Goal: Task Accomplishment & Management: Manage account settings

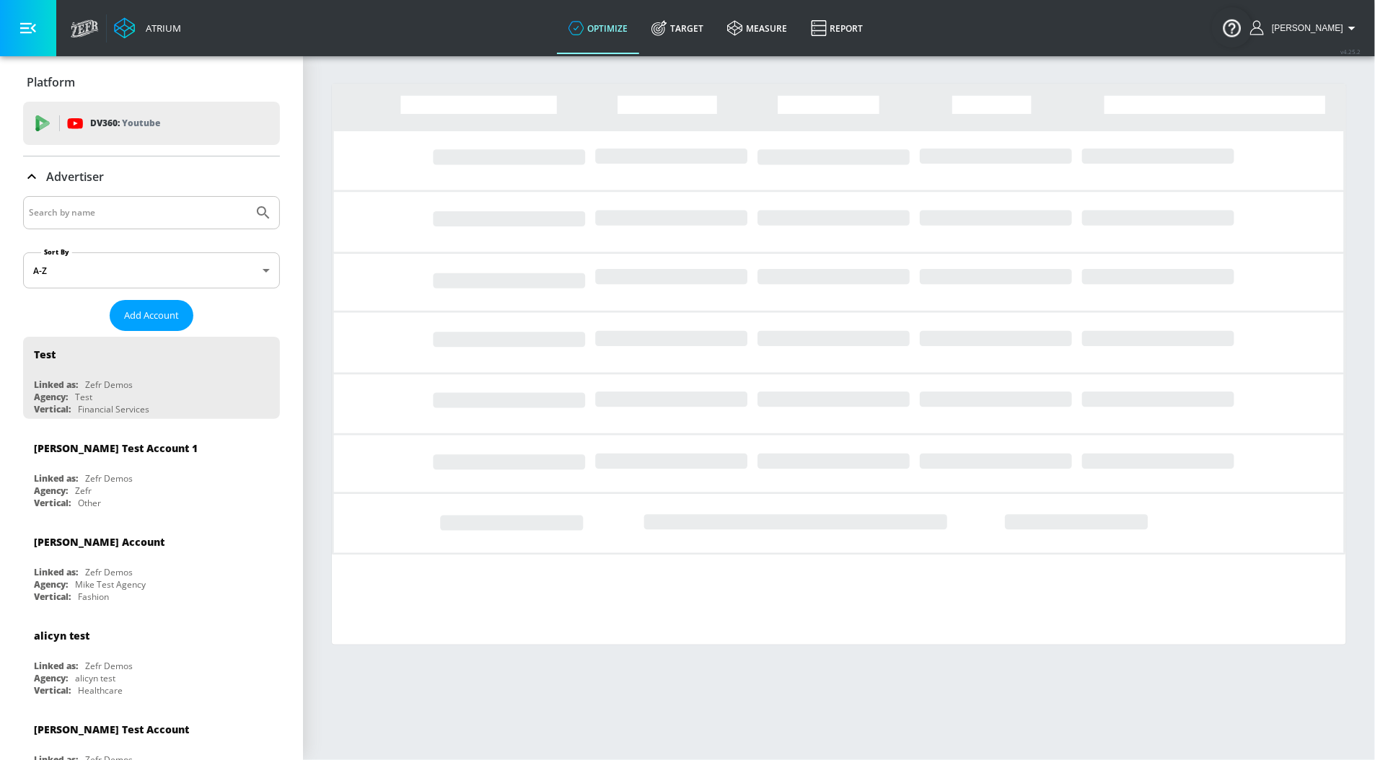
click at [144, 208] on input "Search by name" at bounding box center [138, 212] width 219 height 19
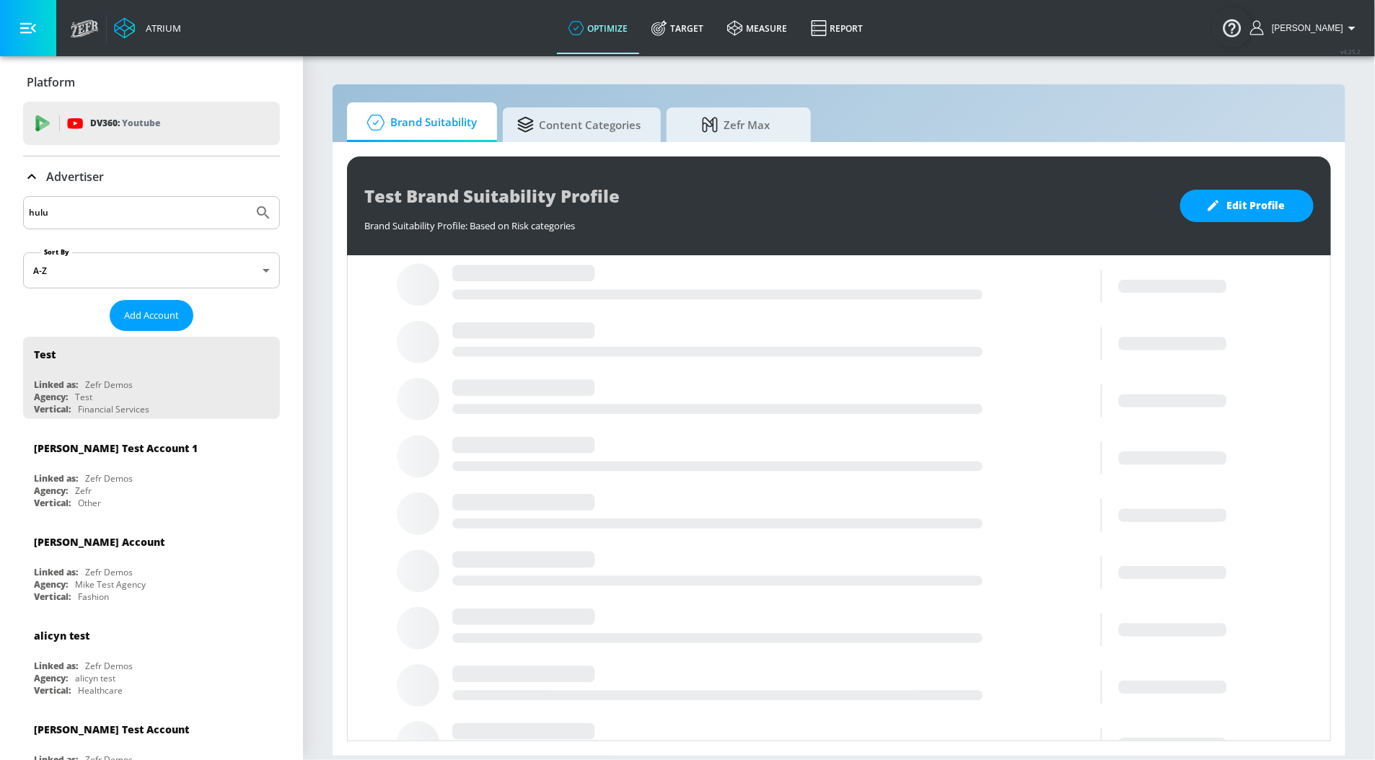
type input "hulu"
click at [247, 197] on button "Submit Search" at bounding box center [263, 213] width 32 height 32
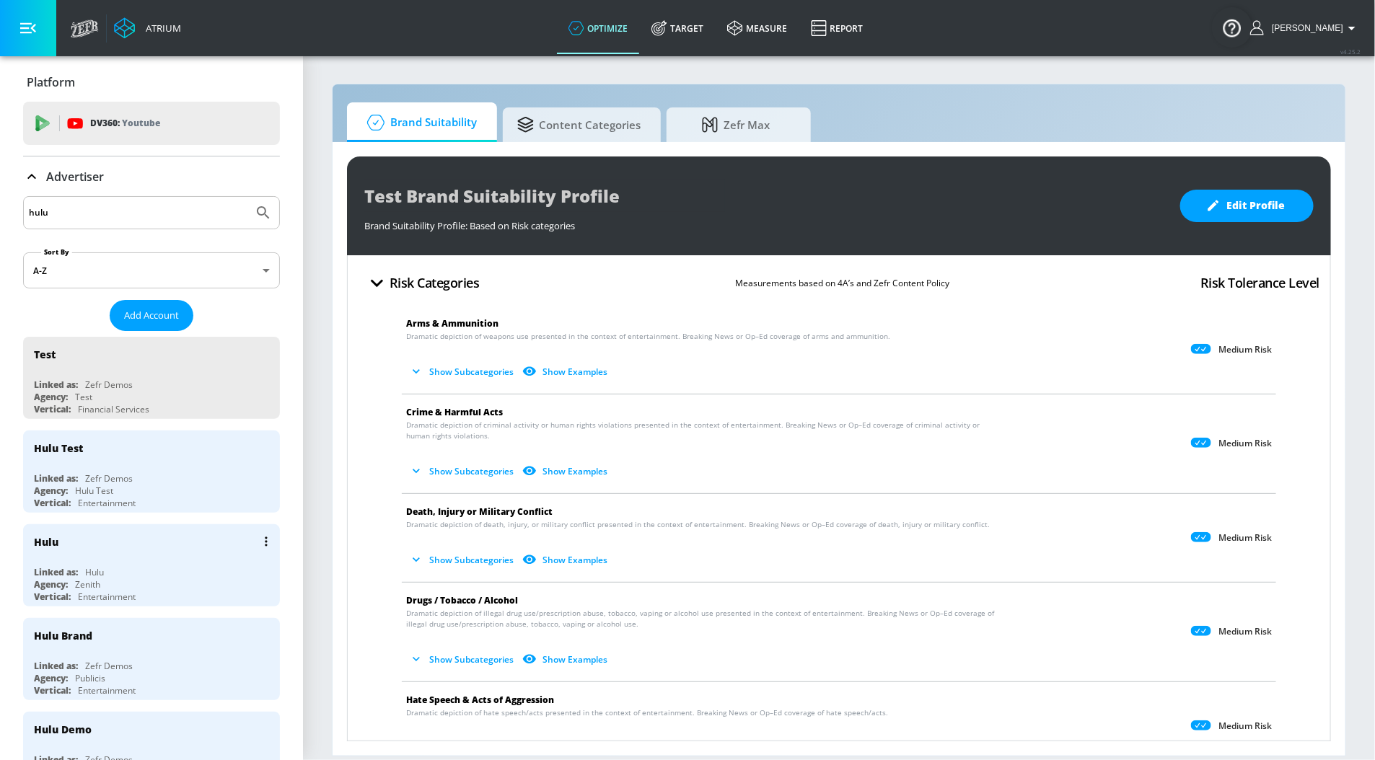
click at [45, 535] on div "Hulu" at bounding box center [46, 542] width 25 height 14
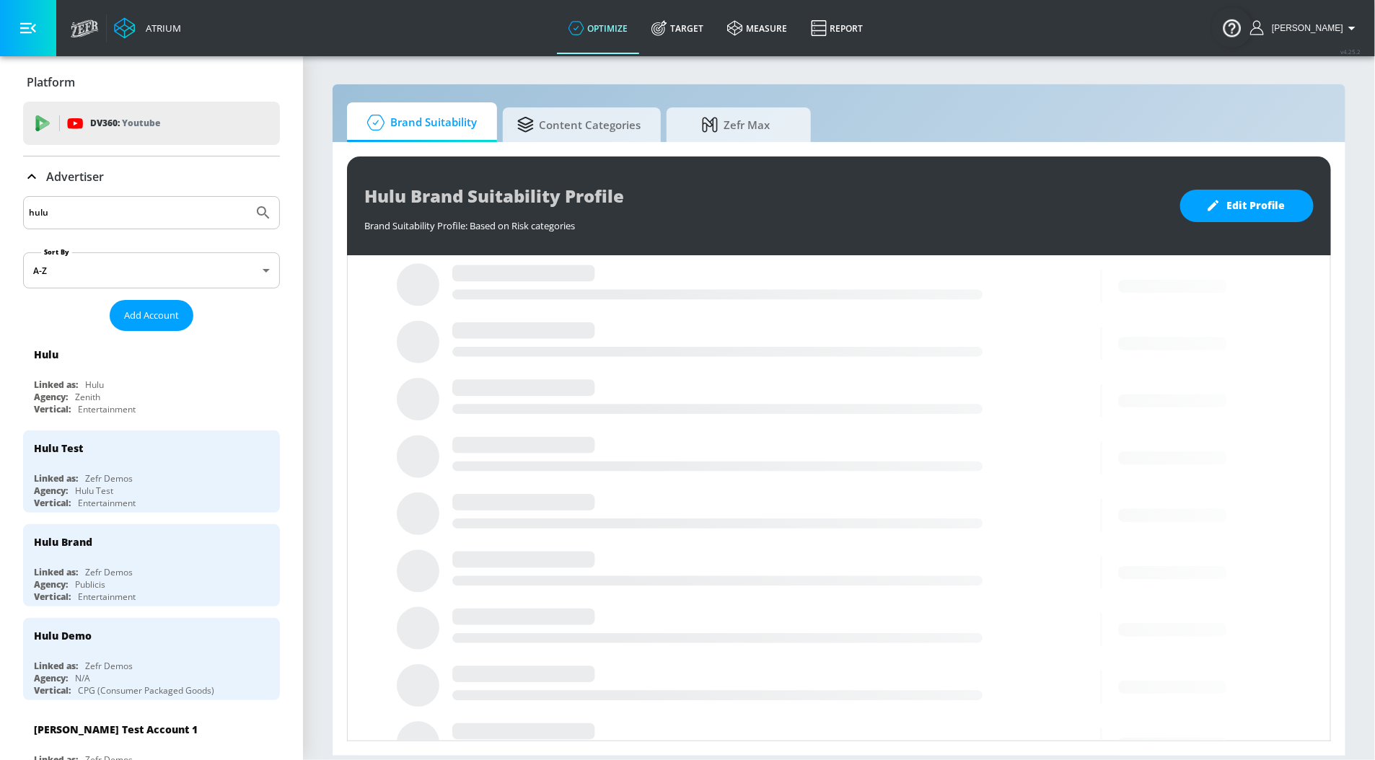
click at [73, 175] on p "Advertiser" at bounding box center [75, 177] width 58 height 16
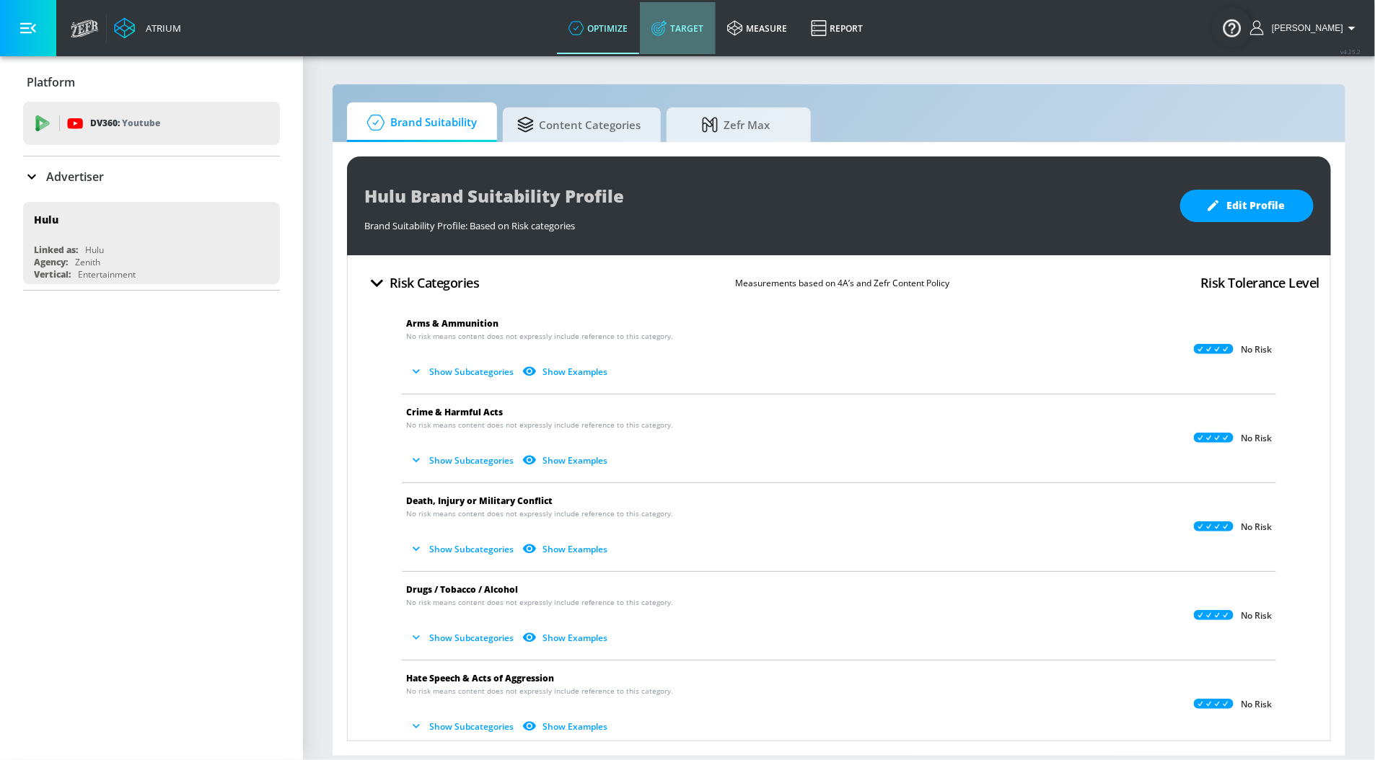
click at [684, 35] on link "Target" at bounding box center [678, 28] width 76 height 52
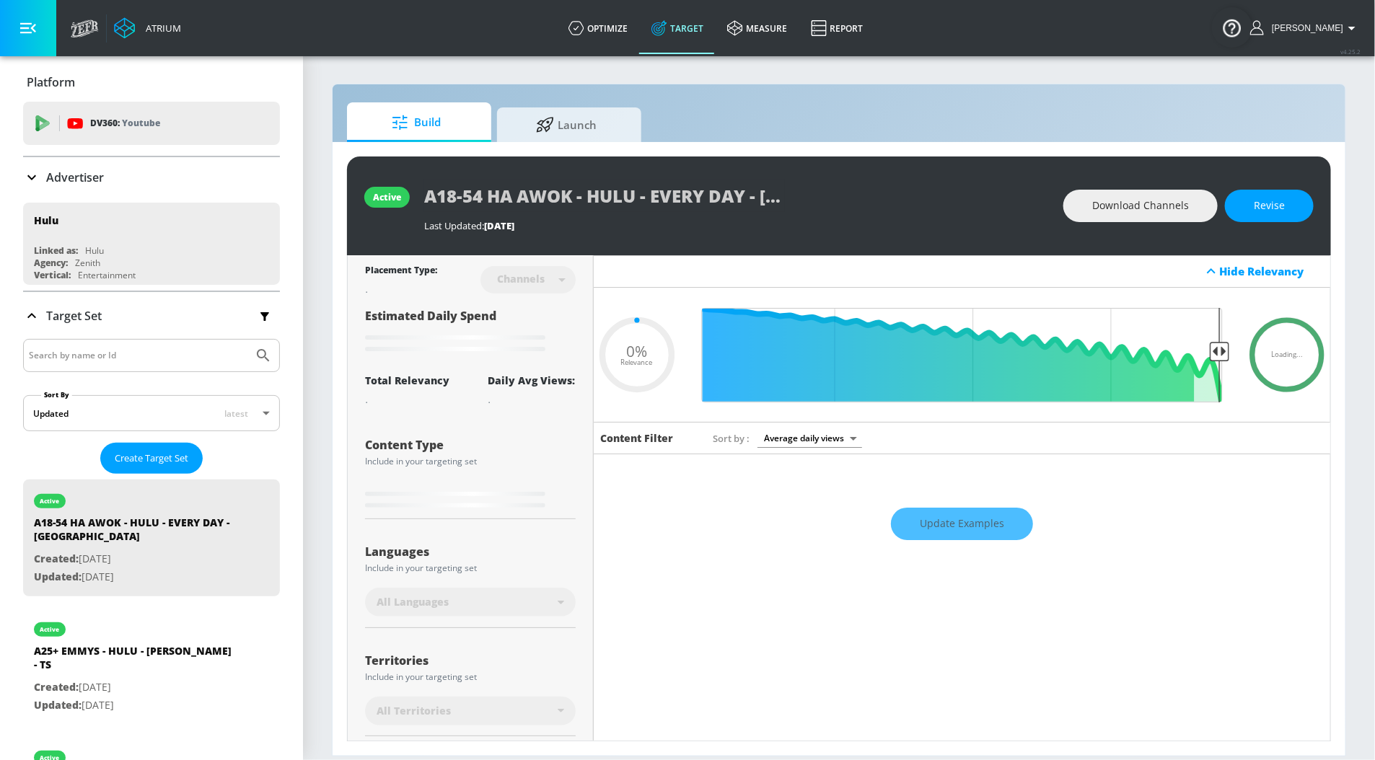
type input "0.05"
click at [66, 350] on input "Search by name or Id" at bounding box center [138, 355] width 219 height 19
type input "emmys"
click at [247, 340] on button "Submit Search" at bounding box center [263, 356] width 32 height 32
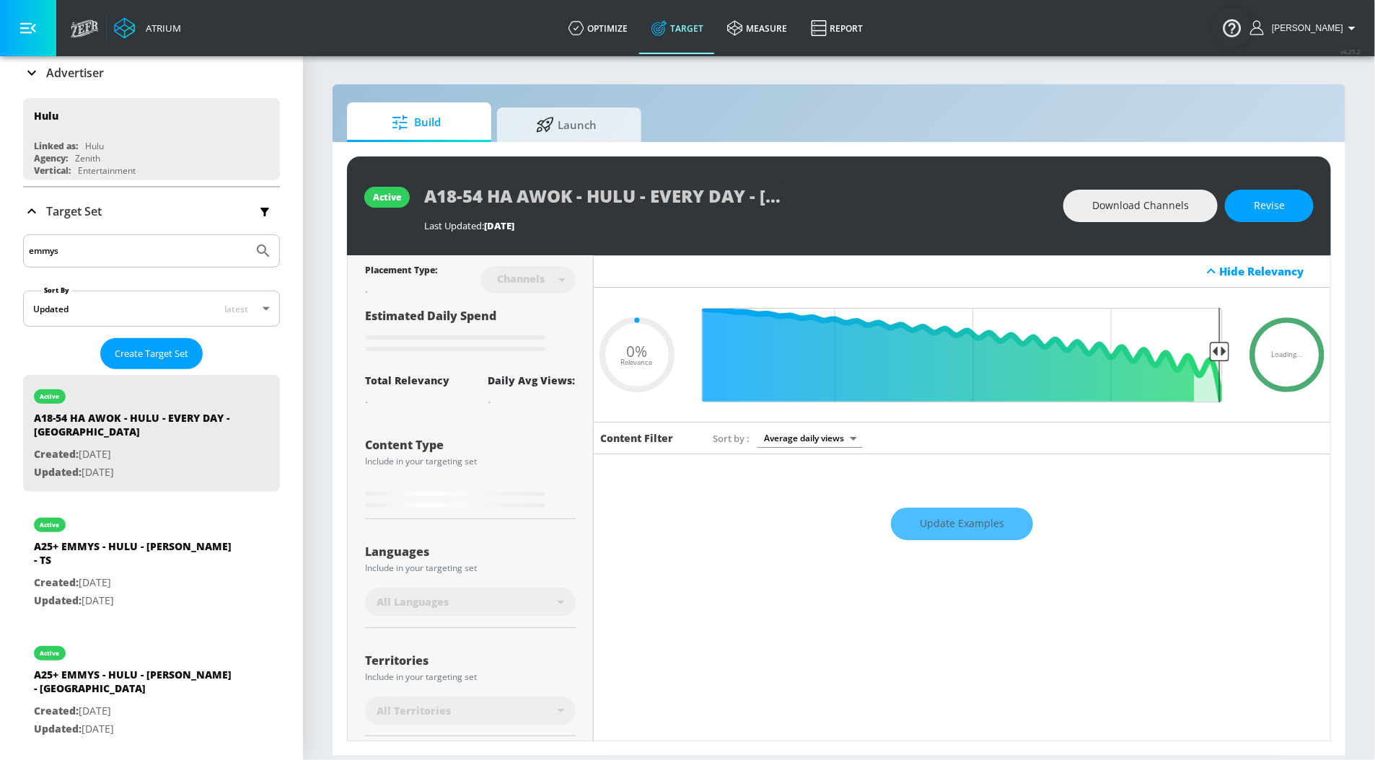
scroll to position [110, 0]
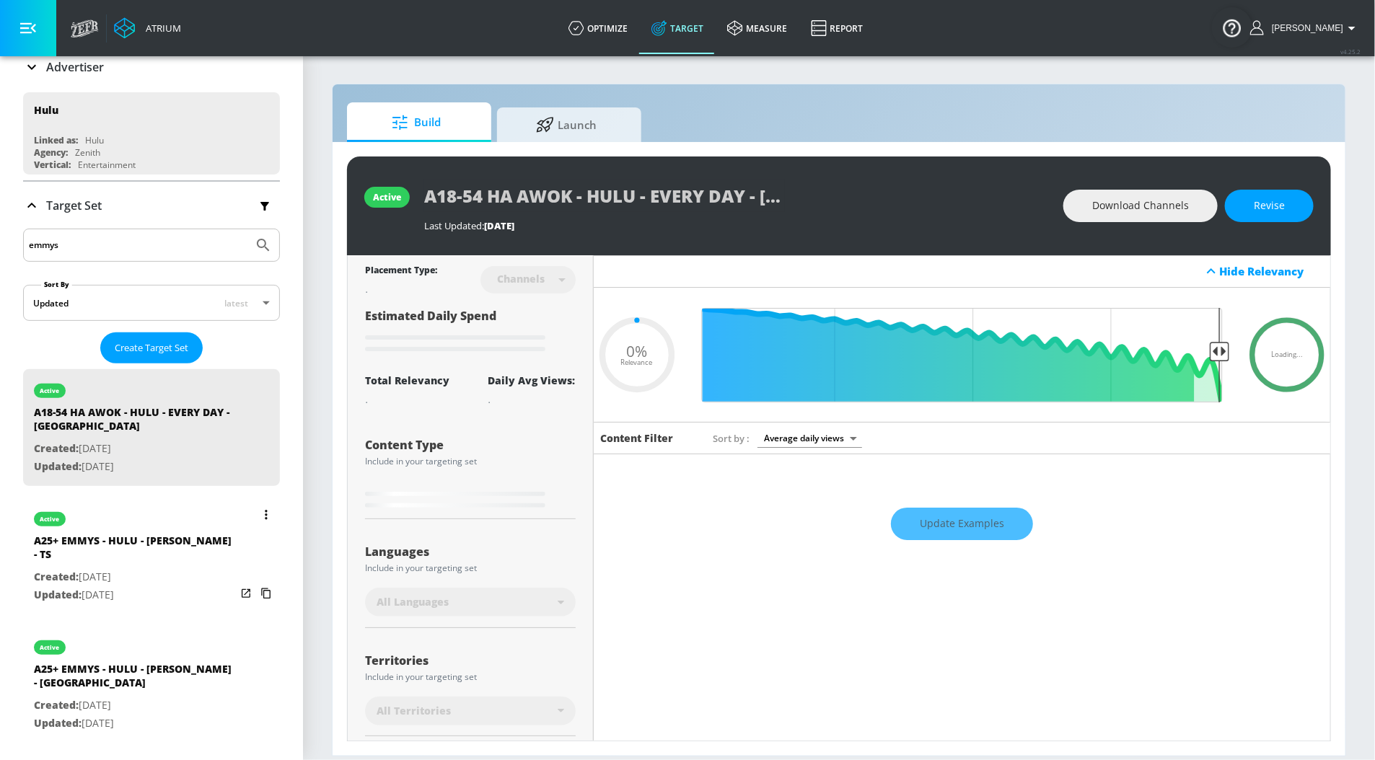
type input "0.6"
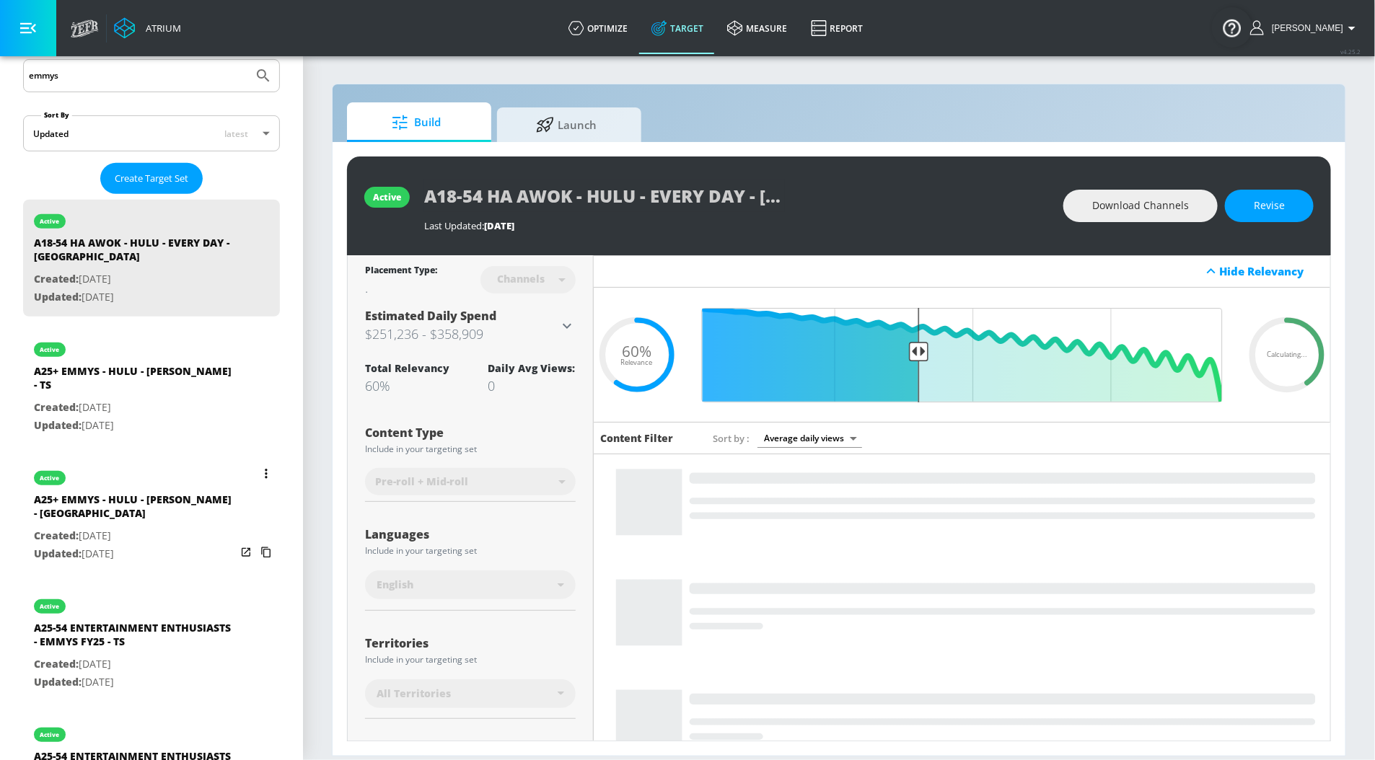
scroll to position [331, 0]
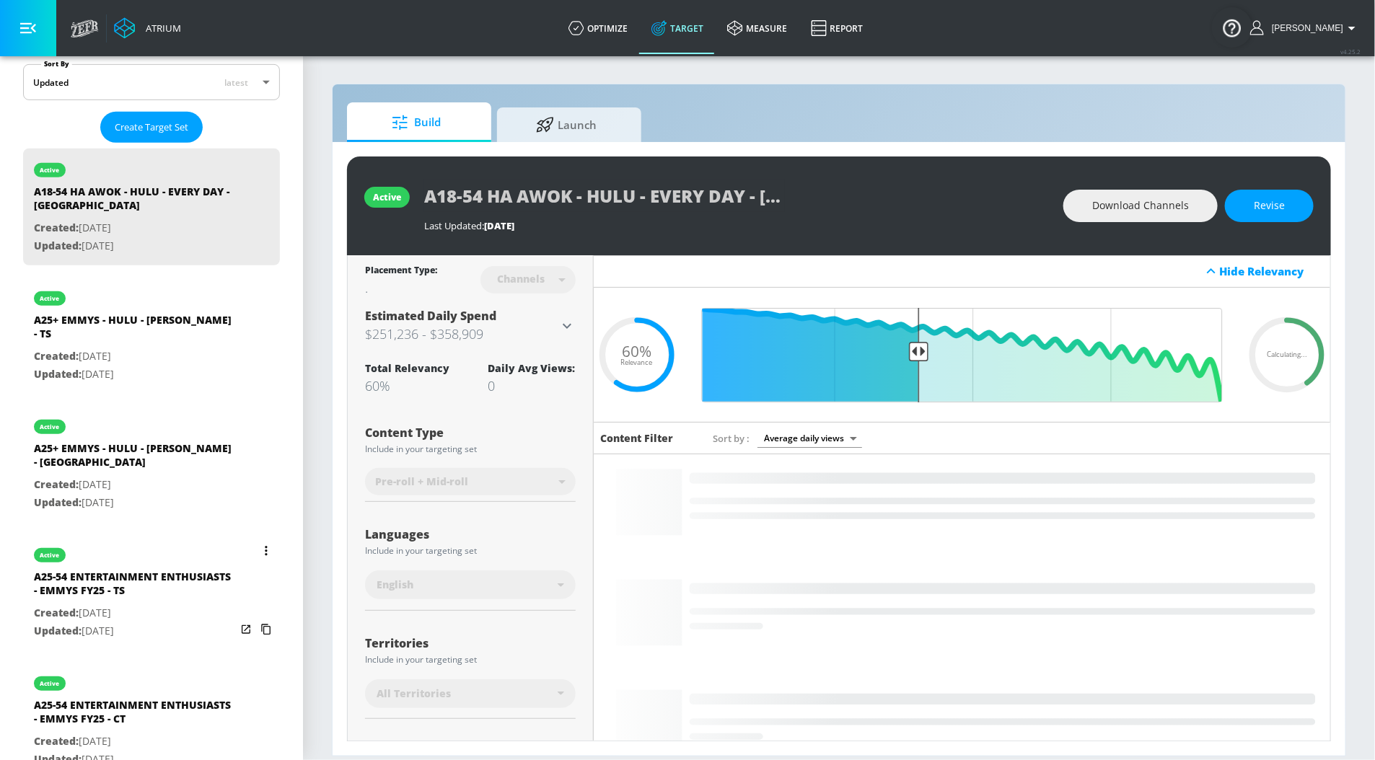
click at [112, 622] on p "Updated: Aug. 15, 2025" at bounding box center [135, 631] width 202 height 18
type input "A25-54 ENTERTAINMENT ENTHUSIASTS - EMMYS FY25 - TS"
type input "videos"
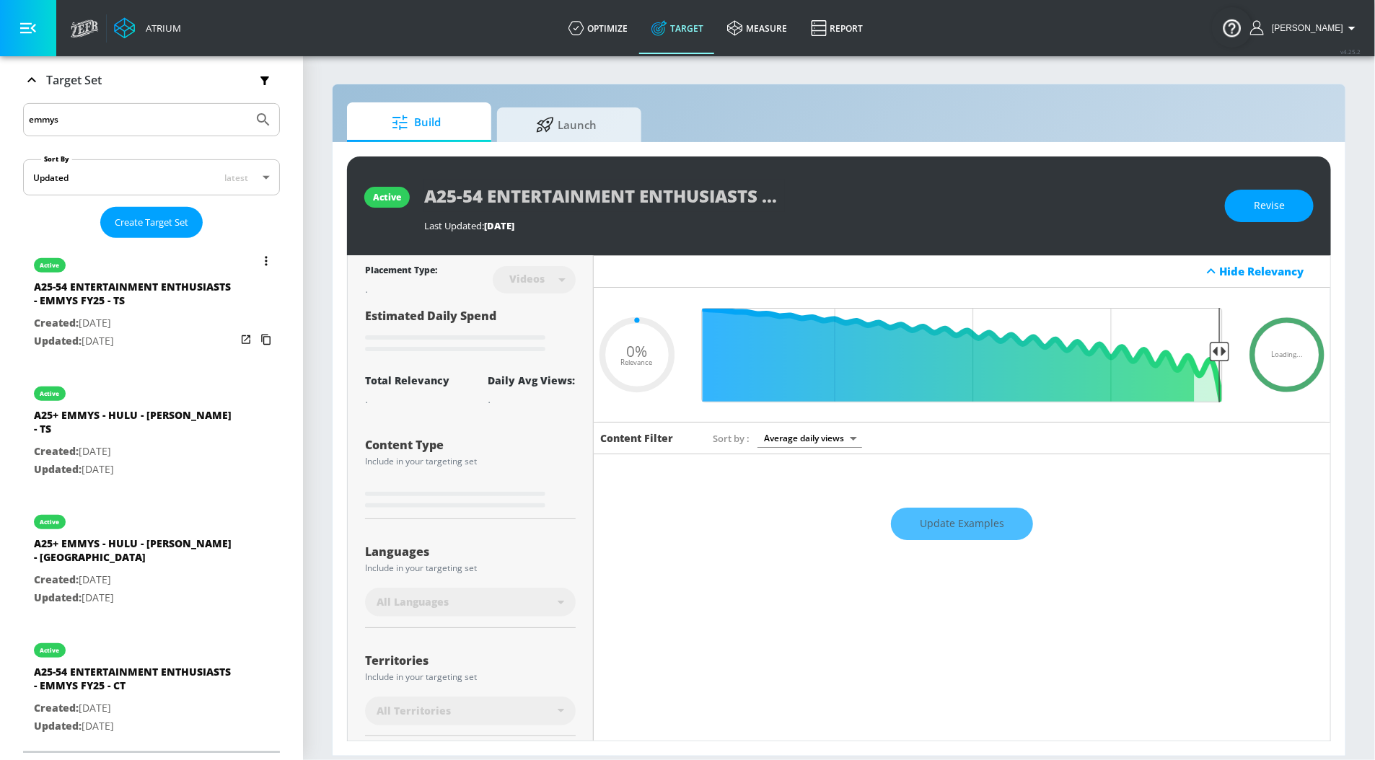
scroll to position [203, 0]
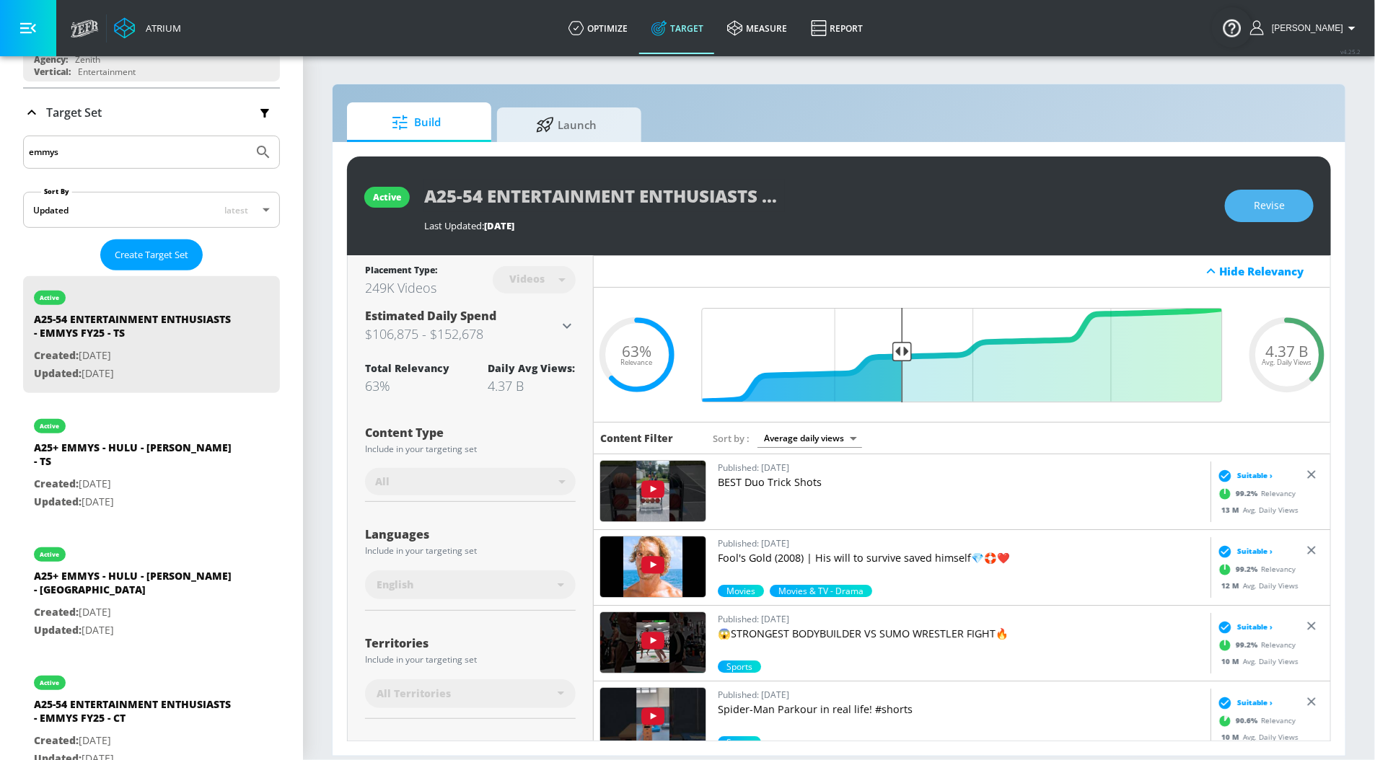
click at [1268, 215] on button "Revise" at bounding box center [1269, 206] width 89 height 32
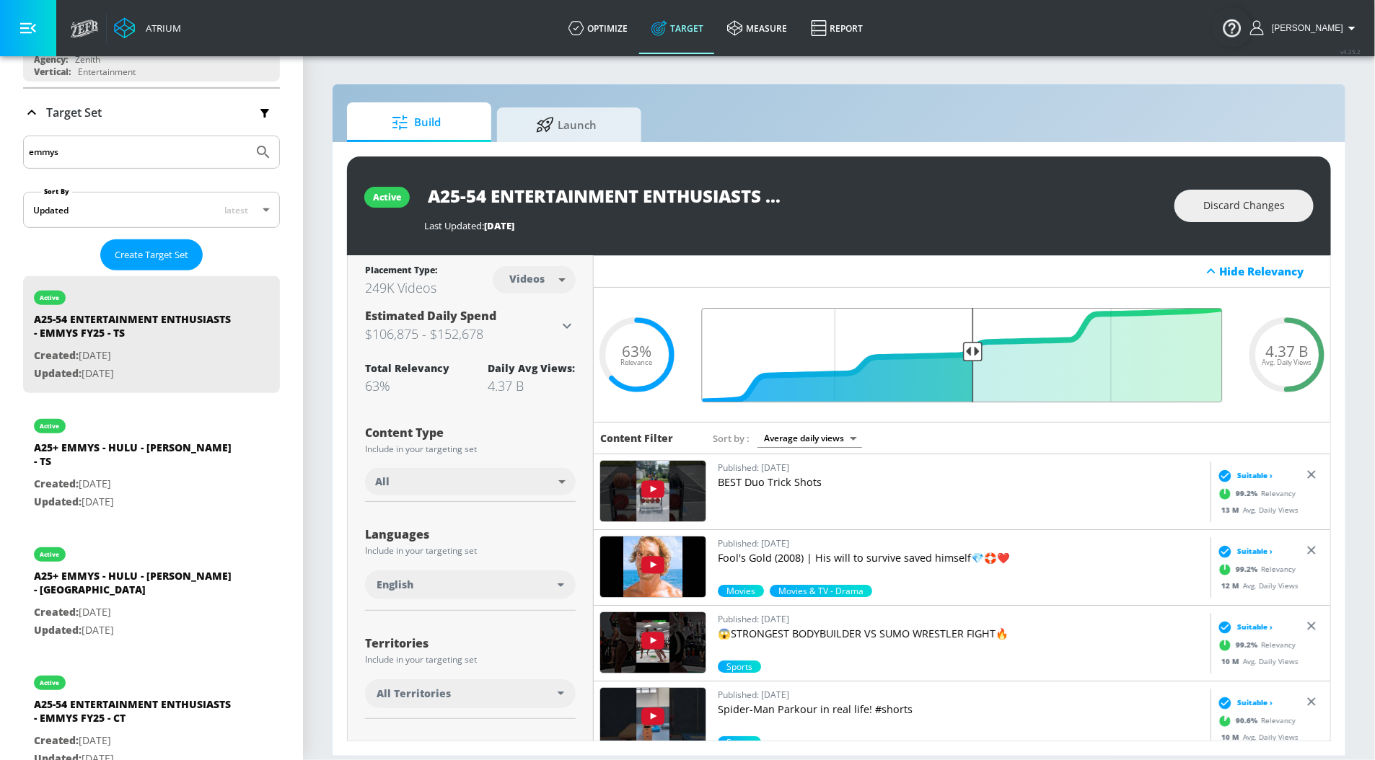
drag, startPoint x: 902, startPoint y: 354, endPoint x: 974, endPoint y: 356, distance: 71.4
type input "0.5"
click at [974, 356] on input "Final Threshold" at bounding box center [961, 355] width 535 height 94
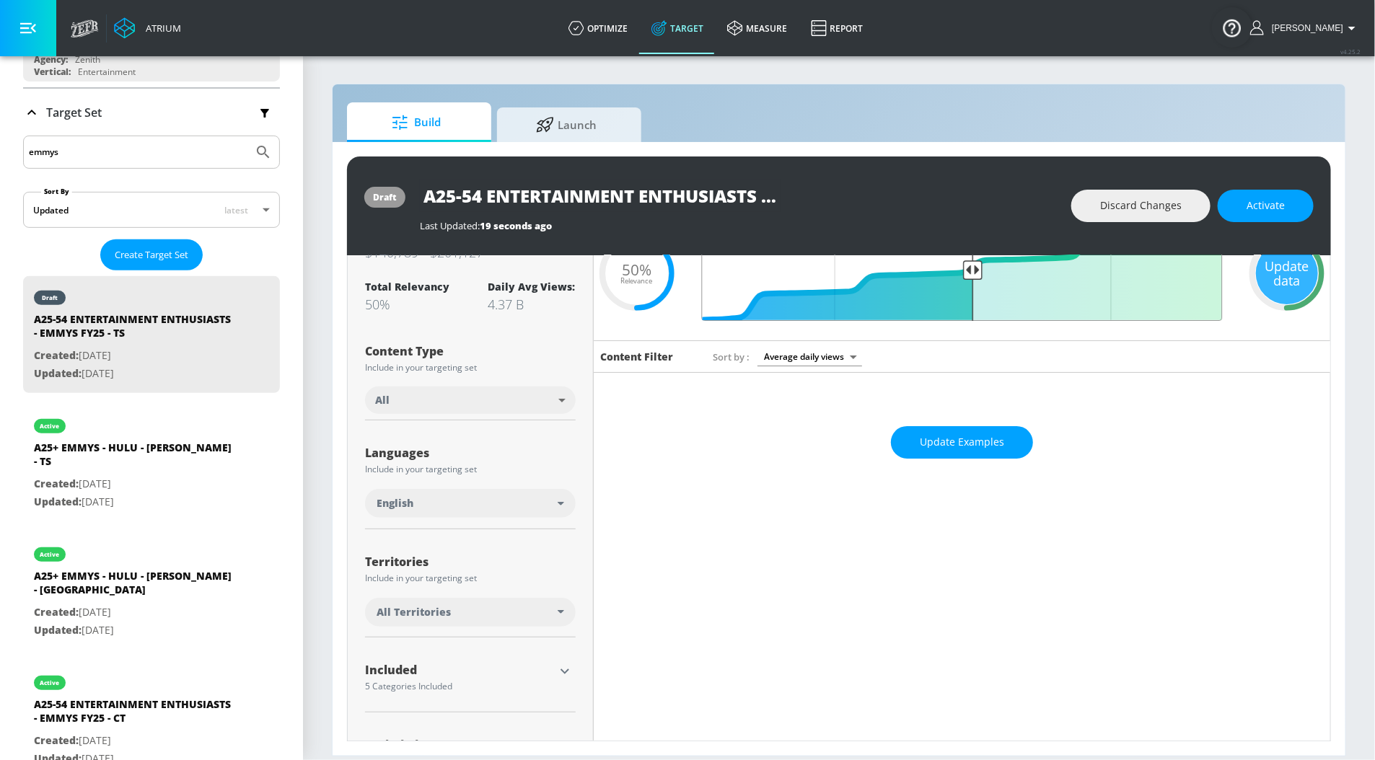
scroll to position [40, 0]
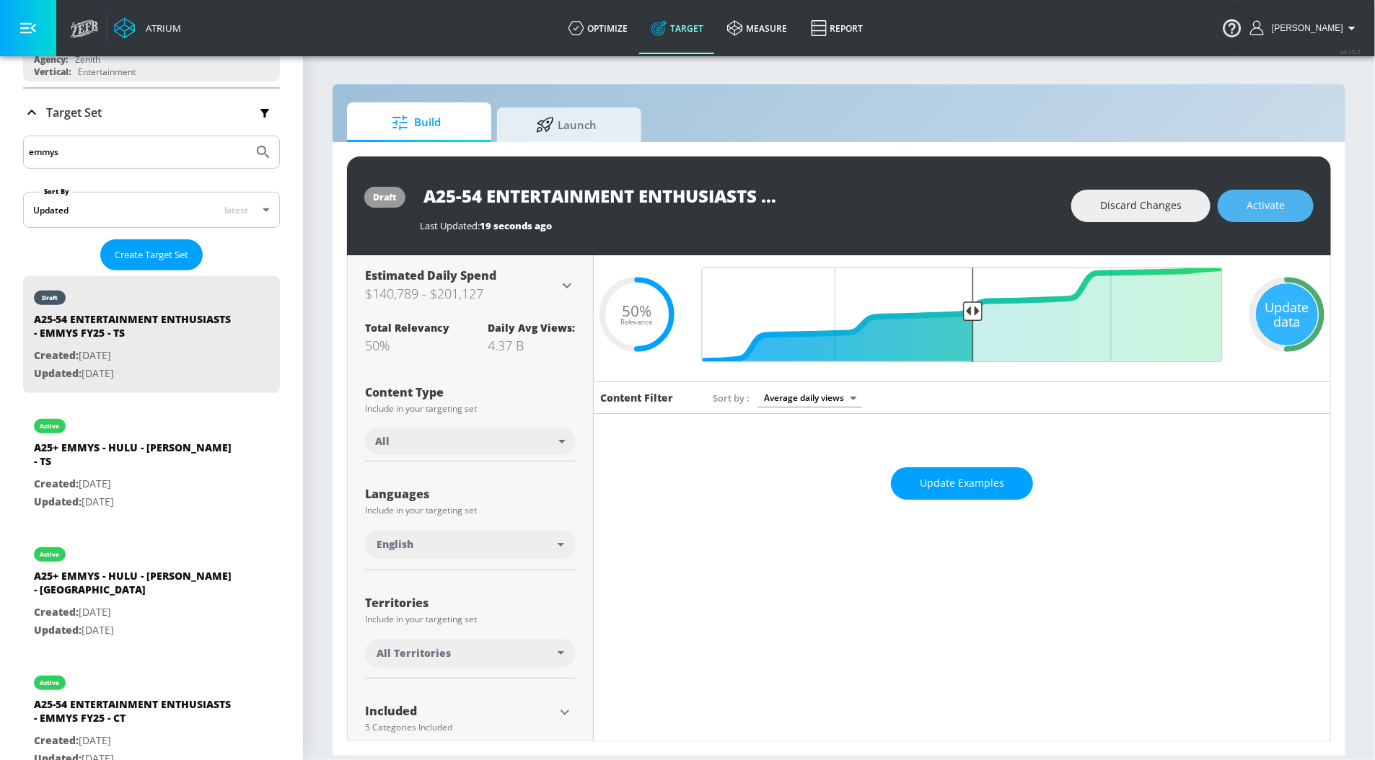
click at [1260, 200] on span "Activate" at bounding box center [1265, 206] width 38 height 18
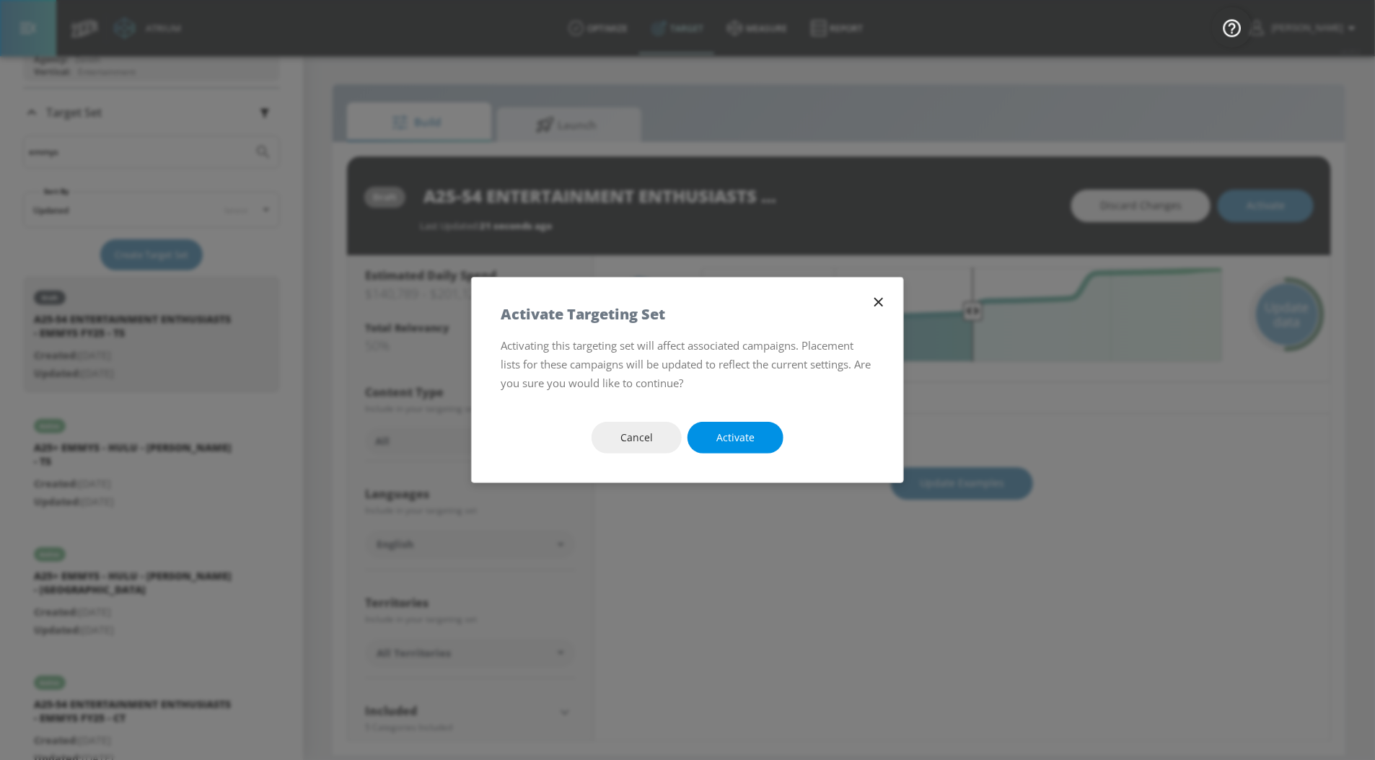
click at [718, 443] on span "Activate" at bounding box center [735, 438] width 38 height 18
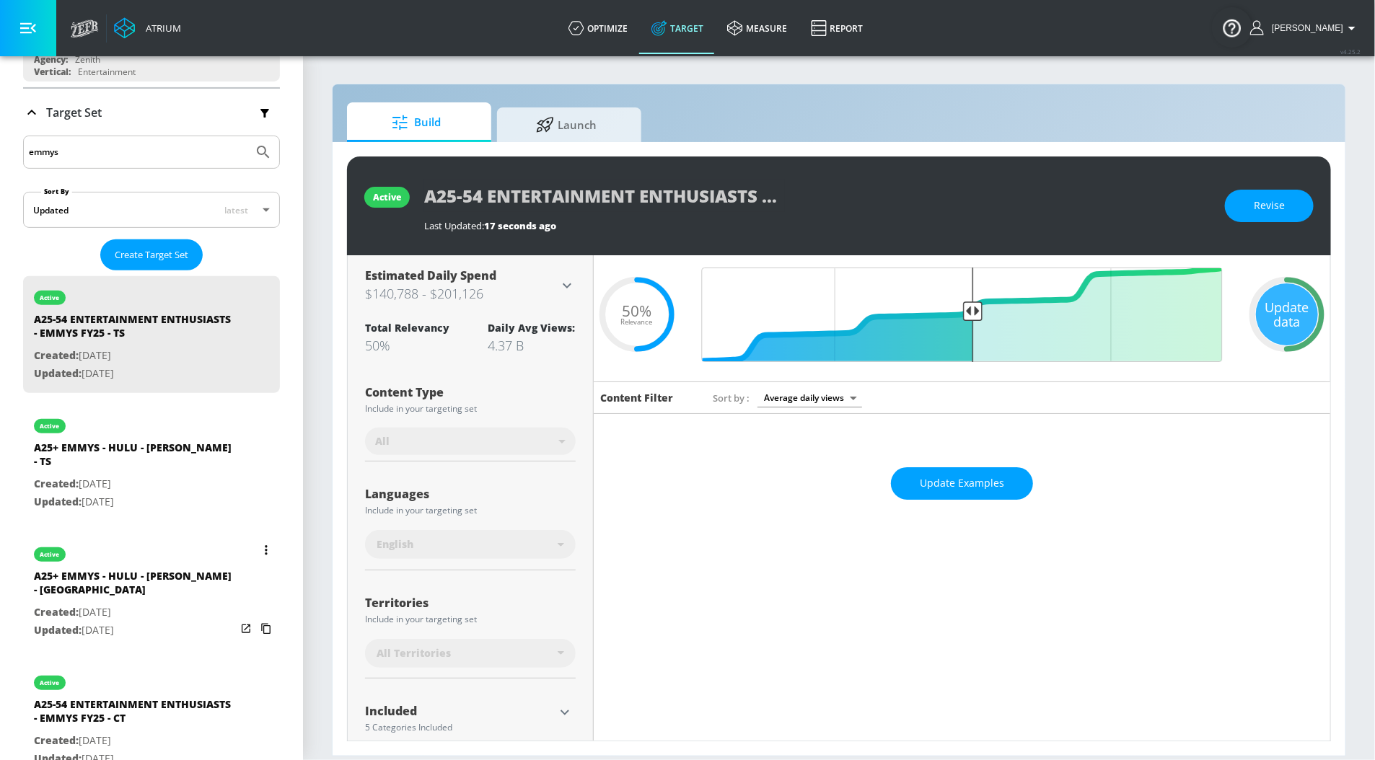
scroll to position [234, 0]
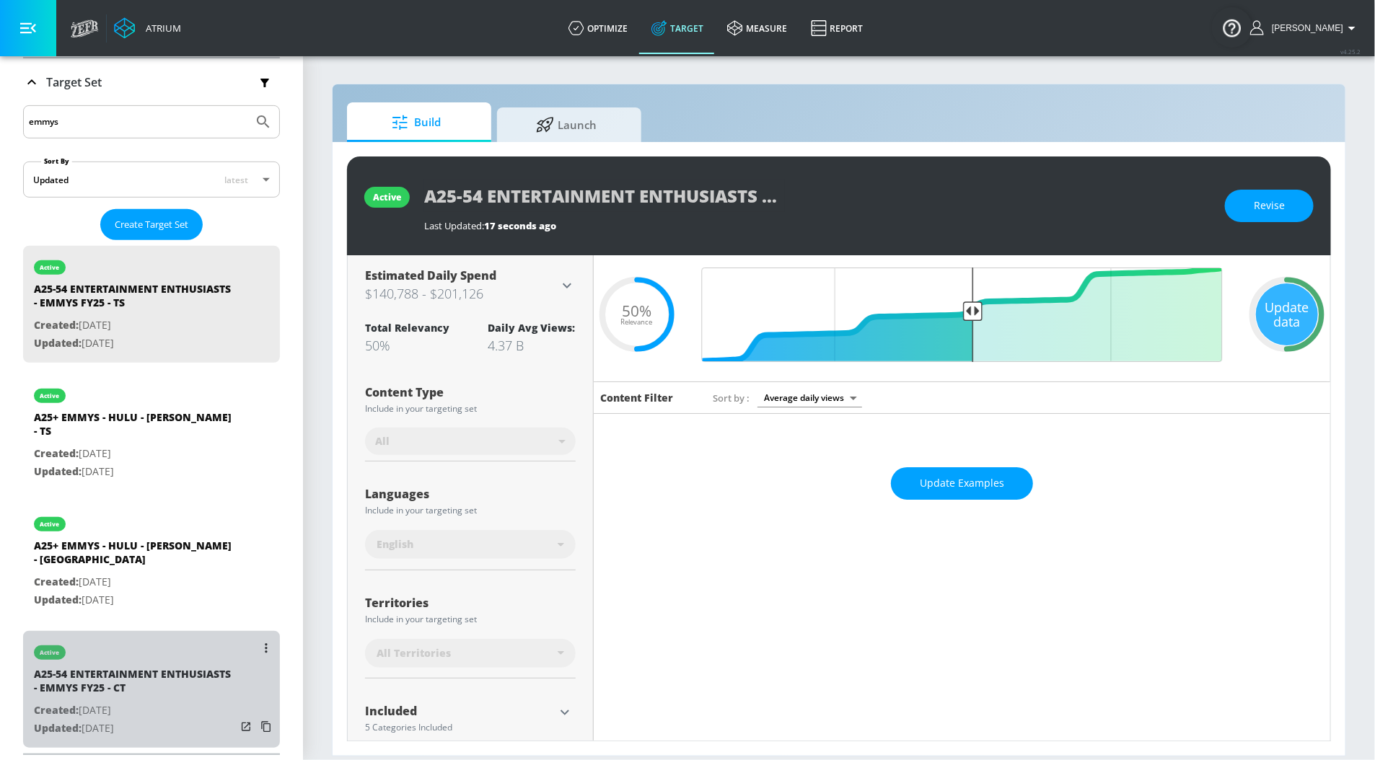
click at [93, 667] on div "A25-54 ENTERTAINMENT ENTHUSIASTS - EMMYS FY25 - CT" at bounding box center [135, 684] width 202 height 35
type input "A25-54 ENTERTAINMENT ENTHUSIASTS - EMMYS FY25 - CT"
type input "channels"
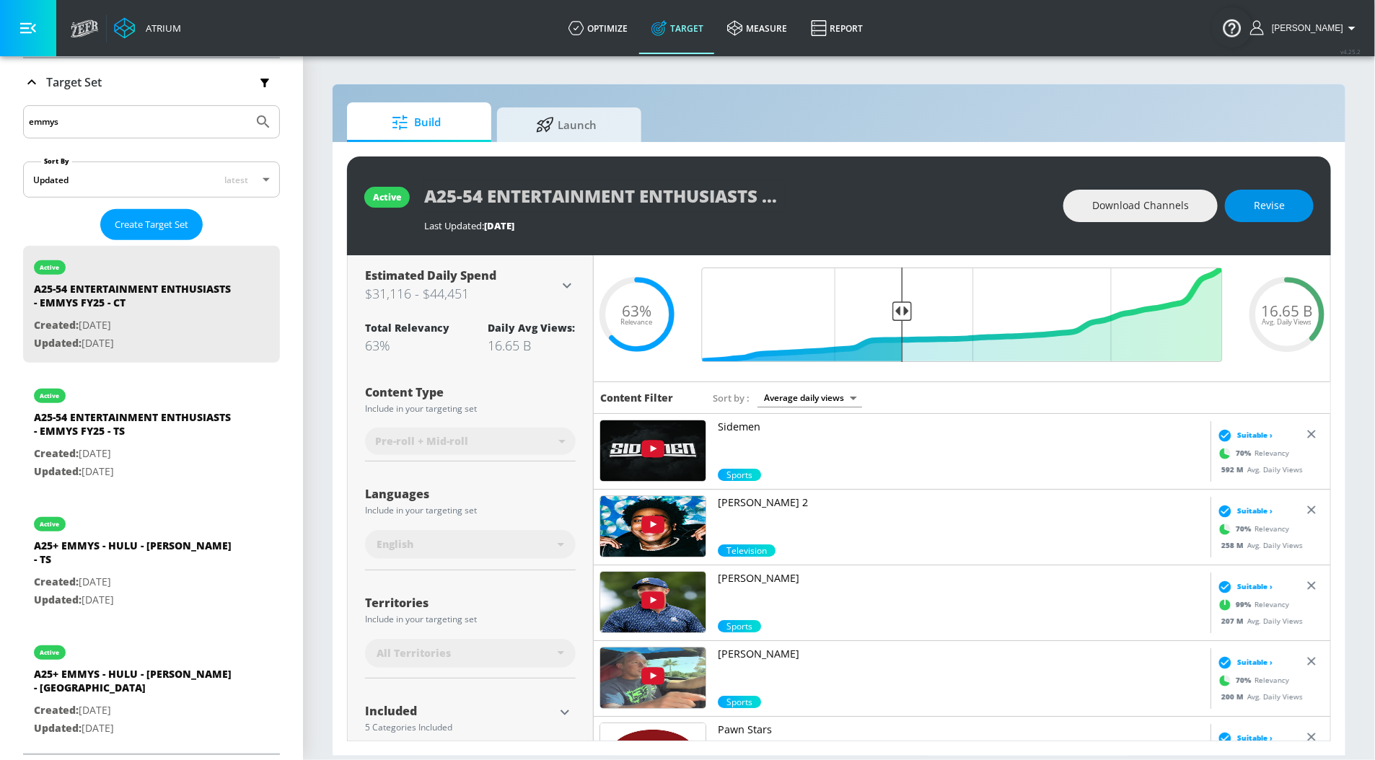
click at [1256, 208] on span "Revise" at bounding box center [1268, 206] width 31 height 18
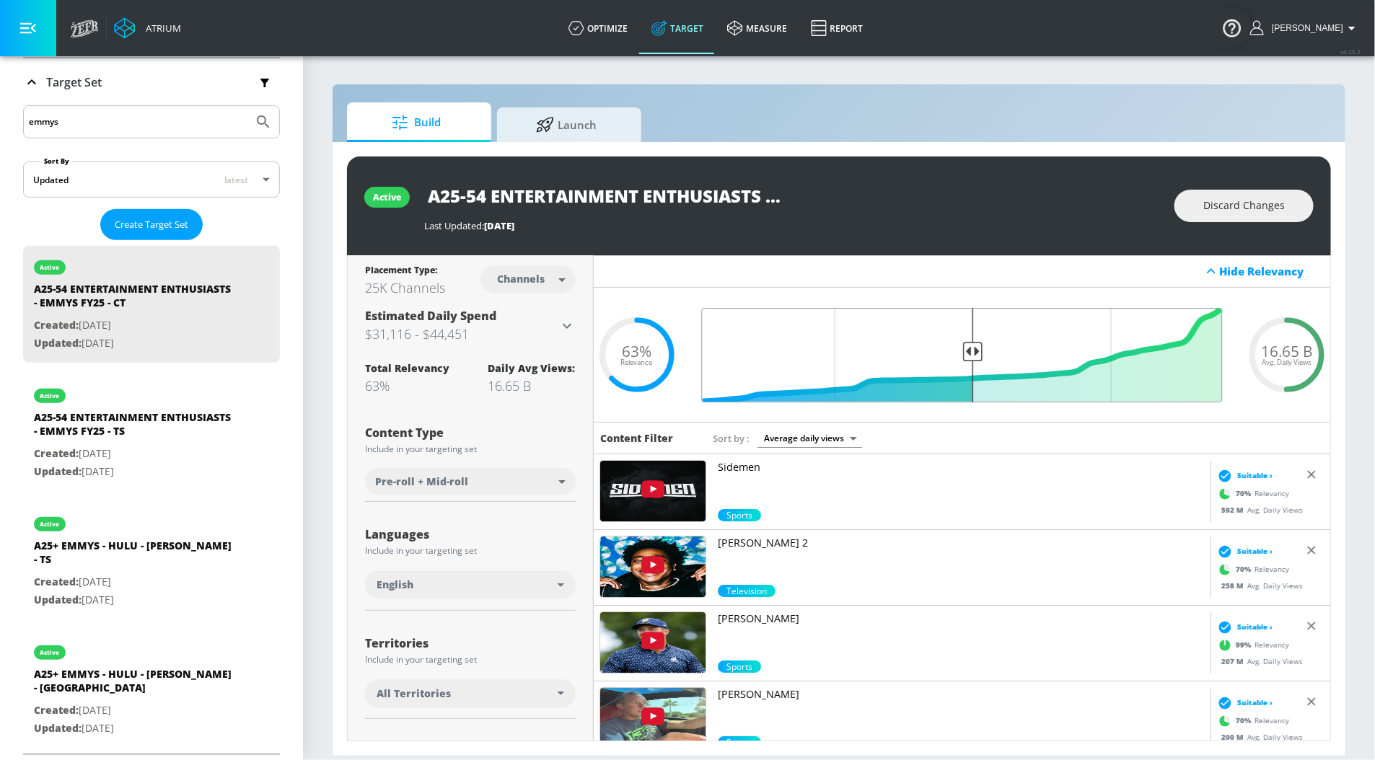
drag, startPoint x: 906, startPoint y: 349, endPoint x: 969, endPoint y: 348, distance: 63.5
click at [969, 348] on input "Final Threshold" at bounding box center [961, 355] width 535 height 94
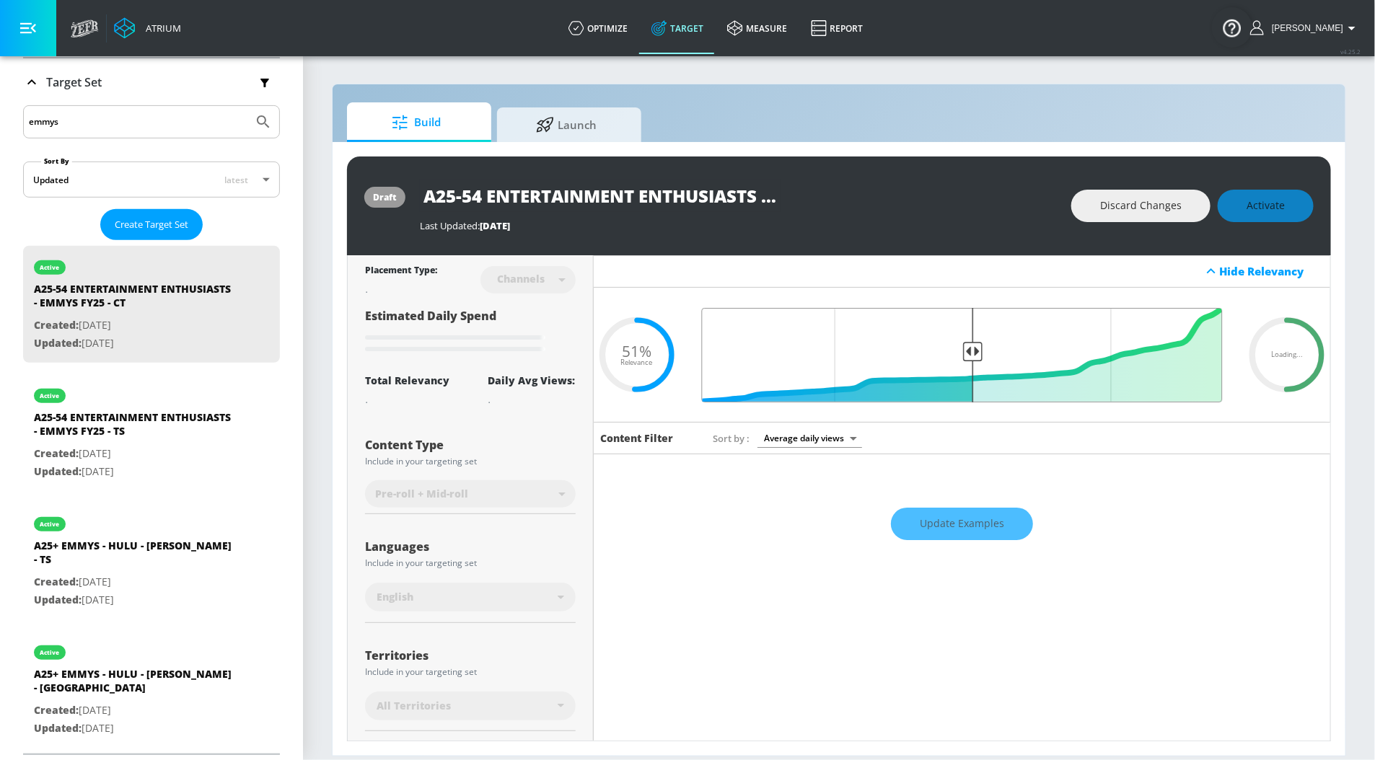
click at [972, 348] on input "Final Threshold" at bounding box center [961, 355] width 535 height 94
type input "0.51"
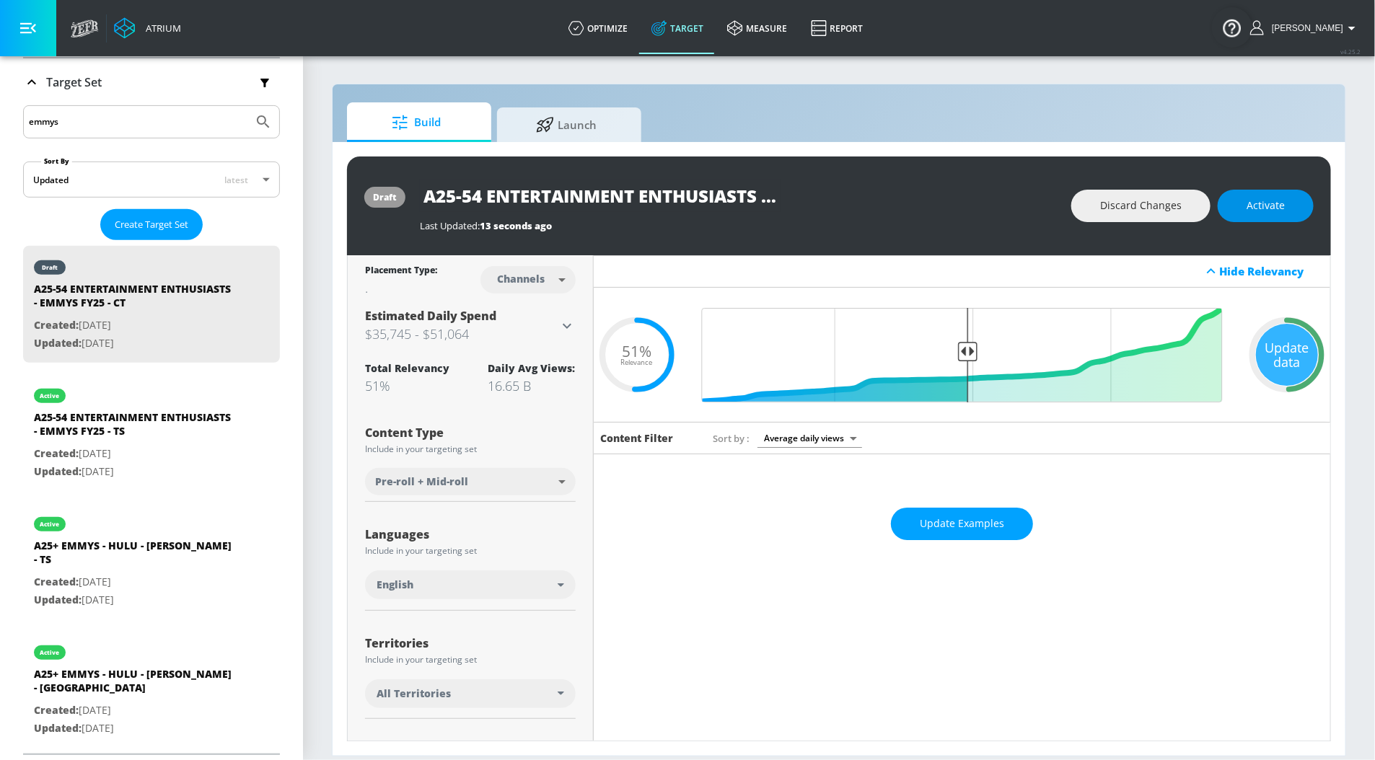
click at [1273, 198] on span "Activate" at bounding box center [1265, 206] width 38 height 18
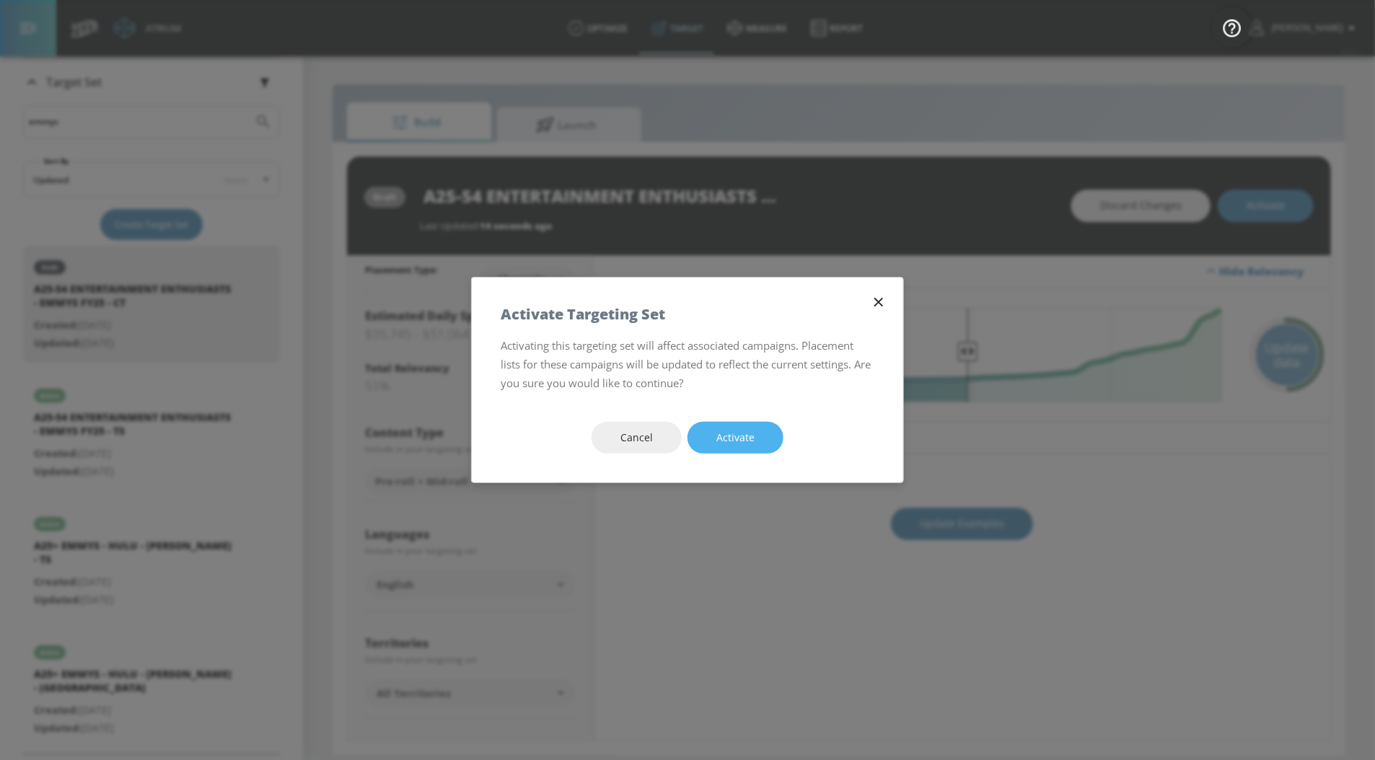
click at [746, 423] on button "Activate" at bounding box center [735, 438] width 96 height 32
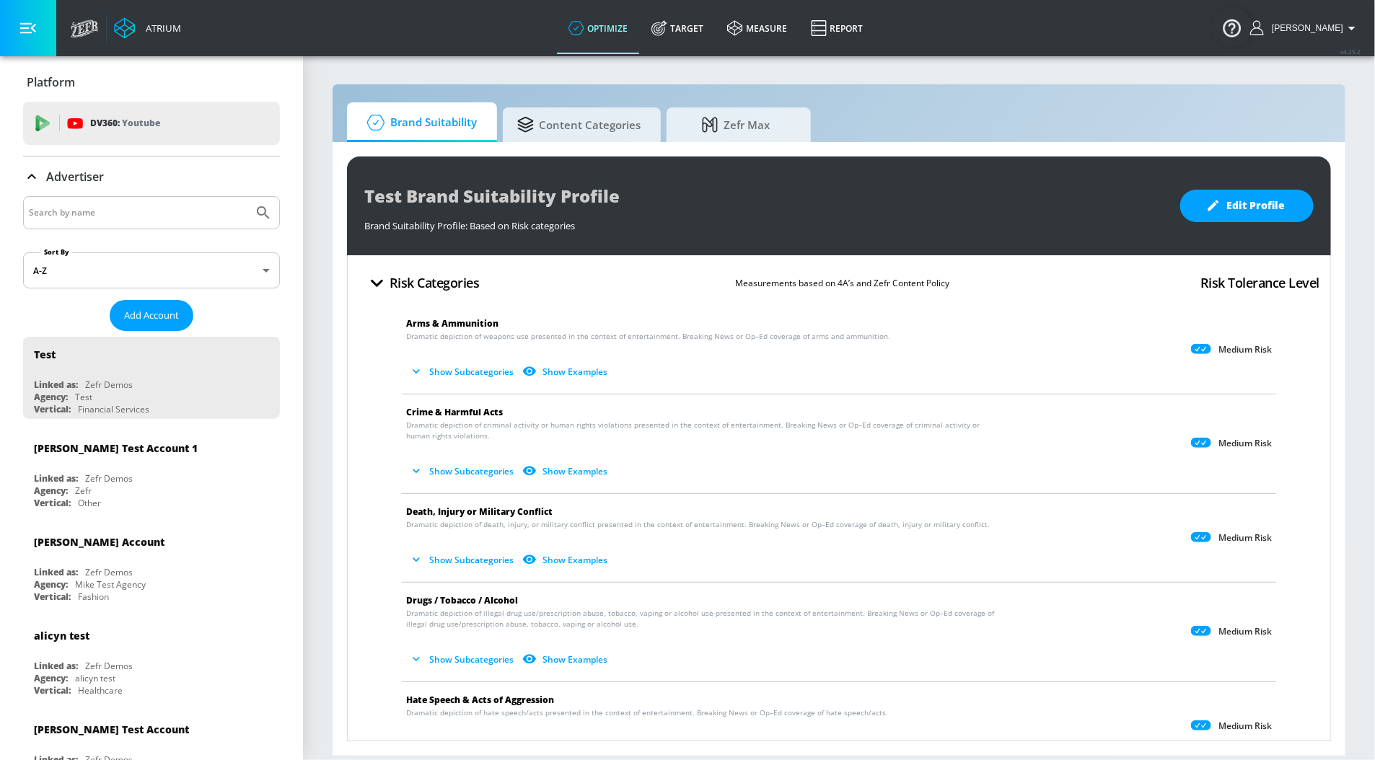
click at [95, 213] on input "Search by name" at bounding box center [138, 212] width 219 height 19
type input "hulu"
click at [247, 197] on button "Submit Search" at bounding box center [263, 213] width 32 height 32
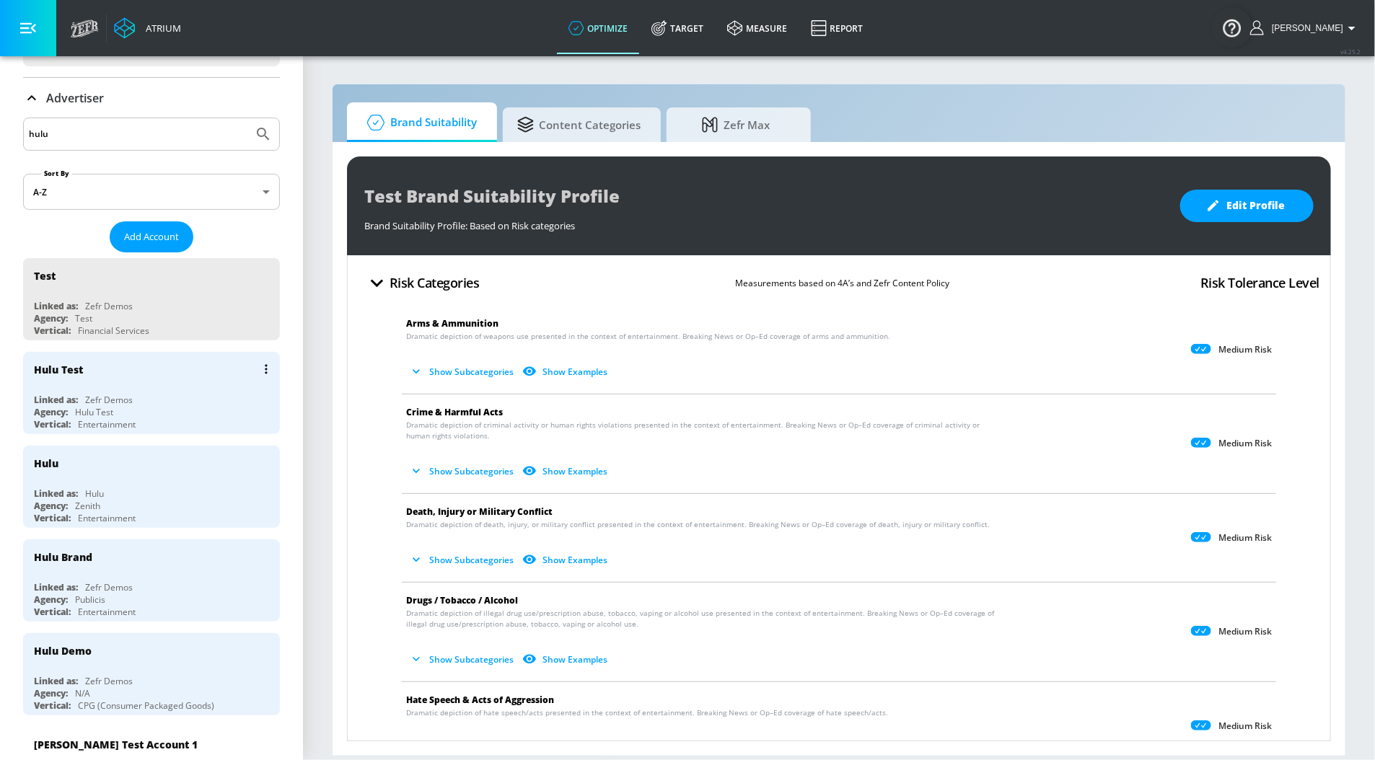
scroll to position [120, 0]
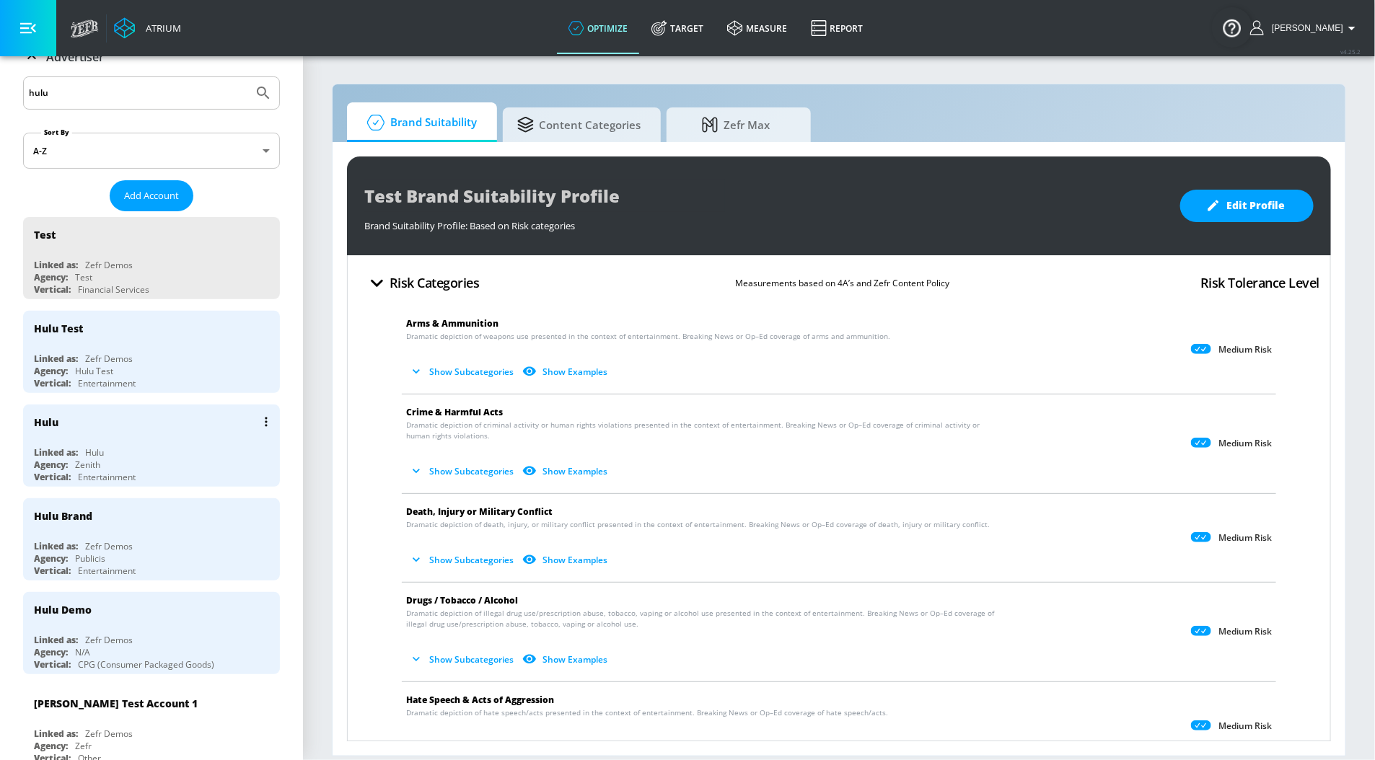
click at [46, 449] on div "Linked as:" at bounding box center [56, 452] width 44 height 12
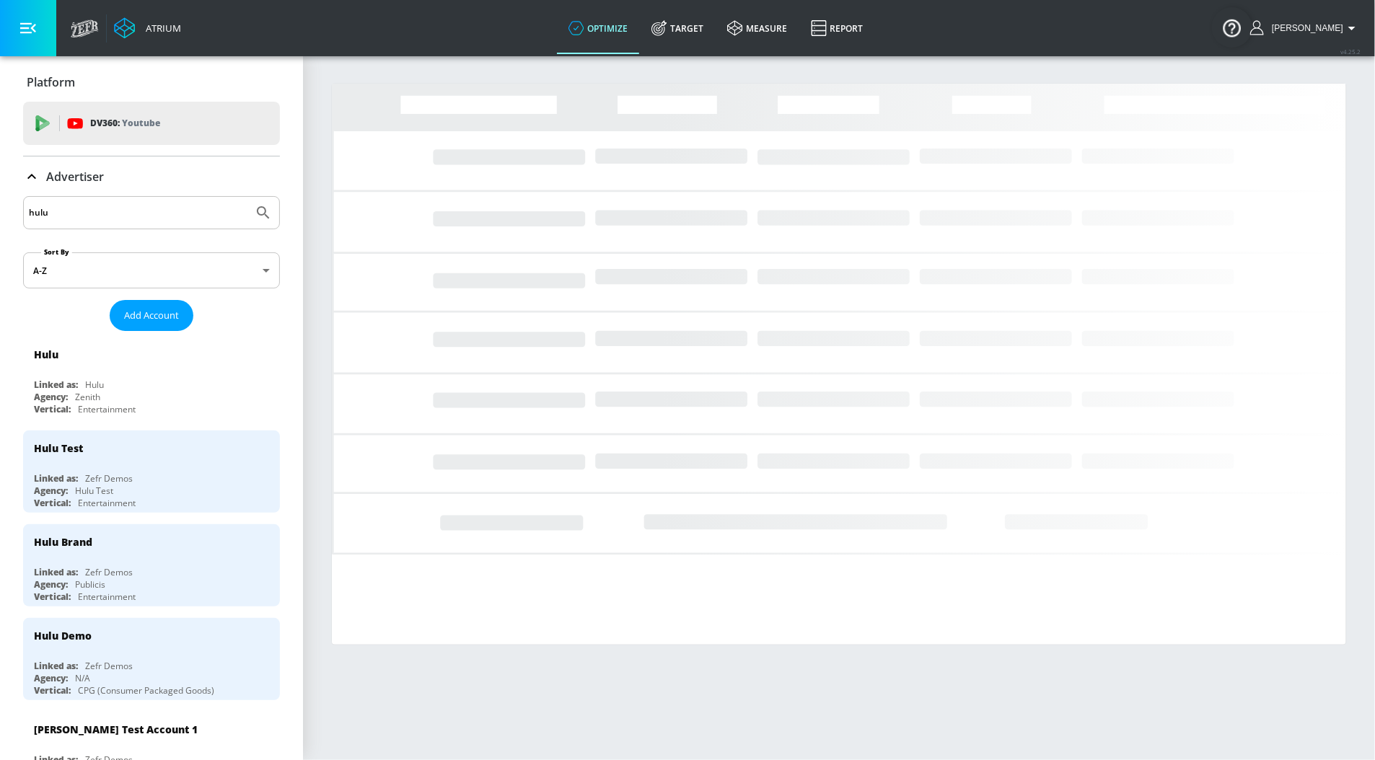
click at [43, 178] on div "Advertiser" at bounding box center [63, 176] width 81 height 17
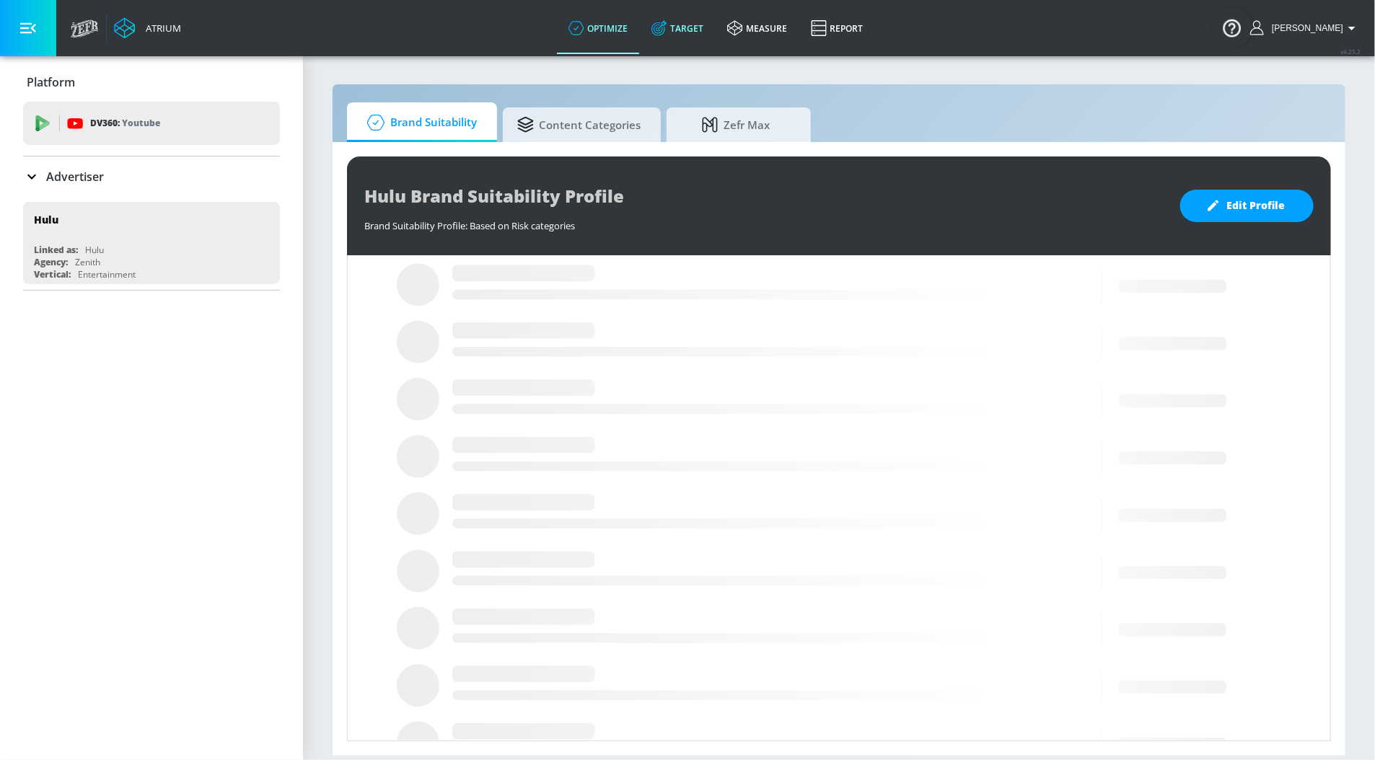
click at [674, 42] on link "Target" at bounding box center [678, 28] width 76 height 52
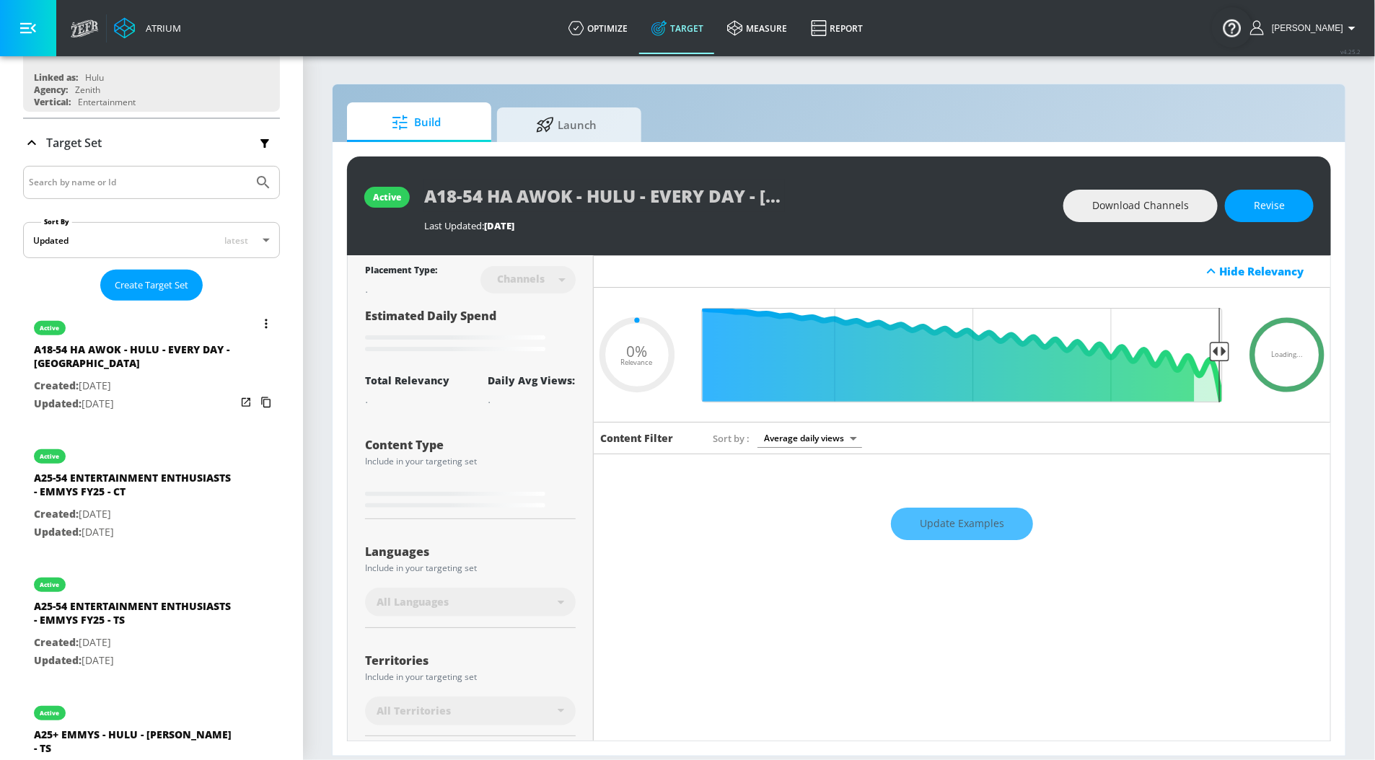
scroll to position [178, 0]
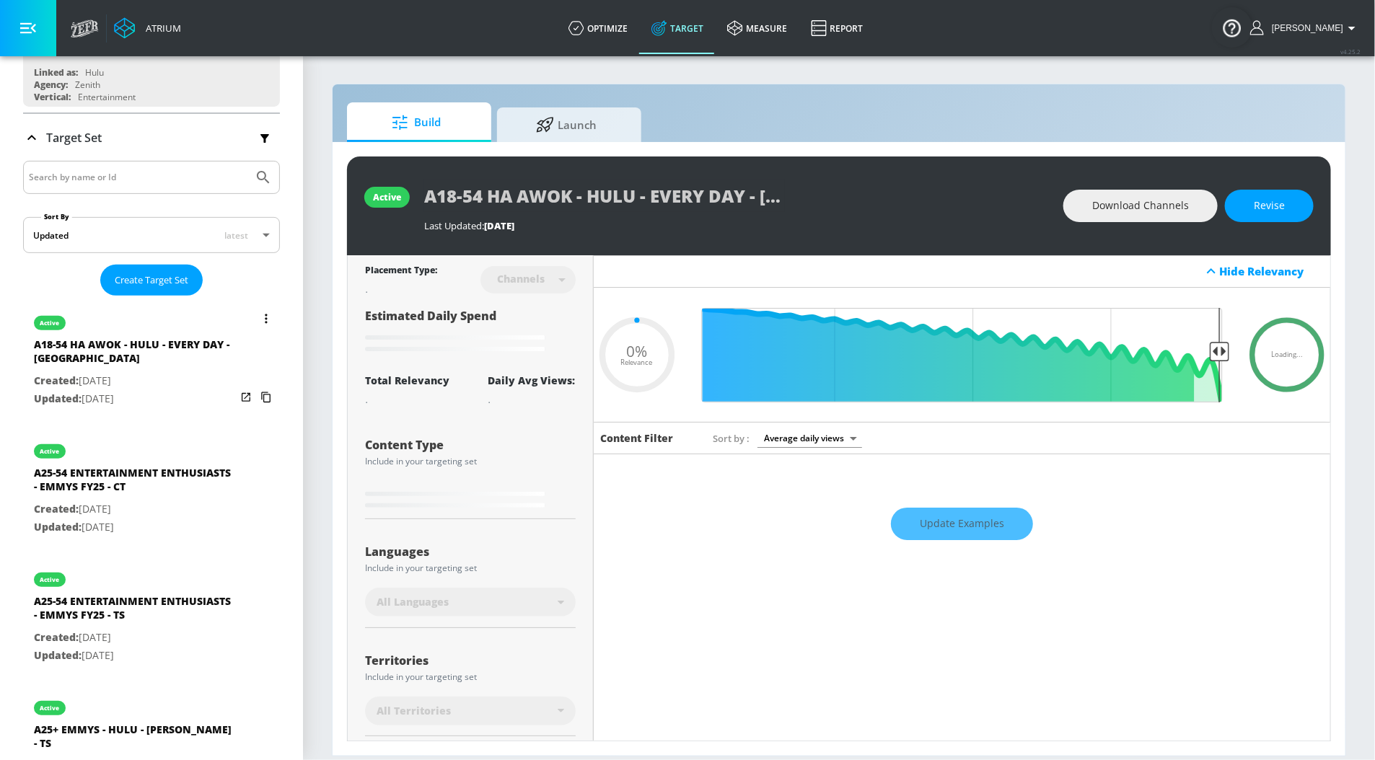
click at [57, 356] on div "A18-54 HA AWOK - HULU - EVERY DAY - CT" at bounding box center [135, 354] width 202 height 35
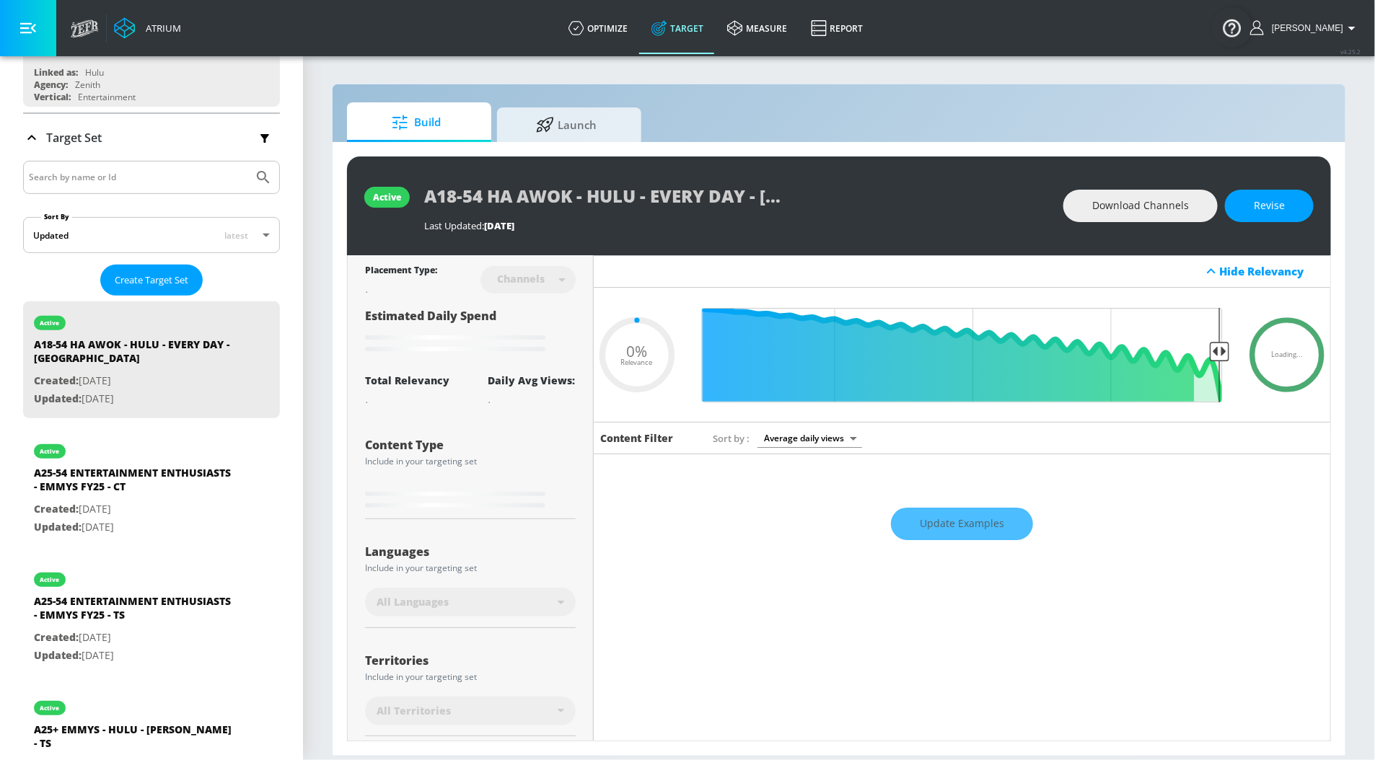
scroll to position [156, 0]
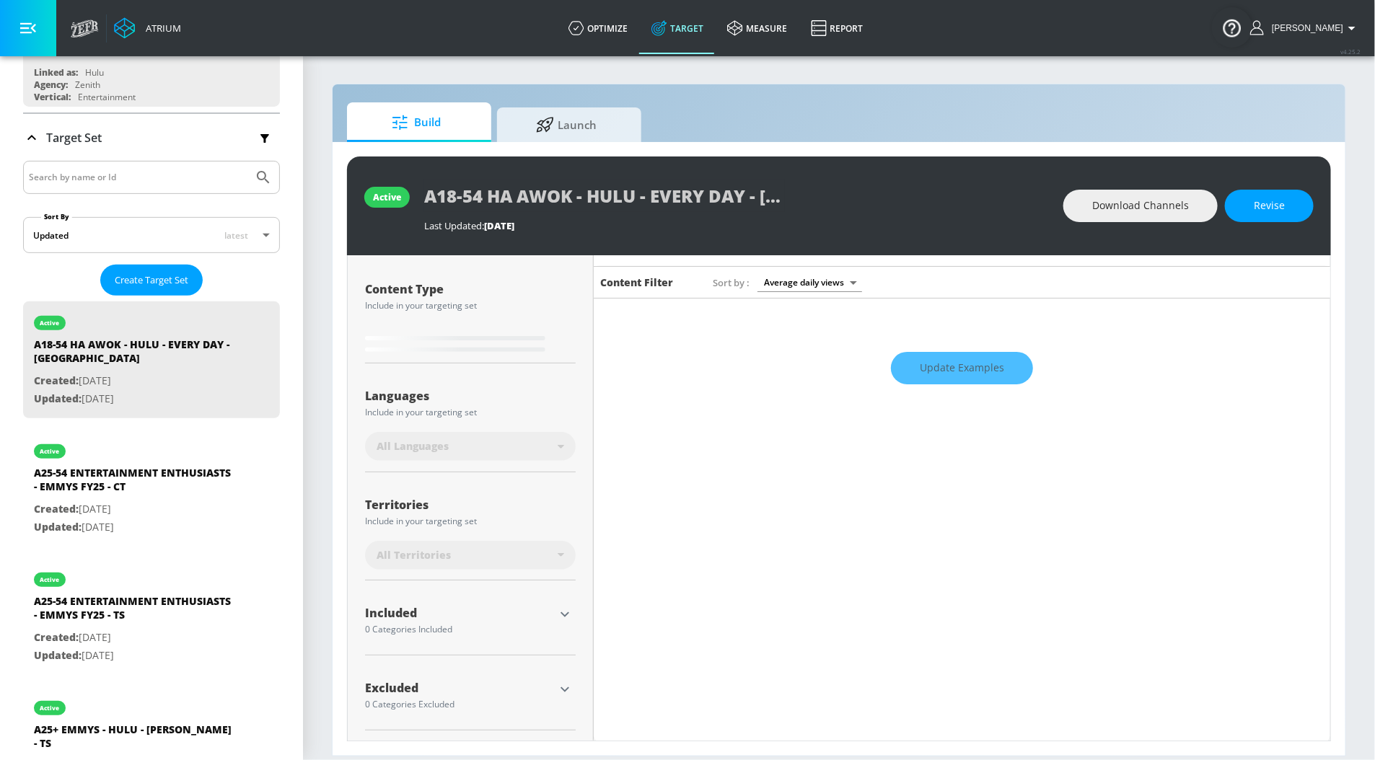
type input "0.6"
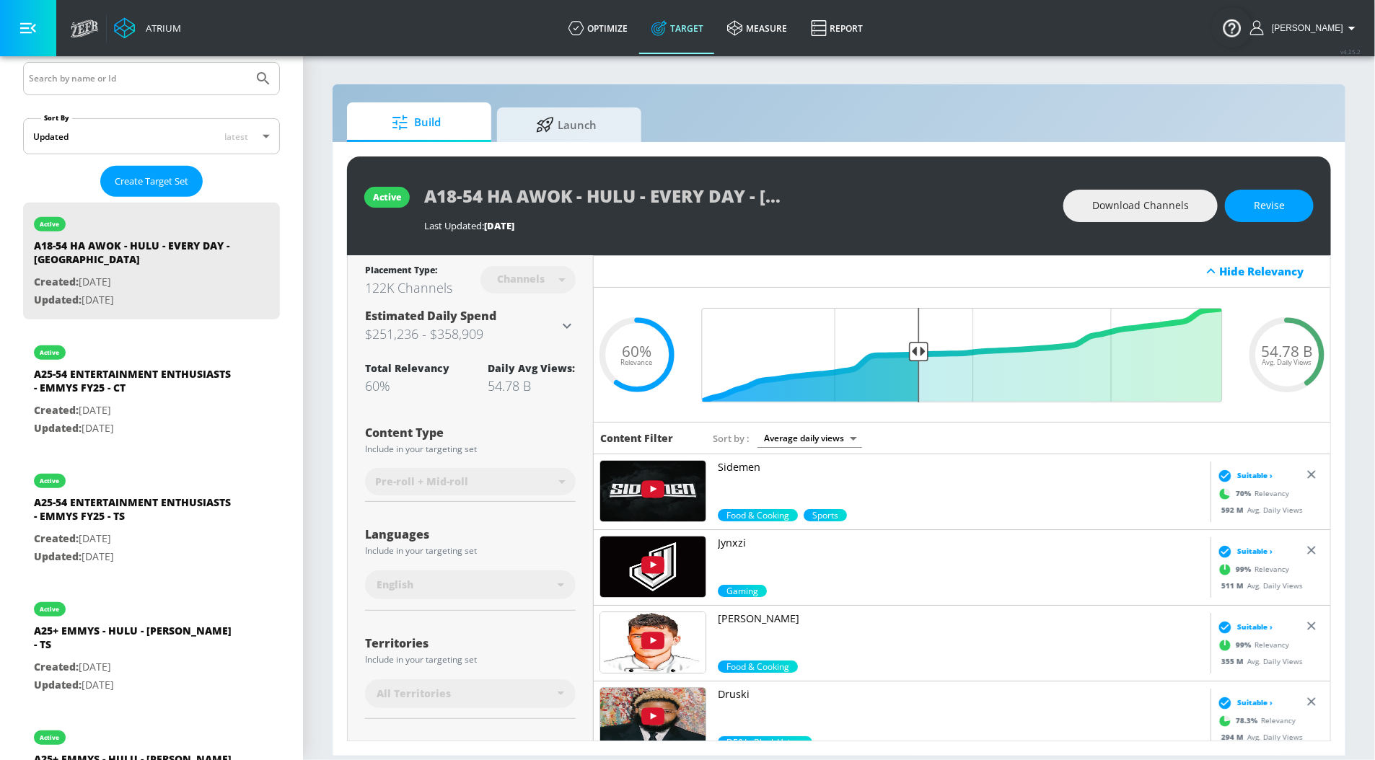
scroll to position [138, 0]
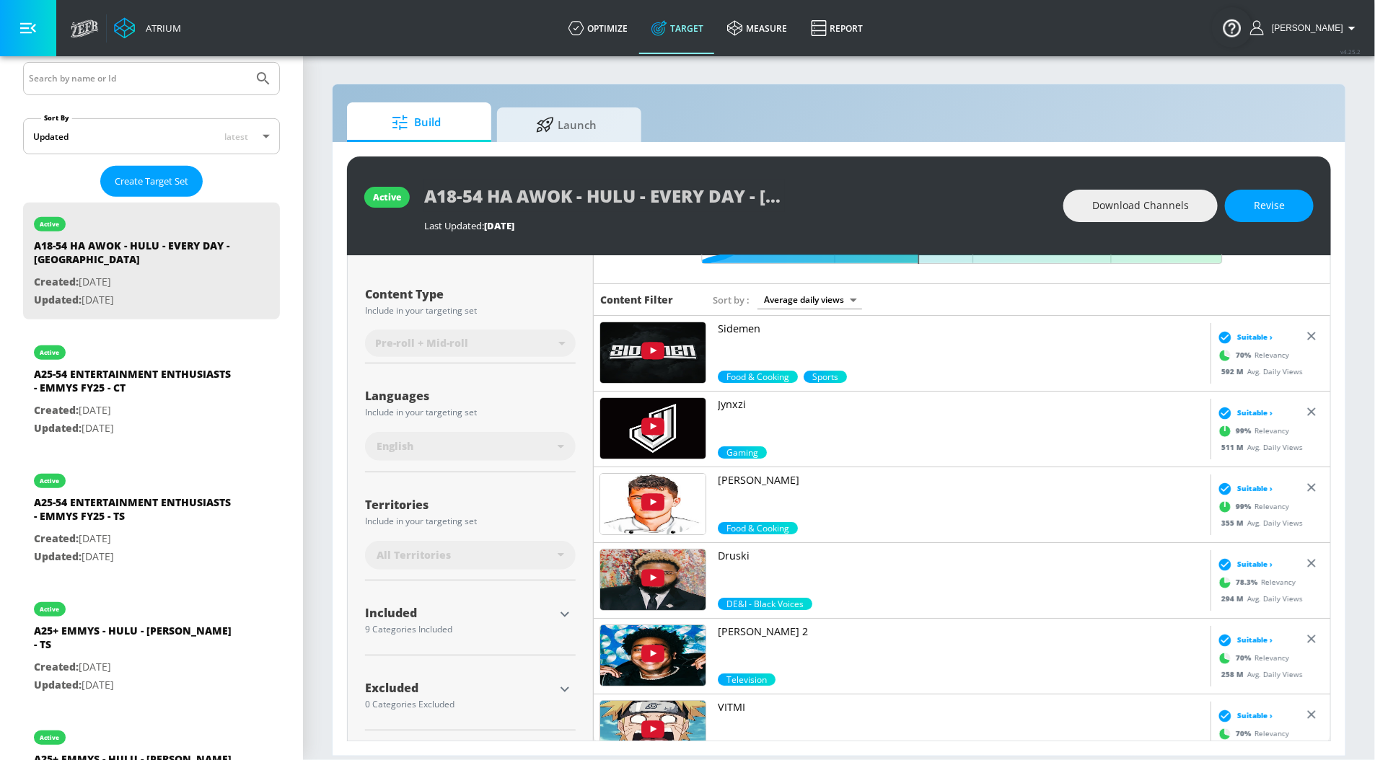
click at [560, 612] on icon "button" at bounding box center [564, 614] width 9 height 5
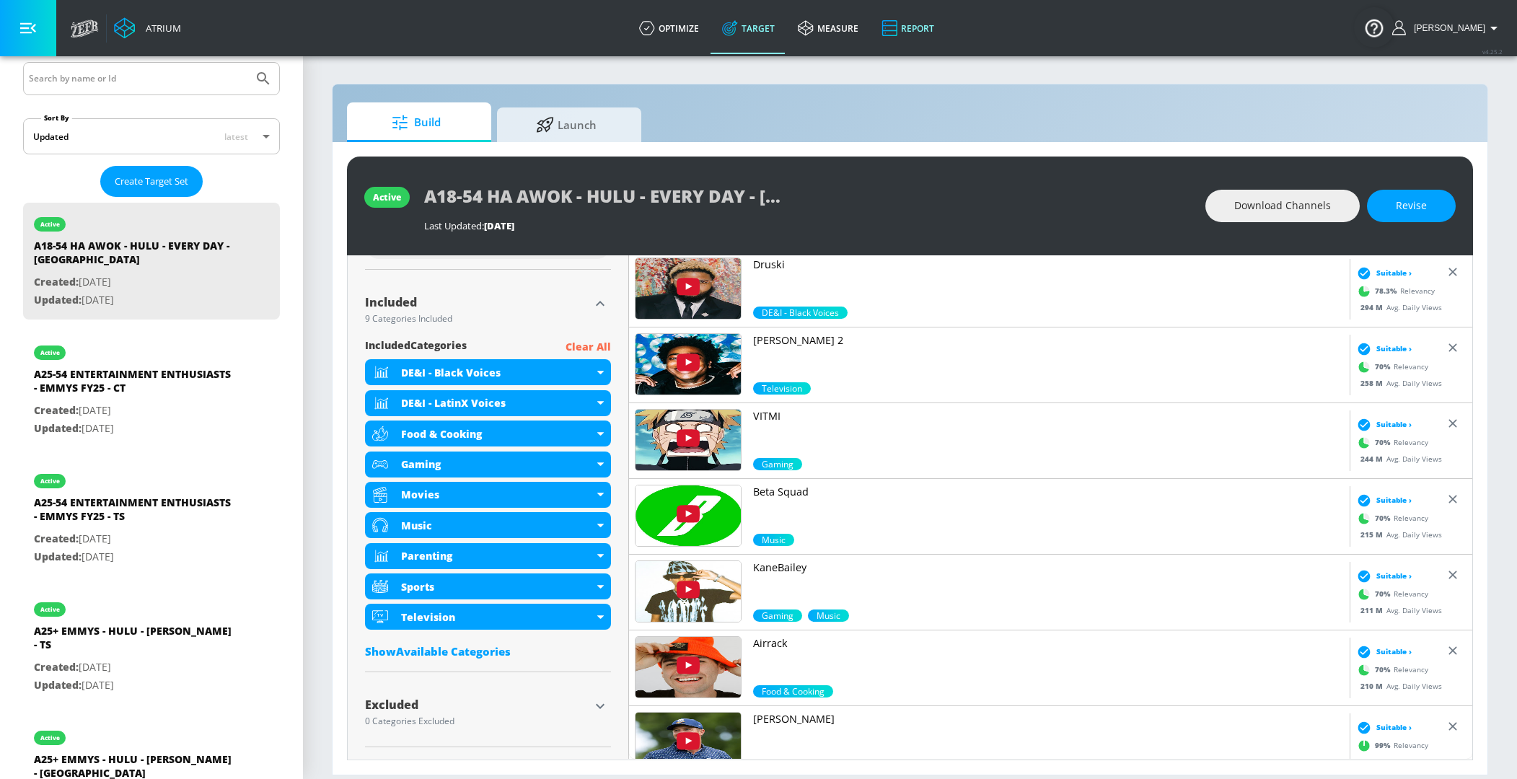
scroll to position [448, 0]
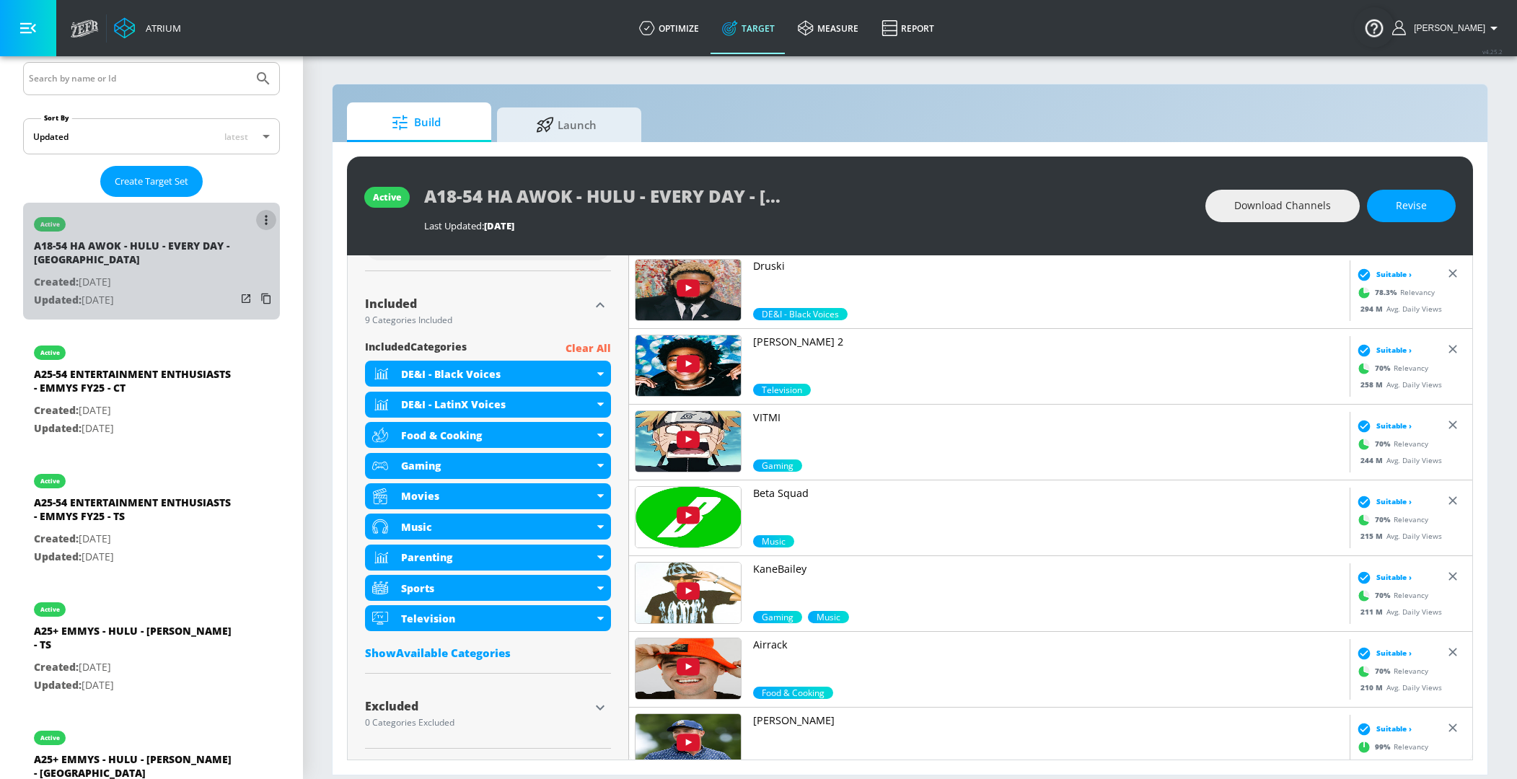
click at [265, 223] on button "list of Target Set" at bounding box center [266, 220] width 20 height 20
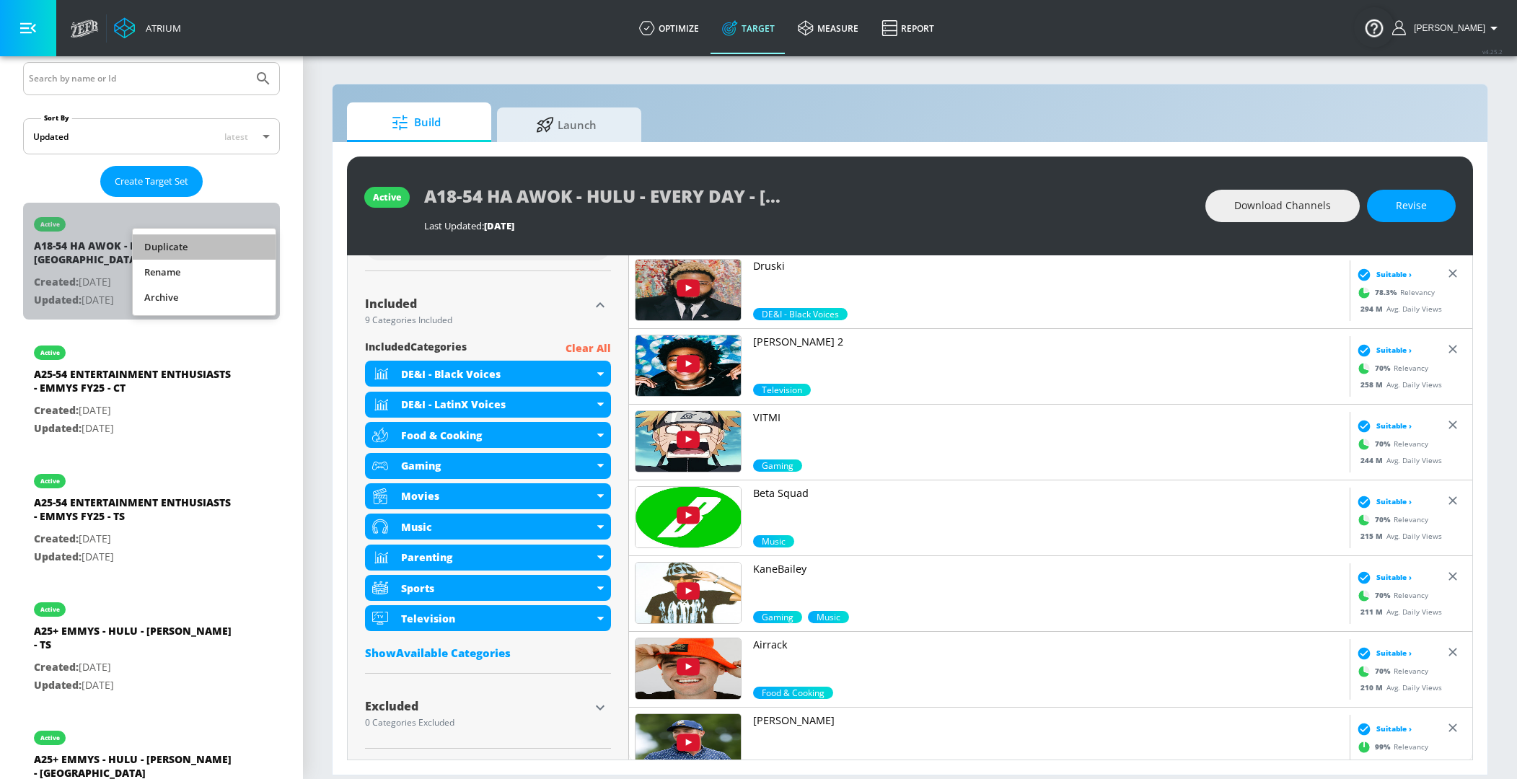
click at [169, 247] on li "Duplicate" at bounding box center [204, 246] width 143 height 25
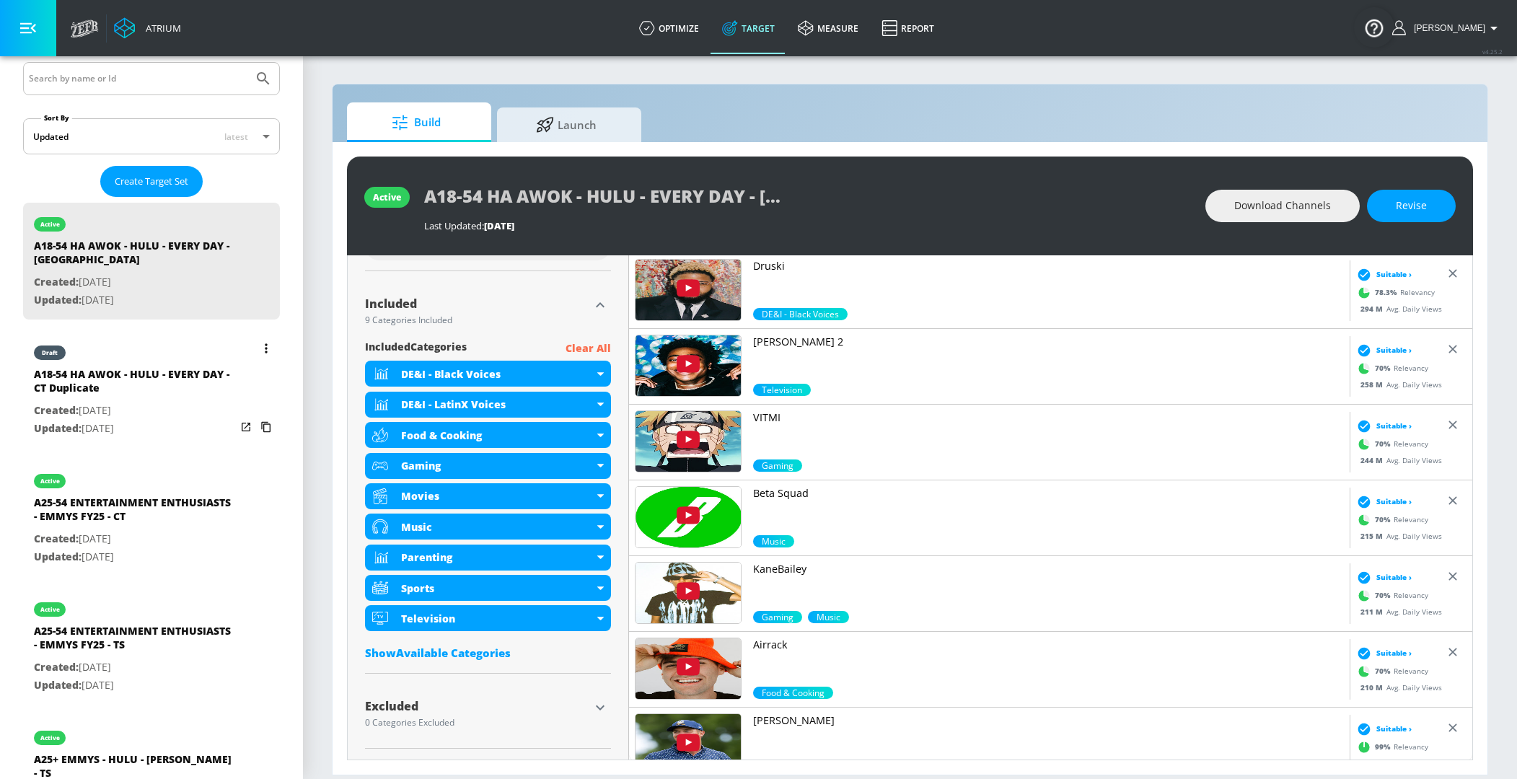
click at [124, 363] on div "draft" at bounding box center [135, 349] width 202 height 36
type input "A18-54 HA AWOK - HULU - EVERY DAY - CT Duplicate"
type input "0.05"
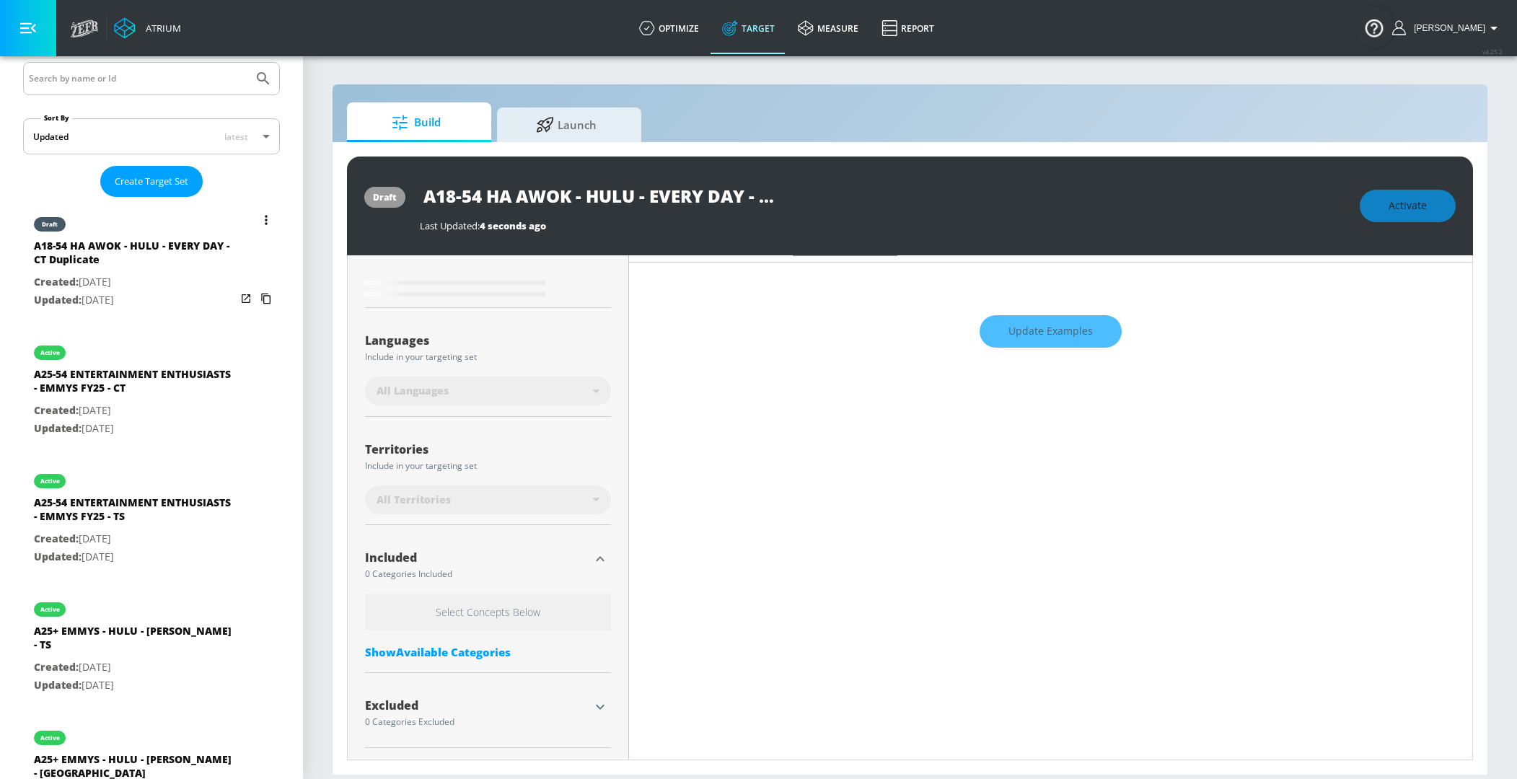
scroll to position [210, 0]
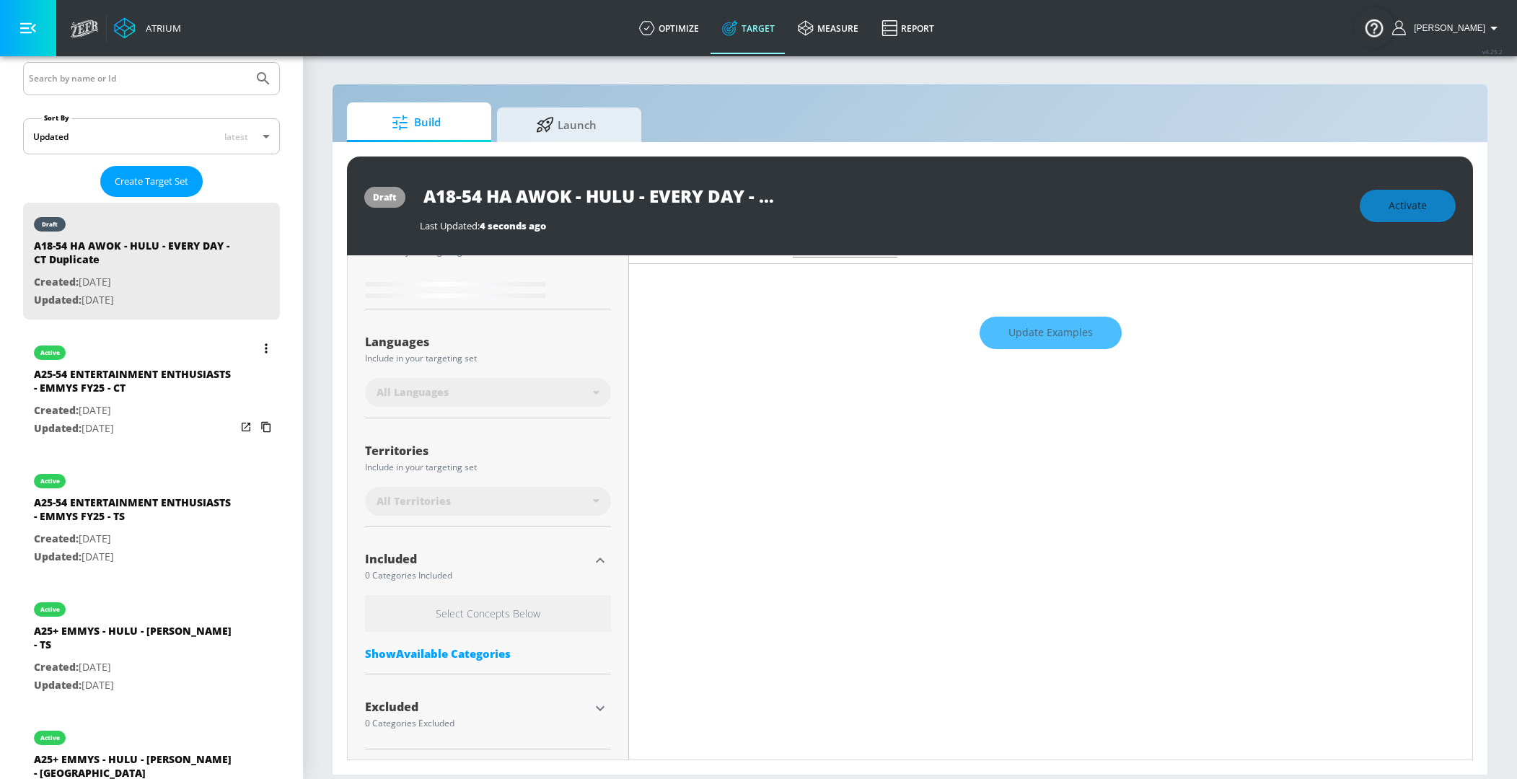
click at [81, 406] on p "Created: Aug. 15, 2025" at bounding box center [135, 411] width 202 height 18
type input "A25-54 ENTERTAINMENT ENTHUSIASTS - EMMYS FY25 - CT"
type input "0.05"
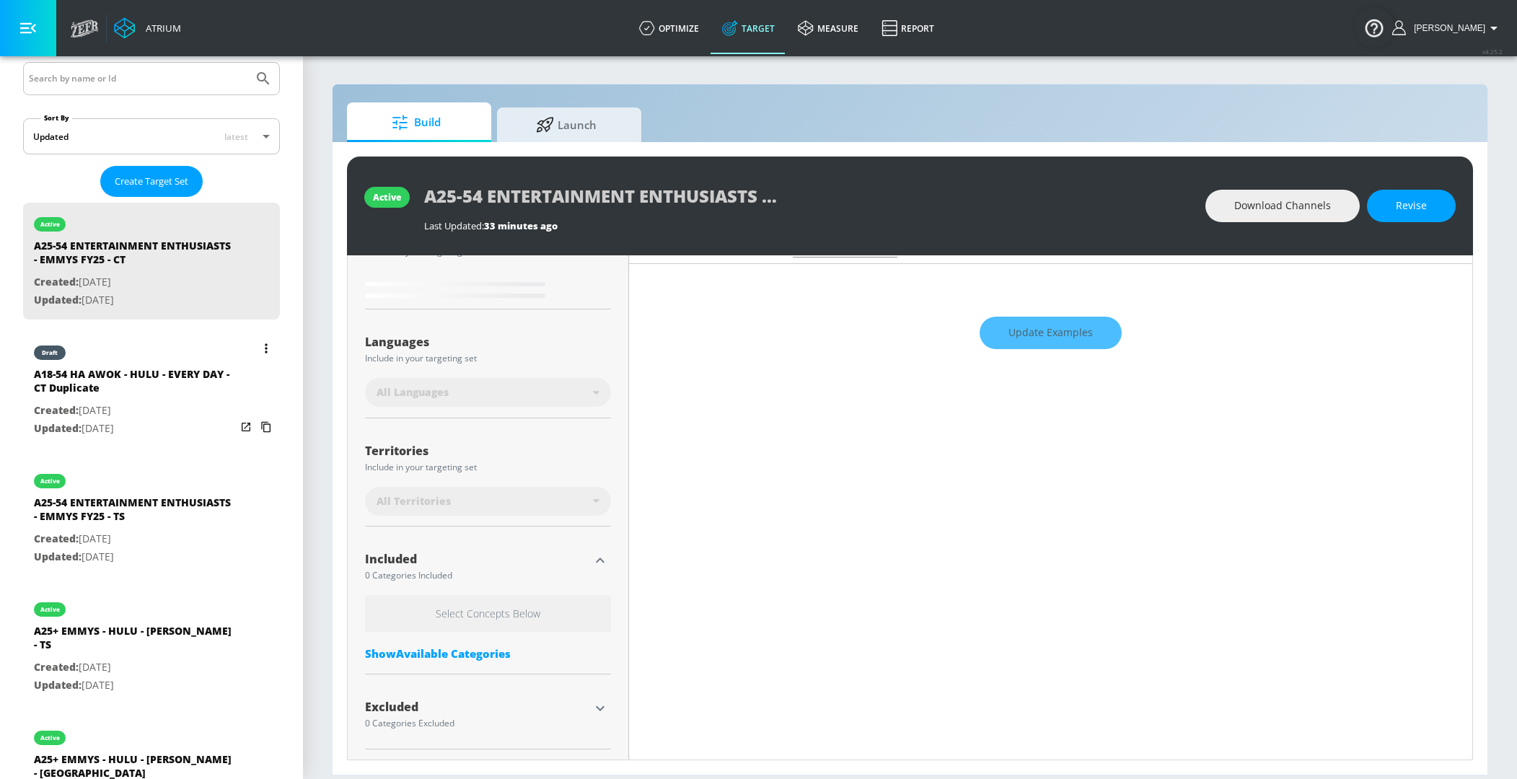
click at [79, 384] on div "A18-54 HA AWOK - HULU - EVERY DAY - CT Duplicate" at bounding box center [135, 384] width 202 height 35
type input "A18-54 HA AWOK - HULU - EVERY DAY - CT Duplicate"
type input "0.05"
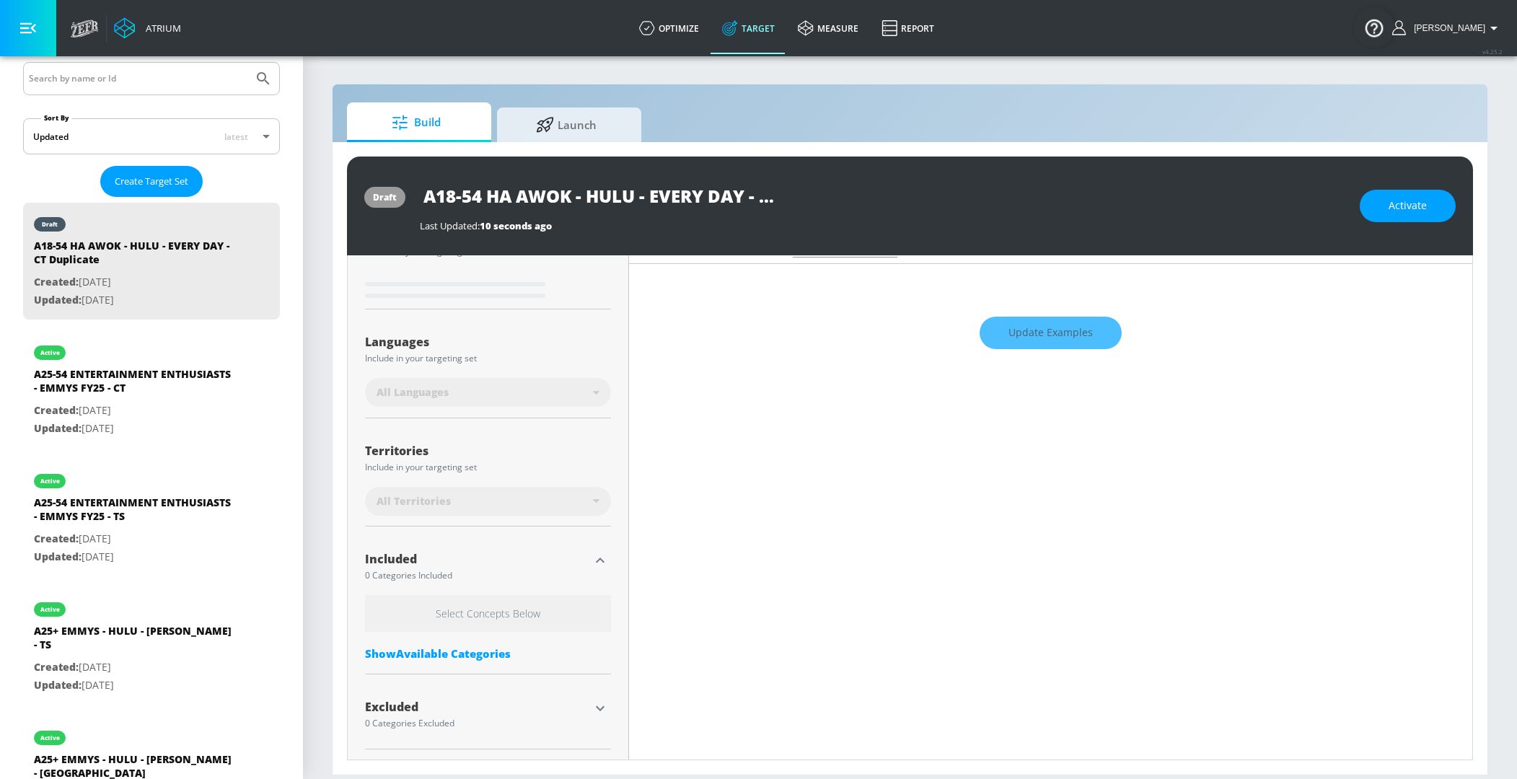
click at [549, 201] on input "A18-54 HA AWOK - HULU - EVERY DAY - CT Duplicate" at bounding box center [600, 196] width 361 height 32
drag, startPoint x: 497, startPoint y: 201, endPoint x: 941, endPoint y: 200, distance: 444.2
click at [941, 200] on div "A18-54 HA AWOK - HULU - EVERY DAY - CT Duplicate" at bounding box center [882, 196] width 925 height 32
click at [640, 200] on input "A18-54 HA AWOK - HULU - EVERY DAY - CT Duplicate" at bounding box center [600, 196] width 361 height 32
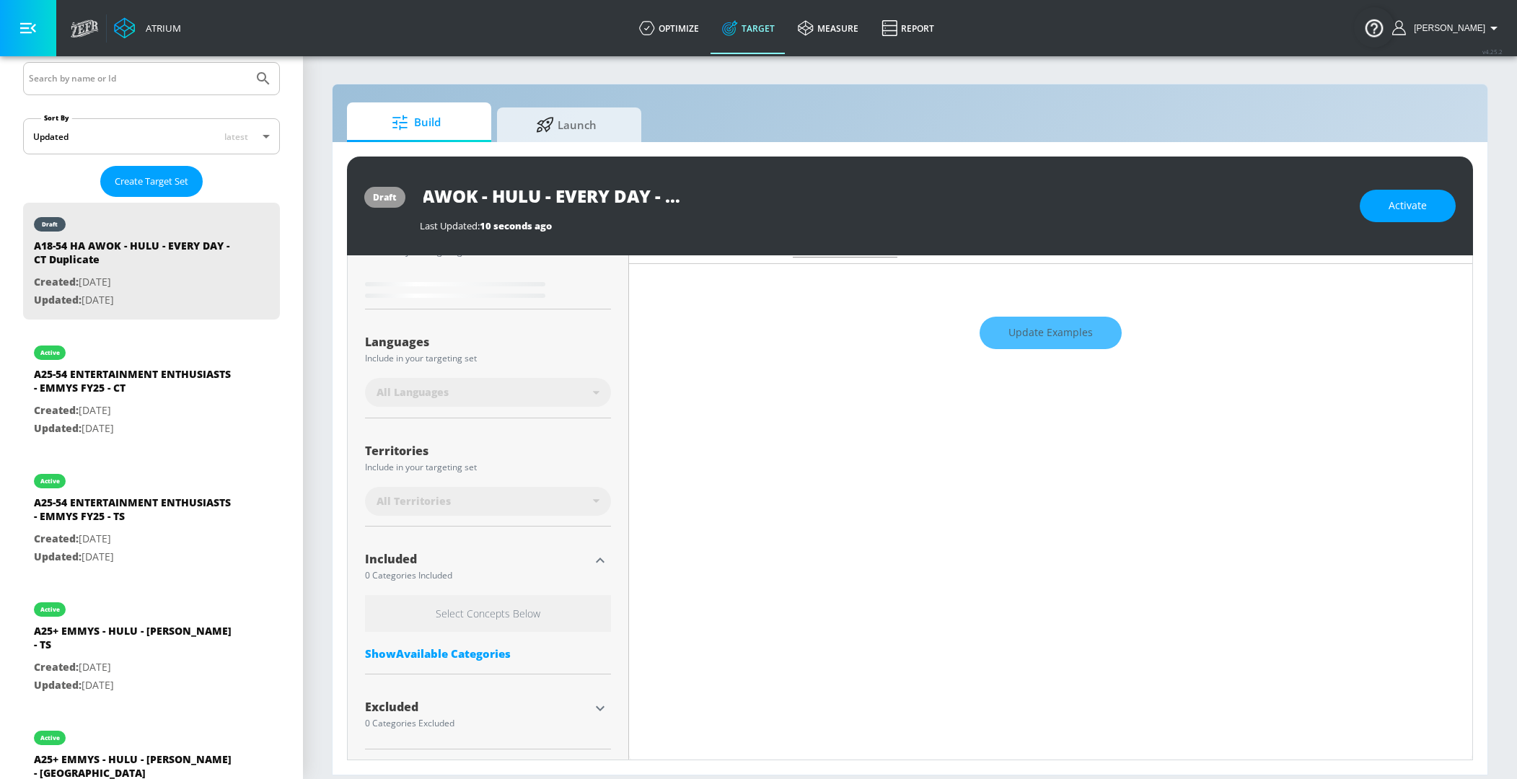
click at [721, 200] on input "A18-54 HA AWOK - HULU - EVERY DAY - CT Duplicate" at bounding box center [600, 196] width 361 height 32
type input "A18-54 HA AWOK - HULU - EVERY DAY - CT"
type input "0.05"
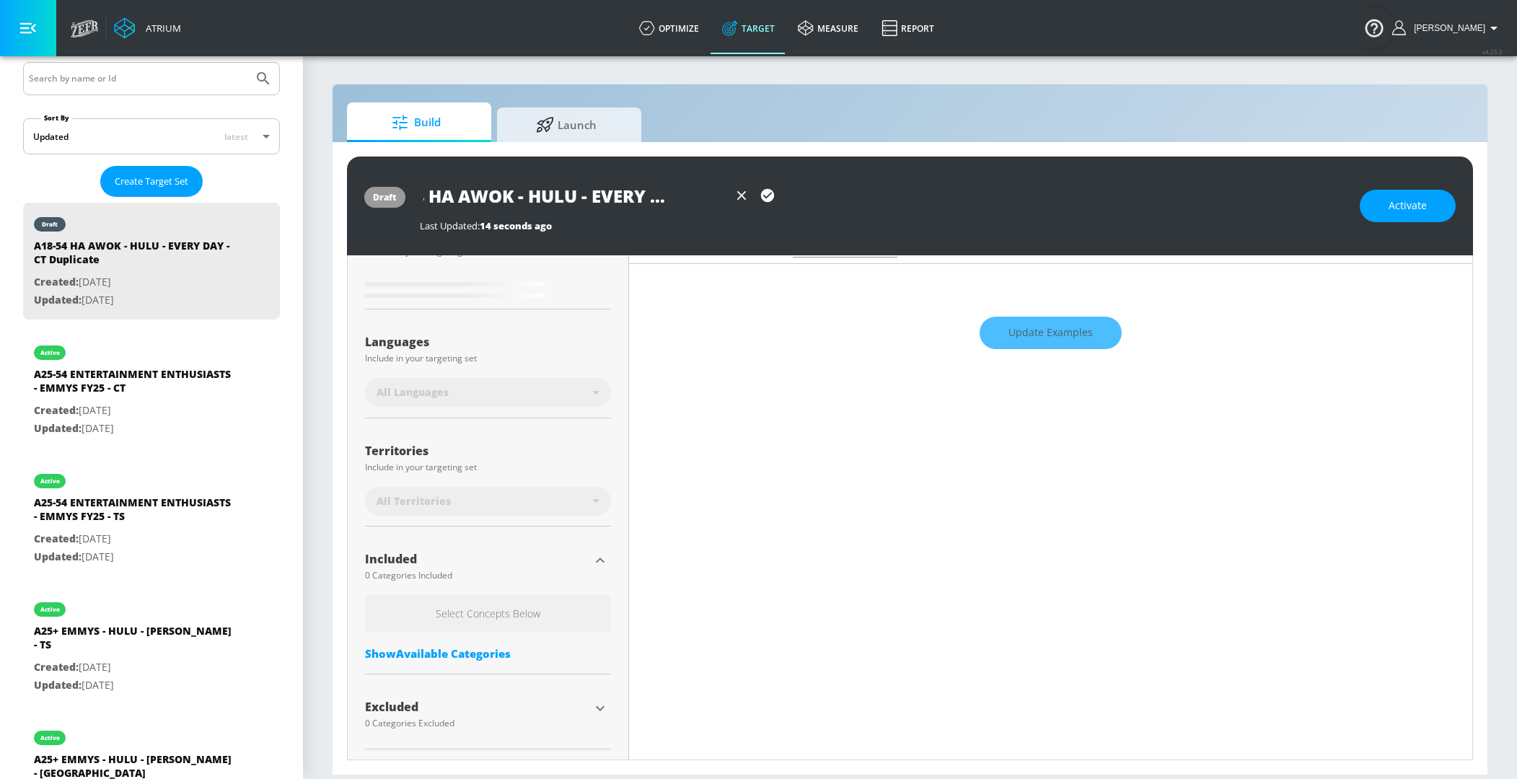
click at [455, 195] on input "A18-54 HA AWOK - HULU - EVERY DAY - CT" at bounding box center [574, 196] width 309 height 32
click at [497, 197] on input "A18-54 HA AWOK - HULU - EVERY DAY - CT" at bounding box center [574, 196] width 309 height 32
type input "A18-54 HA - HULU - EVERY DAY - CT"
type input "0.05"
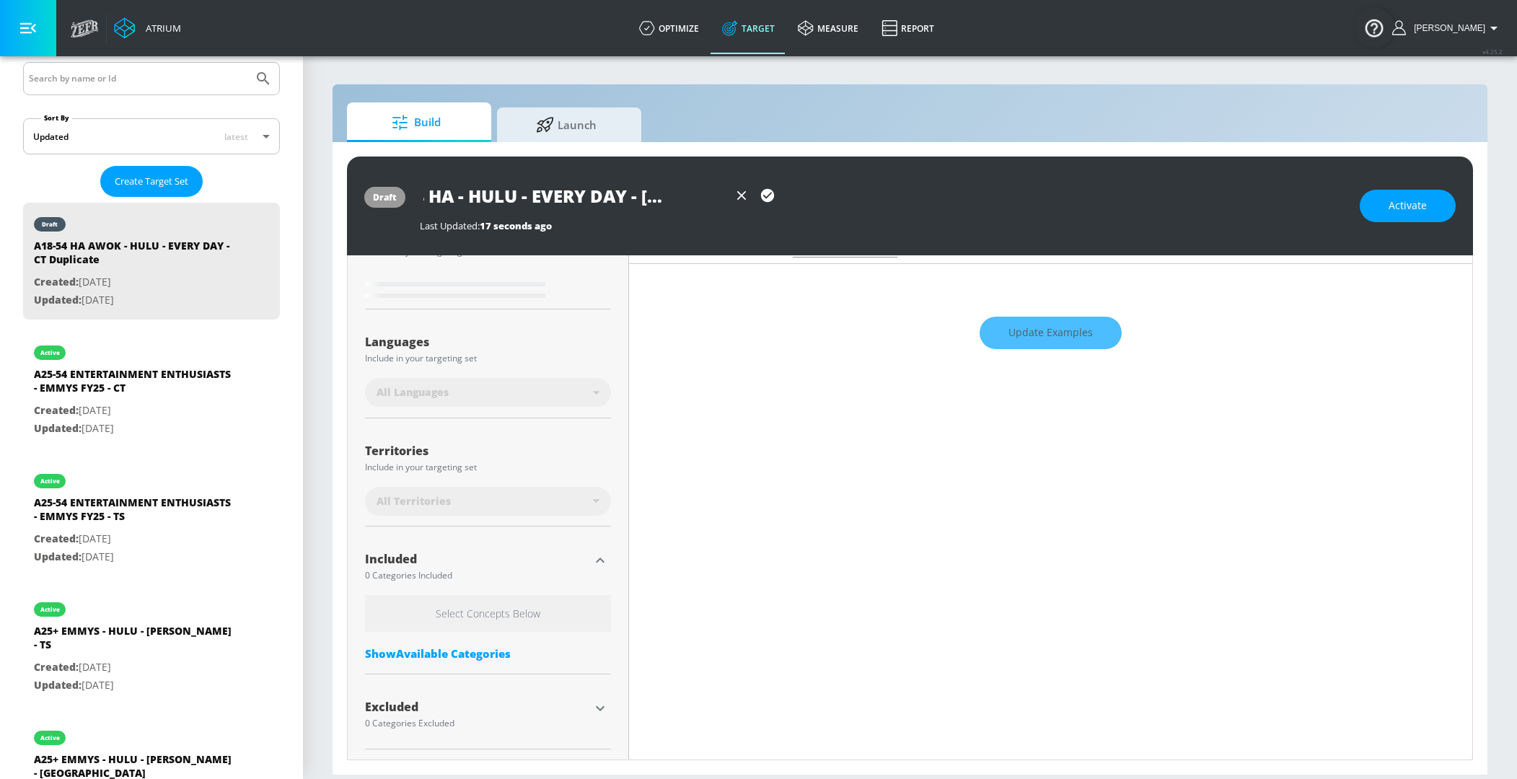
scroll to position [0, 0]
type input "A18-54 H - HULU - EVERY DAY - CT"
type input "0.05"
type input "A18-54 - HULU - EVERY DAY - CT"
type input "0.05"
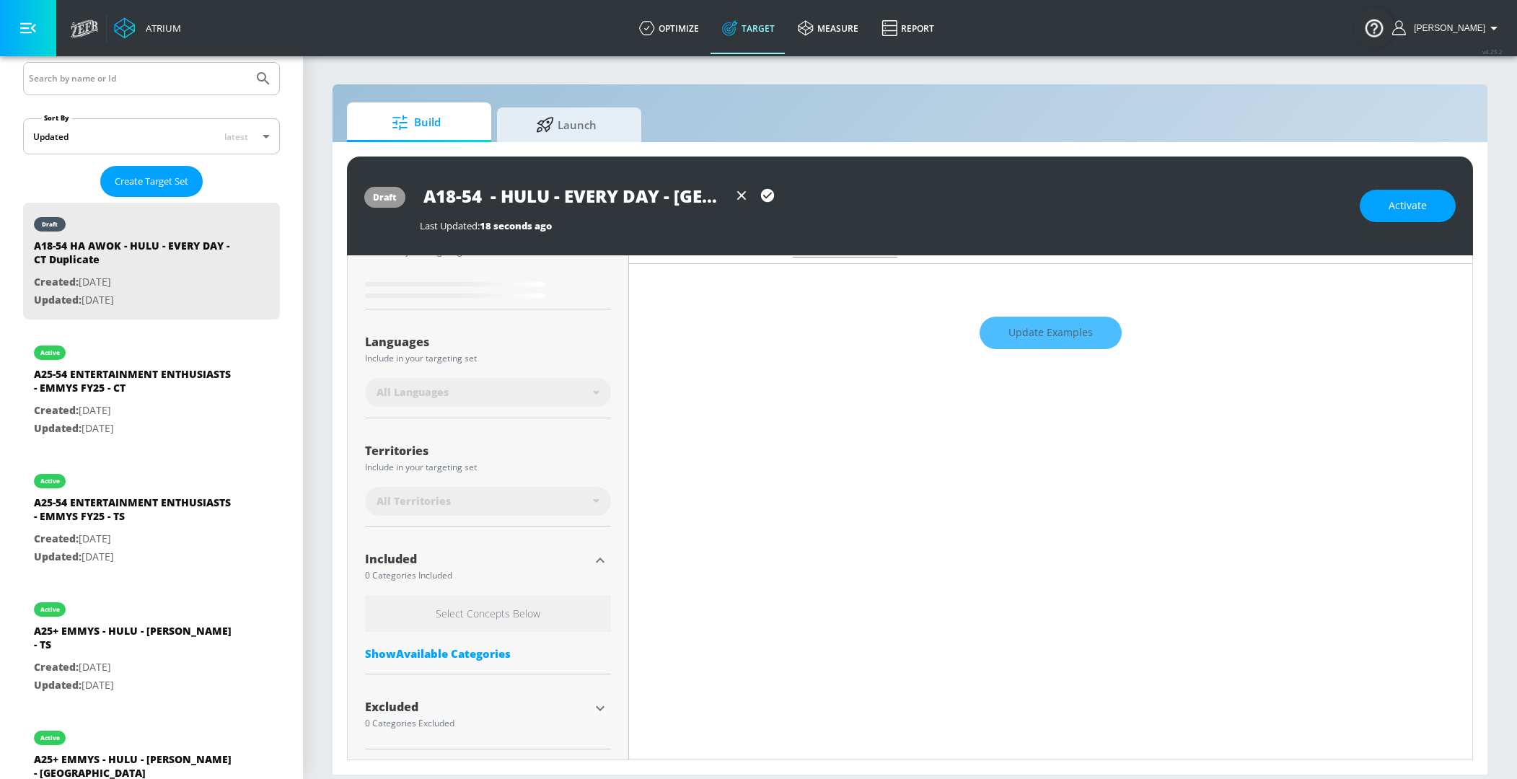
type input "A18-54 P - HULU - EVERY DAY - CT"
type input "0.05"
type input "A18-54 PA - HULU - EVERY DAY - CT"
type input "0.05"
type input "A18-54 PAR - HULU - EVERY DAY - CT"
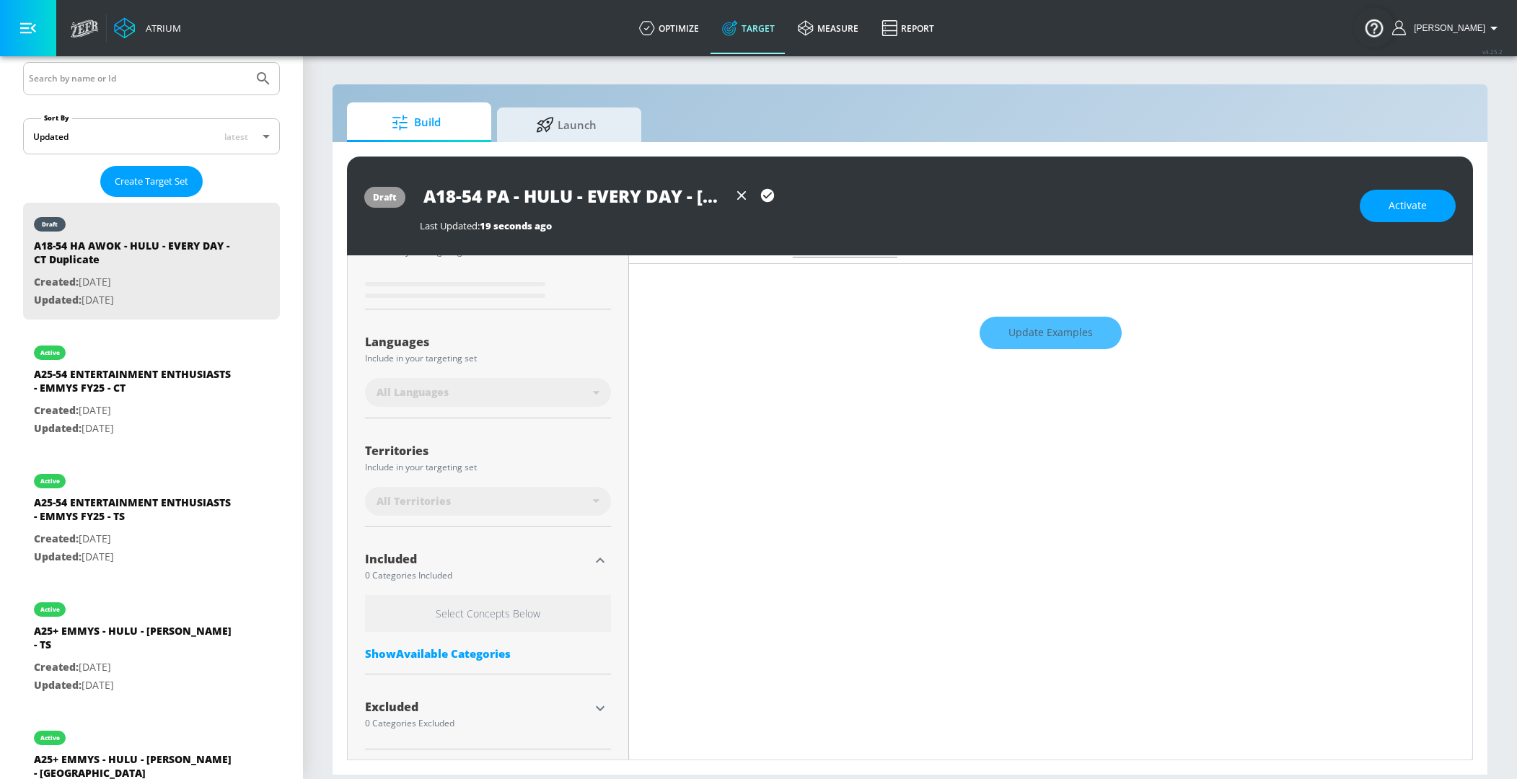
type input "0.05"
type input "A18-54 PARE - HULU - EVERY DAY - CT"
type input "0.05"
type input "A18-54 PAREN - HULU - EVERY DAY - CT"
type input "0.05"
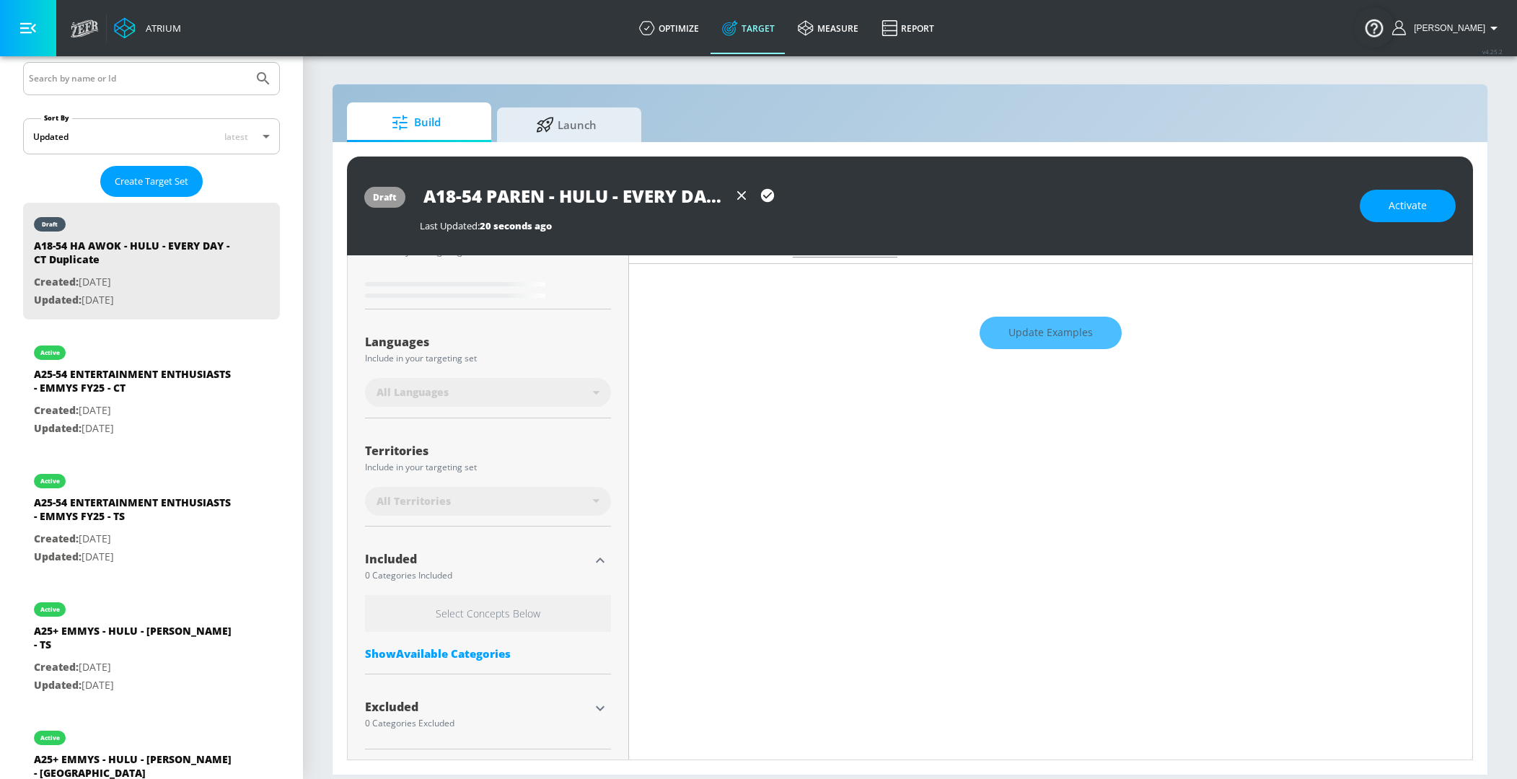
type input "A18-54 PARENT - HULU - EVERY DAY - CT"
type input "0.05"
type input "A18-54 PARENTS - HULU - EVERY DAY - CT"
type input "0.6"
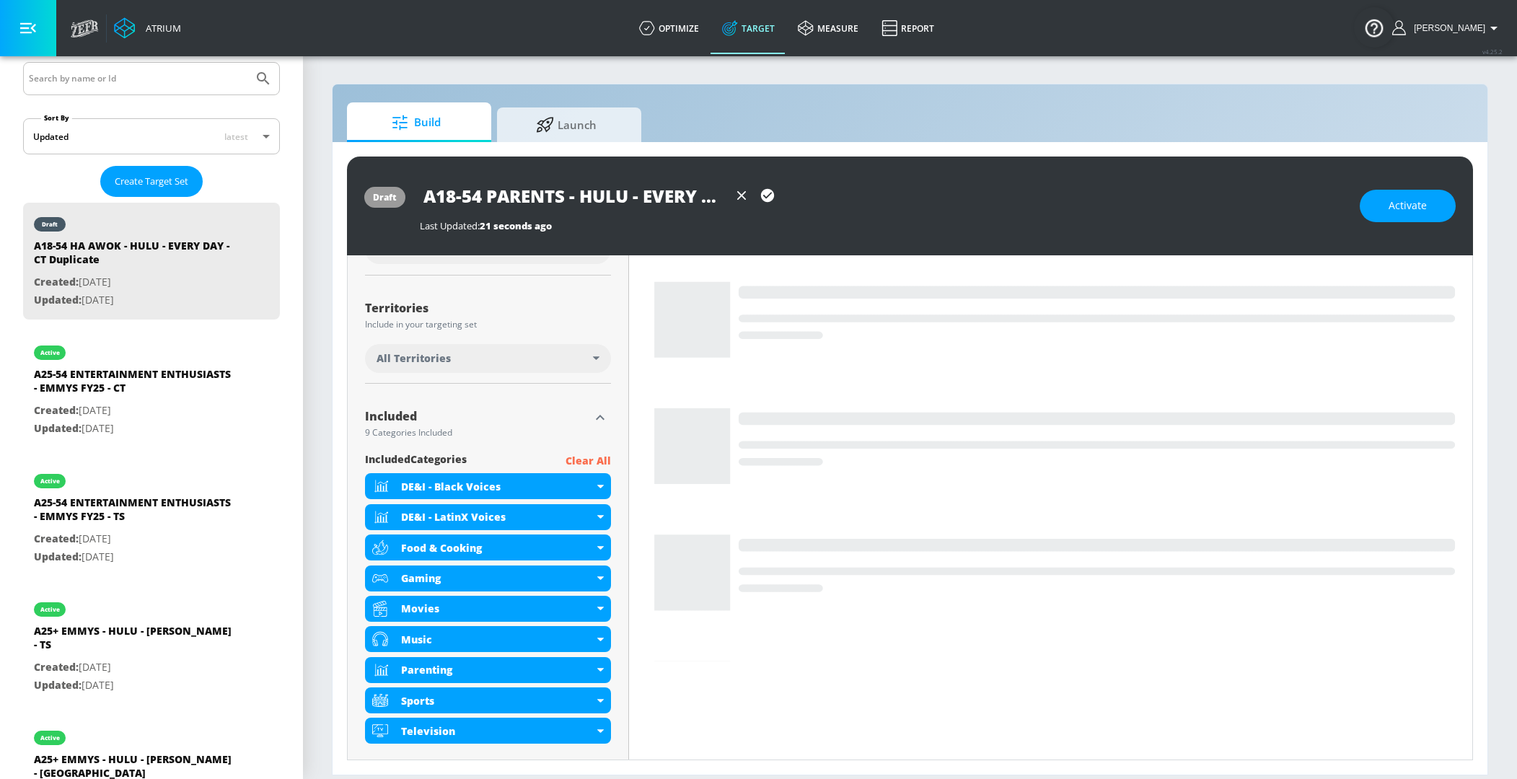
scroll to position [342, 0]
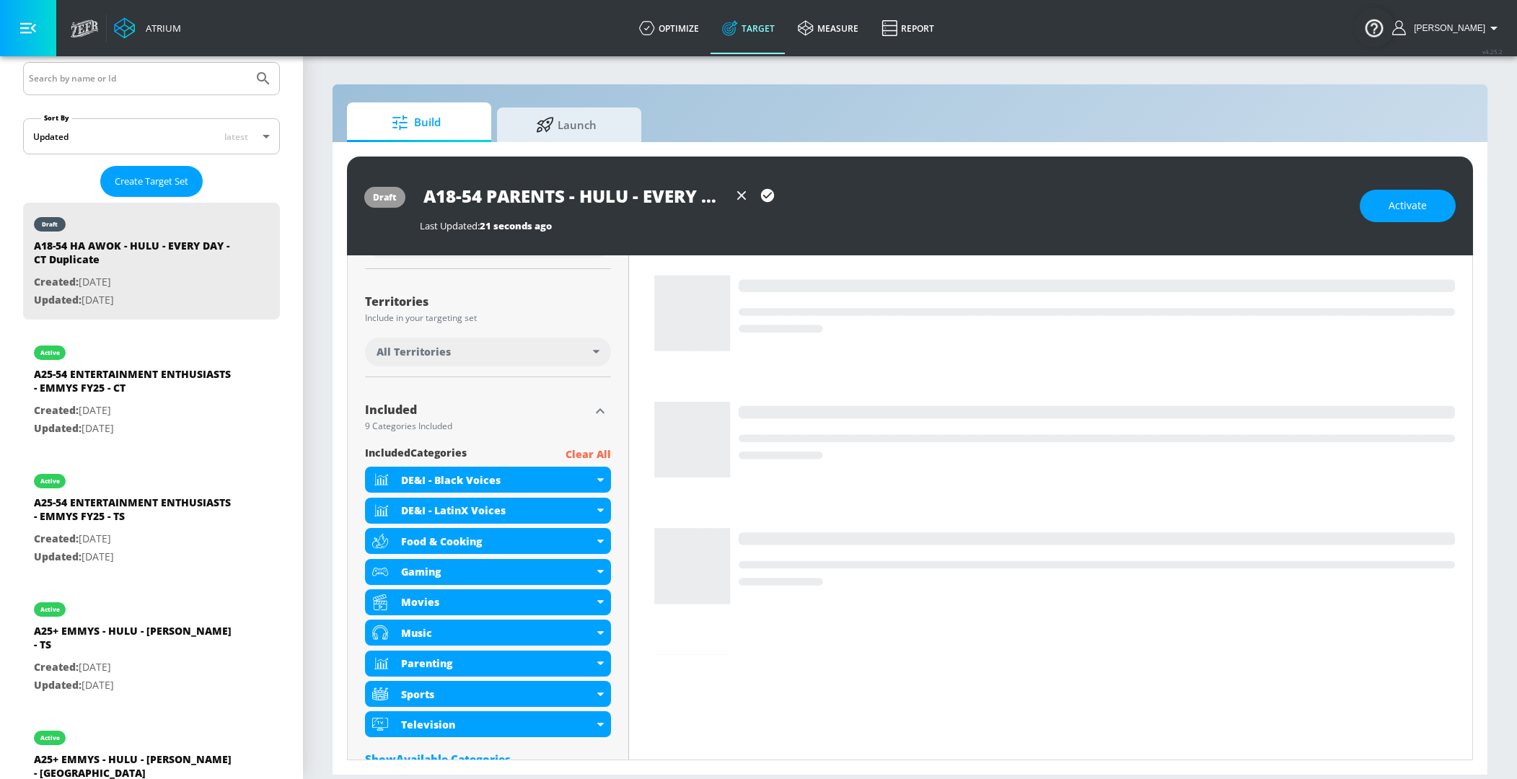
type input "A18-54 PARENTS - HULU - EVERY DAY - CT"
click at [764, 199] on icon "button" at bounding box center [767, 195] width 13 height 13
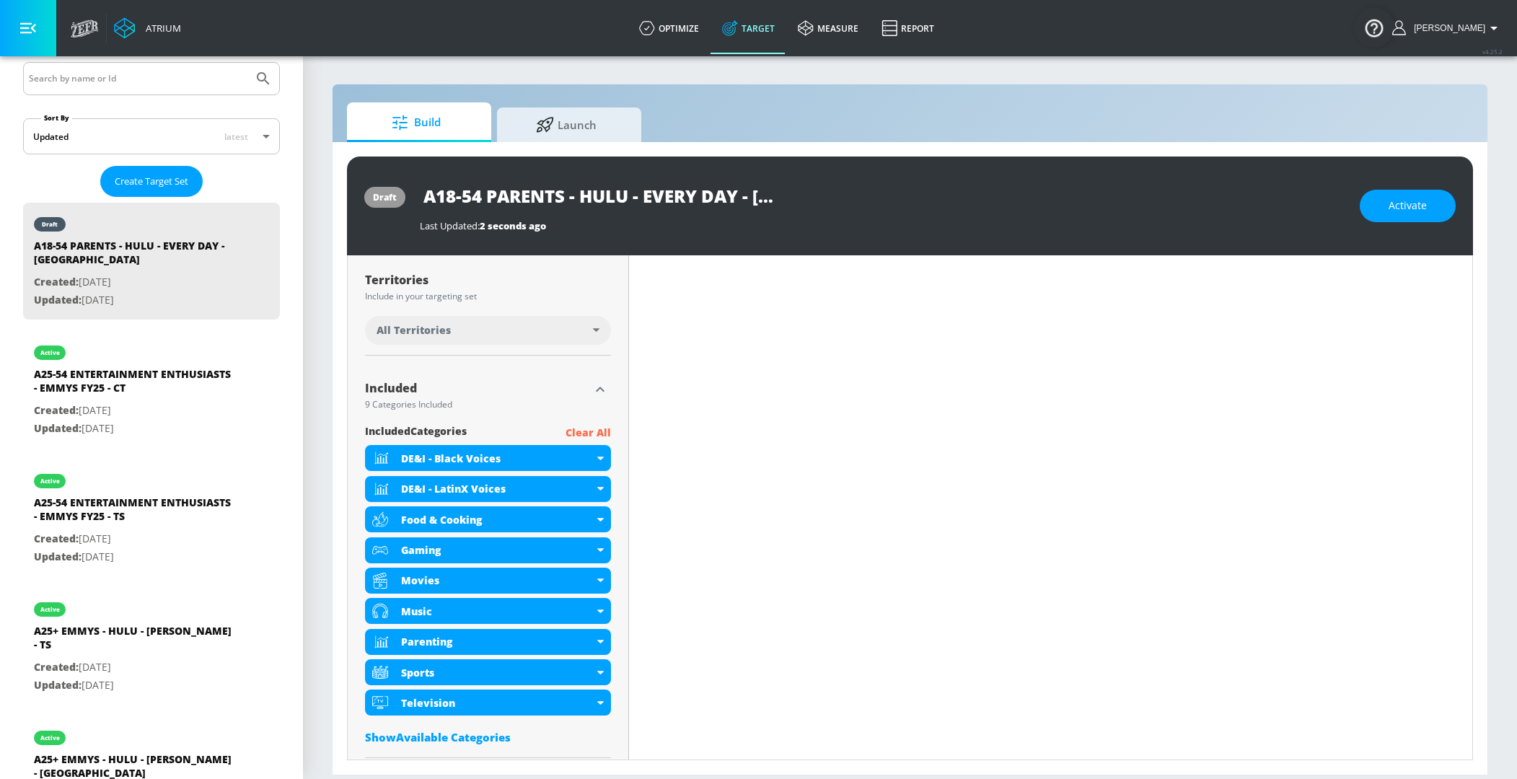
scroll to position [448, 0]
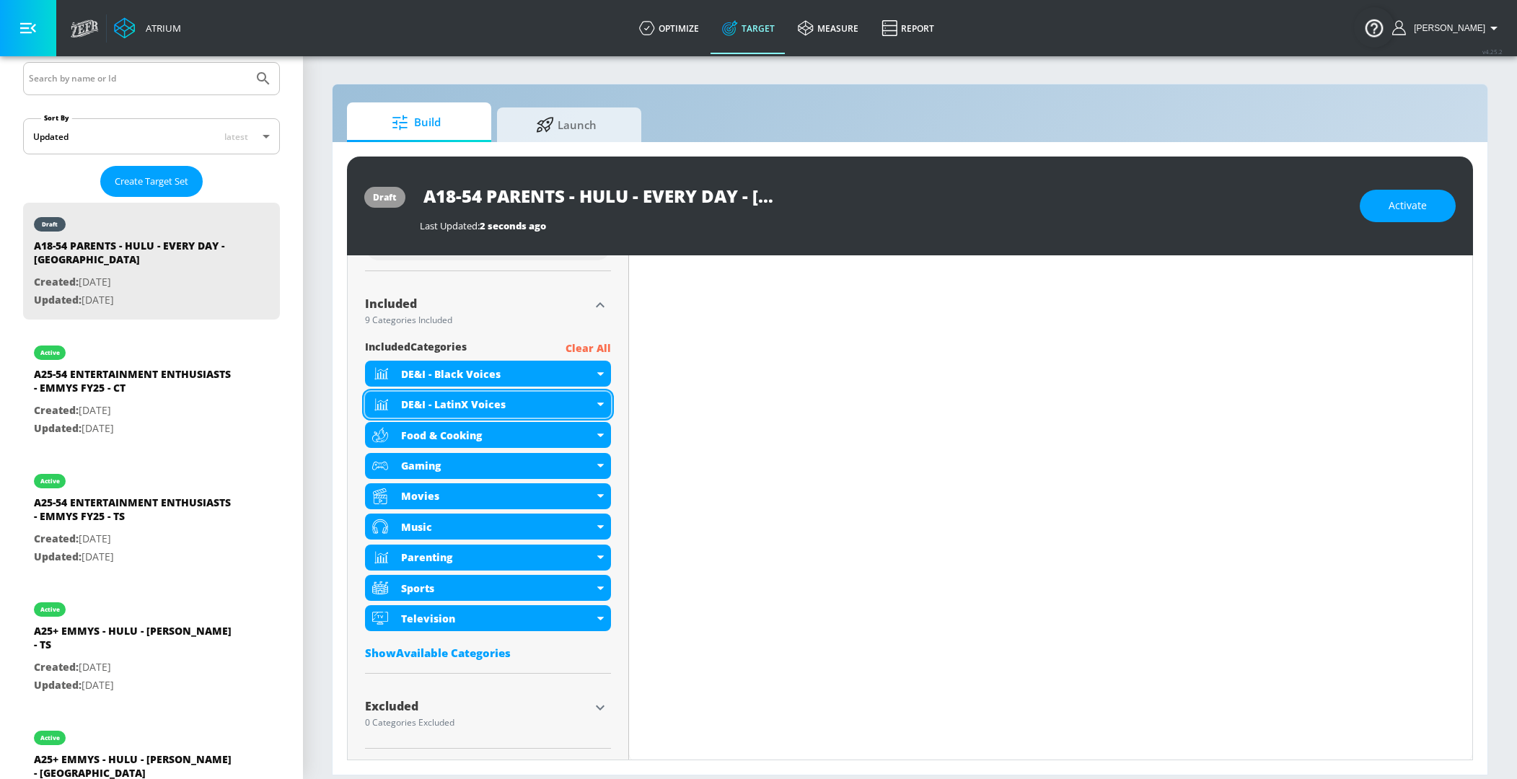
click at [601, 402] on icon at bounding box center [600, 404] width 6 height 4
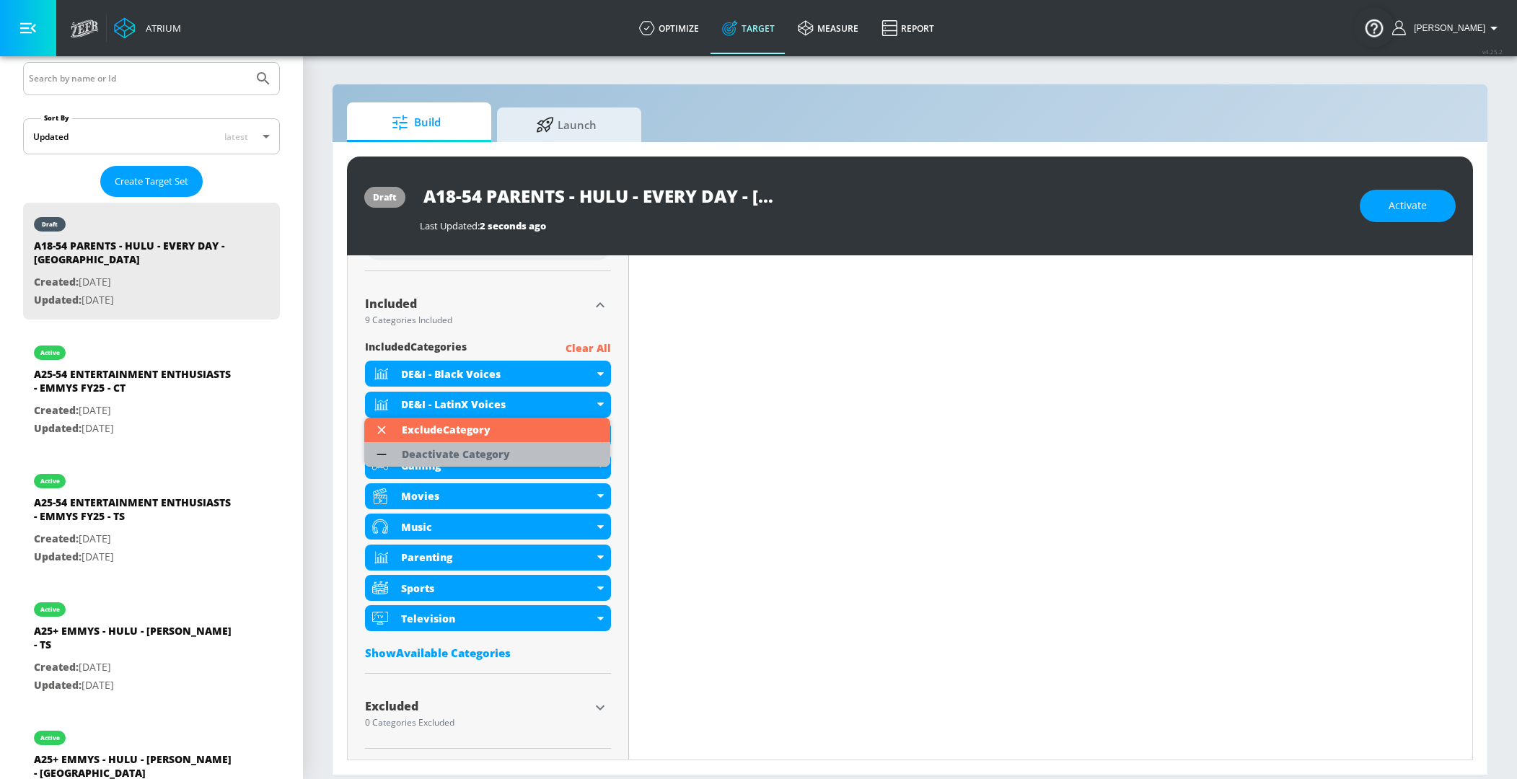
click at [542, 454] on li "Deactivate Category" at bounding box center [487, 454] width 246 height 25
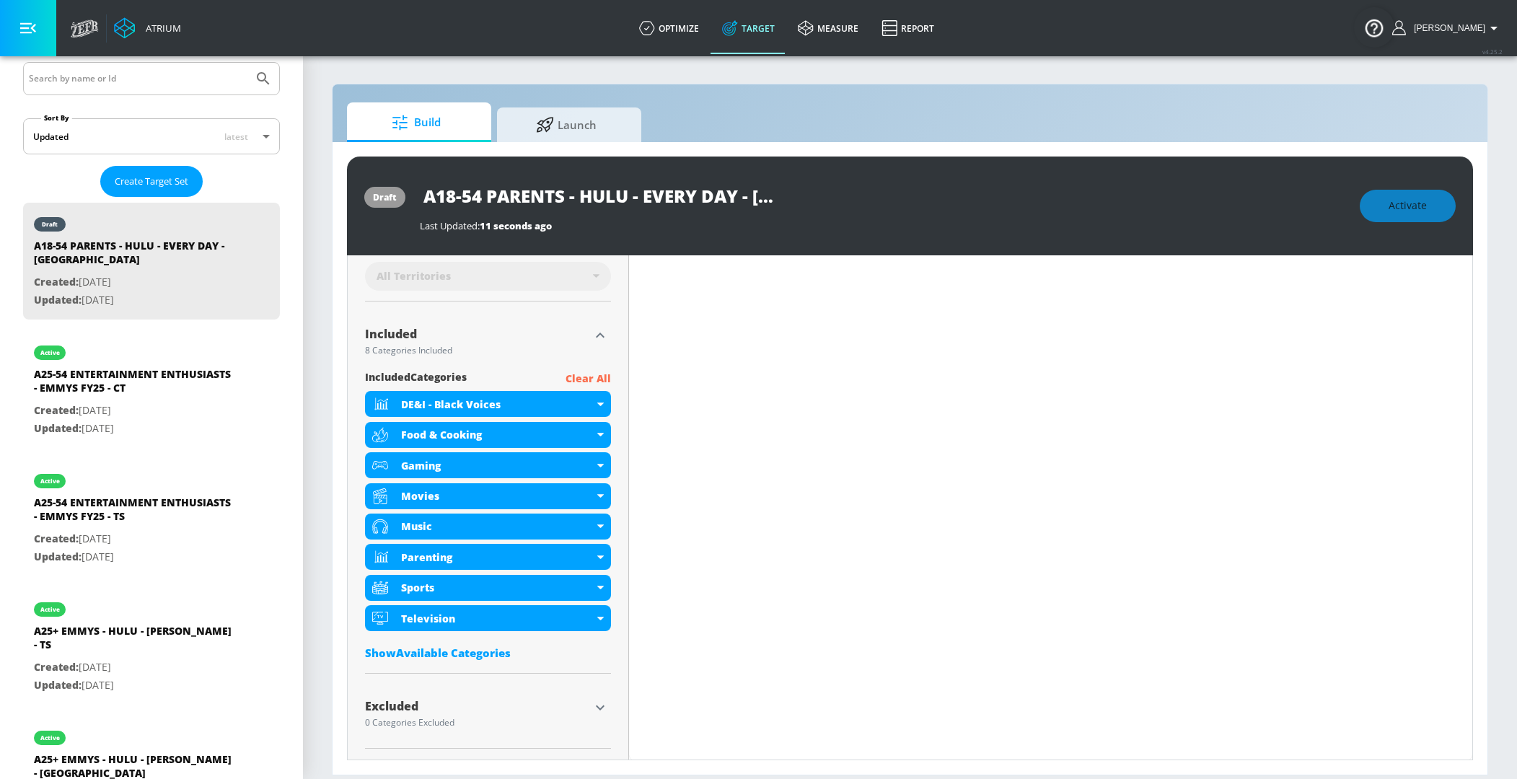
click at [446, 650] on div "Show Available Categories" at bounding box center [488, 652] width 246 height 14
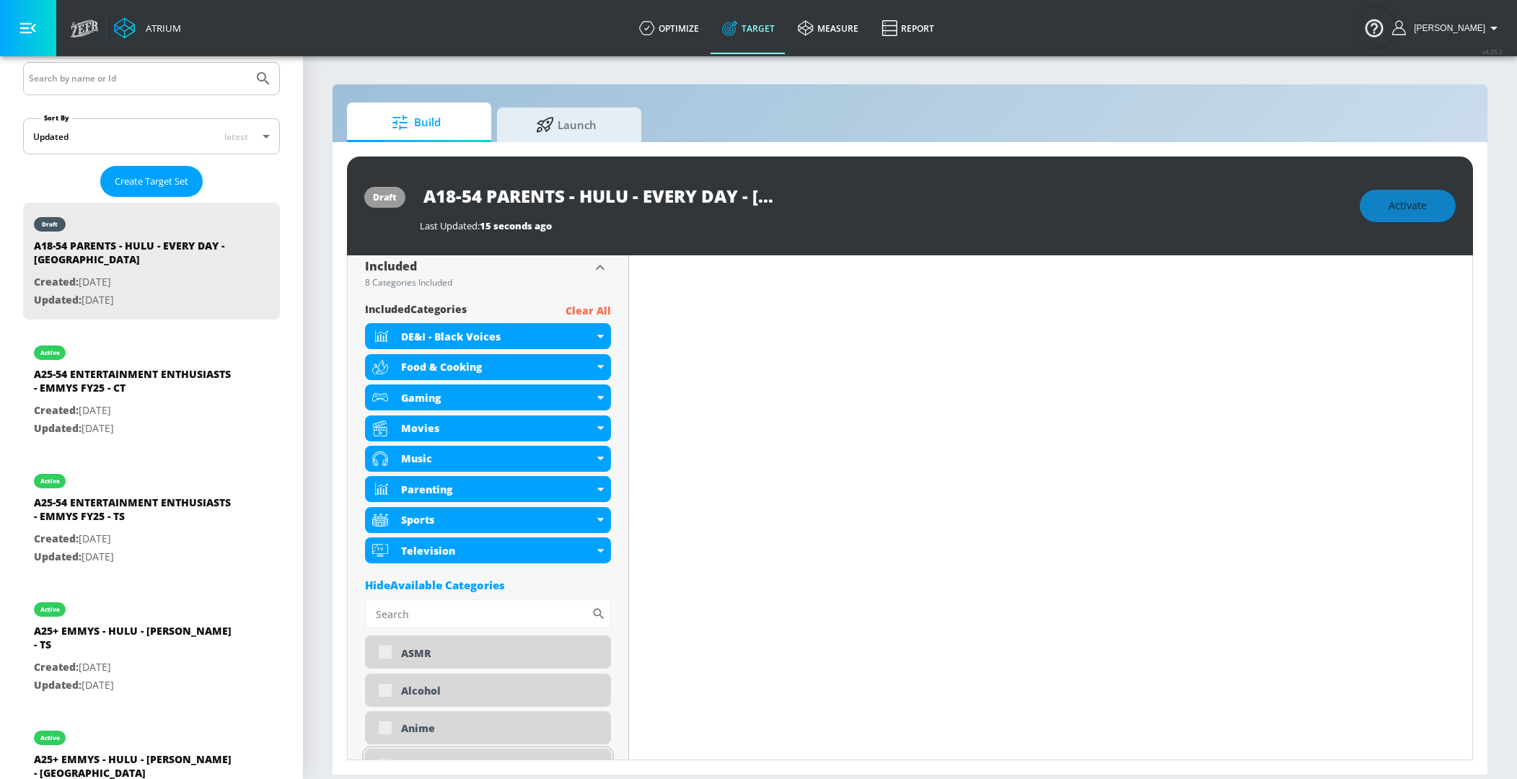
scroll to position [451, 0]
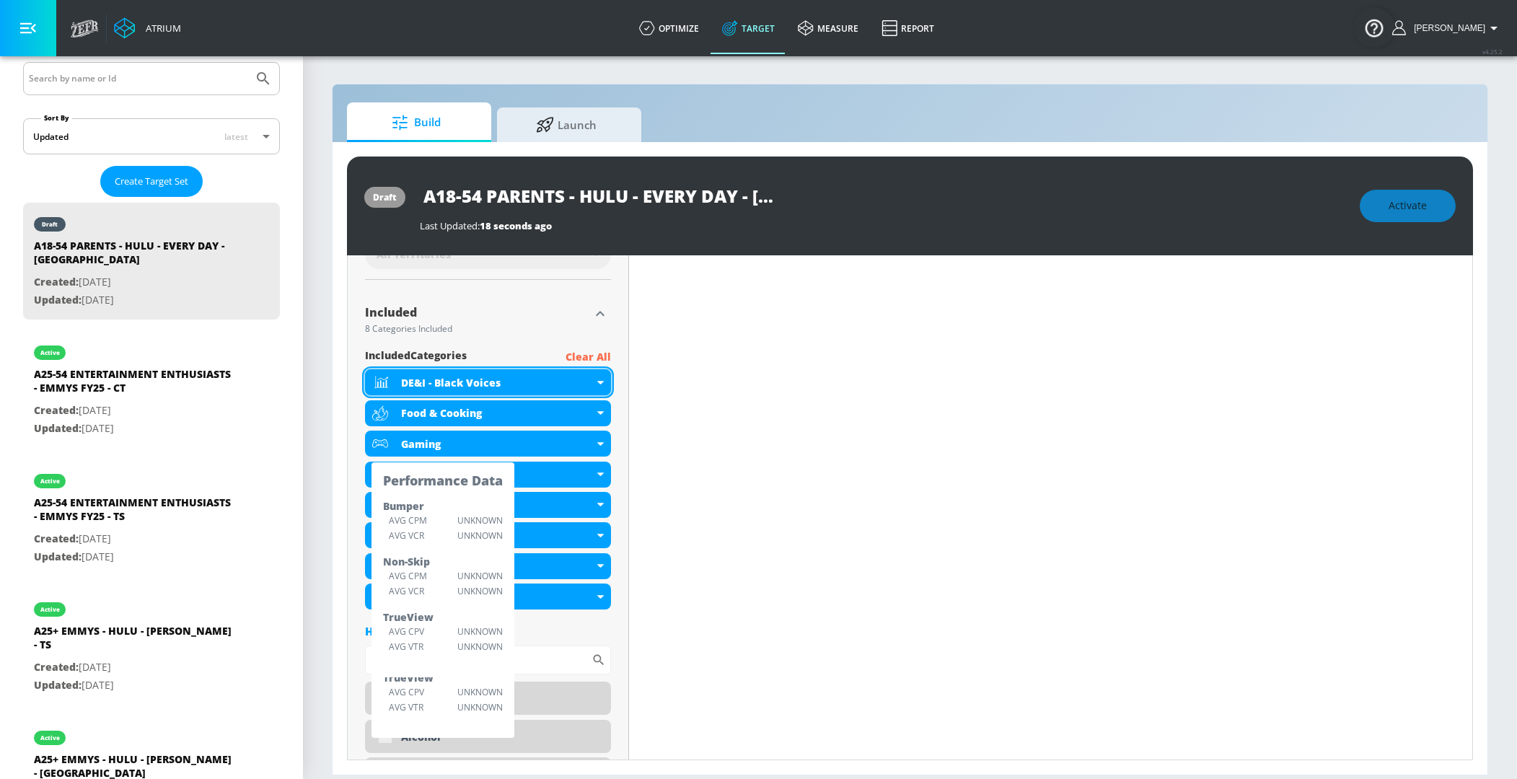
click at [586, 381] on div "DE&I - Black Voices" at bounding box center [497, 383] width 193 height 14
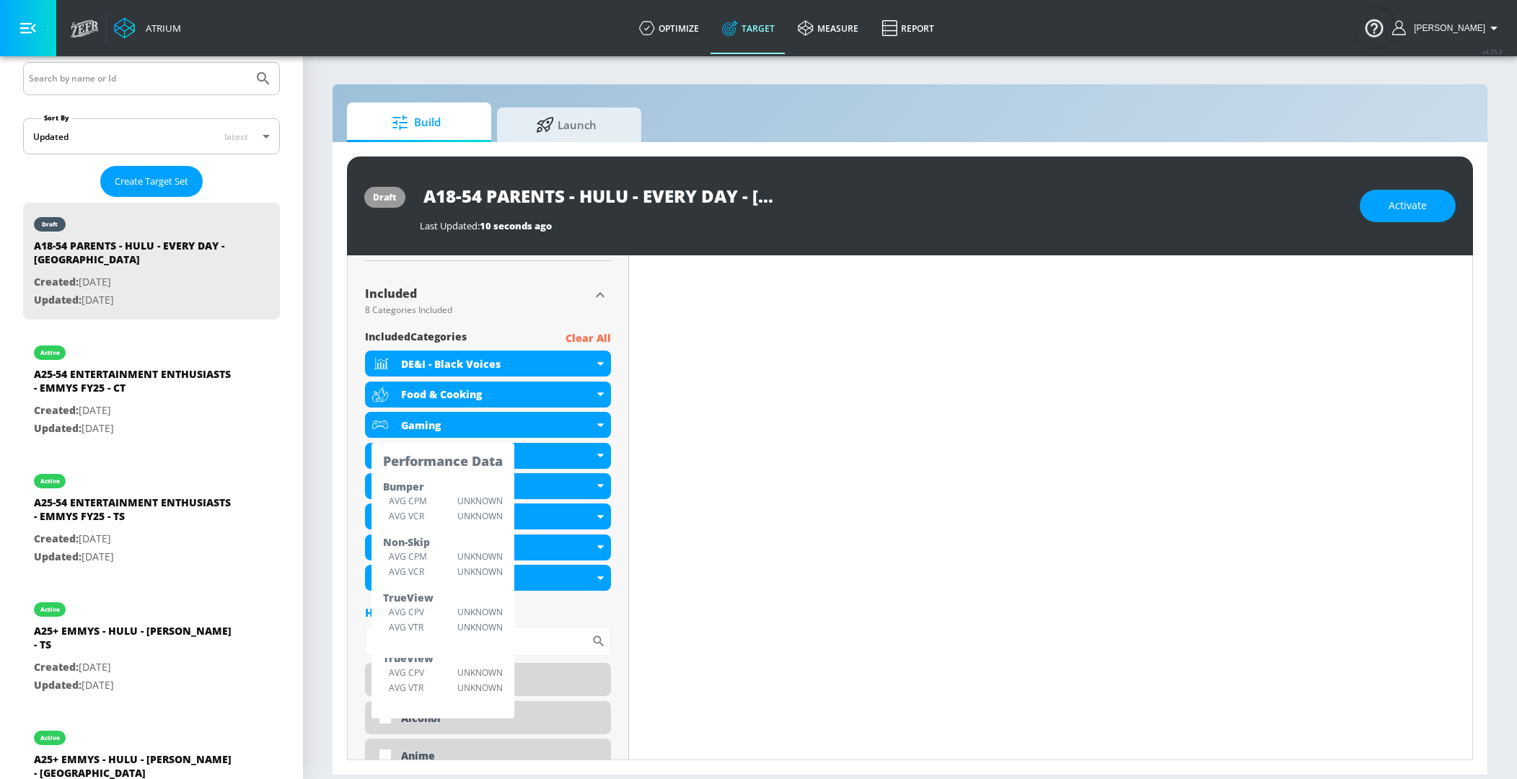
scroll to position [465, 0]
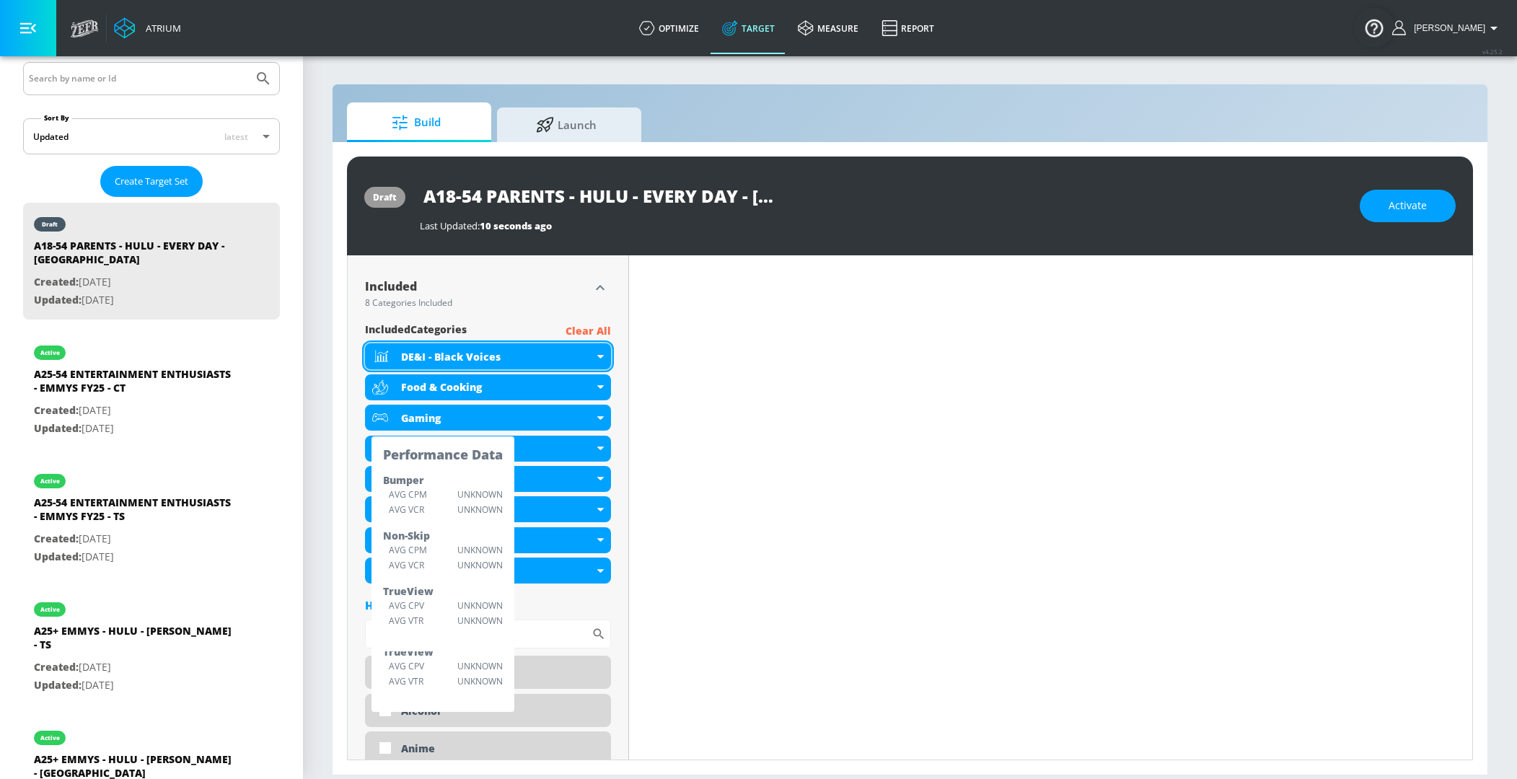
click at [589, 350] on div "DE&I - Black Voices" at bounding box center [497, 357] width 193 height 14
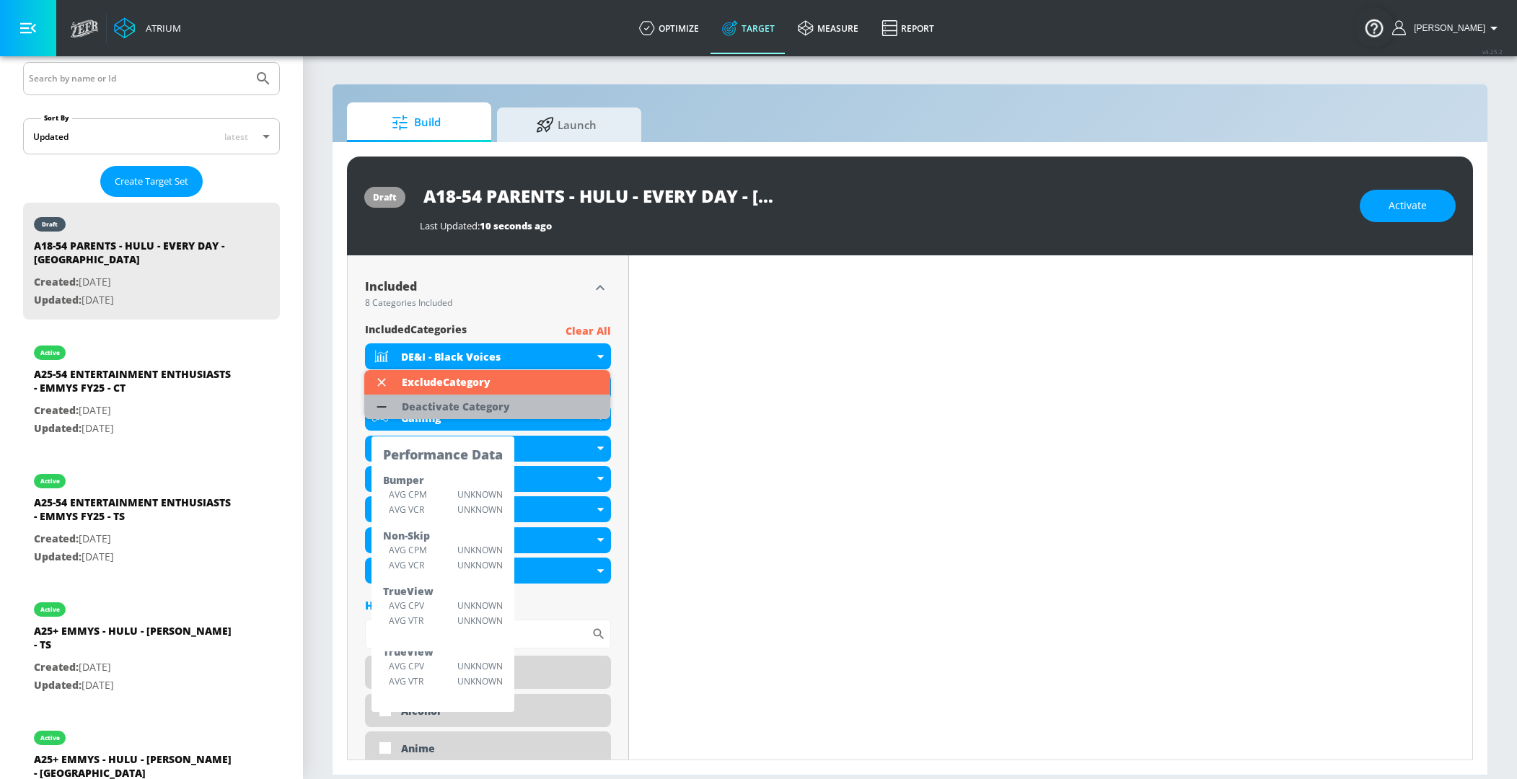
click at [560, 407] on li "Deactivate Category" at bounding box center [487, 406] width 246 height 25
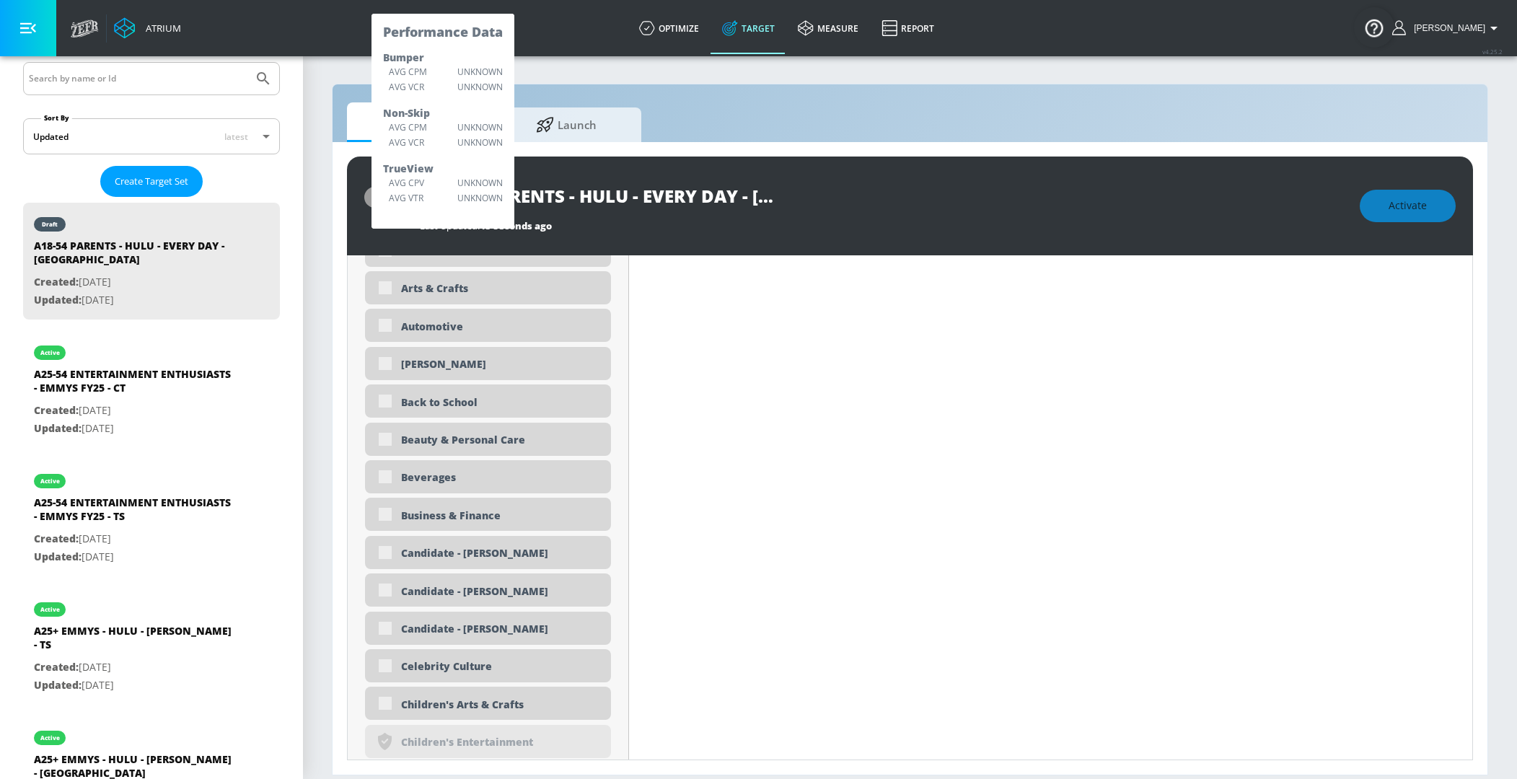
scroll to position [945, 0]
click at [473, 394] on div "Back to School" at bounding box center [500, 401] width 199 height 14
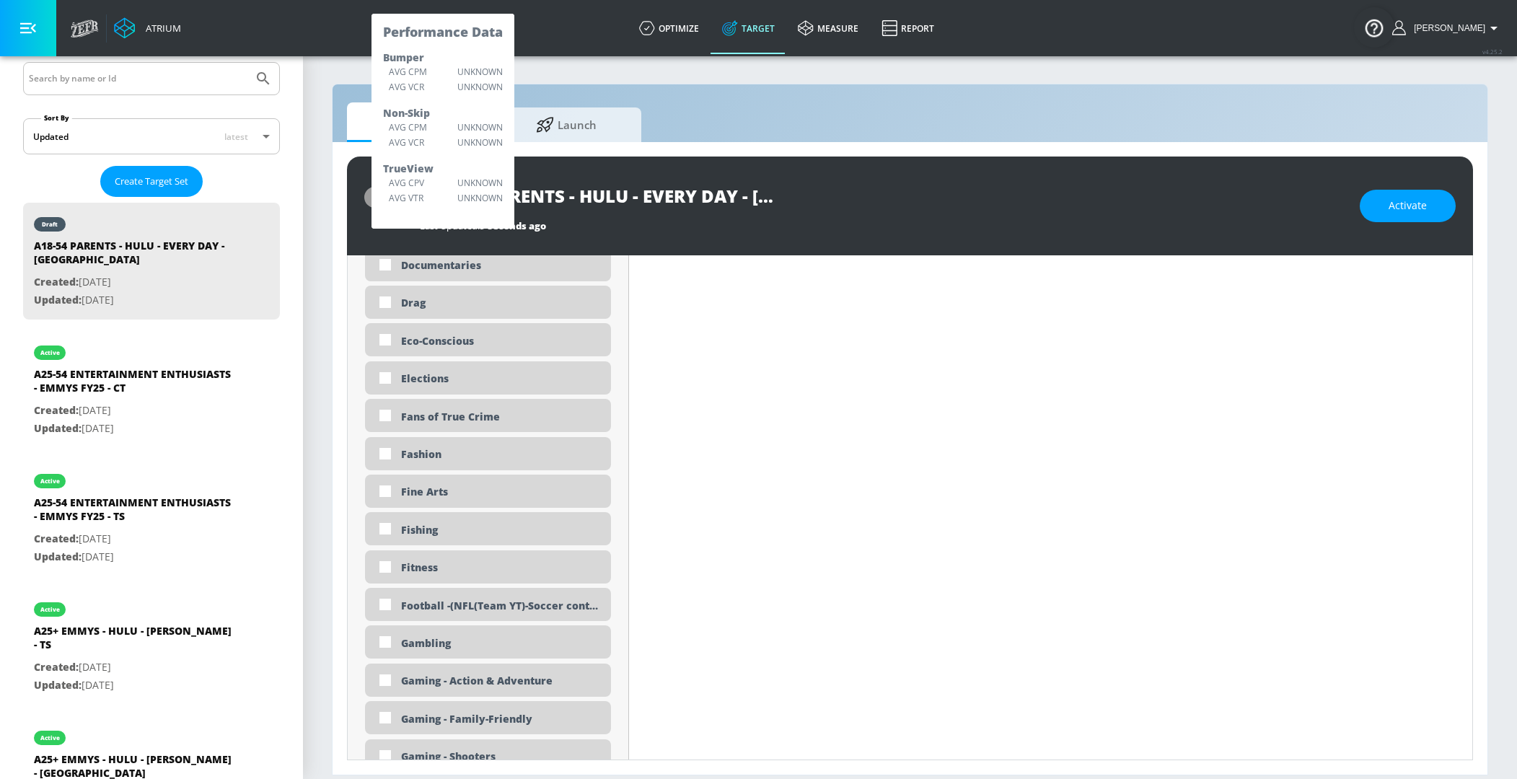
scroll to position [1869, 0]
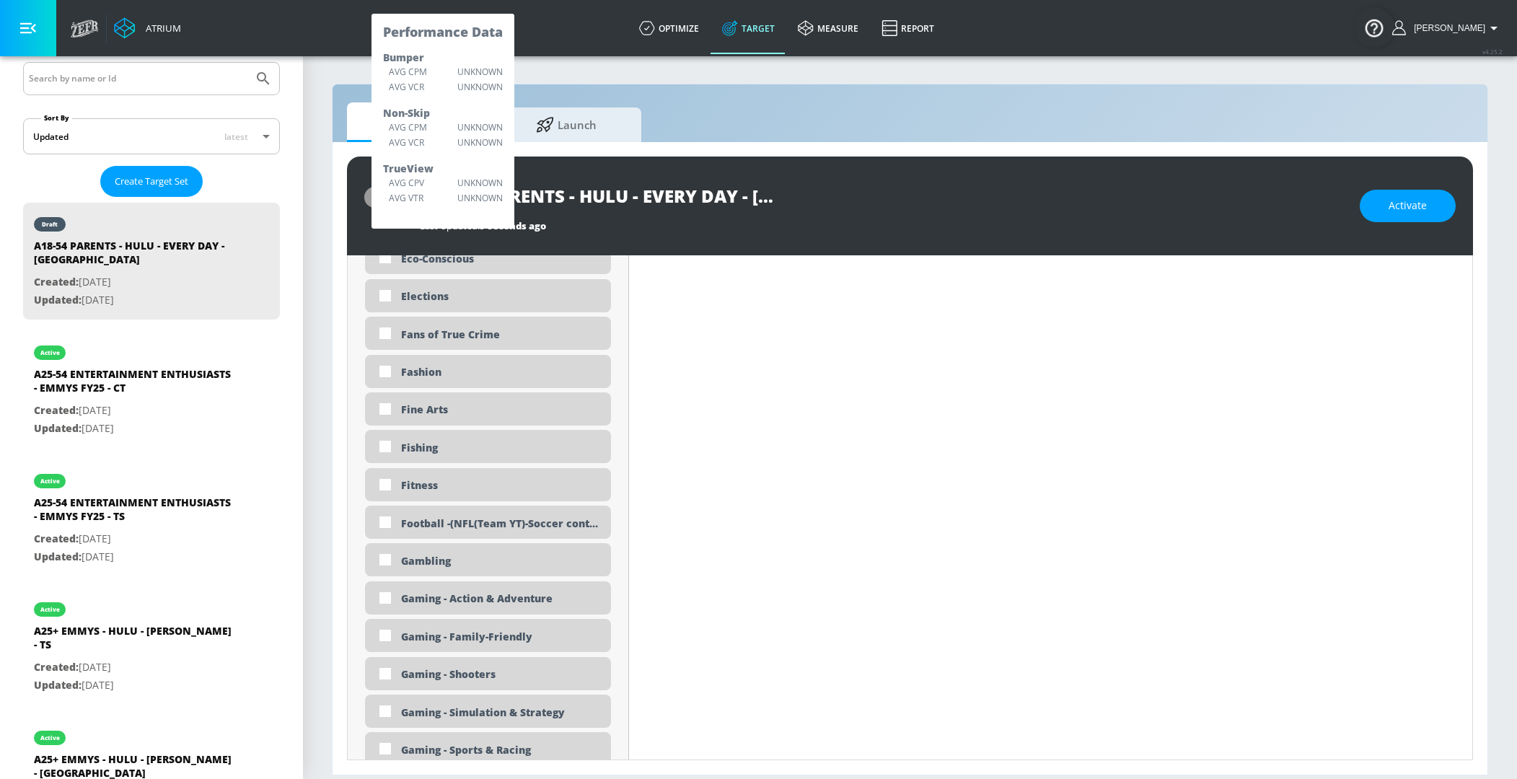
checkbox input "true"
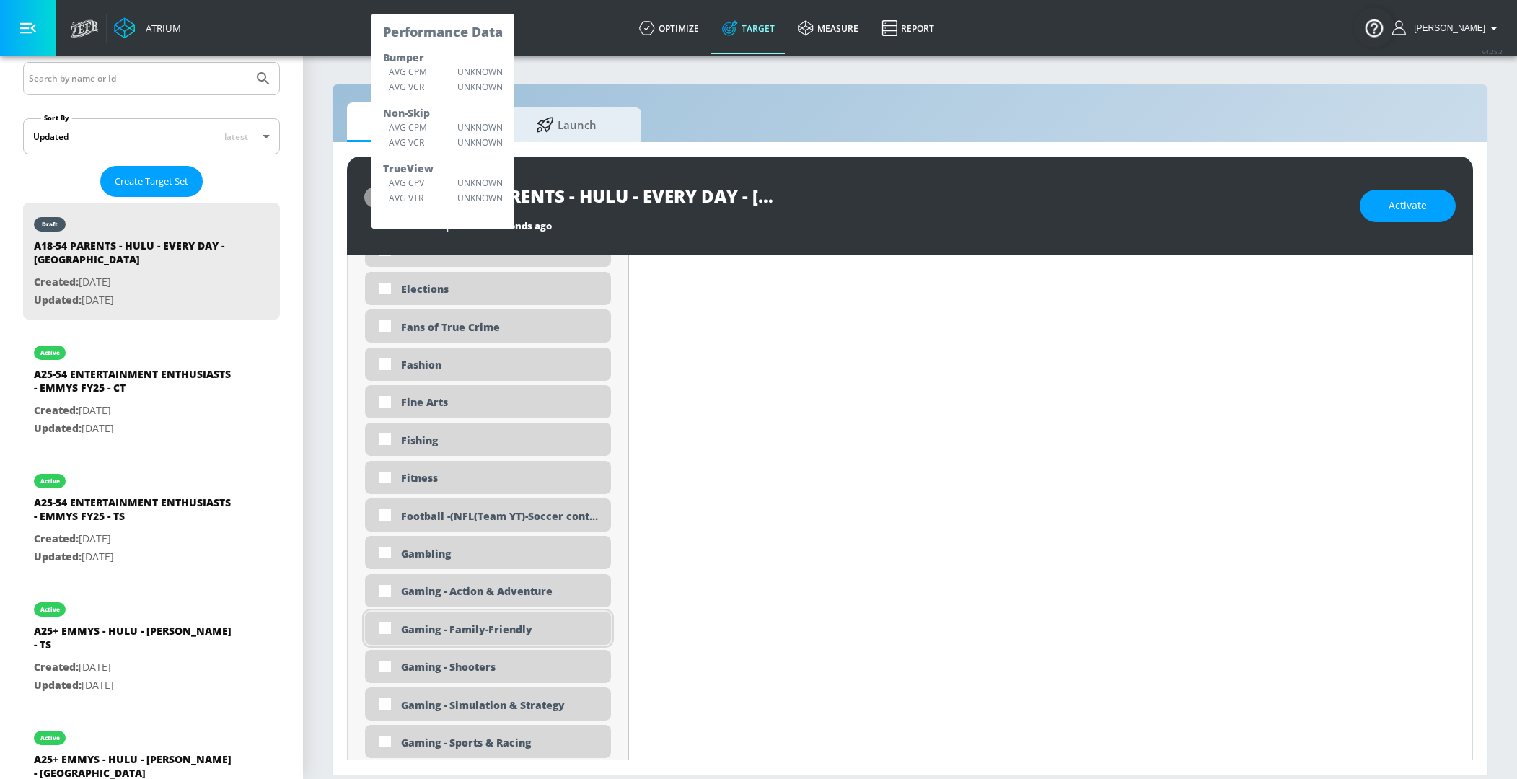
scroll to position [1934, 0]
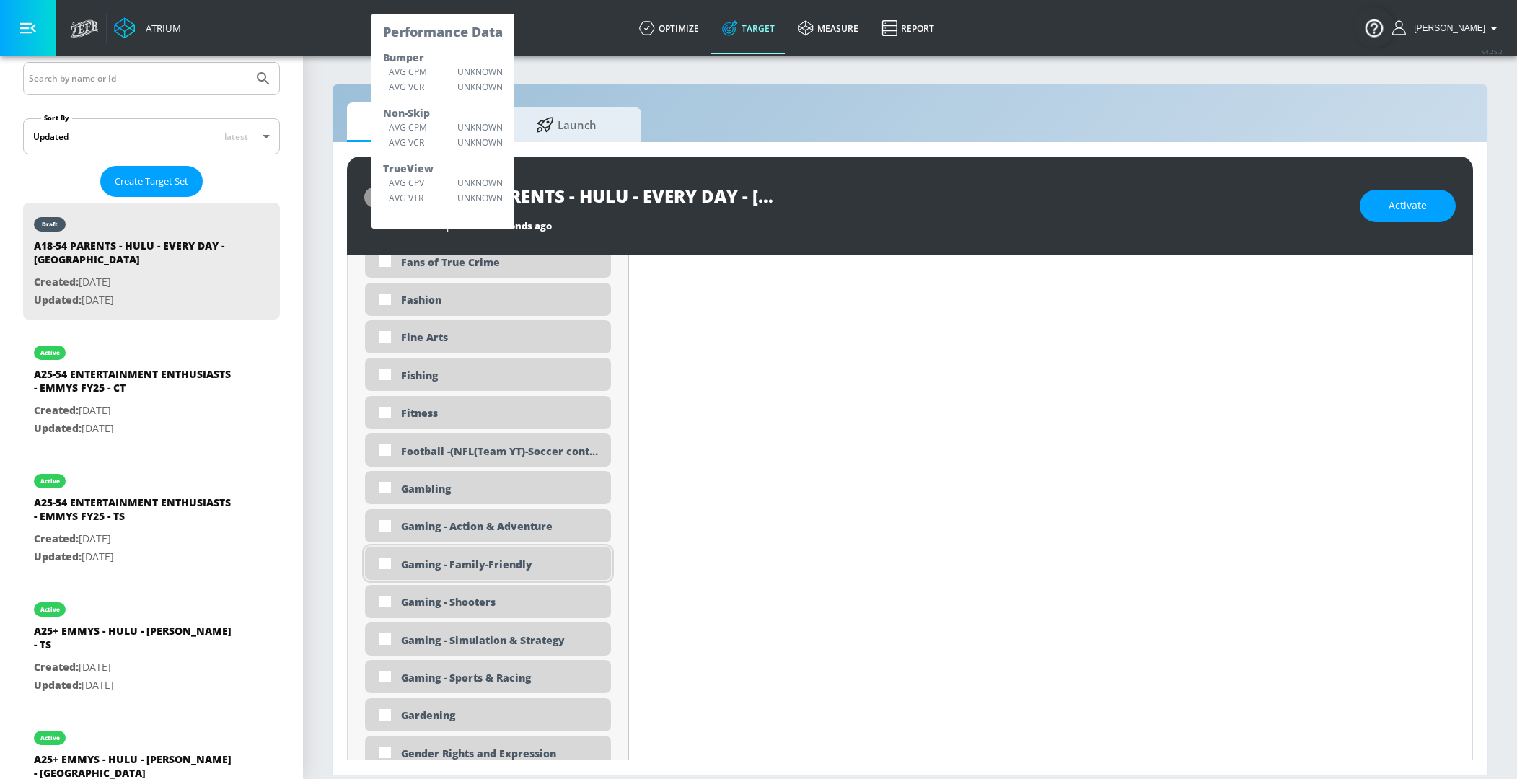
click at [416, 560] on div "Gaming - Family-Friendly" at bounding box center [500, 564] width 199 height 14
checkbox input "true"
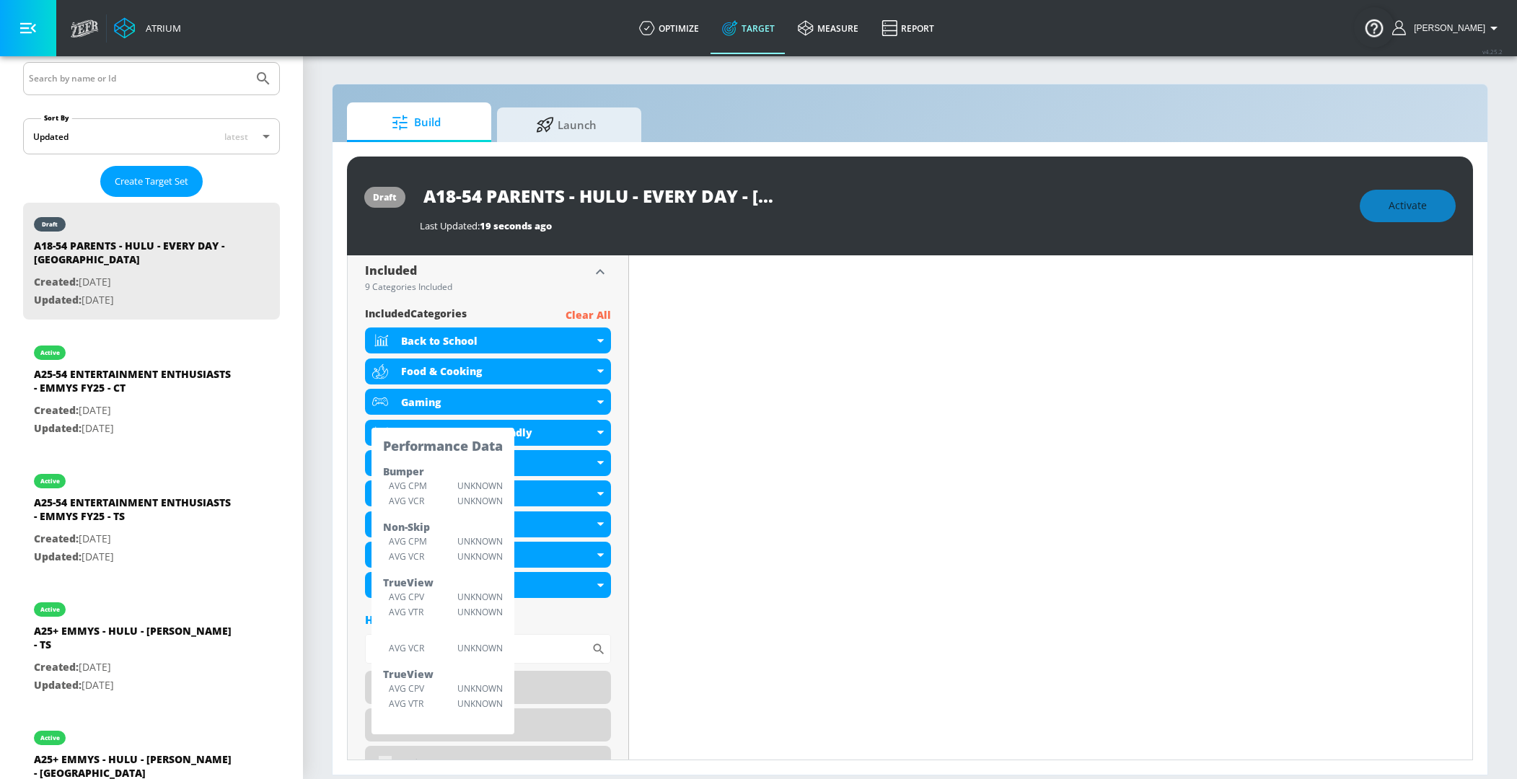
scroll to position [486, 0]
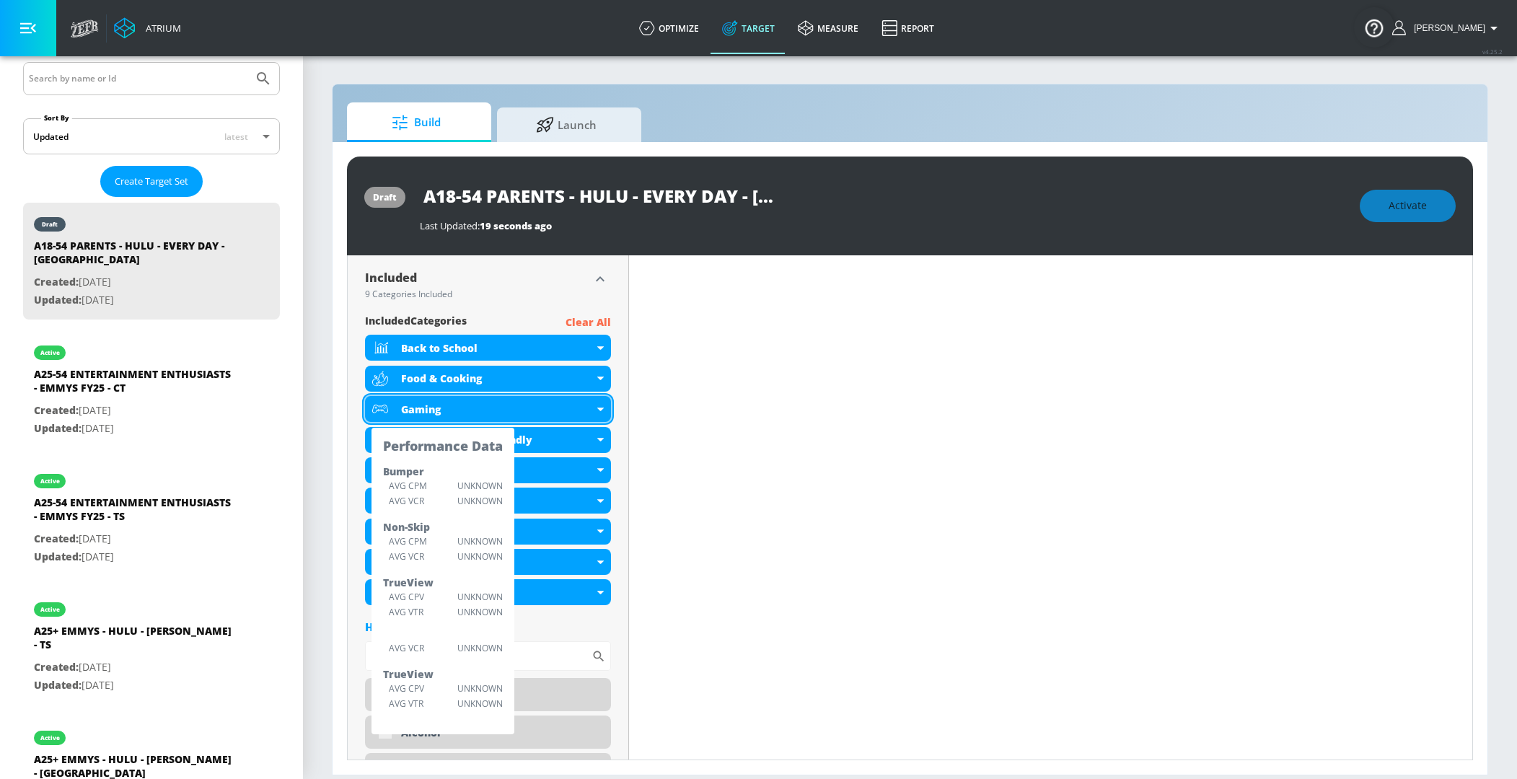
click at [598, 413] on div "Gaming" at bounding box center [488, 409] width 246 height 26
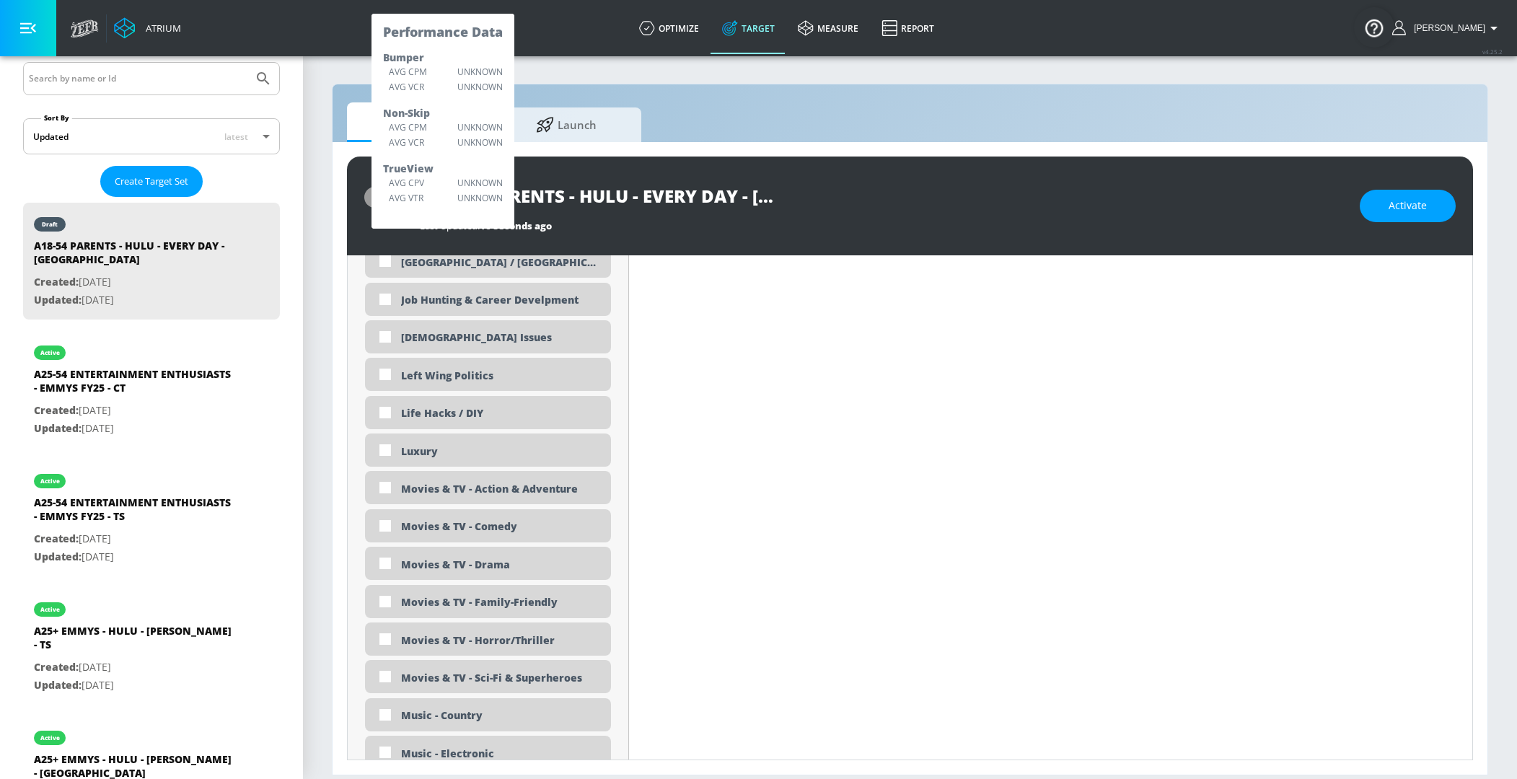
scroll to position [2839, 0]
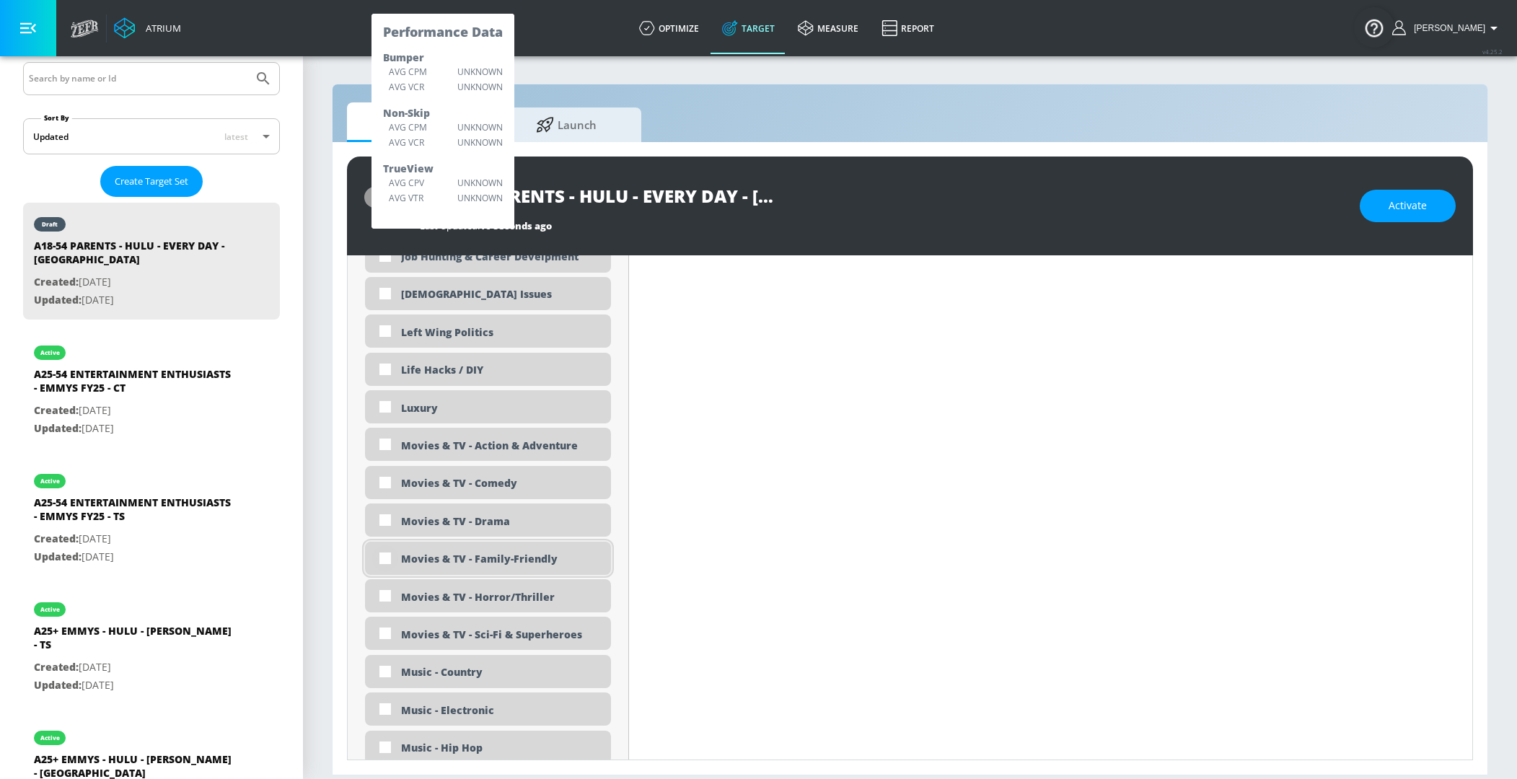
click at [390, 554] on input "checkbox" at bounding box center [385, 558] width 26 height 26
checkbox input "true"
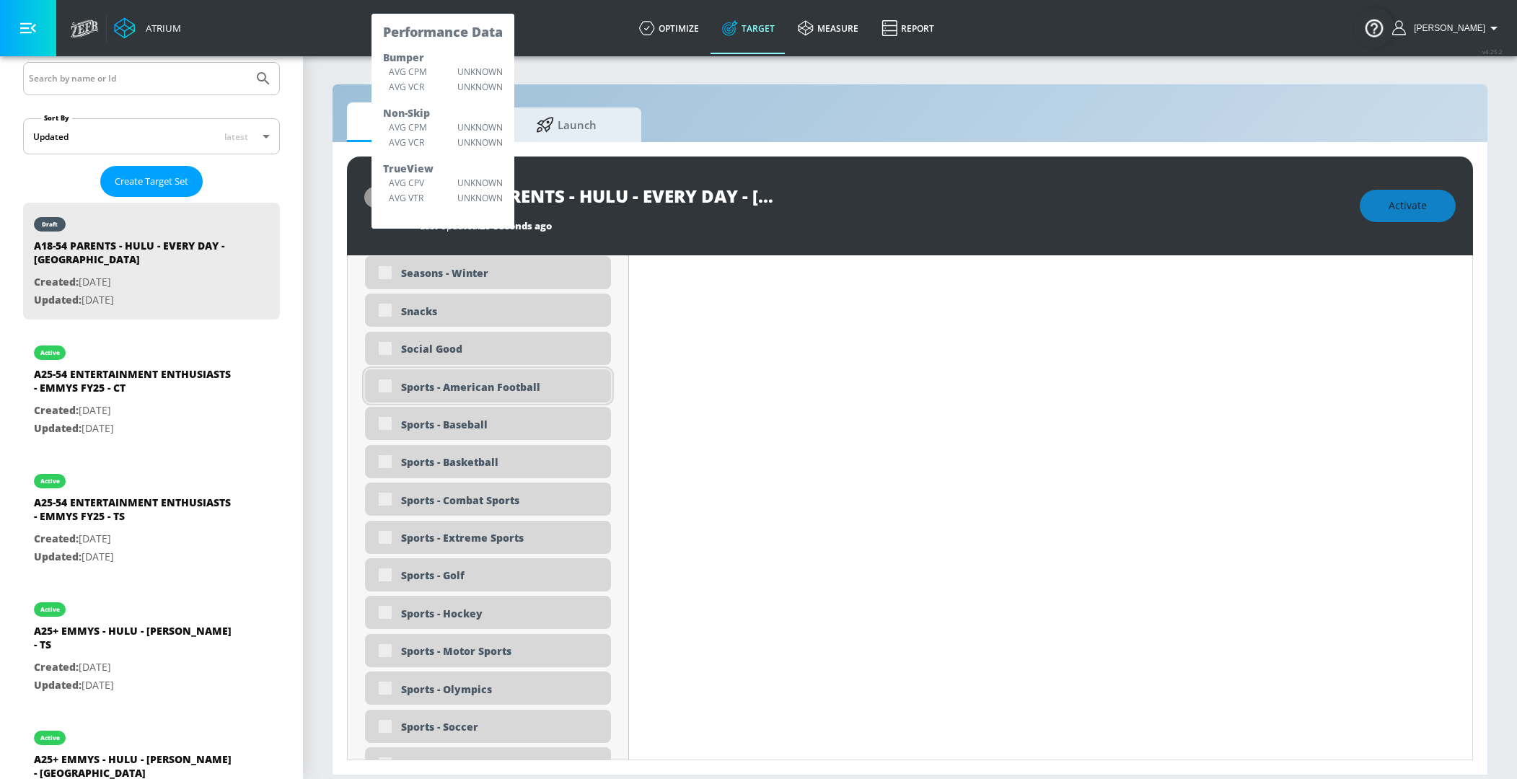
scroll to position [3922, 0]
click at [387, 309] on div "Snacks" at bounding box center [488, 310] width 246 height 33
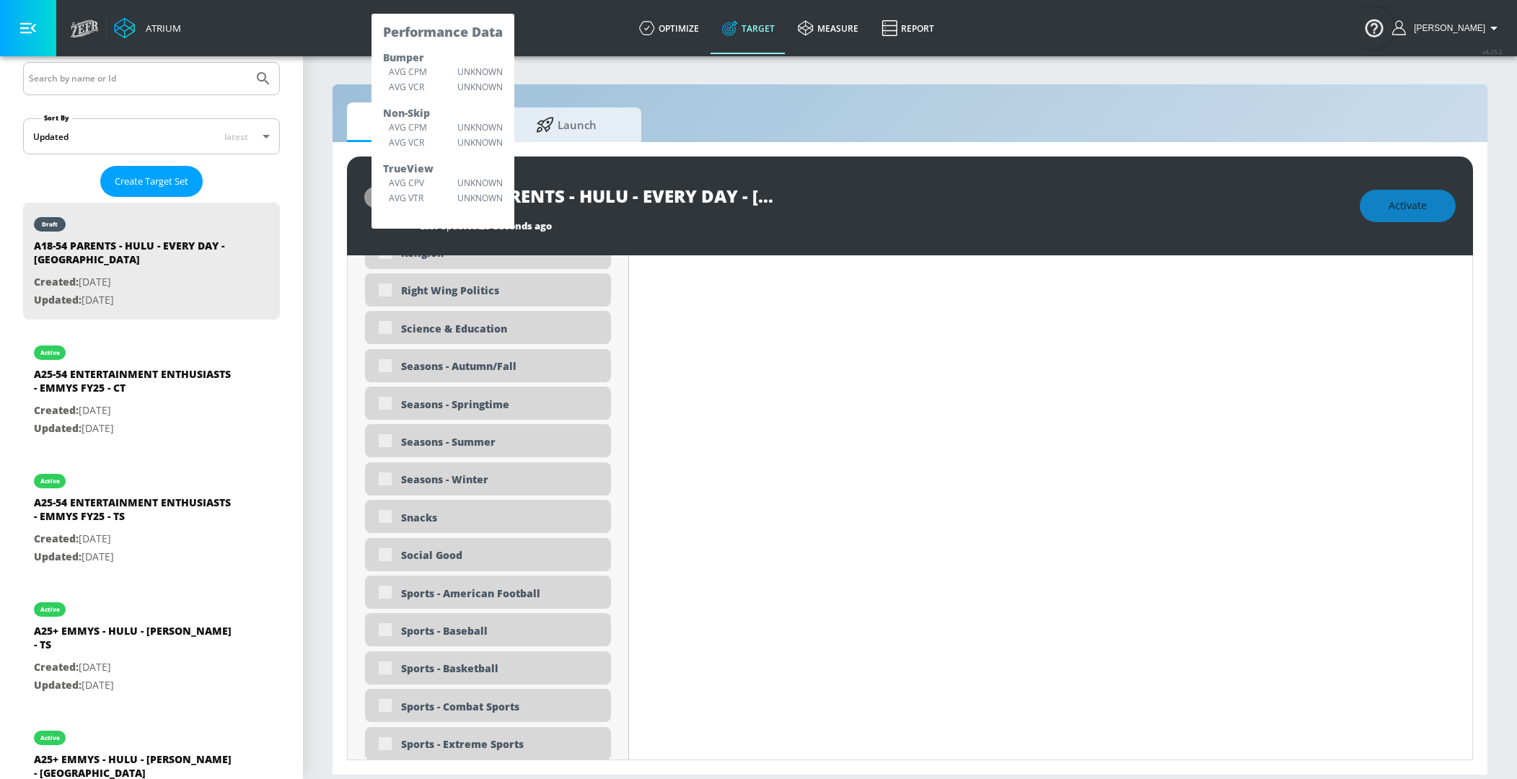
scroll to position [3672, 0]
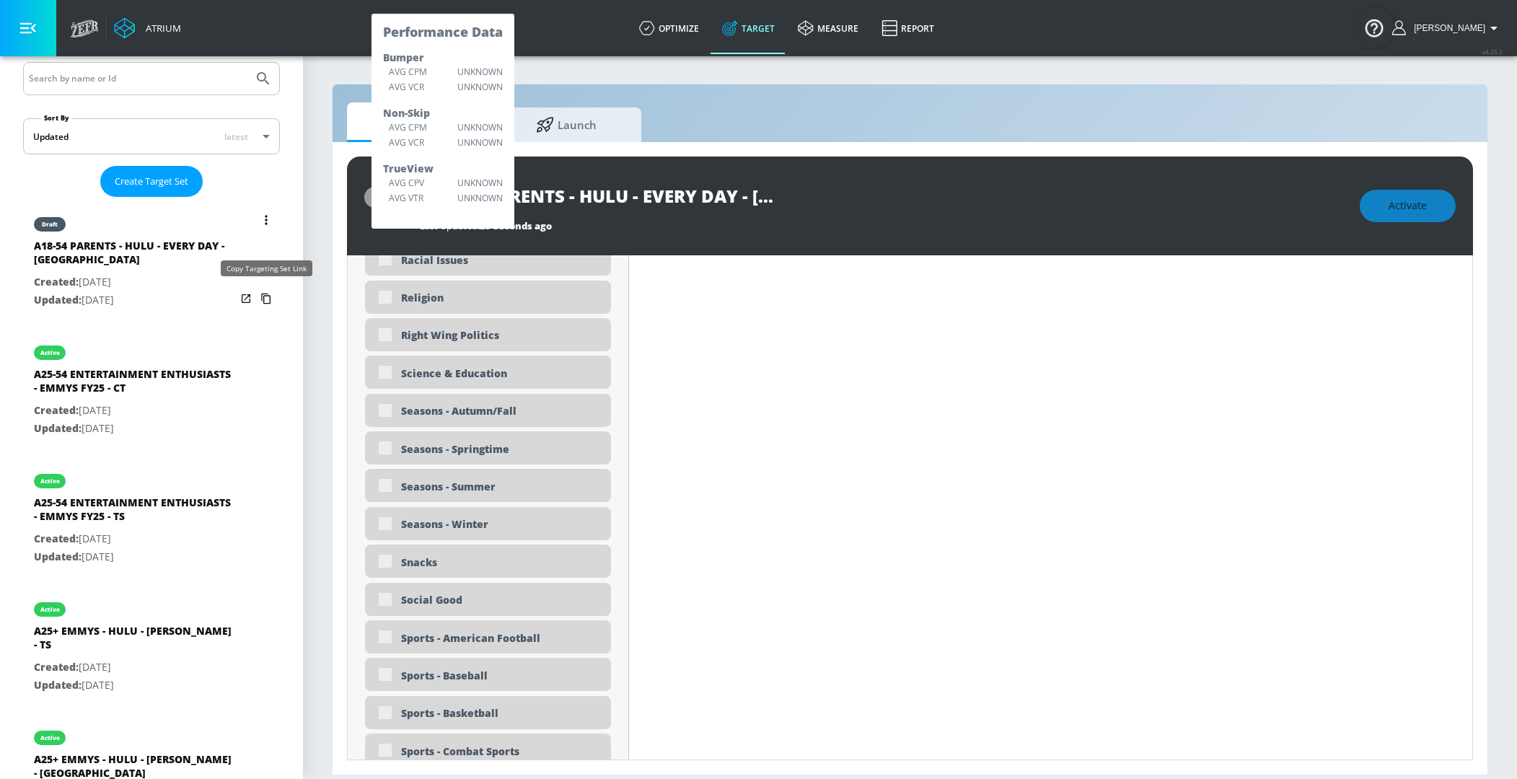
click at [264, 295] on icon "list of Target Set" at bounding box center [266, 298] width 23 height 23
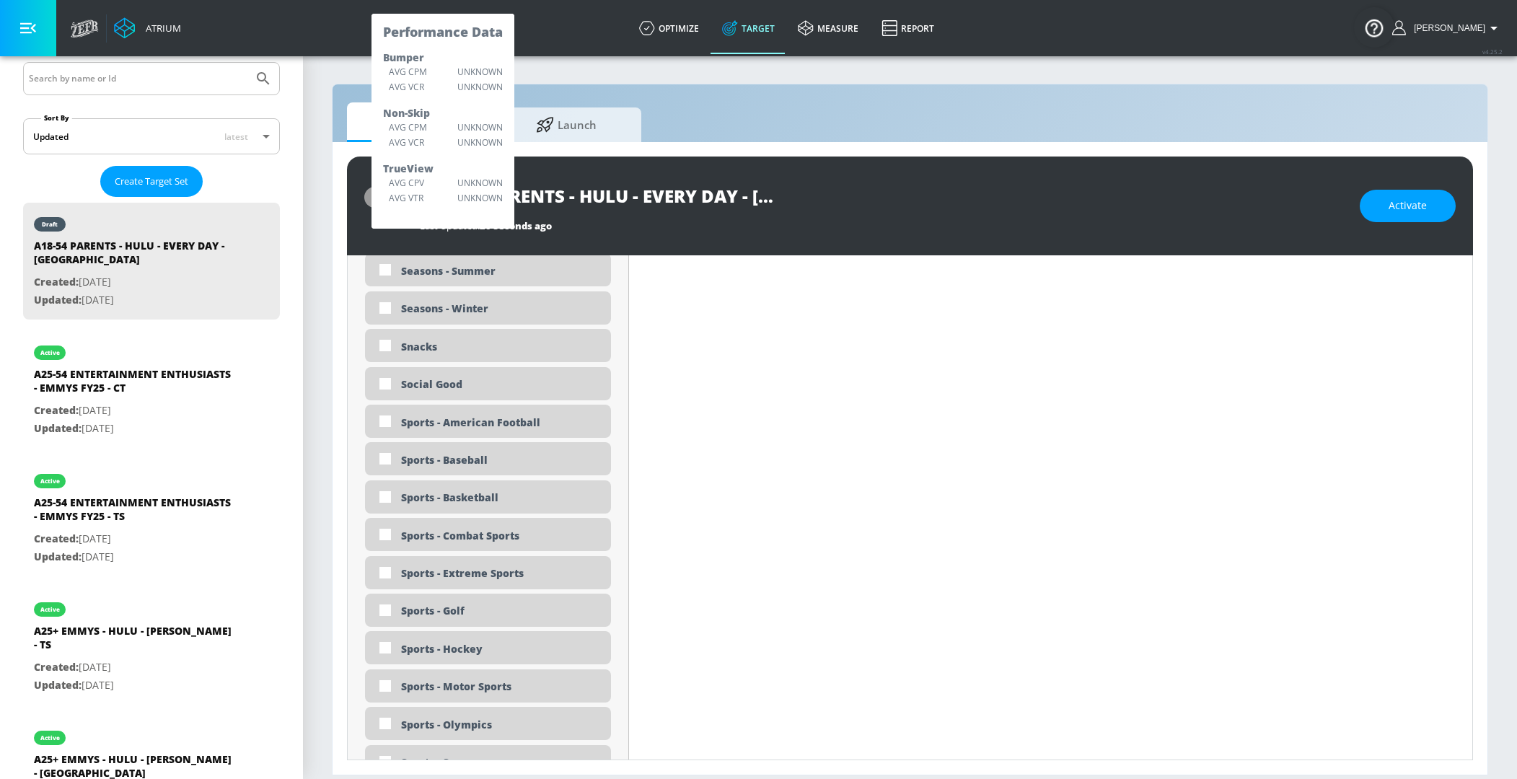
scroll to position [3797, 0]
click at [389, 423] on input "checkbox" at bounding box center [385, 424] width 26 height 26
checkbox input "true"
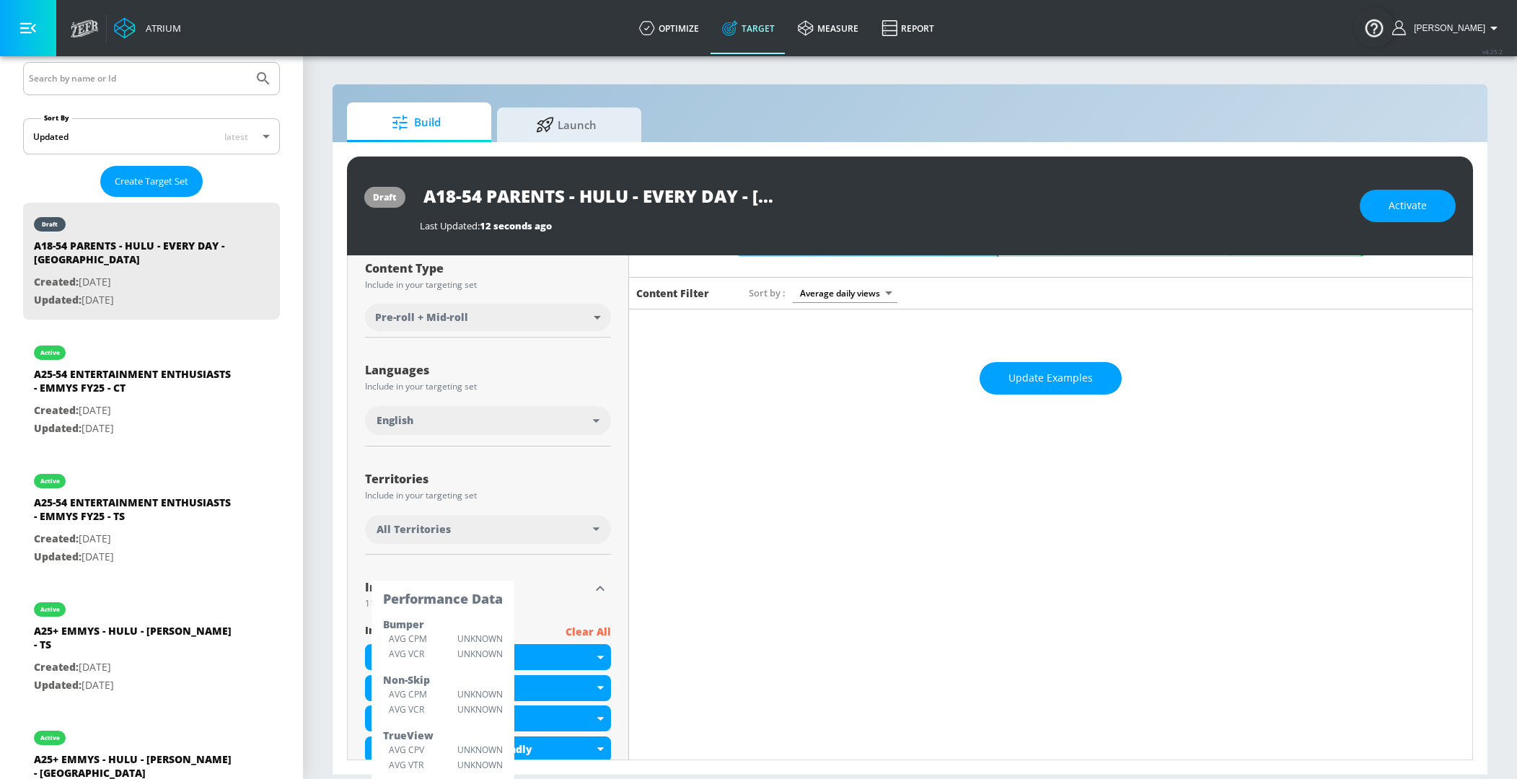
scroll to position [0, 0]
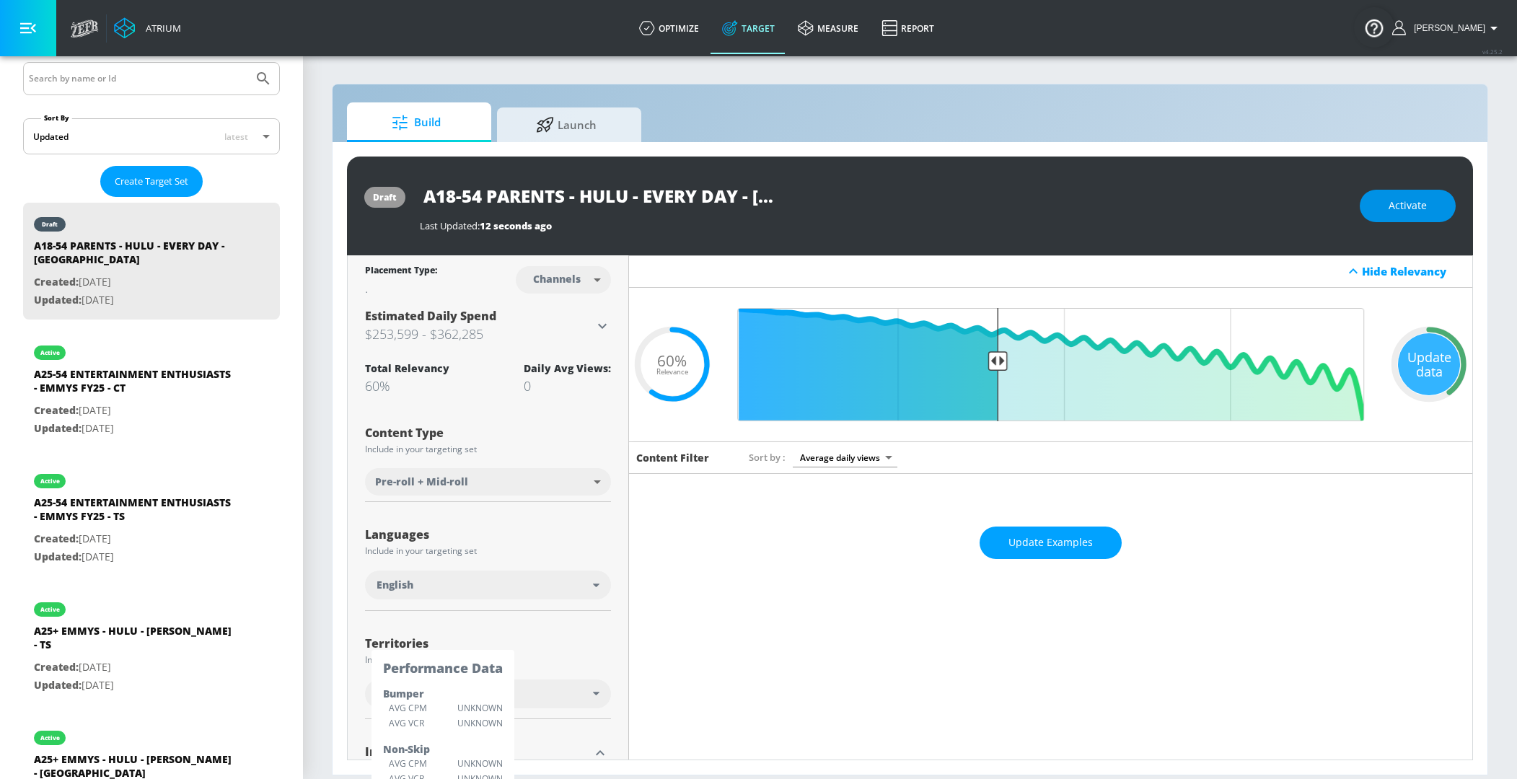
click at [1374, 201] on span "Activate" at bounding box center [1407, 206] width 38 height 18
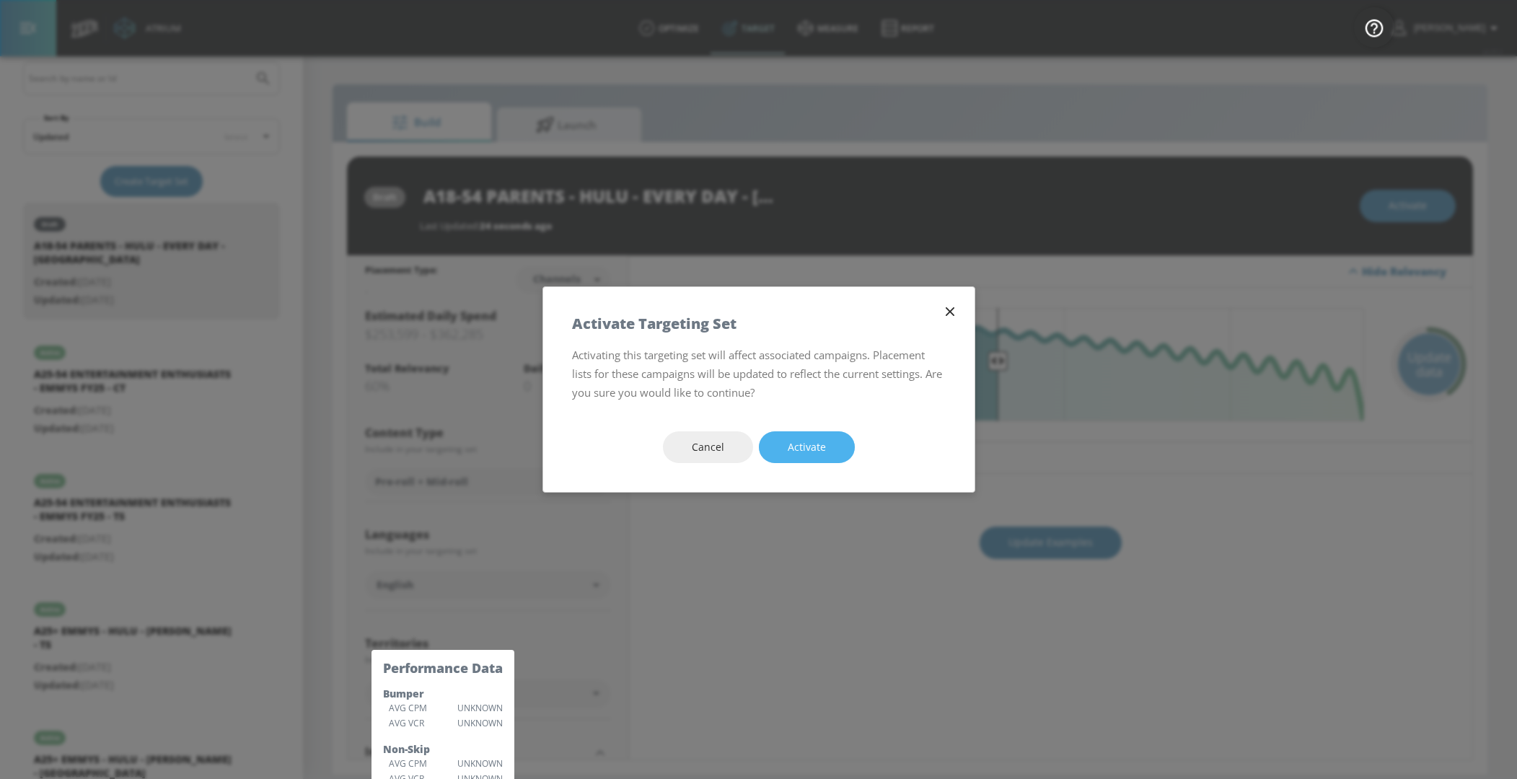
click at [799, 450] on span "Activate" at bounding box center [806, 447] width 38 height 18
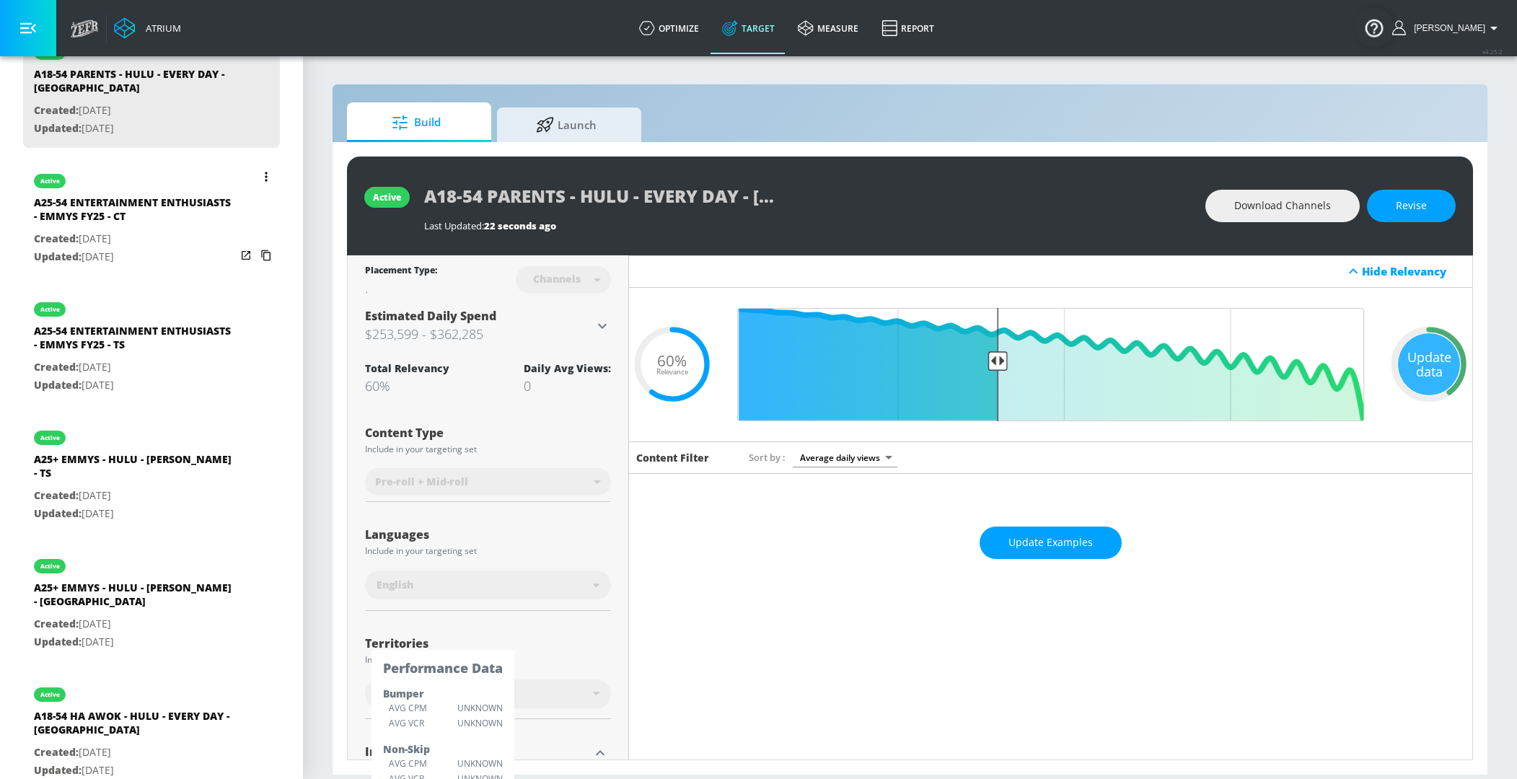
scroll to position [454, 0]
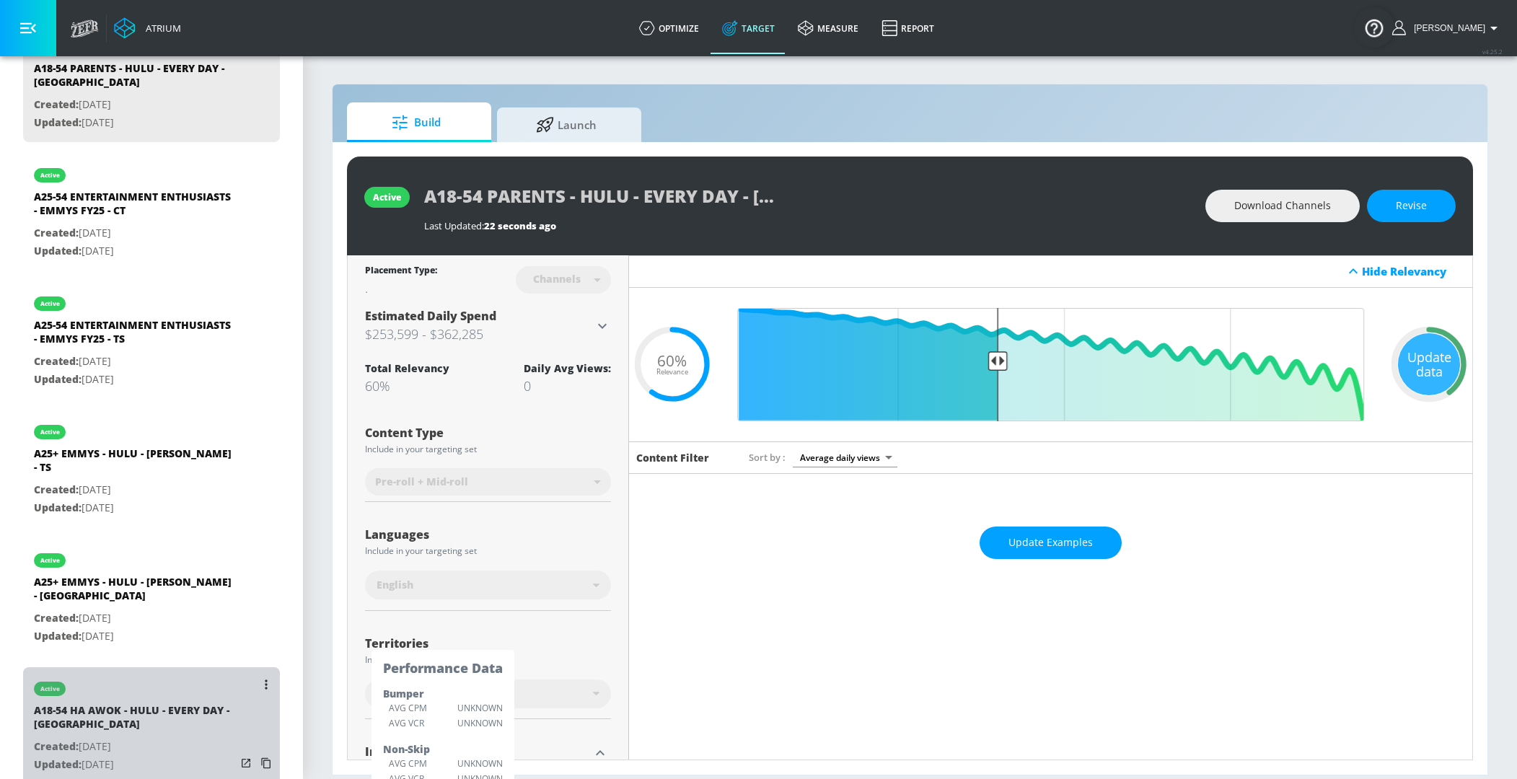
click at [84, 703] on div "A18-54 HA AWOK - HULU - EVERY DAY - CT" at bounding box center [135, 720] width 202 height 35
type input "A18-54 HA AWOK - HULU - EVERY DAY - CT"
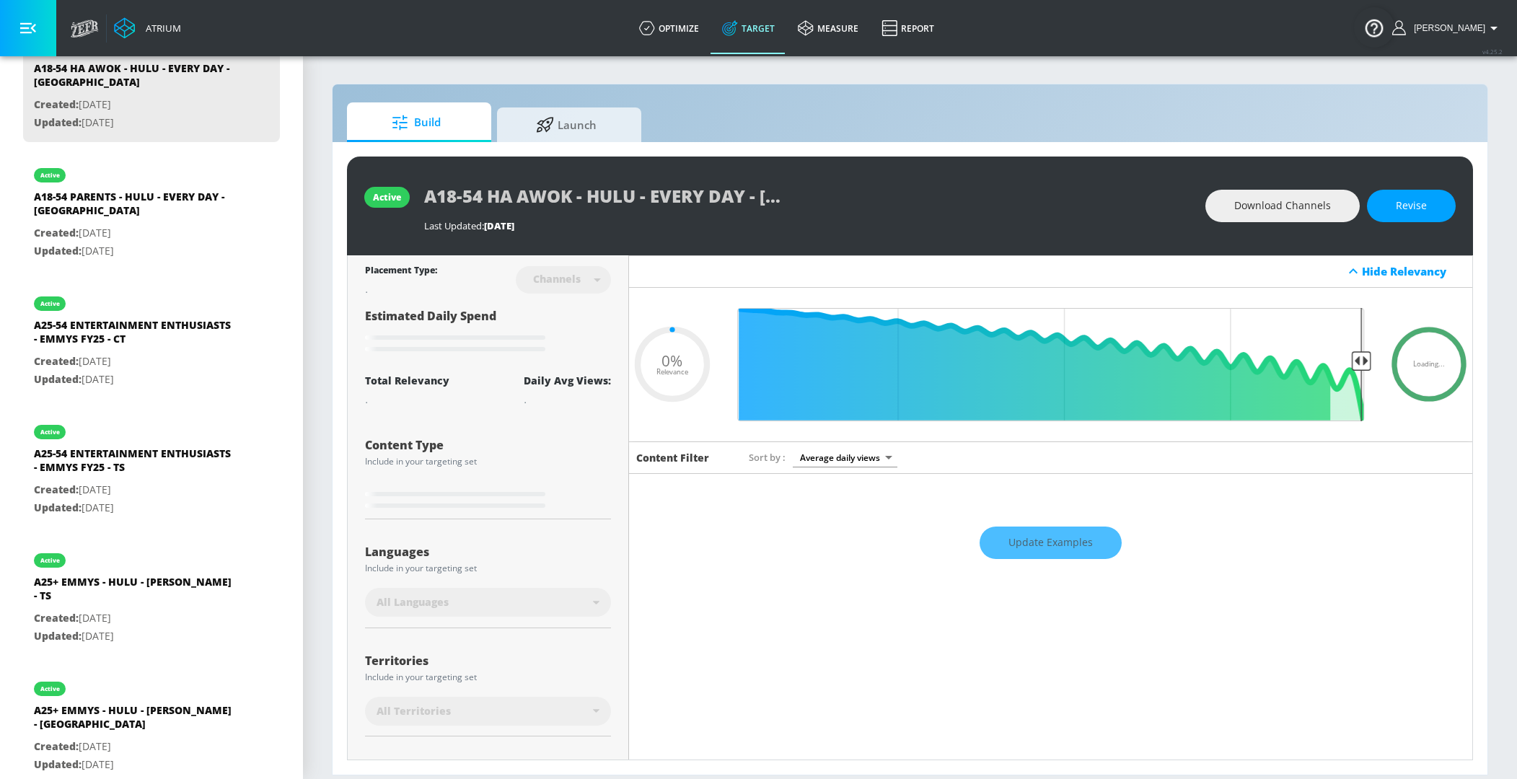
type input "0.6"
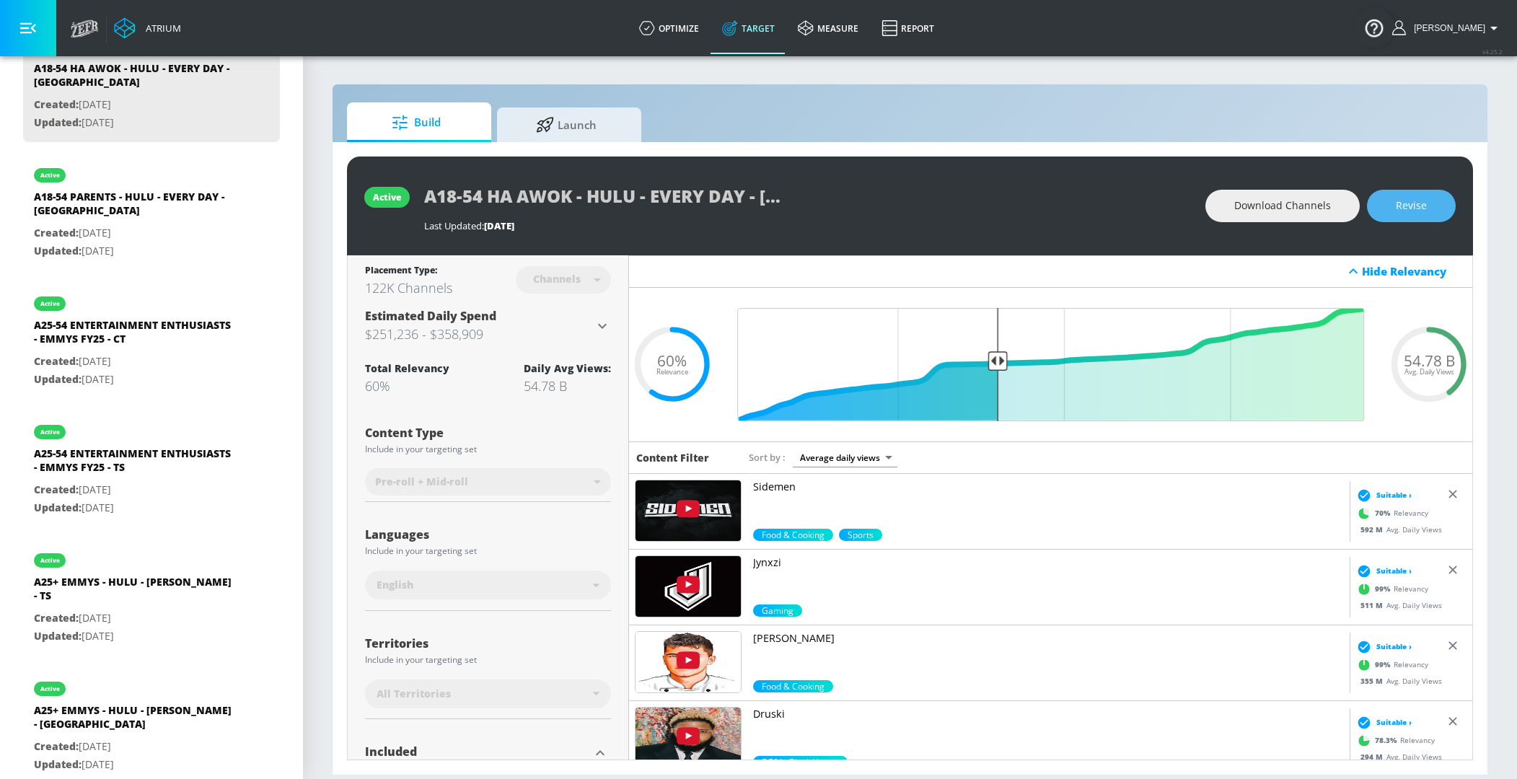
click at [1374, 211] on span "Revise" at bounding box center [1410, 206] width 31 height 18
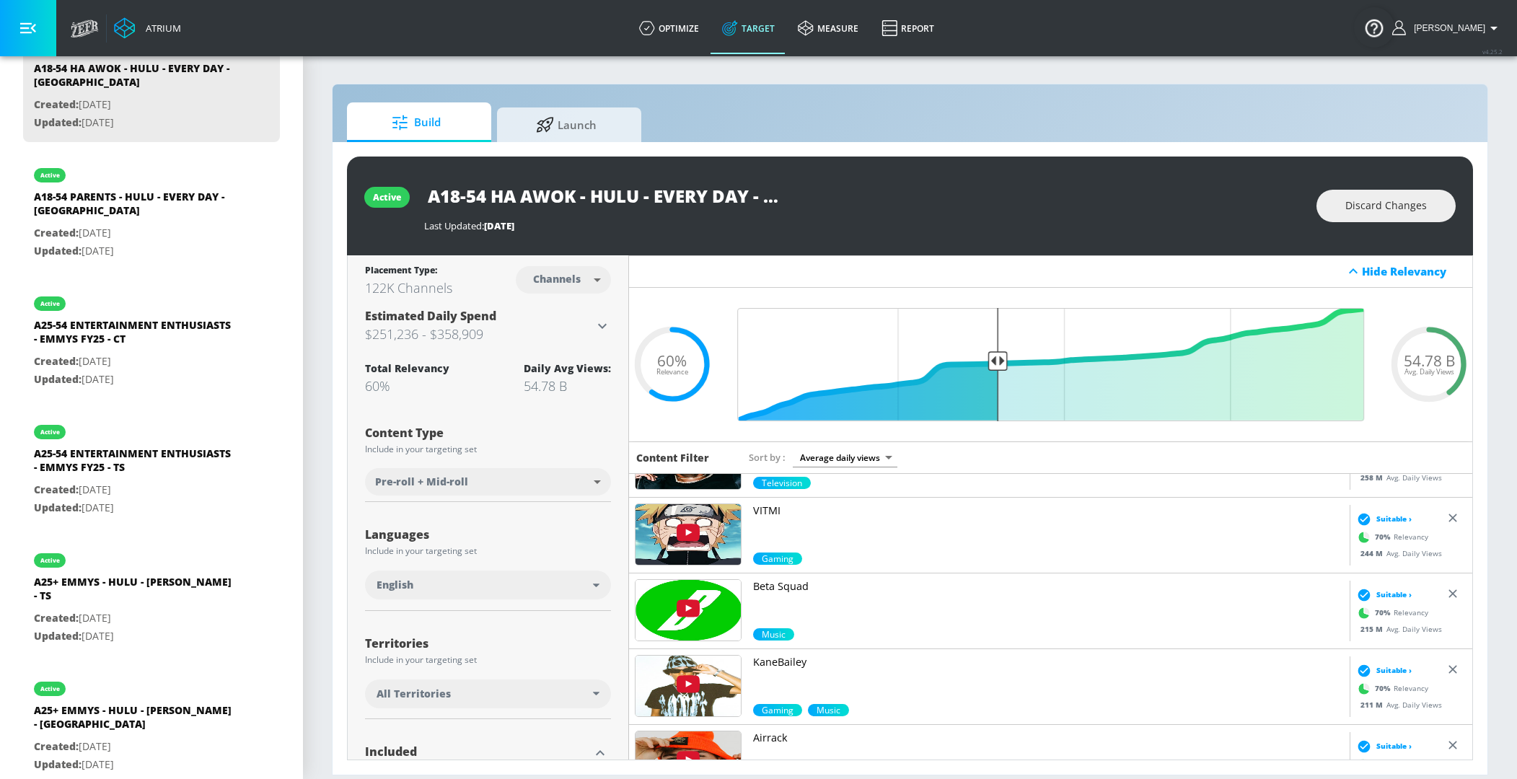
scroll to position [444, 0]
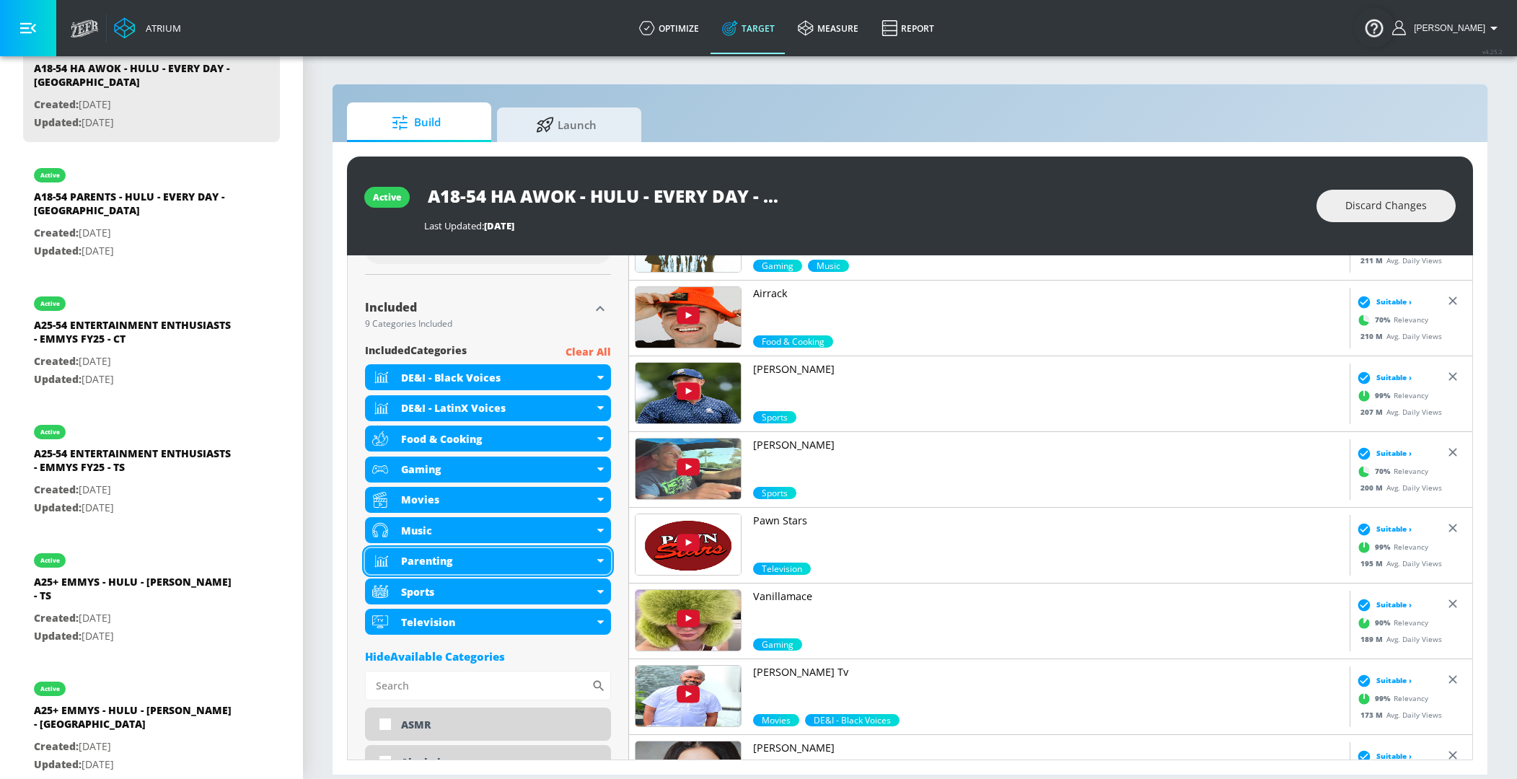
click at [598, 560] on icon at bounding box center [600, 561] width 6 height 4
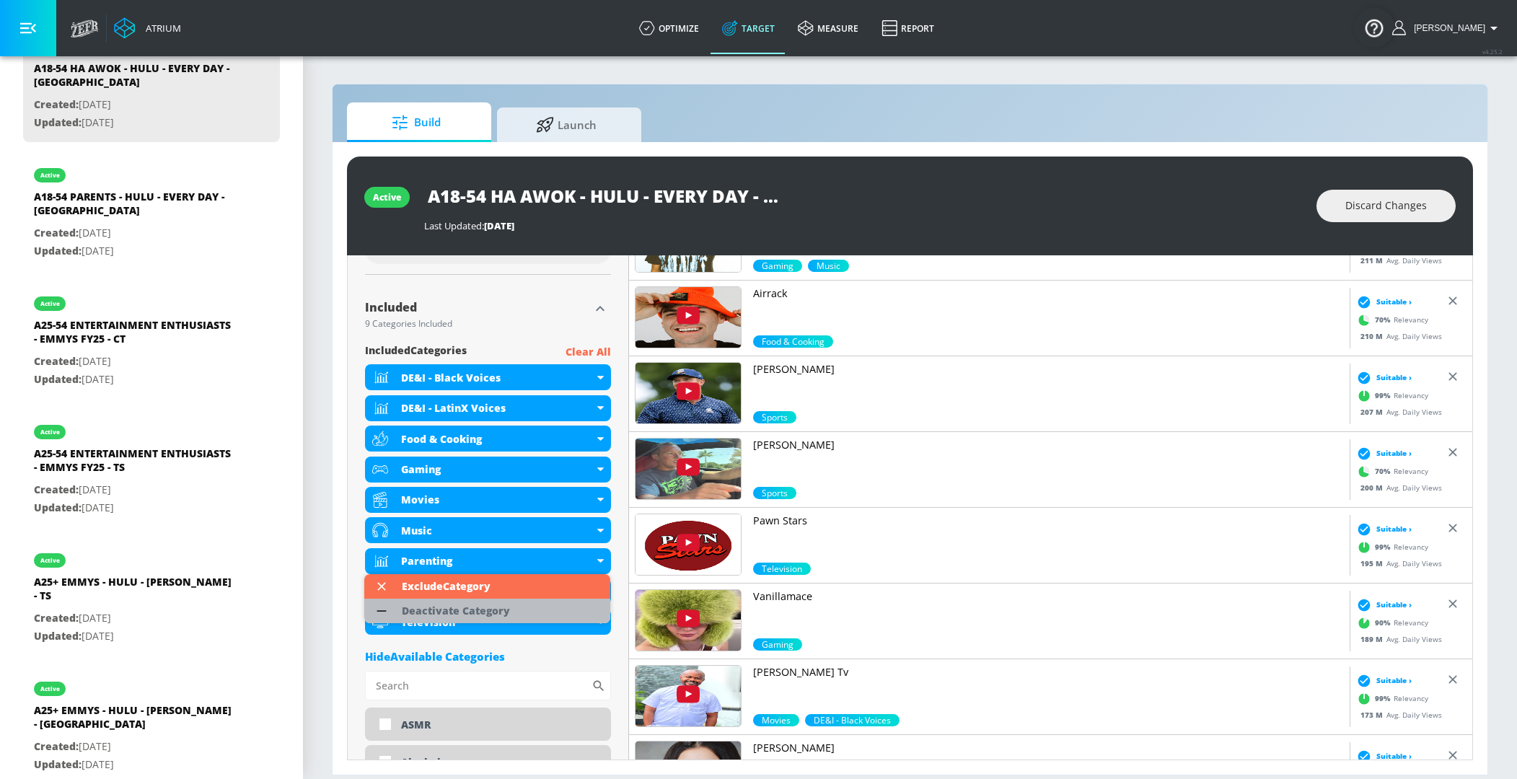
click at [536, 604] on li "Deactivate Category" at bounding box center [487, 611] width 246 height 25
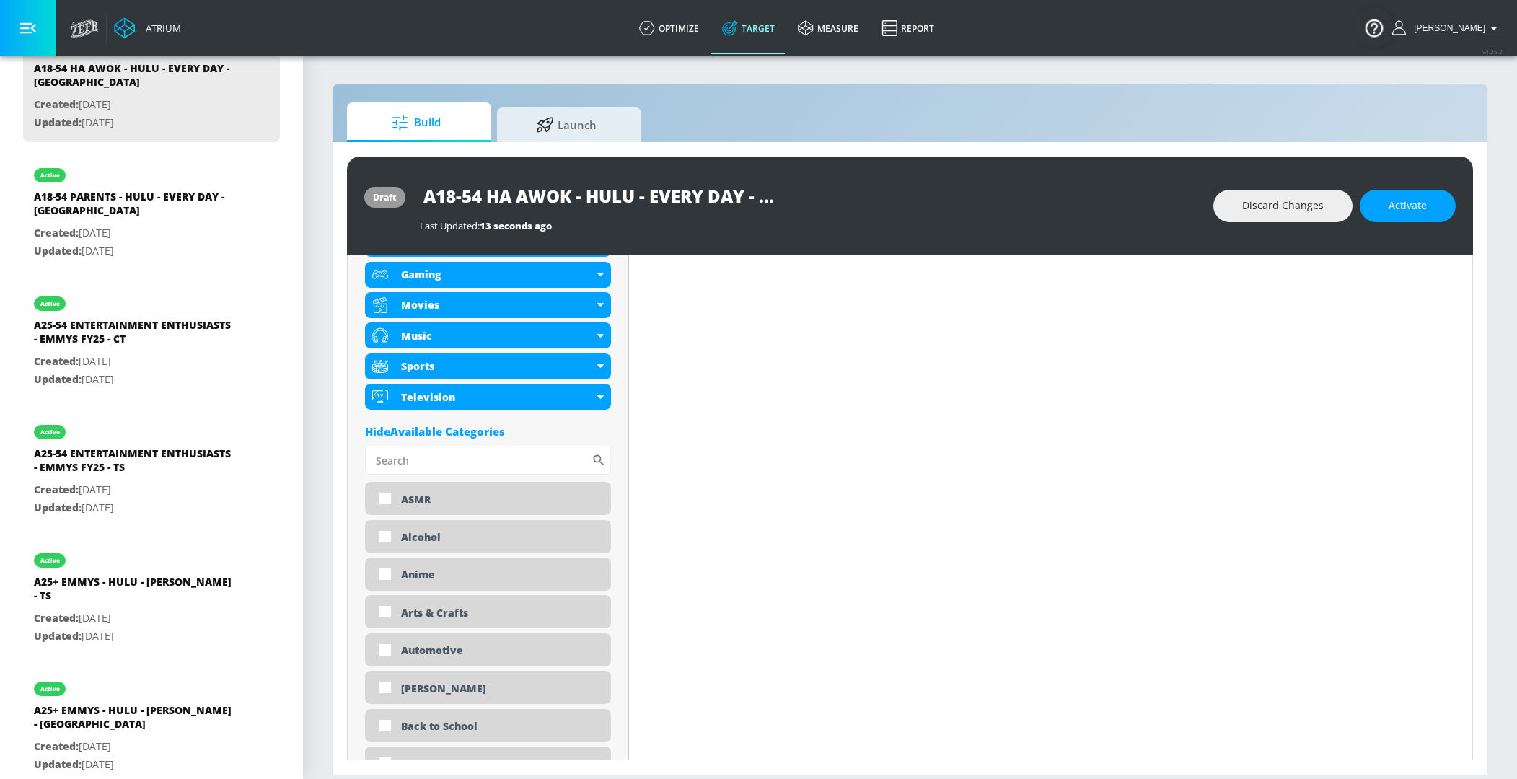
scroll to position [627, 0]
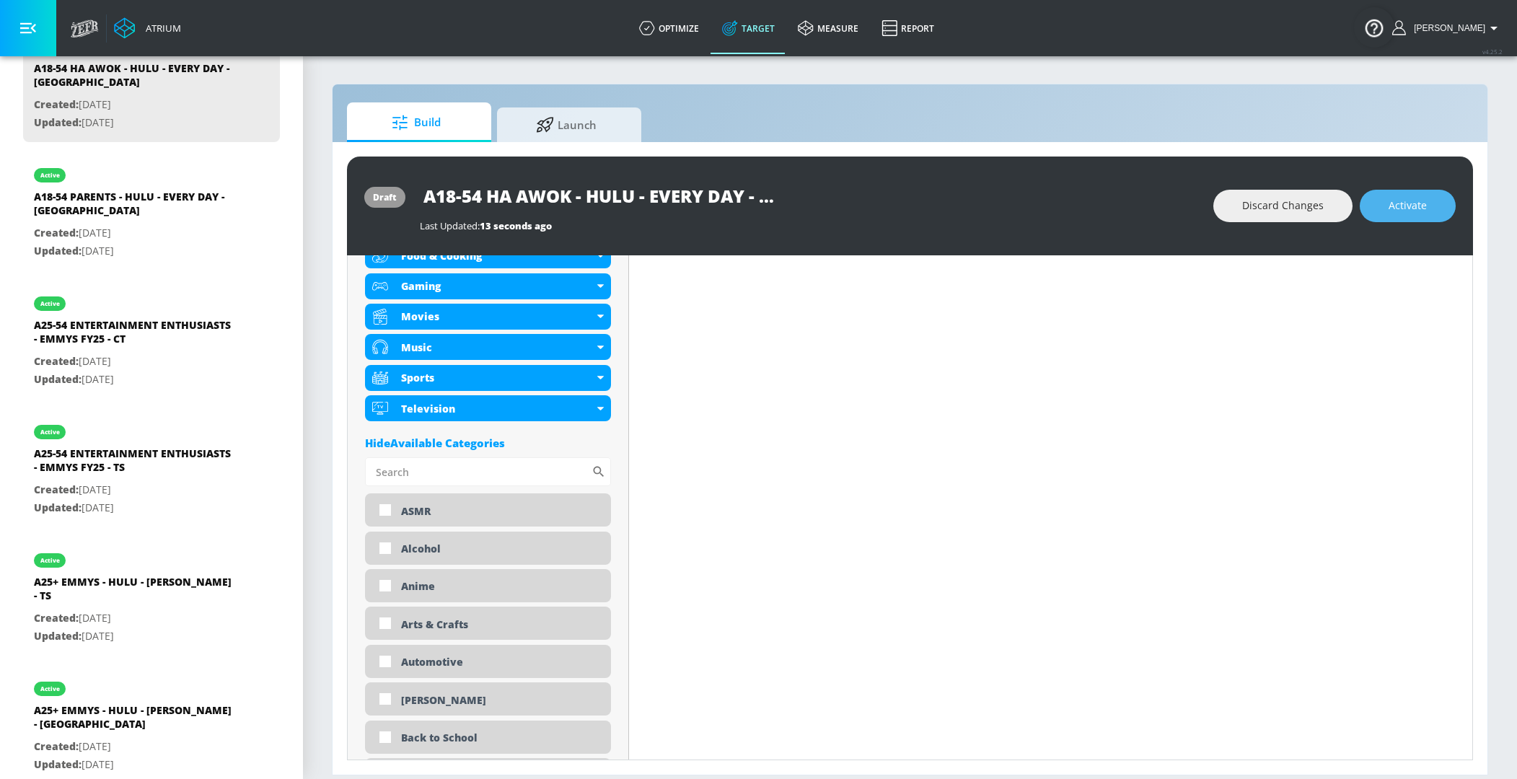
click at [1374, 204] on span "Activate" at bounding box center [1407, 206] width 38 height 18
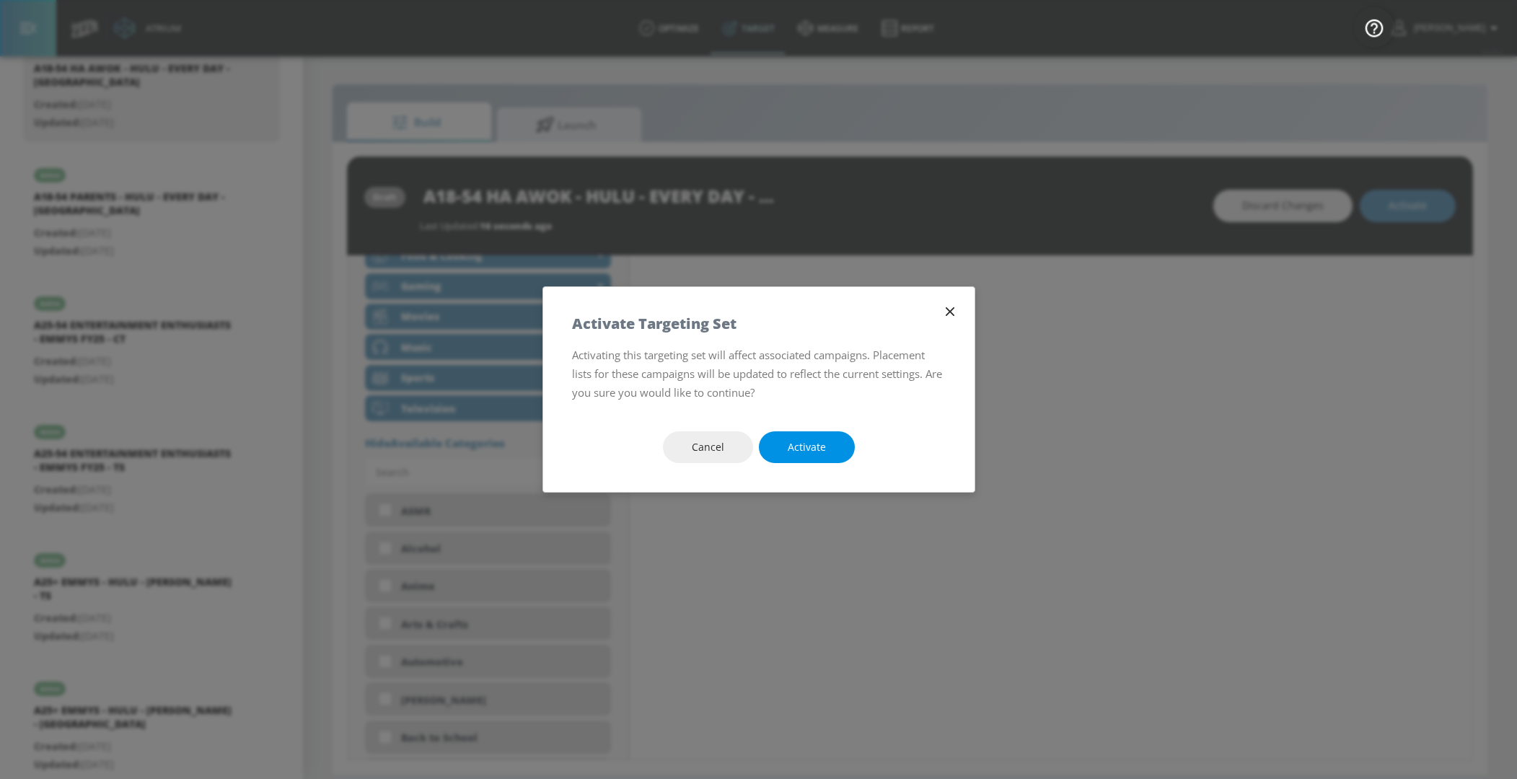
click at [798, 438] on span "Activate" at bounding box center [806, 447] width 38 height 18
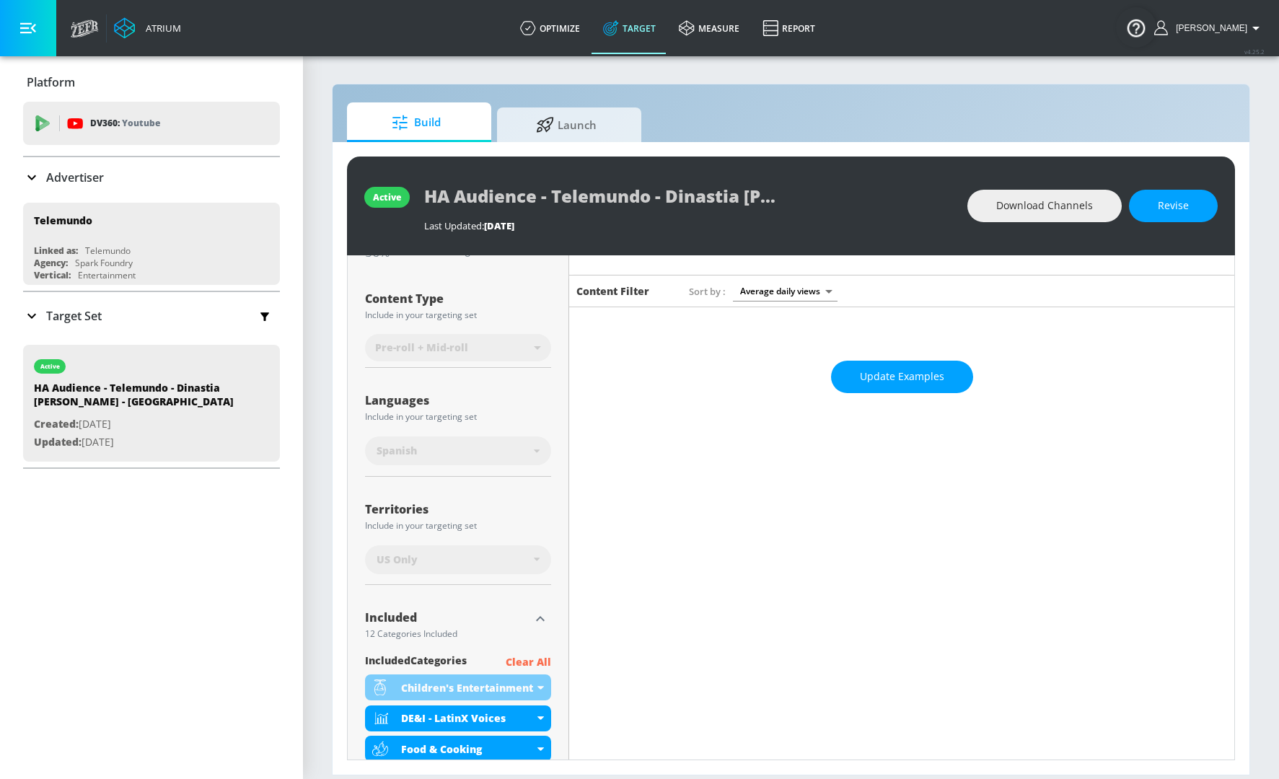
scroll to position [158, 0]
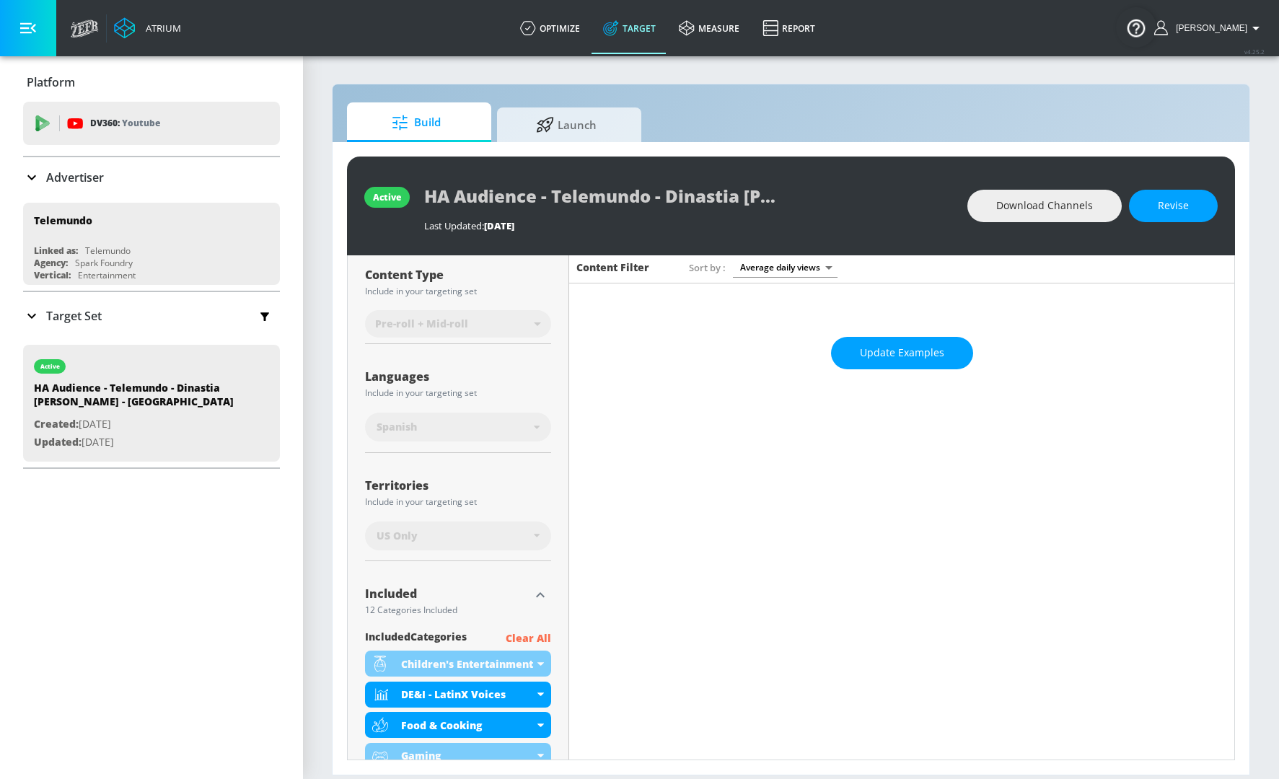
click at [73, 310] on p "Target Set" at bounding box center [74, 316] width 56 height 16
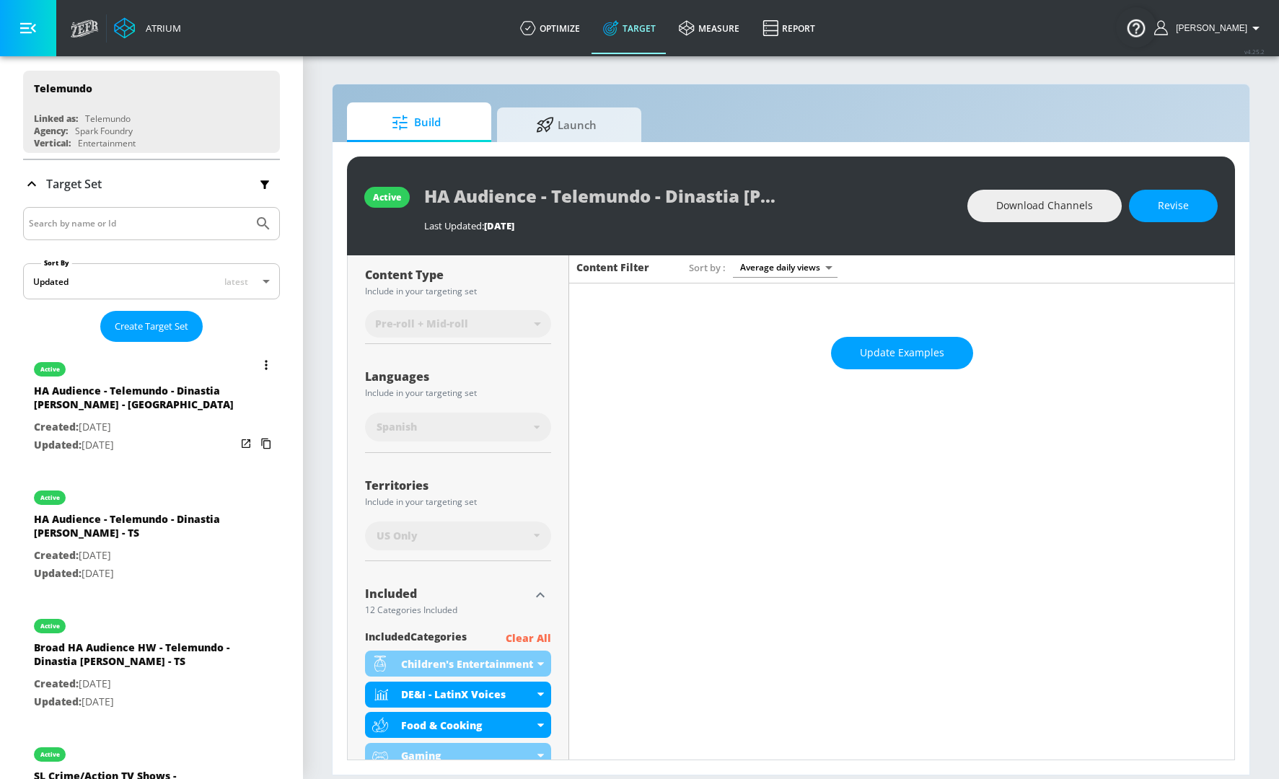
scroll to position [133, 0]
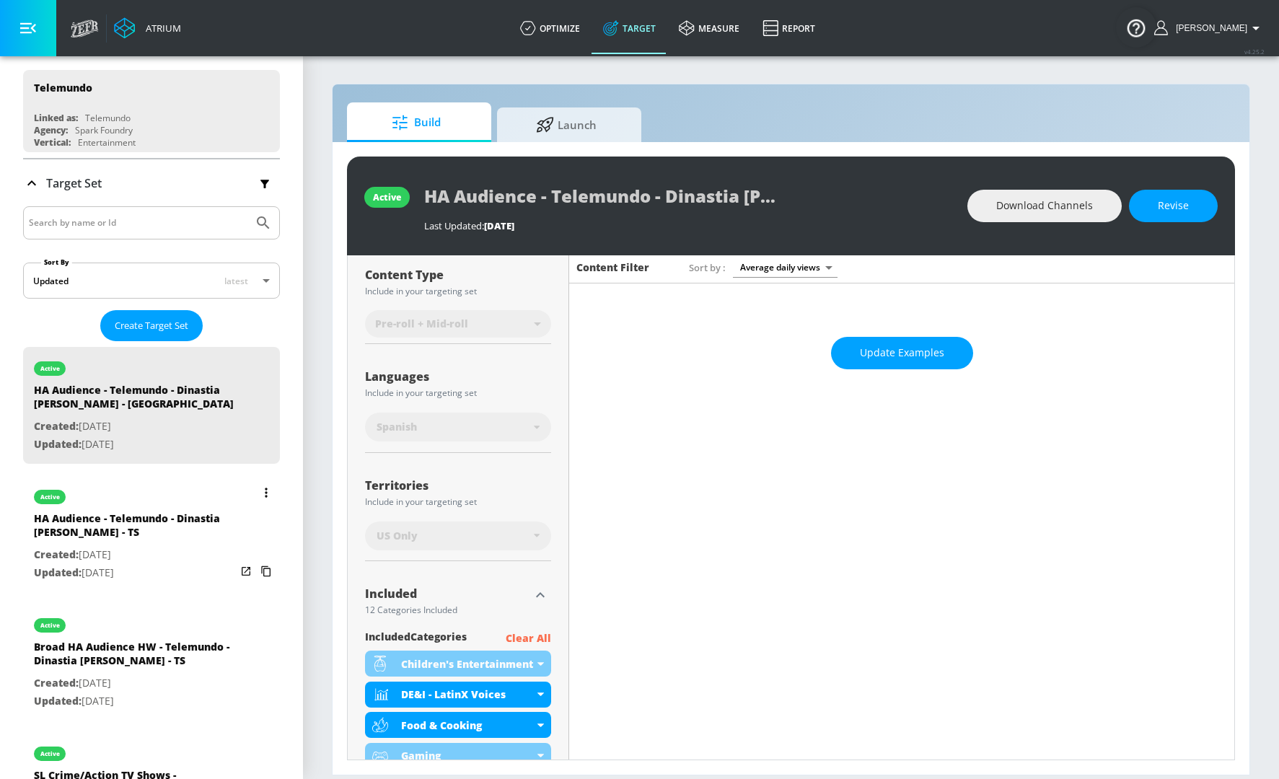
click at [56, 541] on div "HA Audience - Telemundo - Dinastia Casillas - TS" at bounding box center [135, 528] width 202 height 35
type input "HA Audience - Telemundo - Dinastia [PERSON_NAME] - TS"
type input "videos"
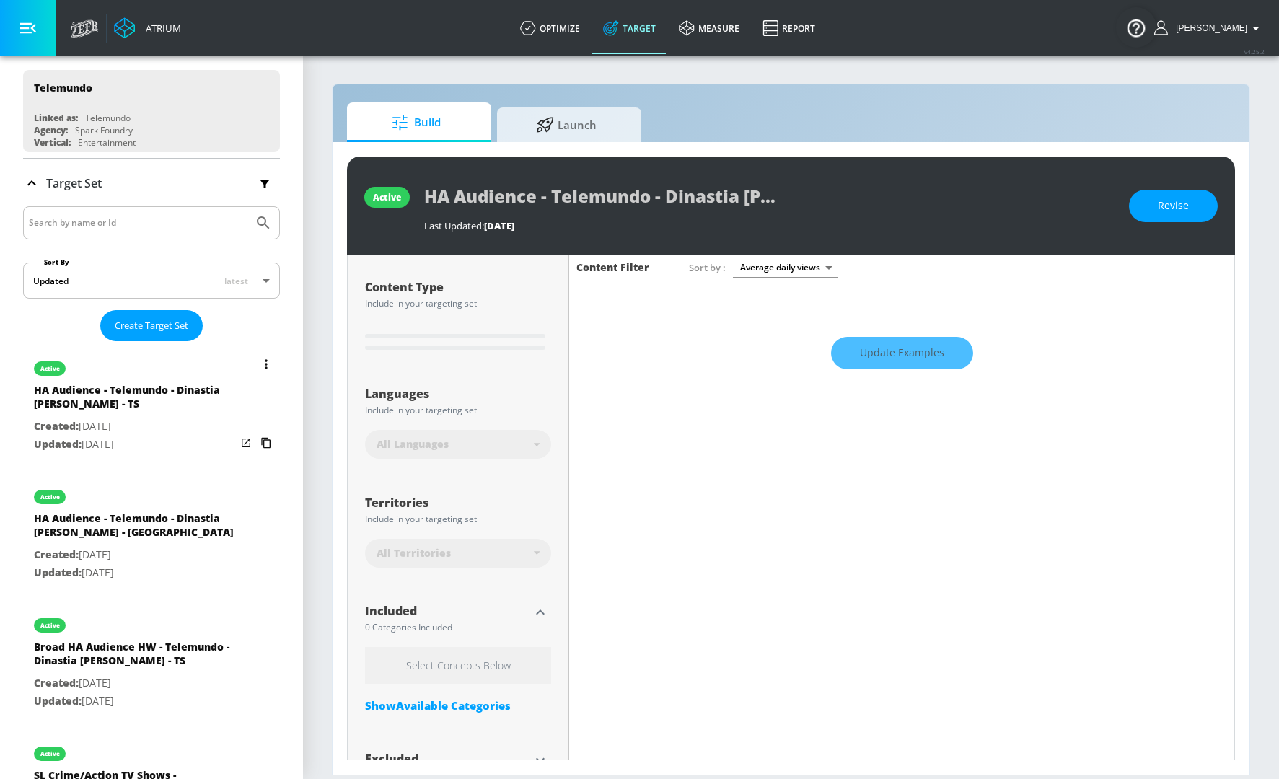
scroll to position [169, 0]
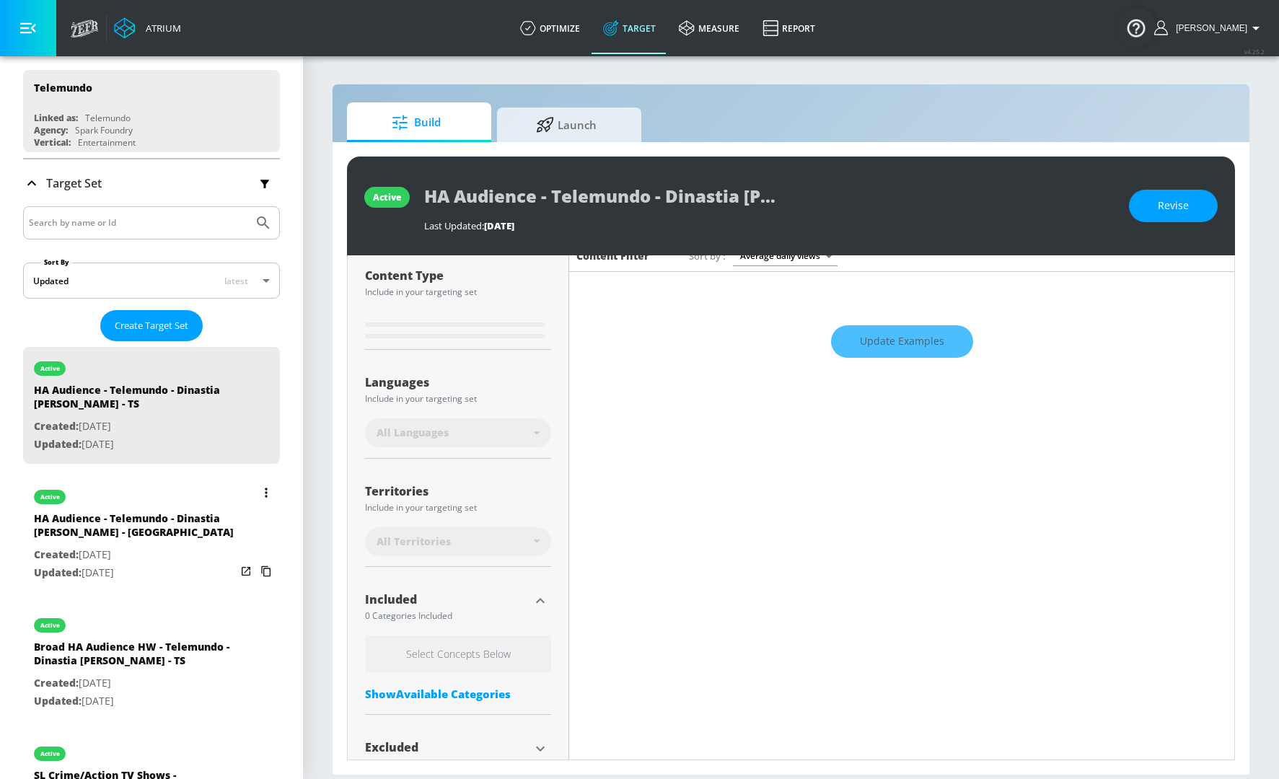
type input "0.55"
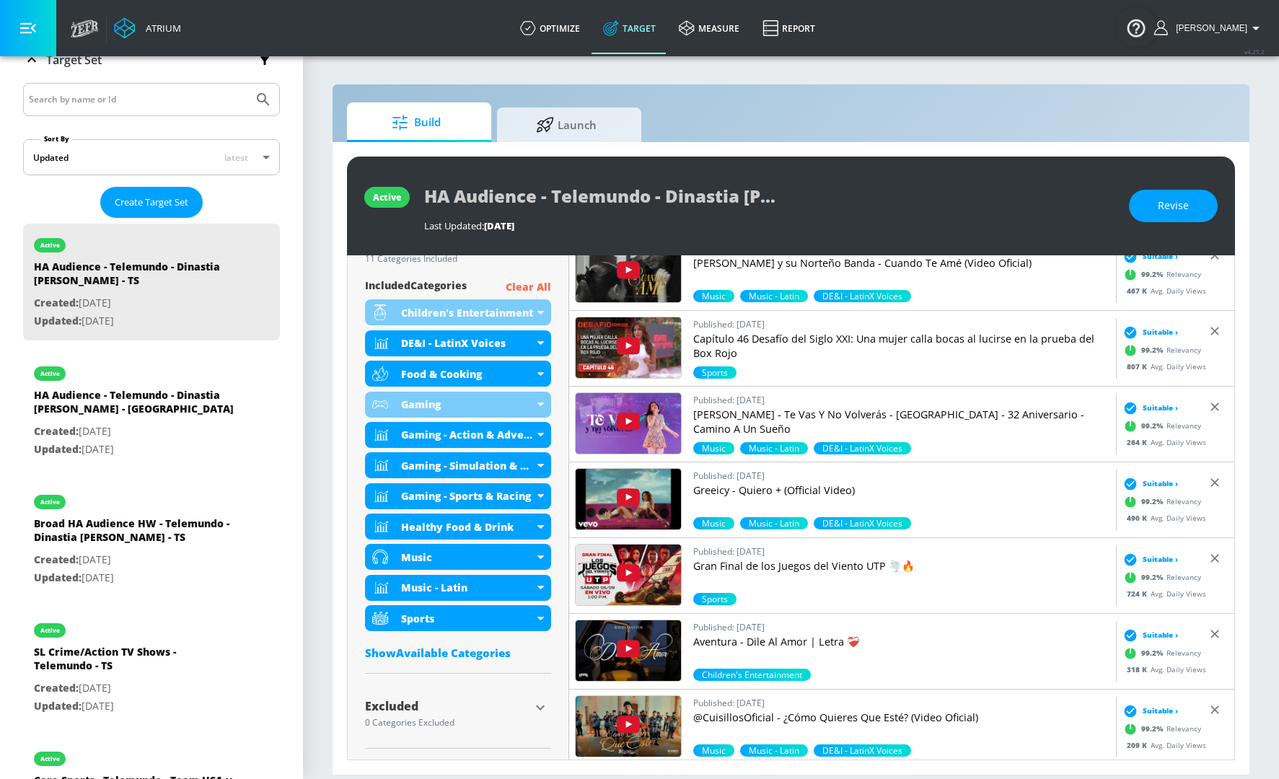
scroll to position [244, 0]
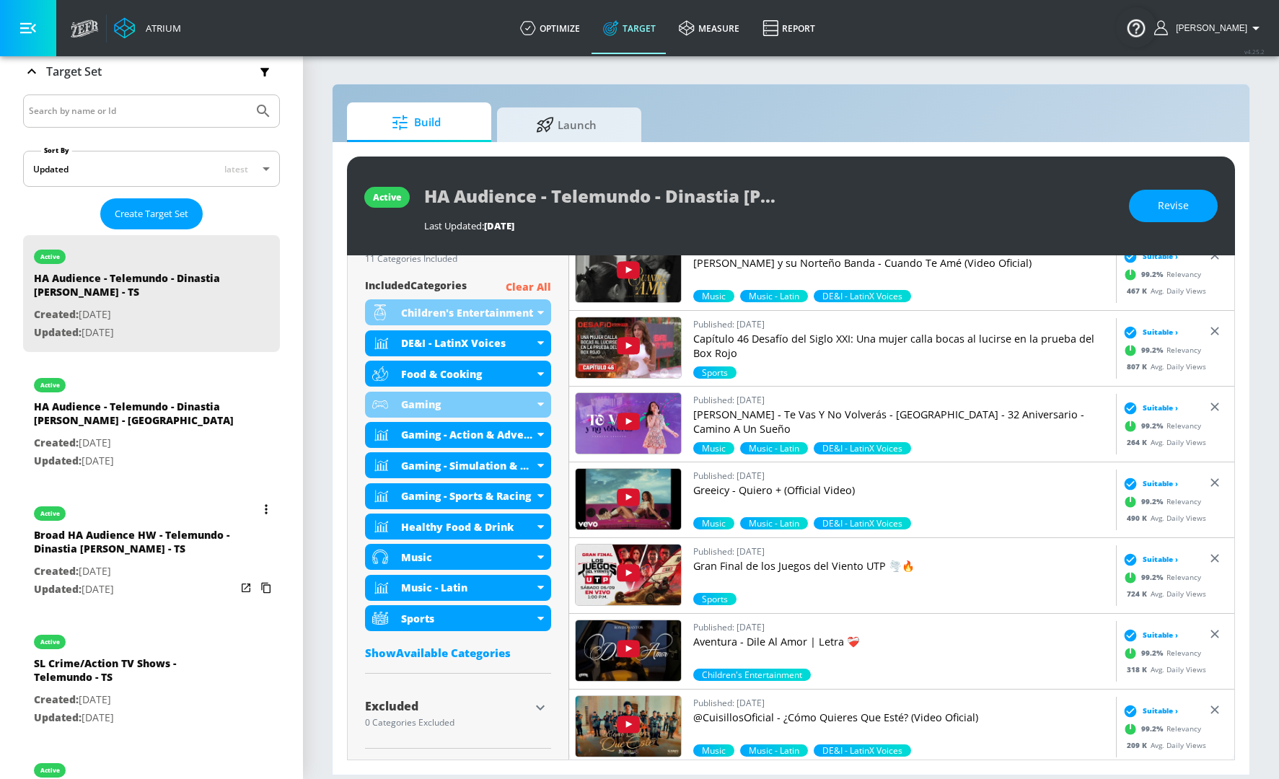
click at [128, 574] on p "Created: Sep. 03, 2025" at bounding box center [135, 571] width 202 height 18
type input "Broad HA Audience HW - Telemundo - Dinastia [PERSON_NAME] - TS"
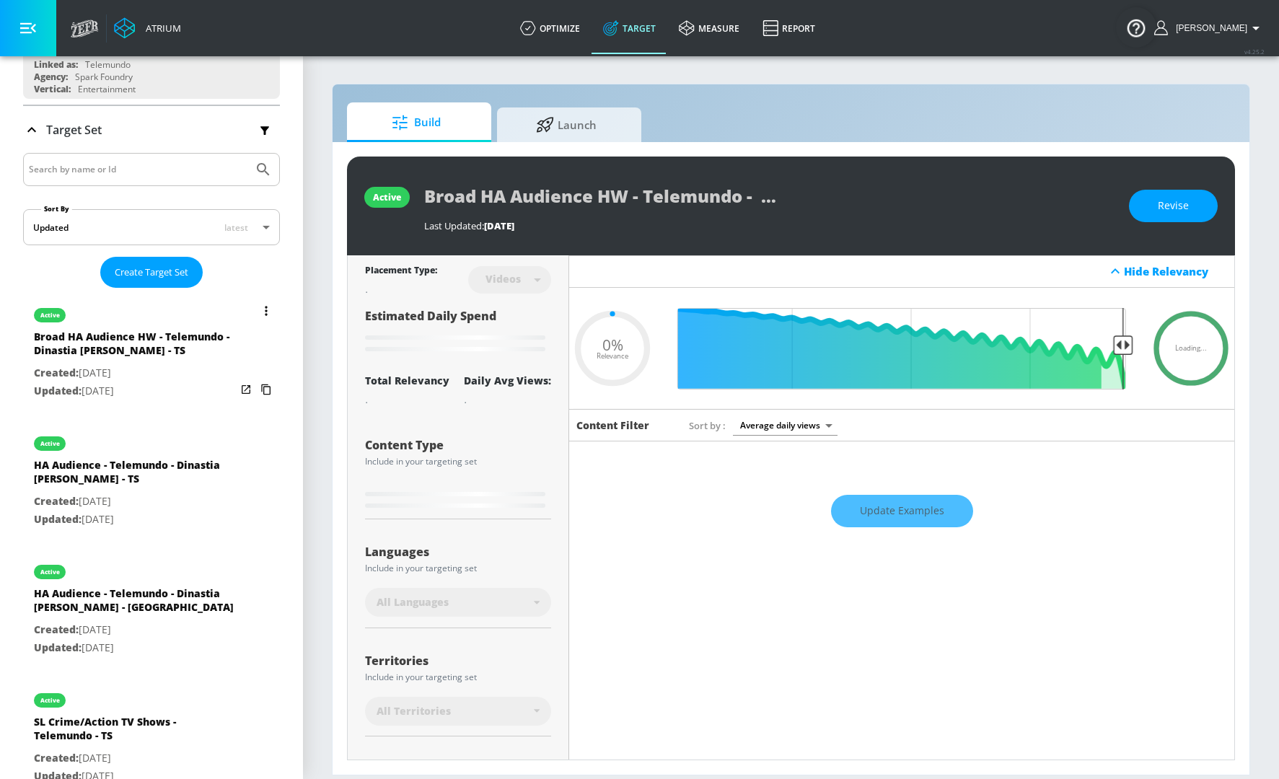
type input "0.6"
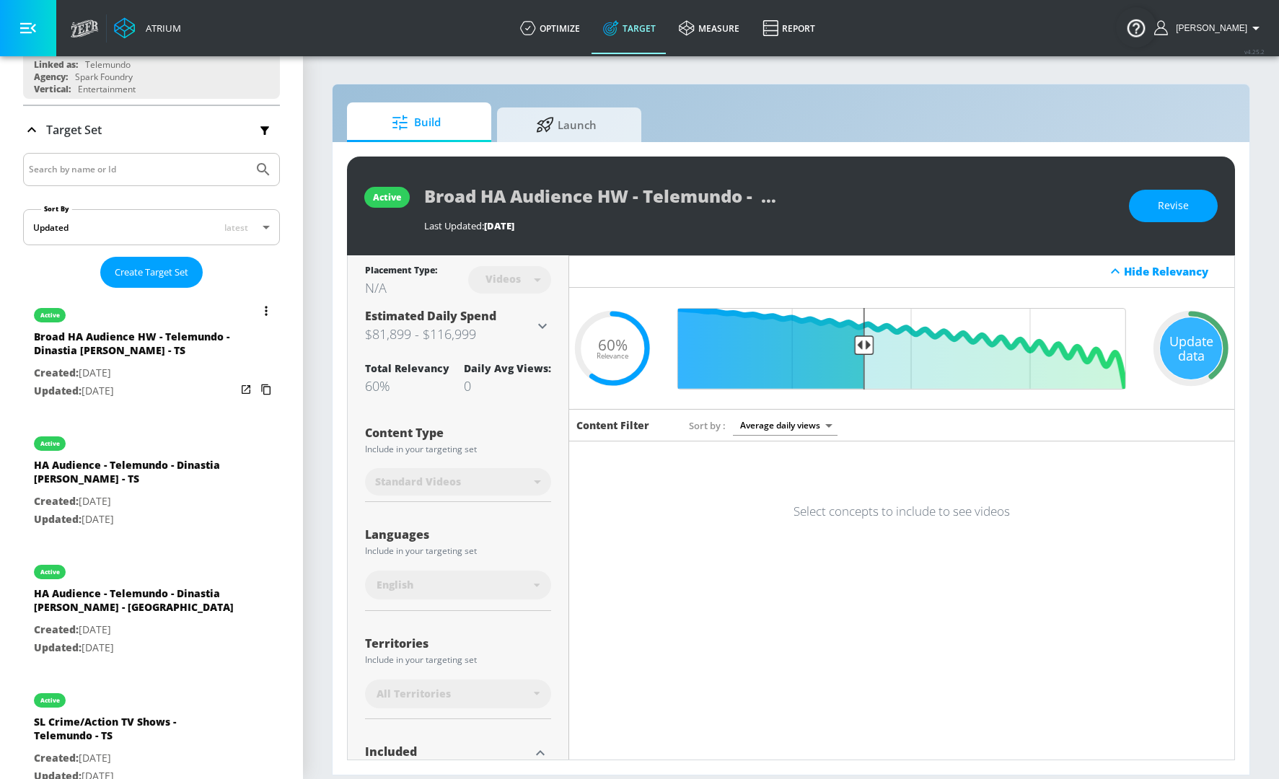
click at [260, 309] on button "list of Target Set" at bounding box center [266, 311] width 20 height 20
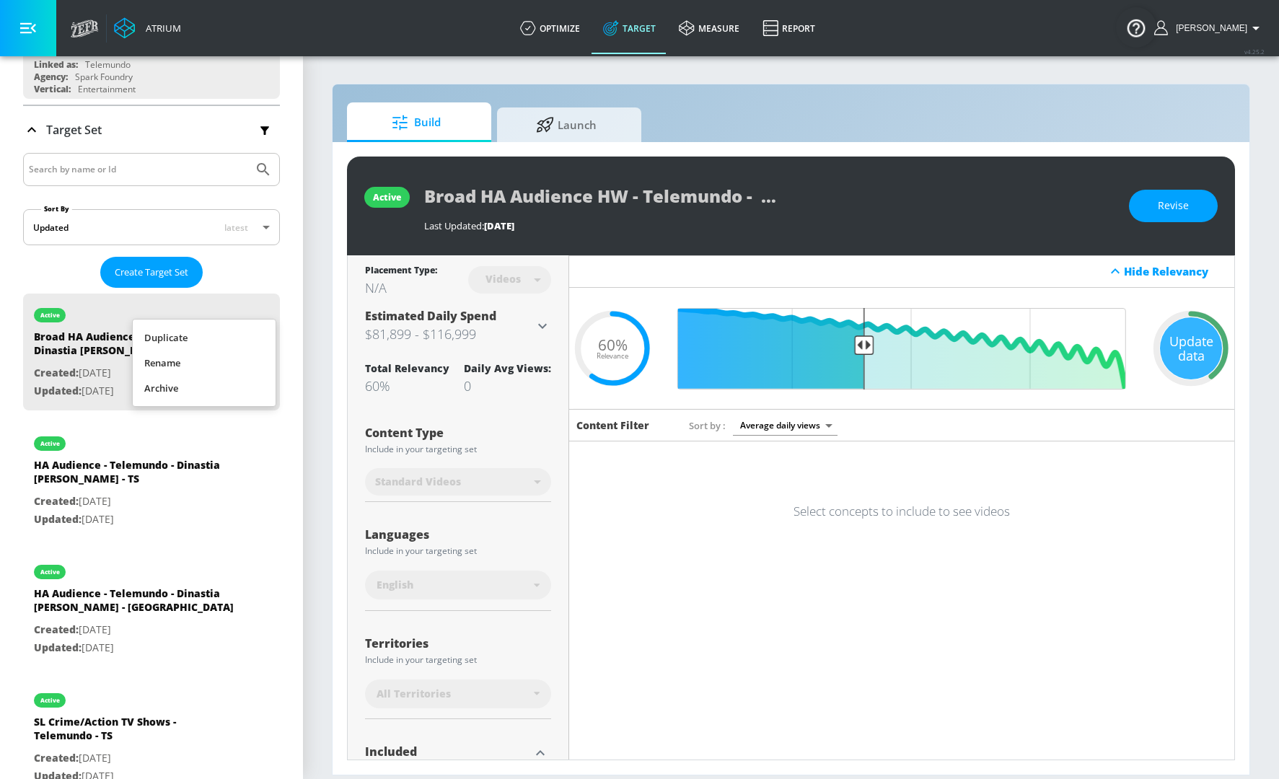
click at [203, 336] on li "Duplicate" at bounding box center [204, 337] width 143 height 25
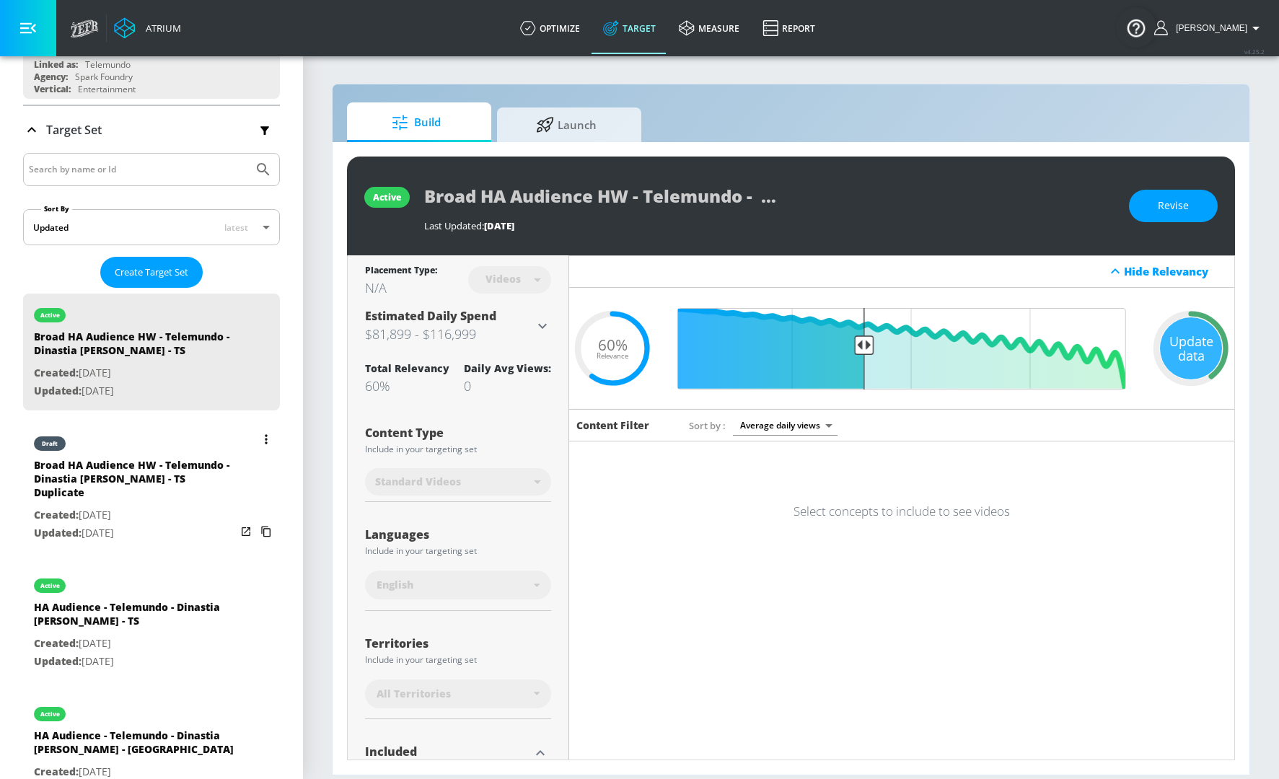
click at [141, 488] on div "Broad HA Audience HW - Telemundo - Dinastia Casillas - TS Duplicate" at bounding box center [135, 482] width 202 height 48
type input "Broad HA Audience HW - Telemundo - Dinastia Casillas - TS Duplicate"
type input "0.05"
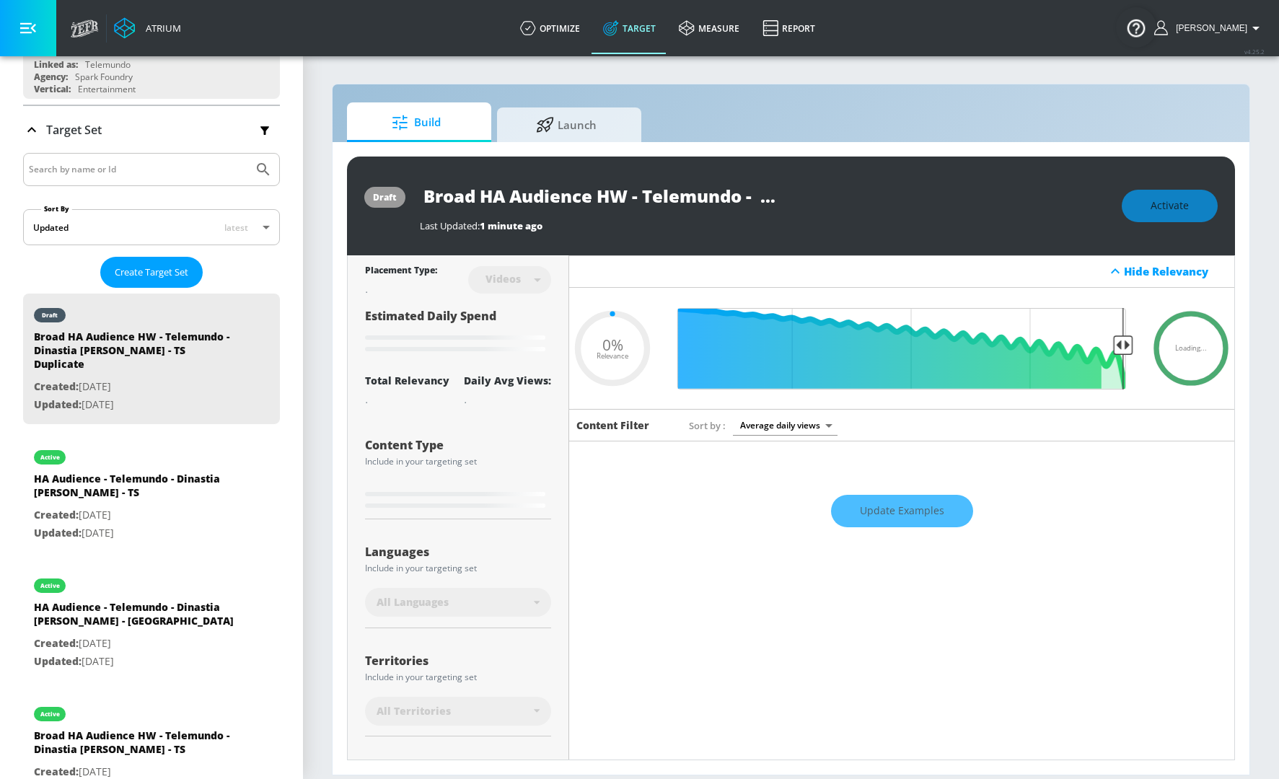
click at [632, 200] on input "Broad HA Audience HW - Telemundo - Dinastia Casillas - TS Duplicate" at bounding box center [600, 196] width 361 height 32
drag, startPoint x: 662, startPoint y: 205, endPoint x: 853, endPoint y: 184, distance: 192.2
click at [853, 184] on div "Broad HA Audience HW - Telemundo - Dinastia Casillas - TS Duplicate" at bounding box center [763, 196] width 687 height 32
click at [676, 198] on input "Broad HA Audience HW - Telemundo - Dinastia Casillas - TS Duplicate" at bounding box center [600, 196] width 361 height 32
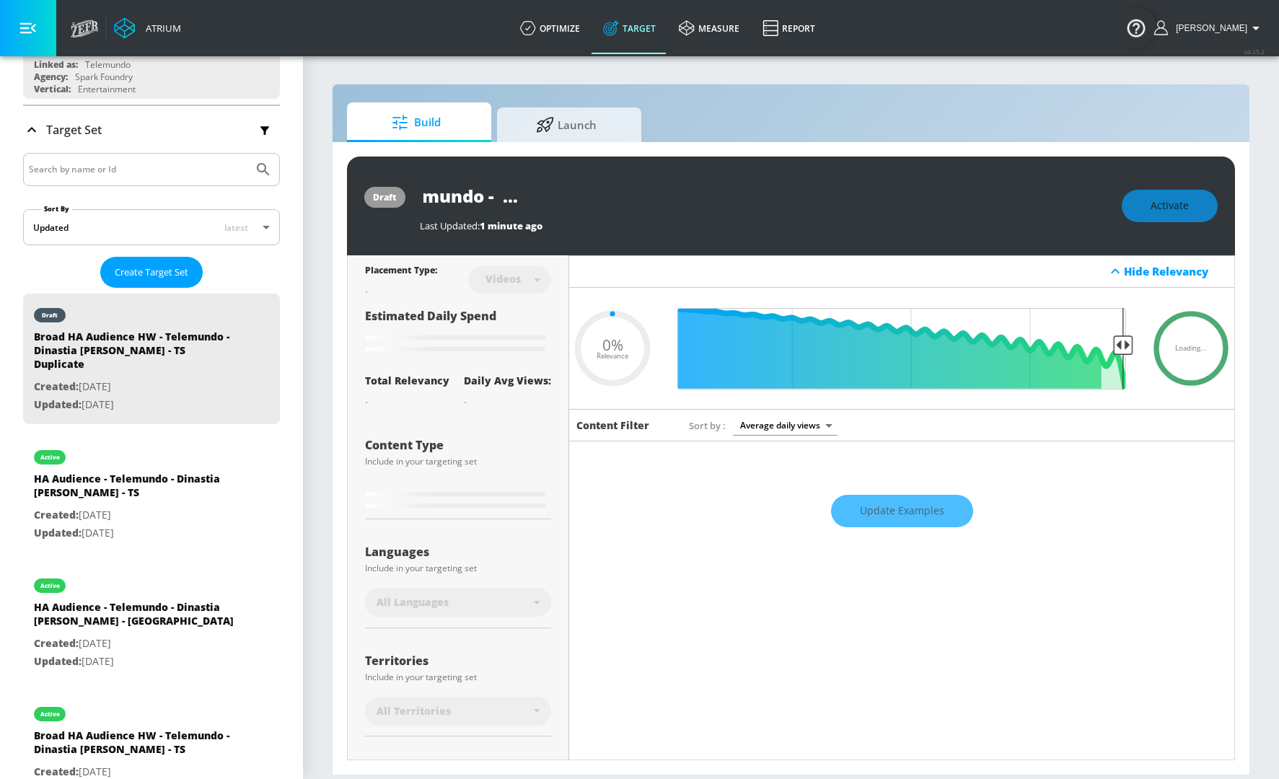
drag, startPoint x: 669, startPoint y: 198, endPoint x: 880, endPoint y: 198, distance: 211.3
click at [880, 198] on div "Broad HA Audience HW - Telemundo - Dinastia Casillas - TS Duplicate" at bounding box center [763, 196] width 687 height 32
type input "Broad HA Audience HW - Telemundo - Dinastia Casillas -"
type input "0.05"
type input "Broad HA Audience HW - Telemundo - Dinastia Casillas - C"
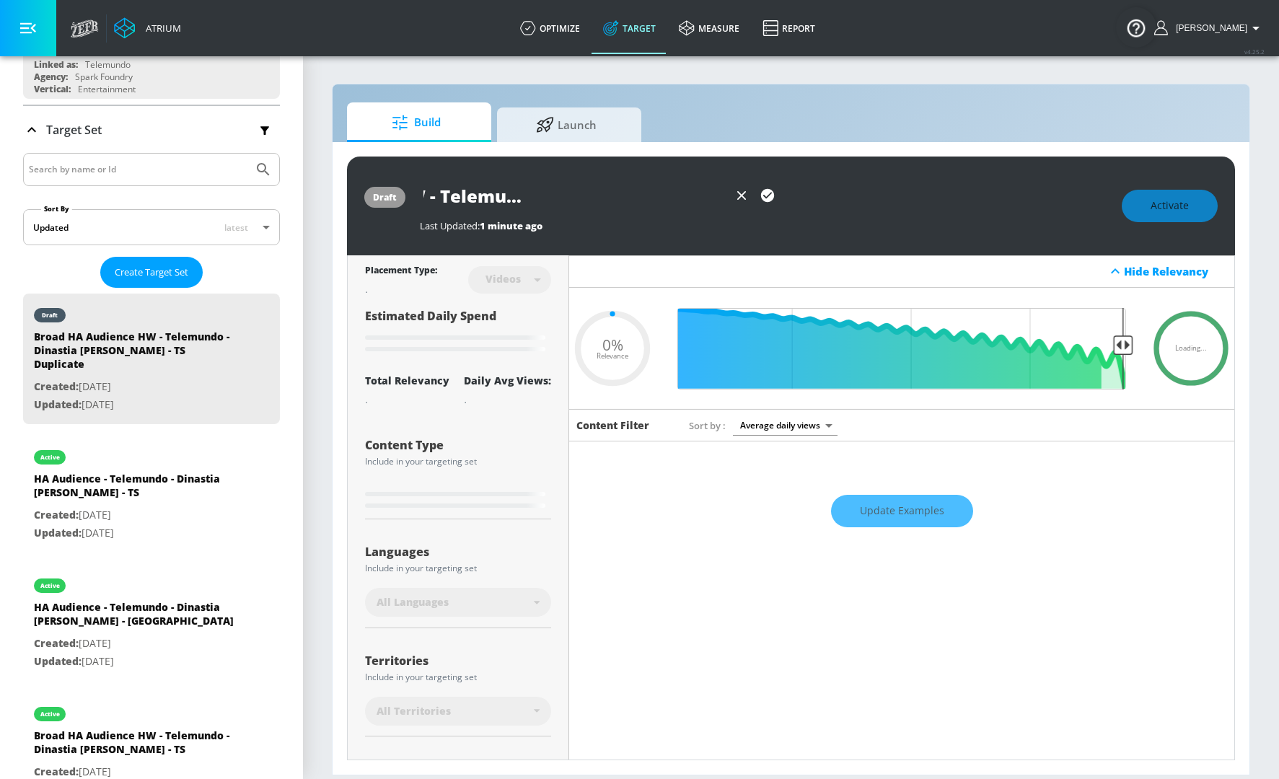
type input "0.05"
type input "Broad HA Audience HW - Telemundo - Dinastia [PERSON_NAME] - [GEOGRAPHIC_DATA]"
type input "0.05"
type input "Broad HA Audience HW - Telemundo - Dinastia [PERSON_NAME] - [GEOGRAPHIC_DATA]"
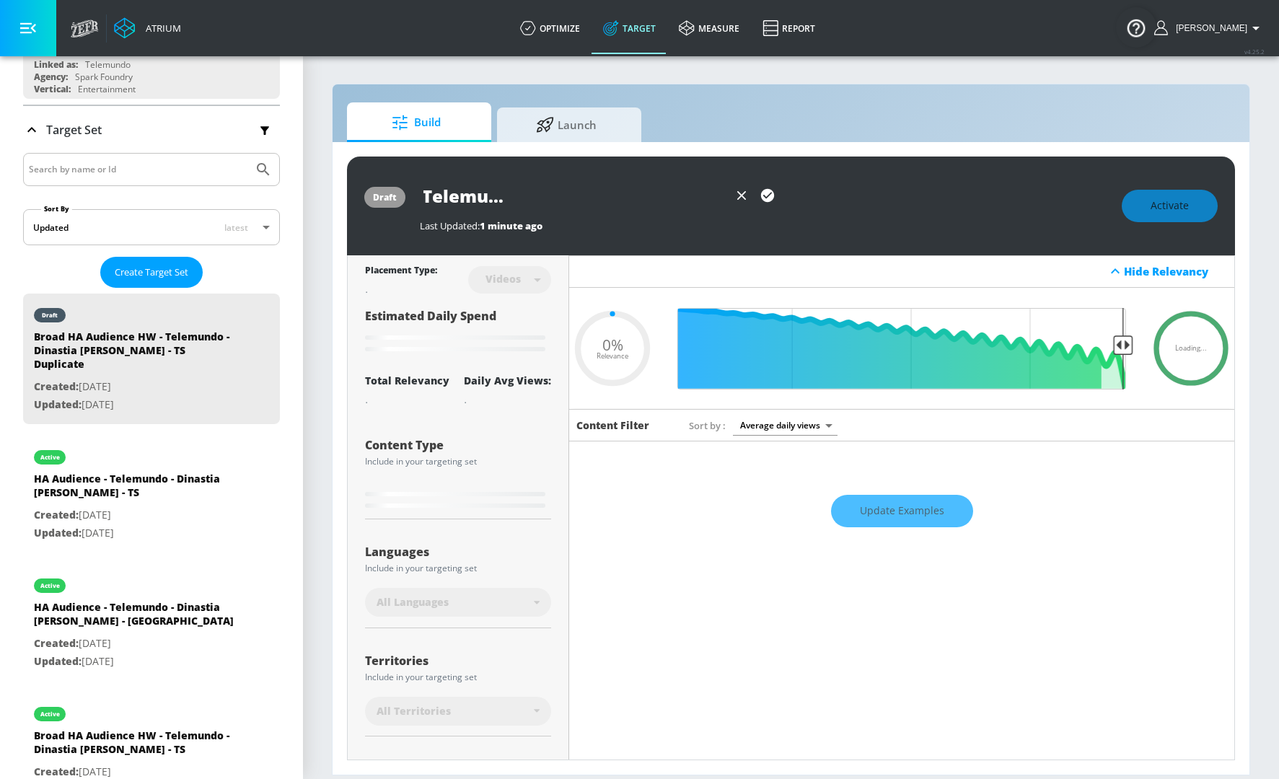
click at [767, 200] on icon "button" at bounding box center [767, 195] width 13 height 13
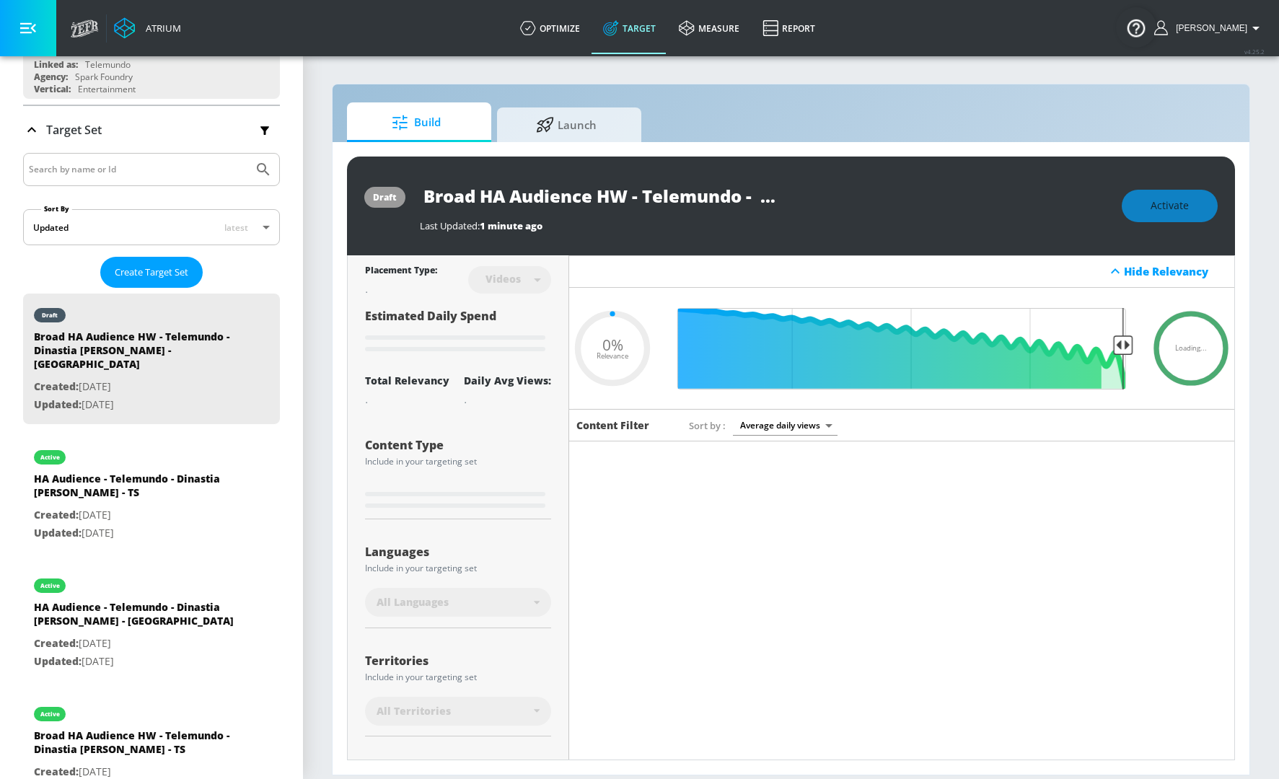
type input "0.05"
type input "Broad HA Audience HW - Telemundo - Dinastia Casillas - TS Duplicate"
type input "0.6"
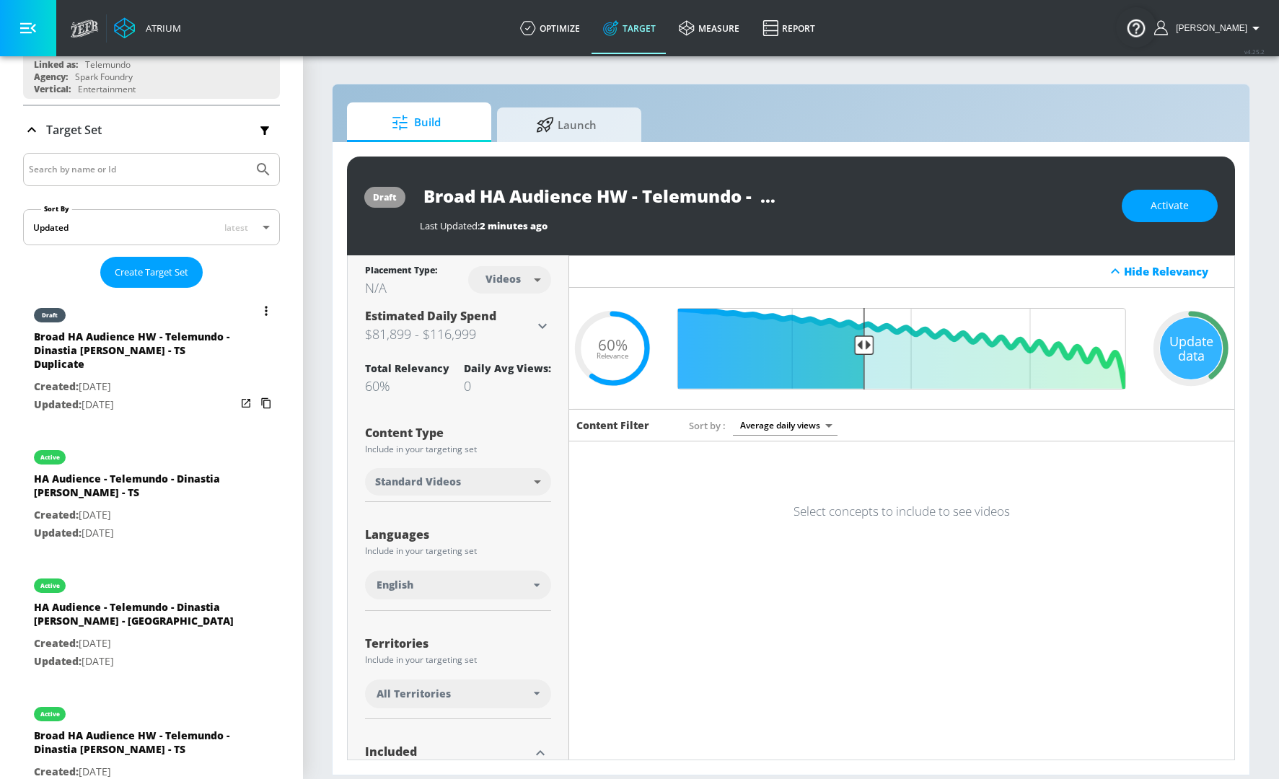
click at [263, 309] on button "list of Target Set" at bounding box center [266, 311] width 20 height 20
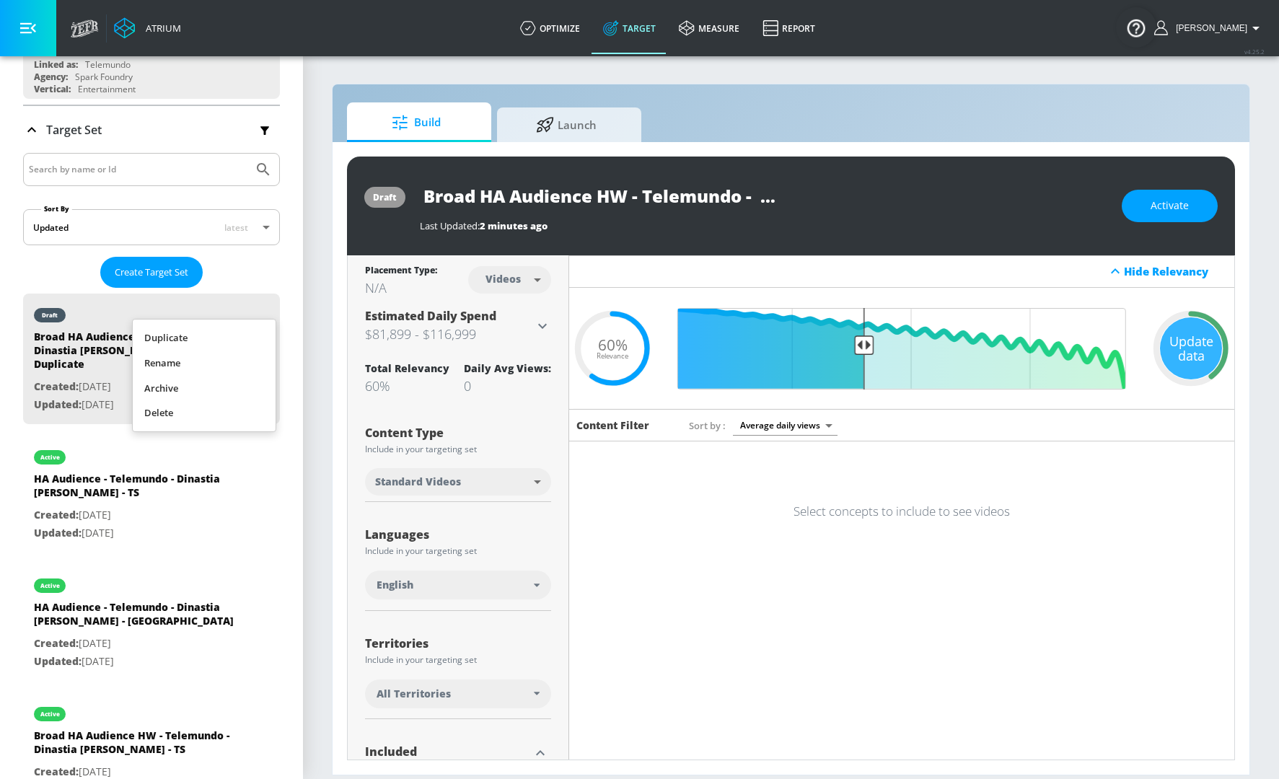
click at [196, 358] on li "Rename" at bounding box center [204, 362] width 143 height 25
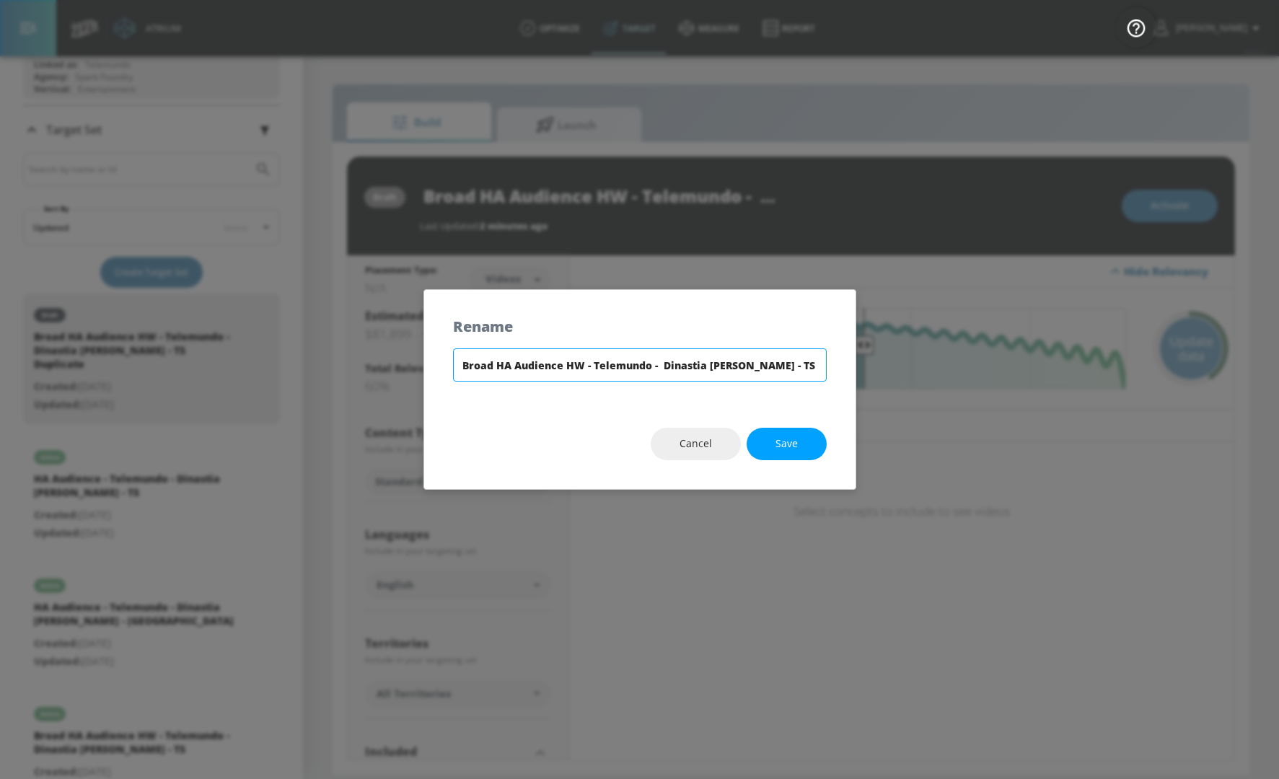
drag, startPoint x: 756, startPoint y: 366, endPoint x: 904, endPoint y: 366, distance: 147.8
click at [904, 366] on div "Rename Broad HA Audience HW - Telemundo - Dinastia Casillas - TS Duplicate Canc…" at bounding box center [639, 389] width 1279 height 779
drag, startPoint x: 750, startPoint y: 364, endPoint x: 891, endPoint y: 364, distance: 141.3
click at [891, 364] on div "Rename Broad HA Audience HW - Telemundo - Dinastia Casillas - TS Duplicat Cance…" at bounding box center [639, 389] width 1279 height 779
type input "Broad HA Audience HW - Telemundo - Dinastia [PERSON_NAME] - [GEOGRAPHIC_DATA]"
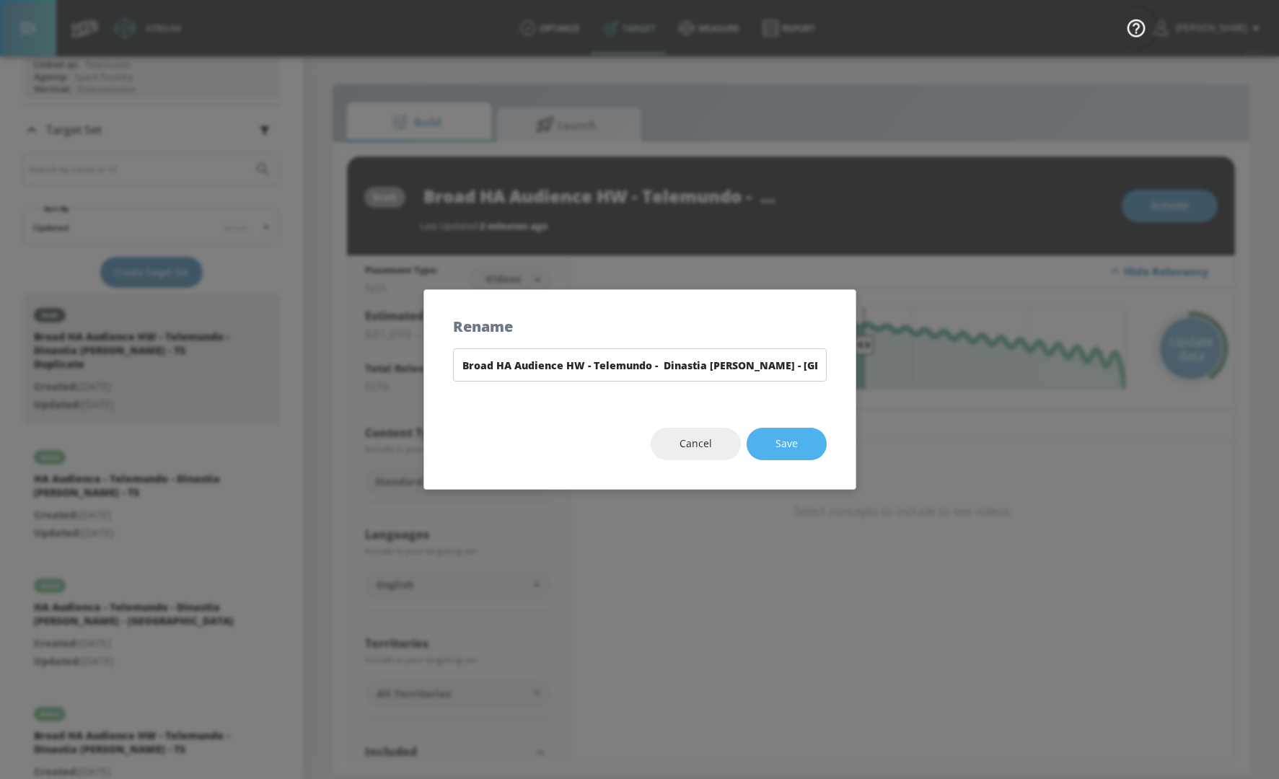
click at [803, 448] on button "Save" at bounding box center [786, 444] width 80 height 32
type input "Broad HA Audience HW - Telemundo - Dinastia [PERSON_NAME] - [GEOGRAPHIC_DATA]"
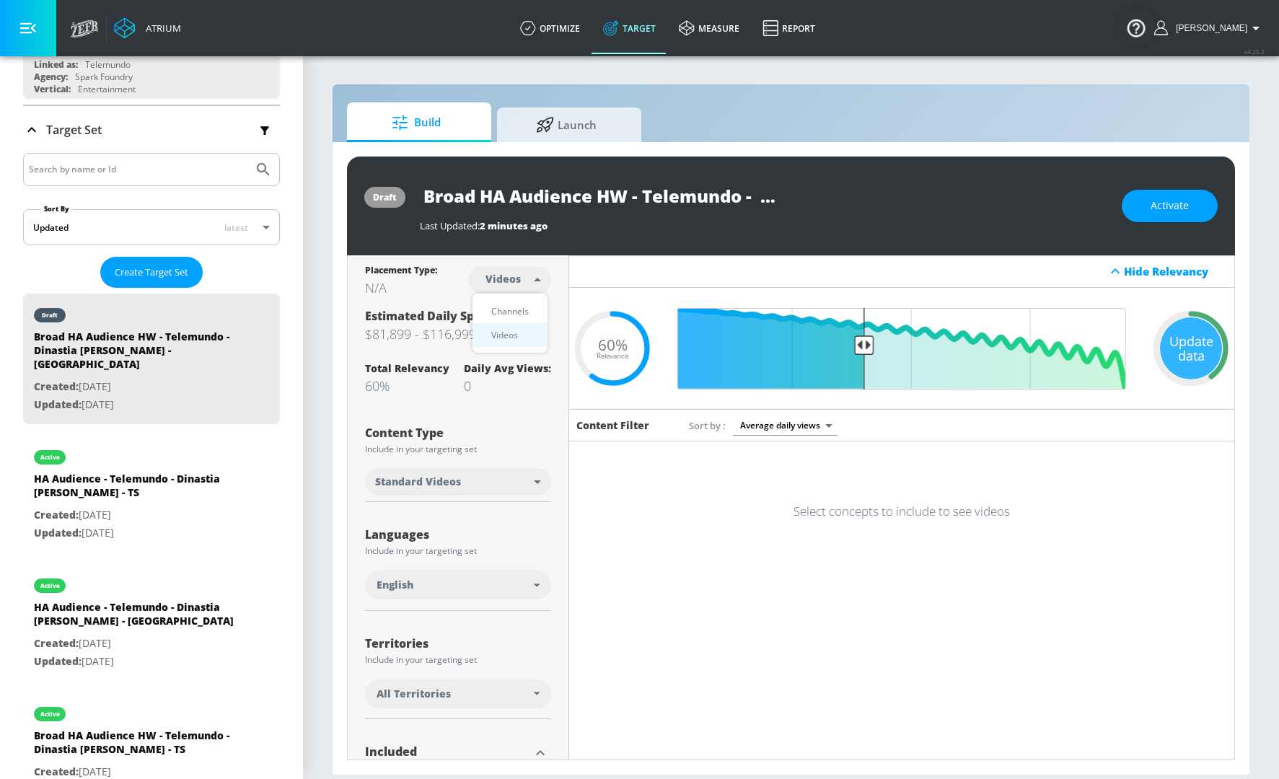
click at [522, 286] on body "Atrium optimize Target measure Report optimize Target measure Report v 4.25.2 R…" at bounding box center [639, 389] width 1279 height 779
click at [506, 317] on div "Channels" at bounding box center [510, 311] width 52 height 15
type input "channels"
drag, startPoint x: 756, startPoint y: 195, endPoint x: 927, endPoint y: 195, distance: 170.9
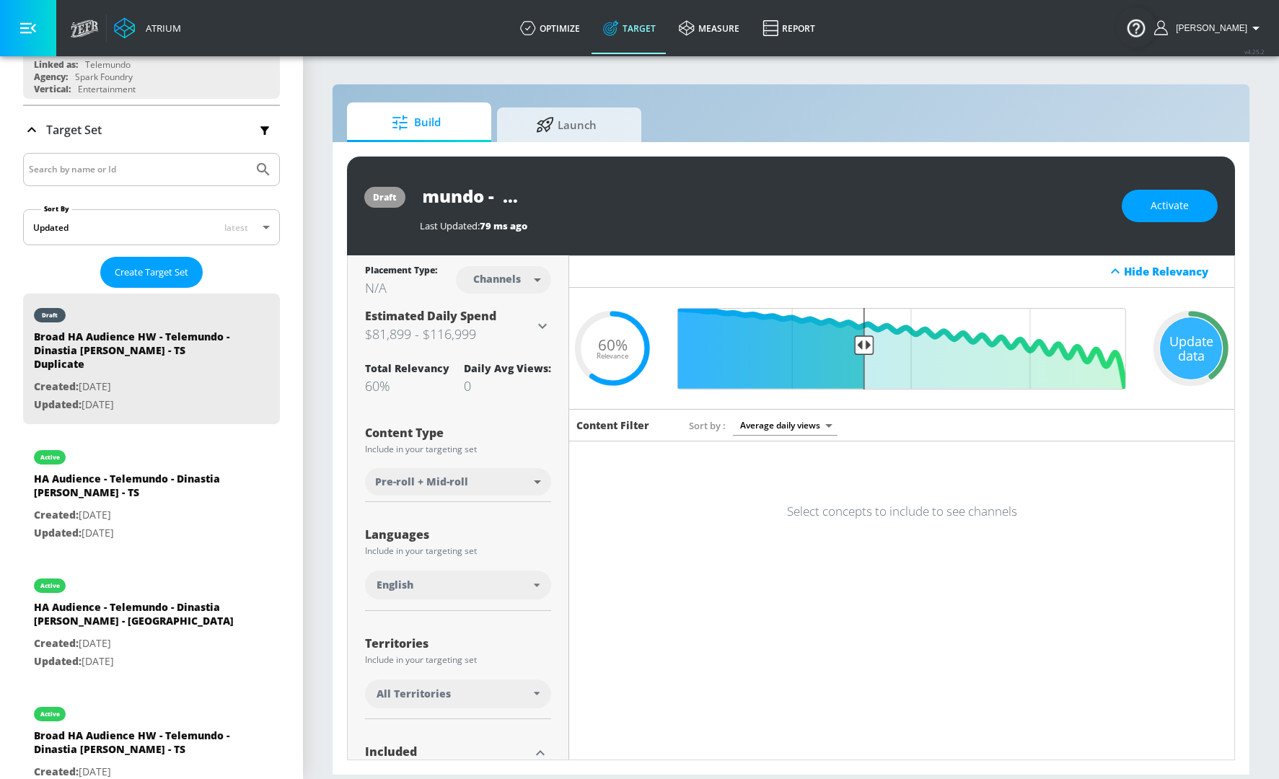
click at [927, 195] on div "Broad HA Audience HW - Telemundo - Dinastia Casillas - TS Duplicate" at bounding box center [763, 196] width 687 height 32
click at [681, 200] on input "Broad HA Audience HW - Telemundo - Dinastia Casillas - TS Duplicate" at bounding box center [600, 196] width 361 height 32
drag, startPoint x: 668, startPoint y: 200, endPoint x: 899, endPoint y: 200, distance: 231.5
click at [899, 200] on div "Broad HA Audience HW - Telemundo - Dinastia Casillas - TS Duplicate" at bounding box center [763, 196] width 687 height 32
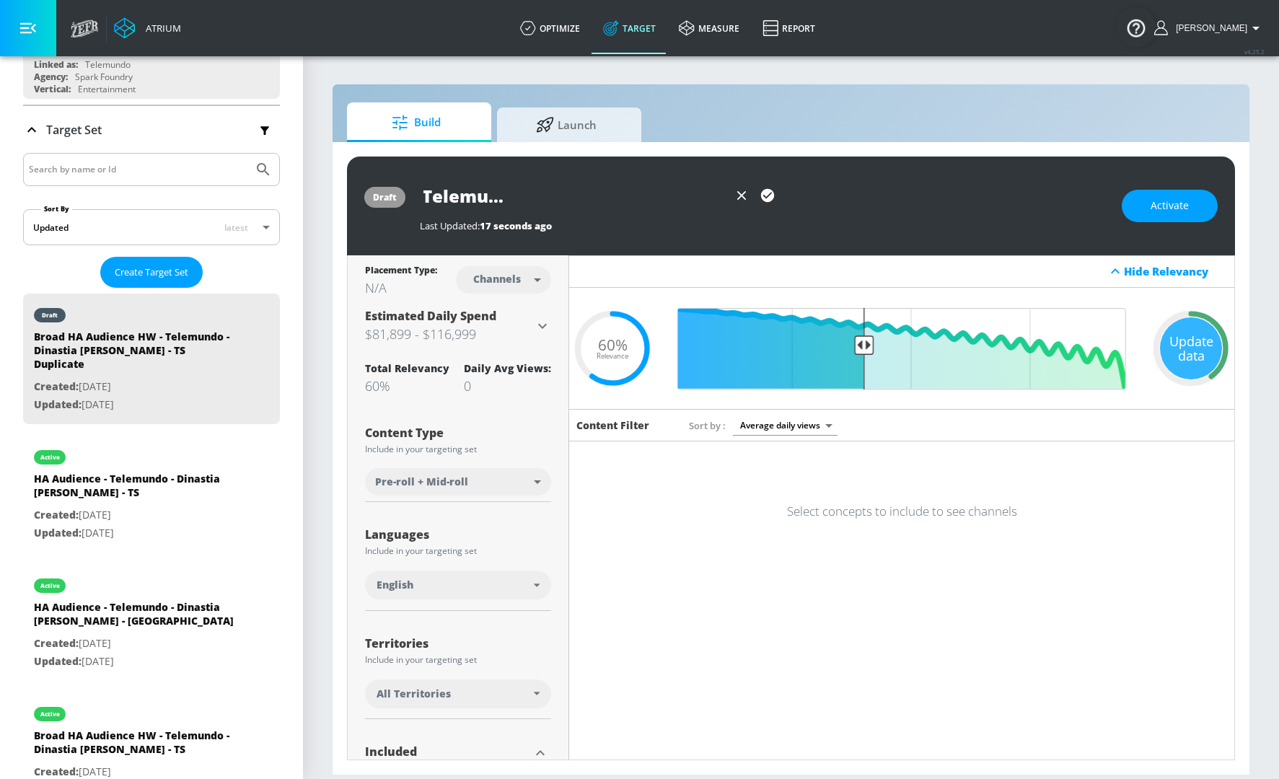
type input "Broad HA Audience HW - Telemundo - Dinastia [PERSON_NAME] - [GEOGRAPHIC_DATA]"
click at [767, 198] on icon "button" at bounding box center [767, 195] width 13 height 13
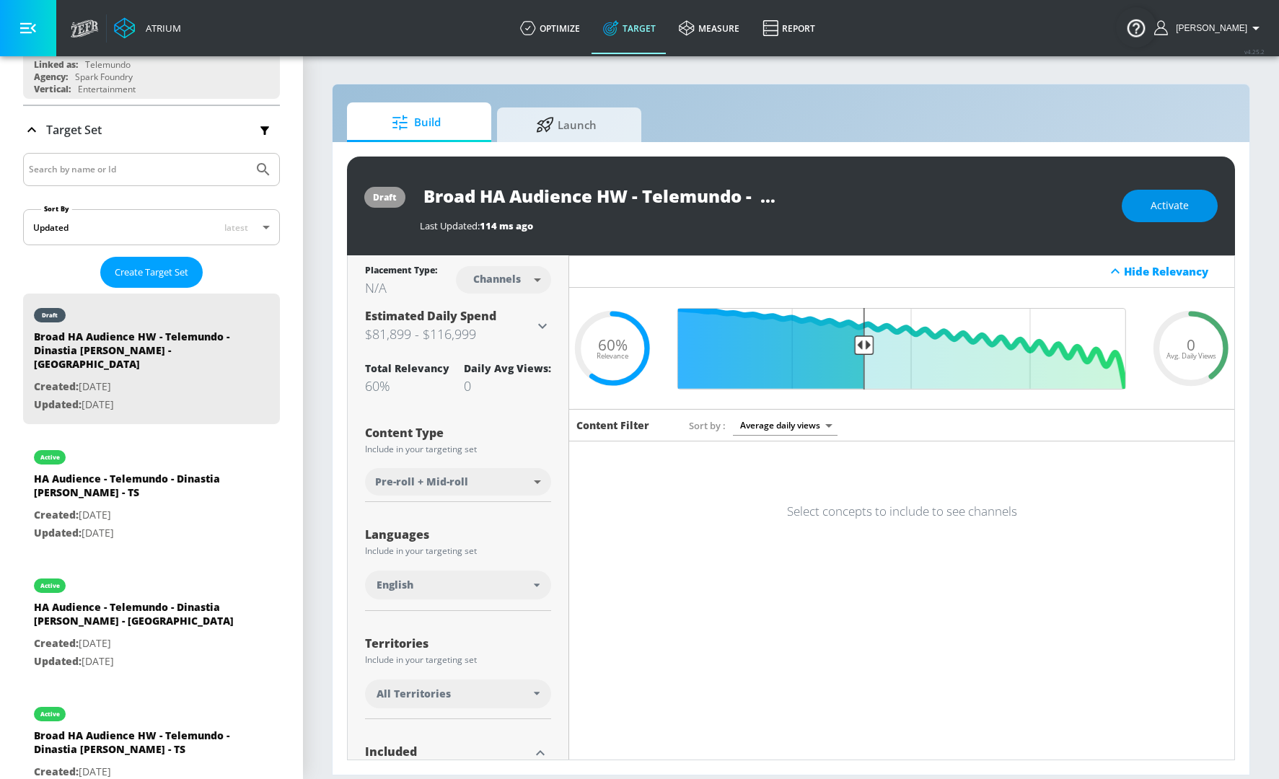
click at [1161, 205] on span "Activate" at bounding box center [1169, 206] width 38 height 18
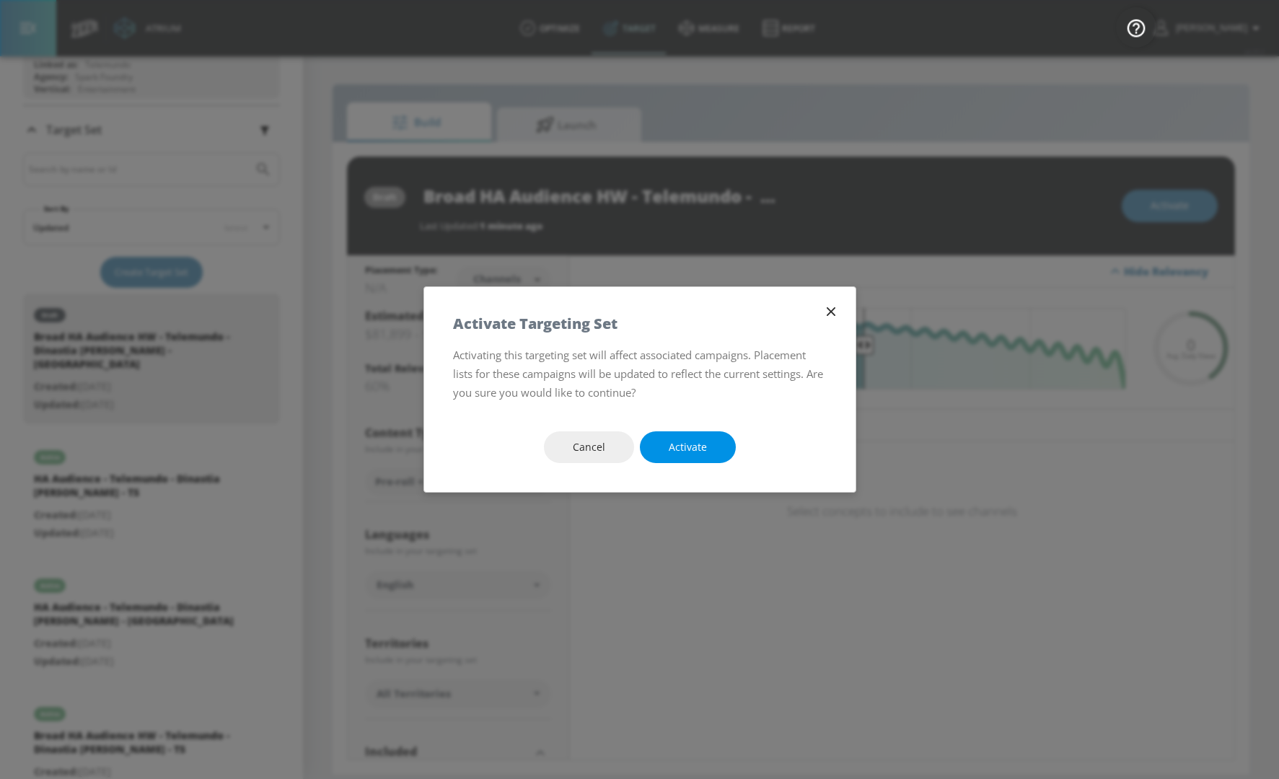
click at [670, 456] on button "Activate" at bounding box center [688, 447] width 96 height 32
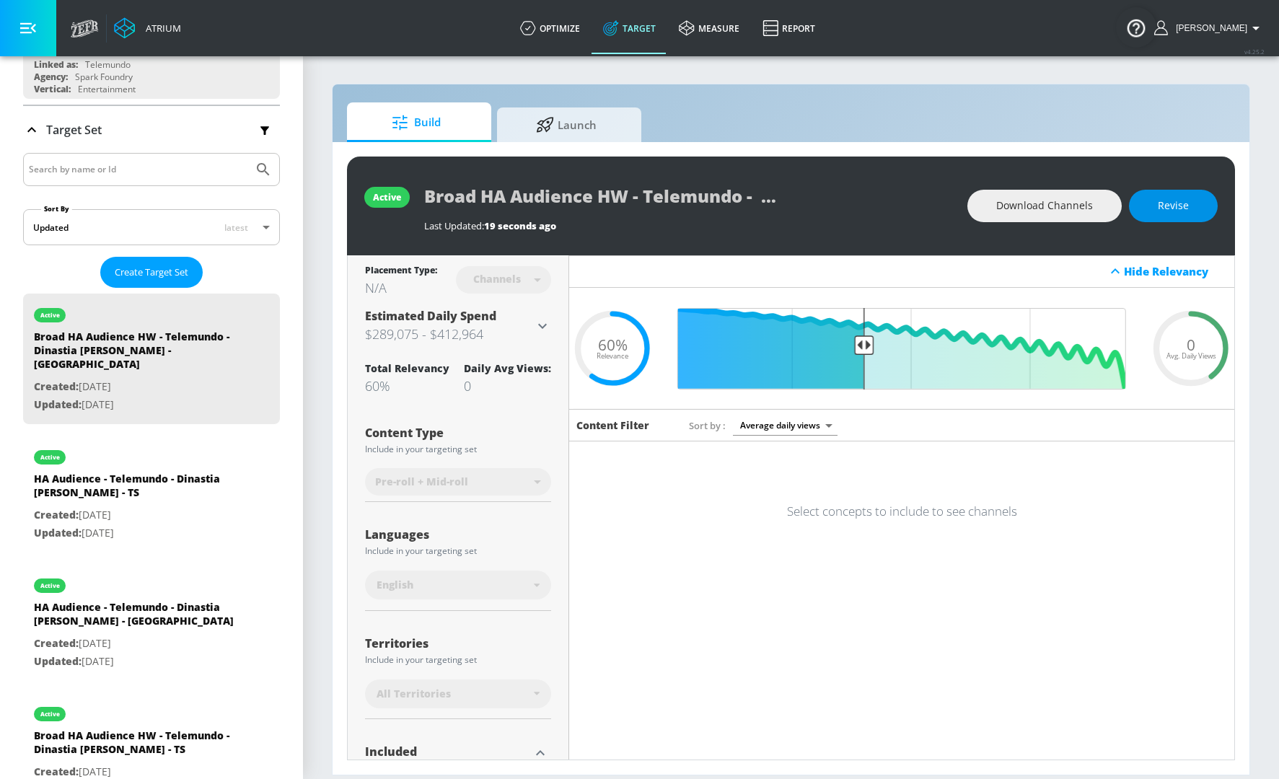
click at [1191, 210] on button "Revise" at bounding box center [1173, 206] width 89 height 32
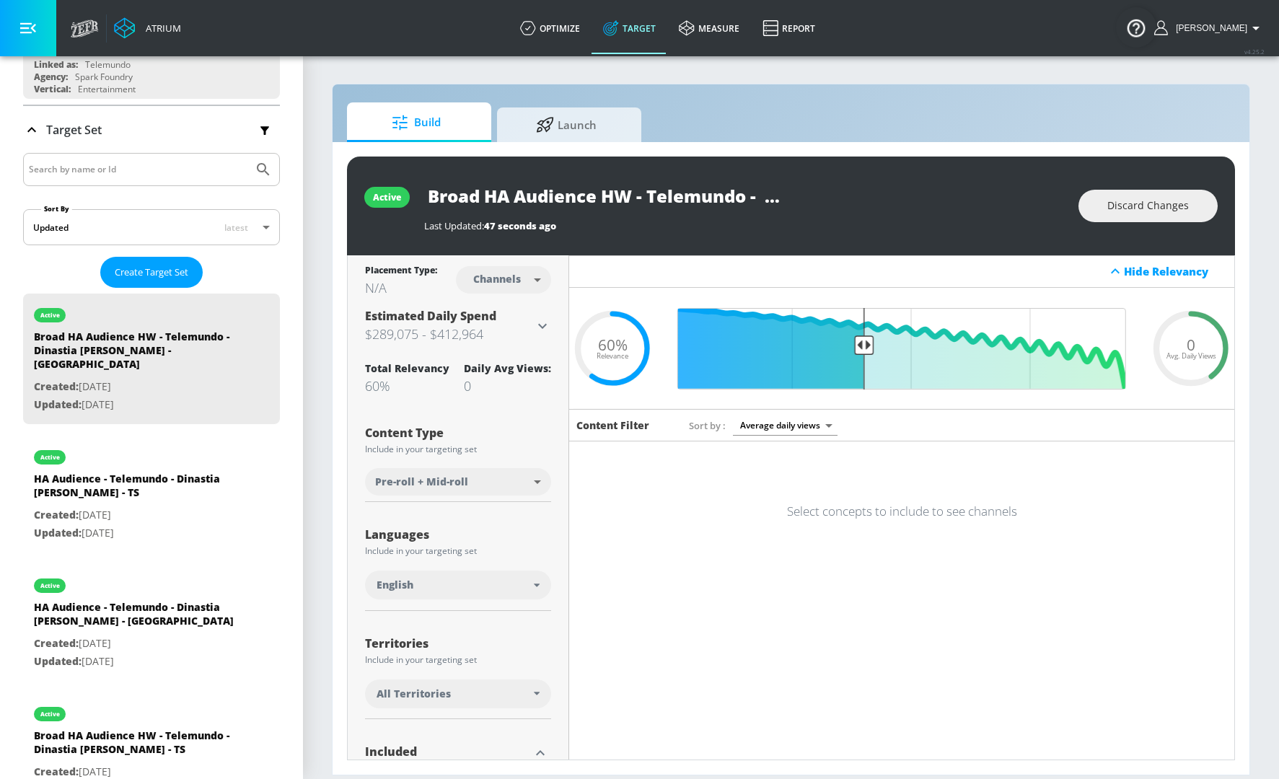
click at [460, 589] on div "English" at bounding box center [454, 585] width 157 height 14
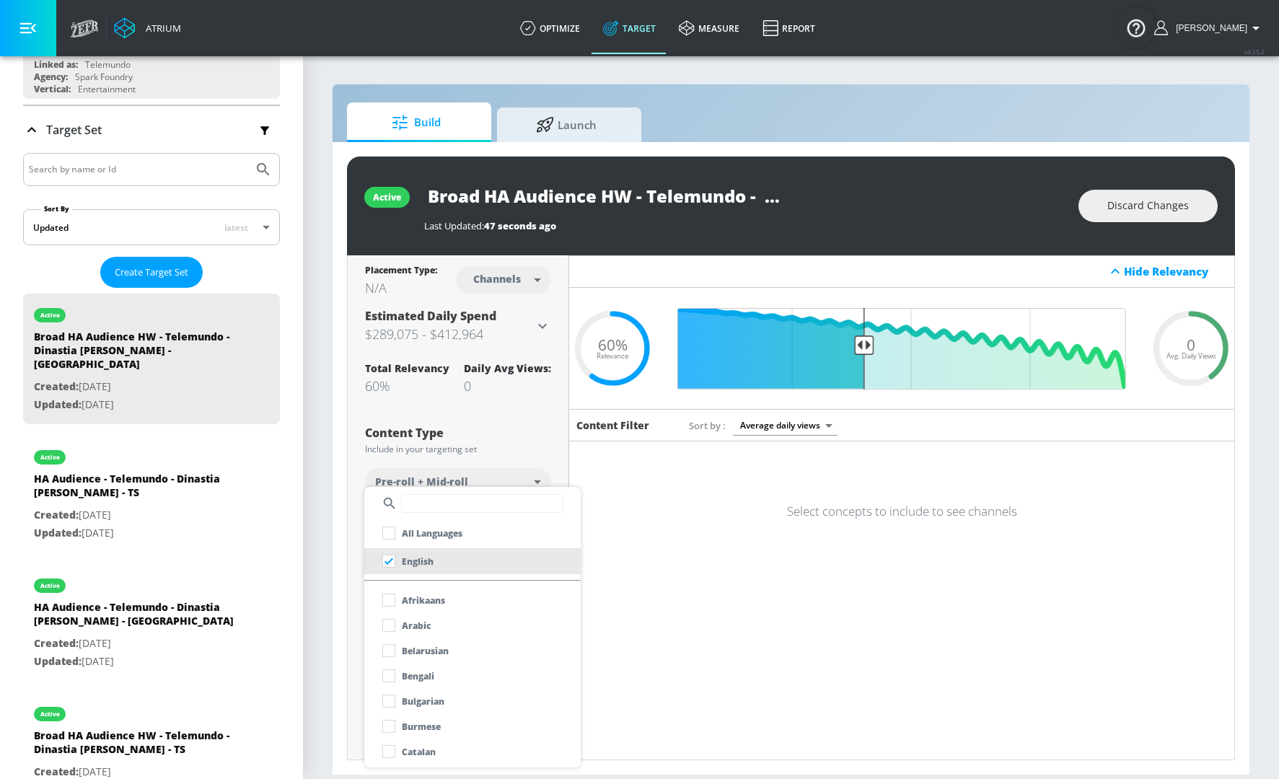
click at [433, 499] on input "text" at bounding box center [482, 503] width 162 height 19
type input "A"
type input "SPANI"
click at [431, 591] on div "Spanish" at bounding box center [406, 600] width 61 height 26
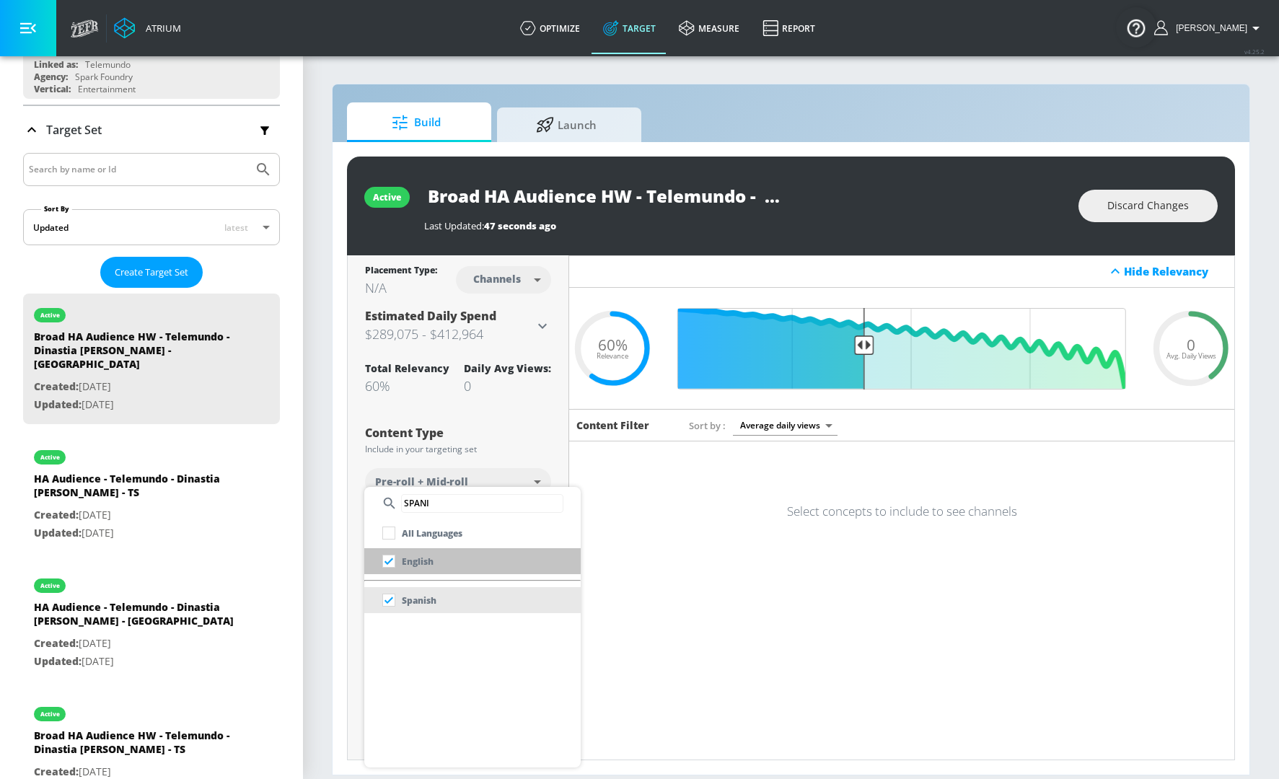
click at [410, 558] on p "English" at bounding box center [418, 561] width 32 height 15
checkbox input "false"
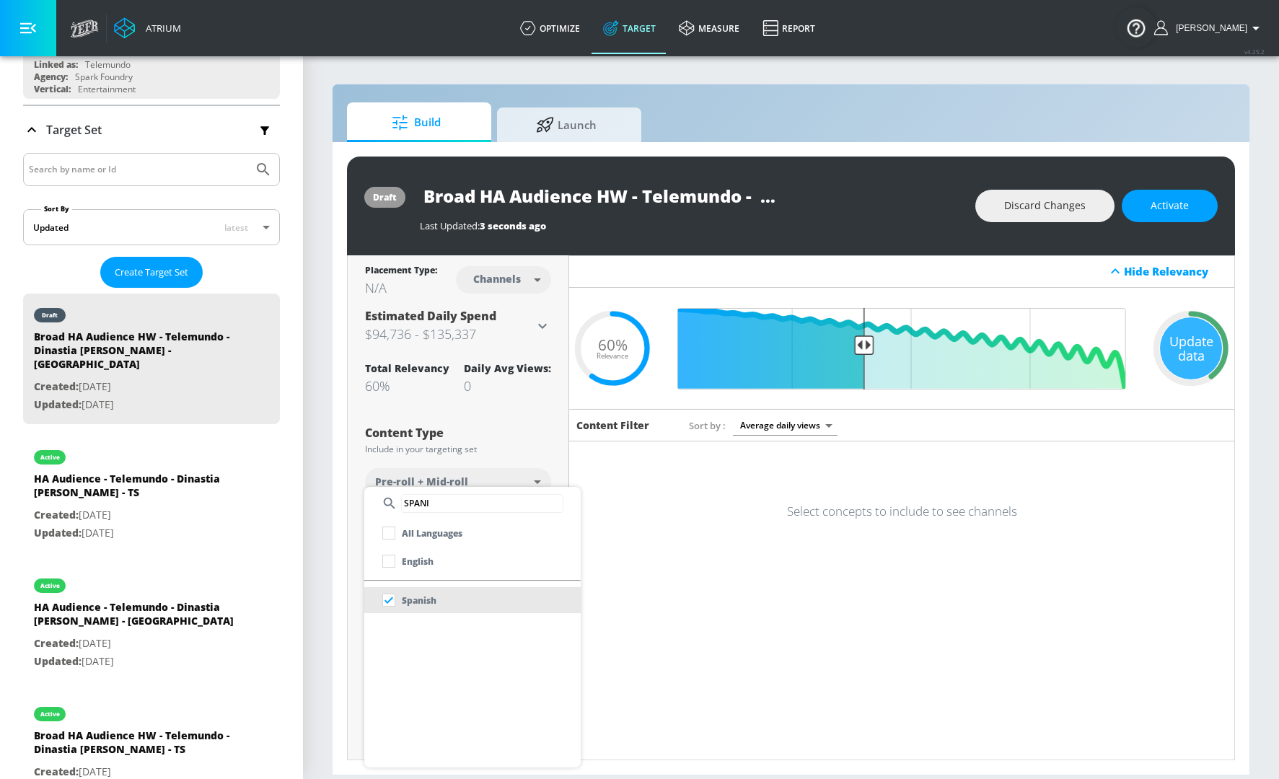
click at [340, 464] on div at bounding box center [639, 389] width 1279 height 779
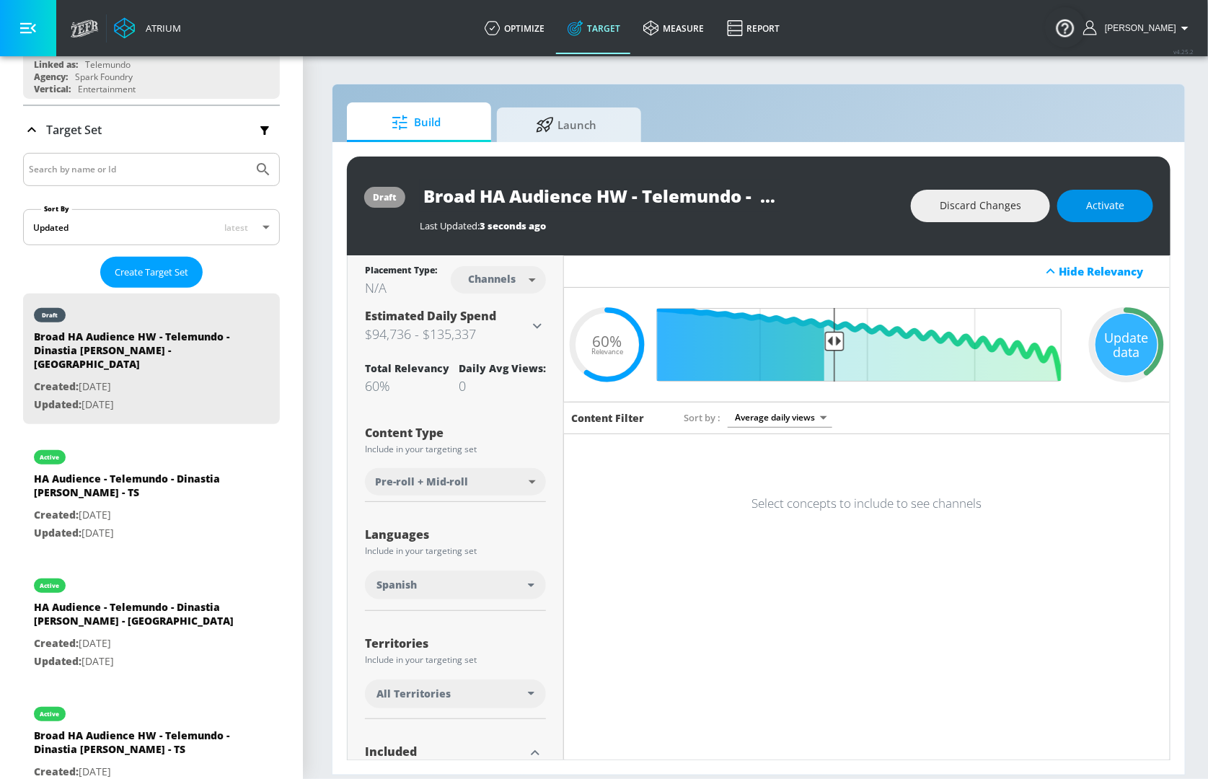
click at [1102, 203] on span "Activate" at bounding box center [1105, 206] width 38 height 18
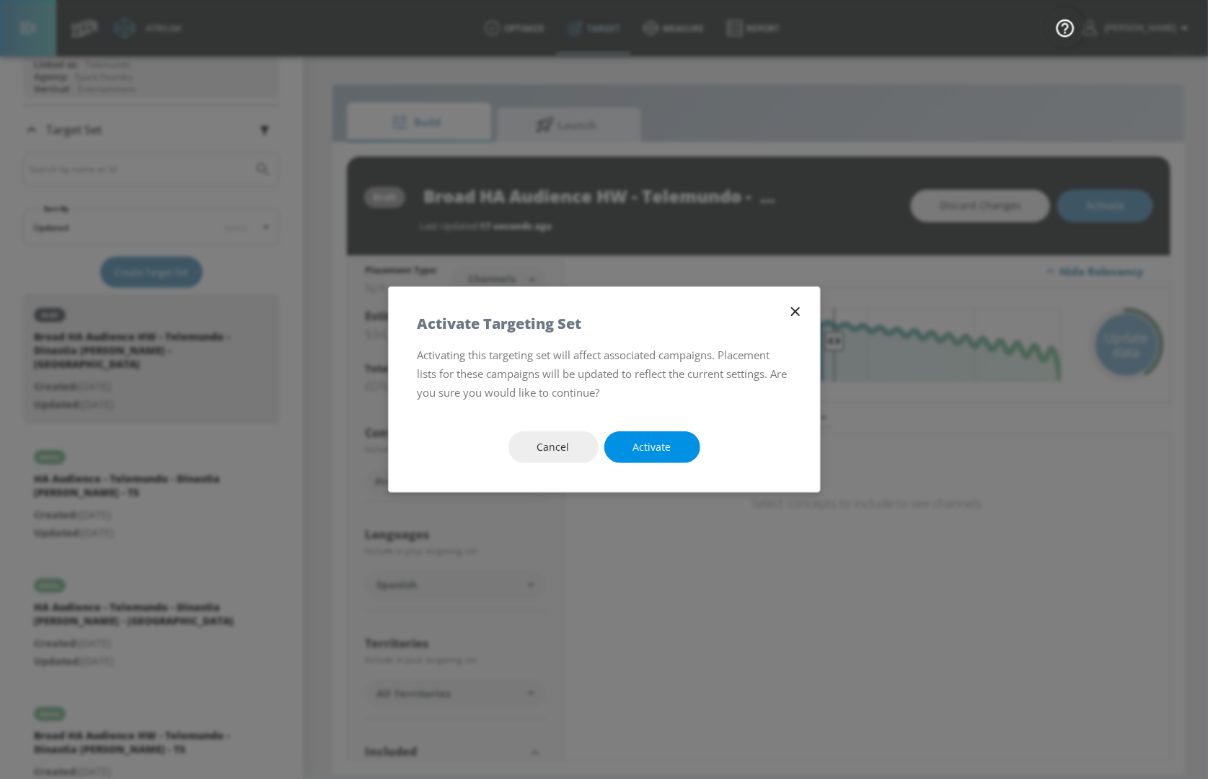
click at [669, 449] on span "Activate" at bounding box center [652, 447] width 38 height 18
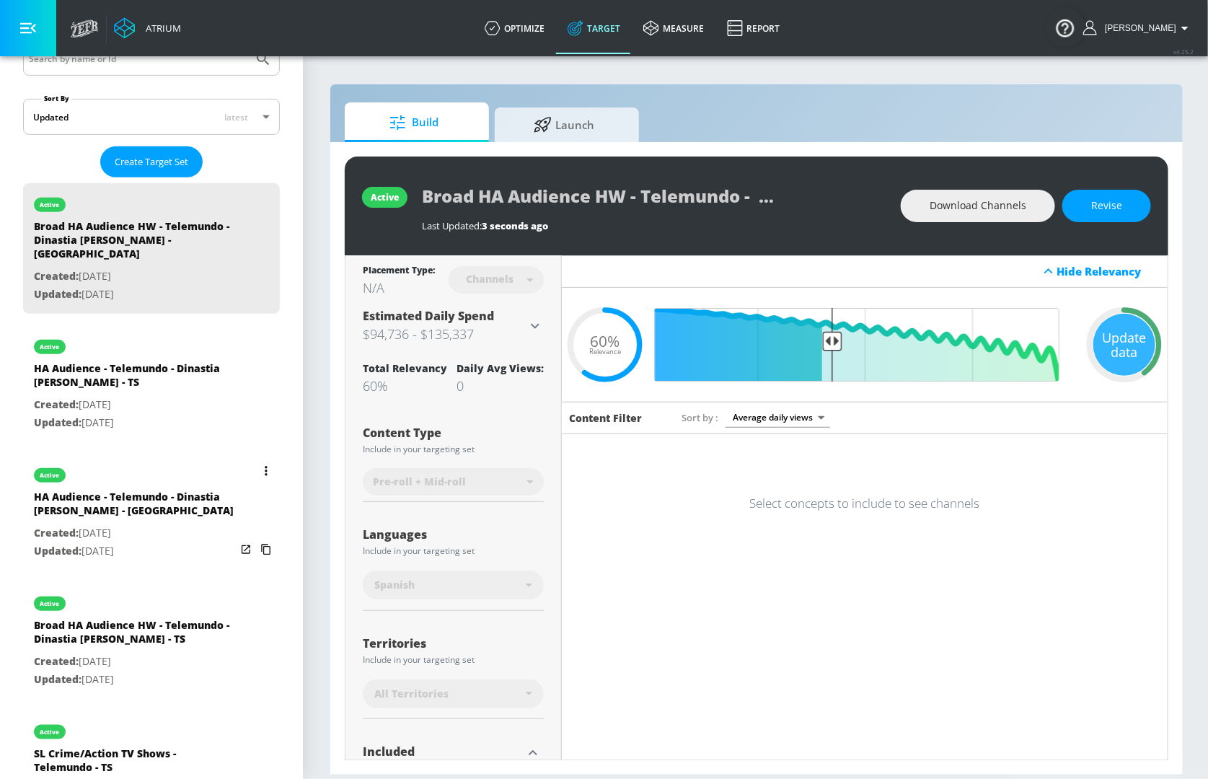
scroll to position [301, 0]
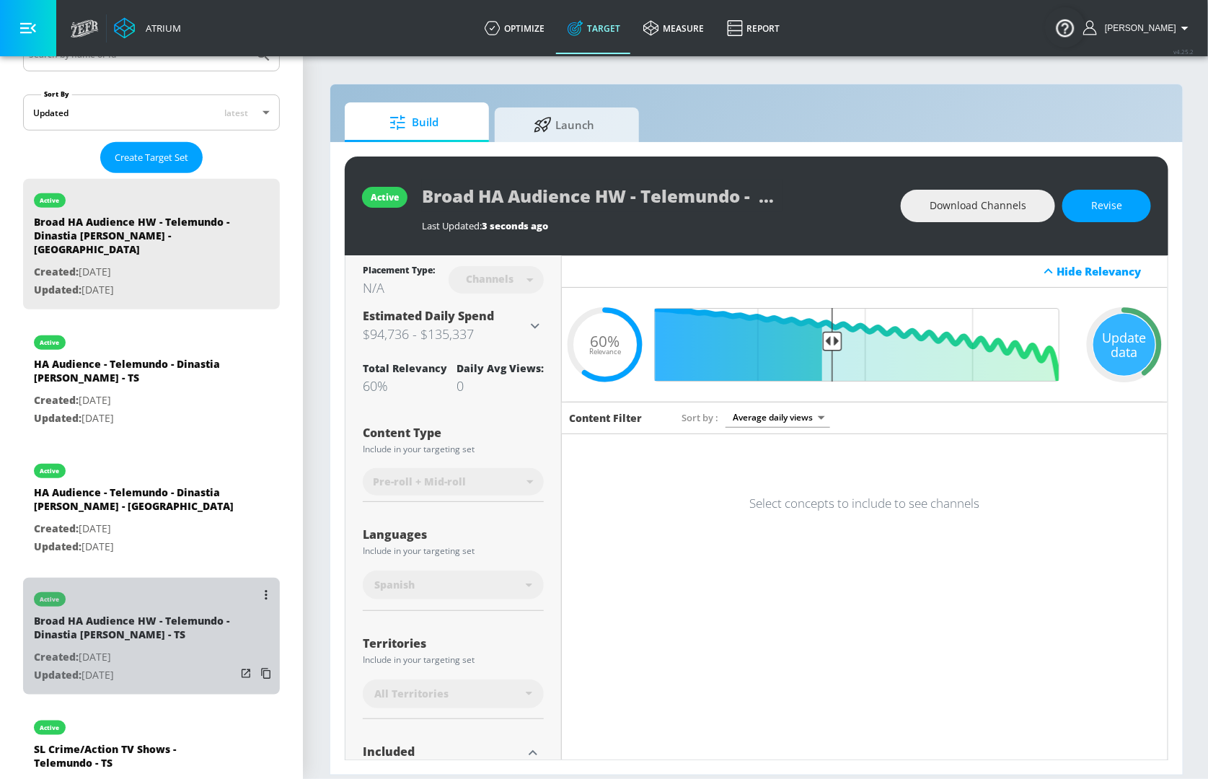
click at [124, 648] on p "Created: Sep. 03, 2025" at bounding box center [135, 657] width 202 height 18
type input "Broad HA Audience HW - Telemundo - Dinastia [PERSON_NAME] - TS"
type input "videos"
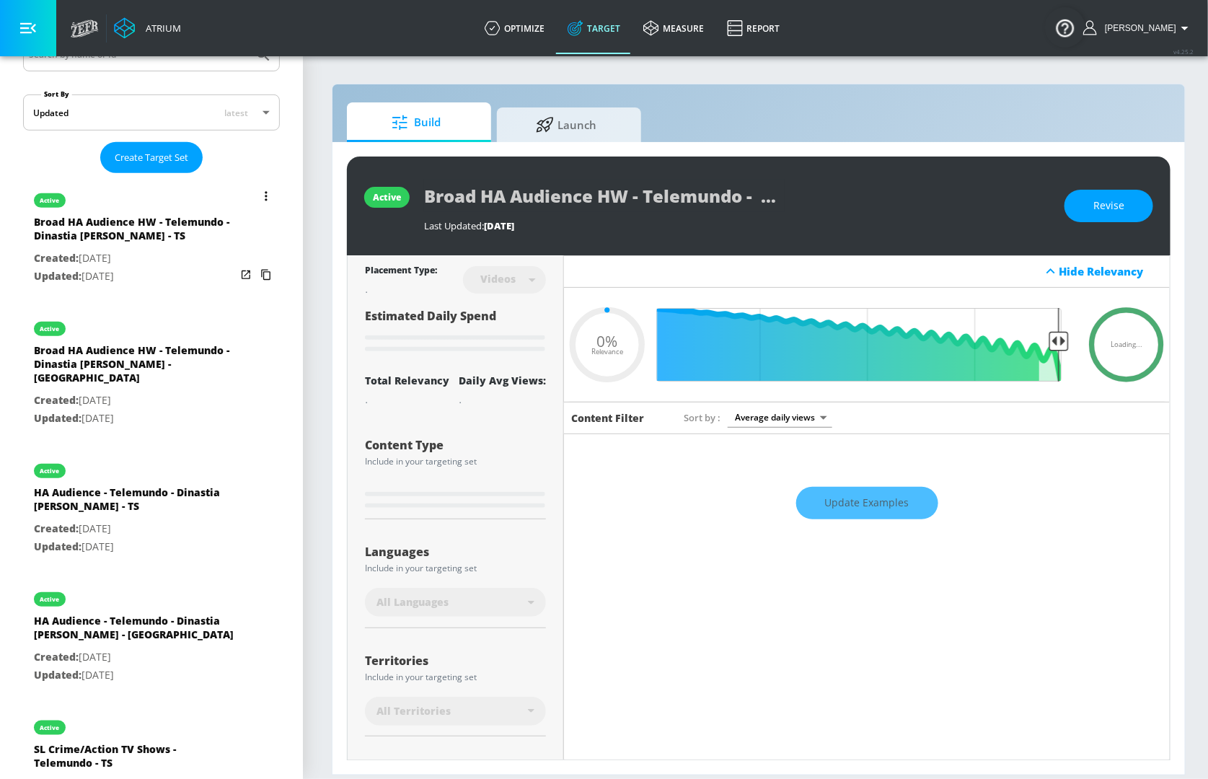
type input "0.6"
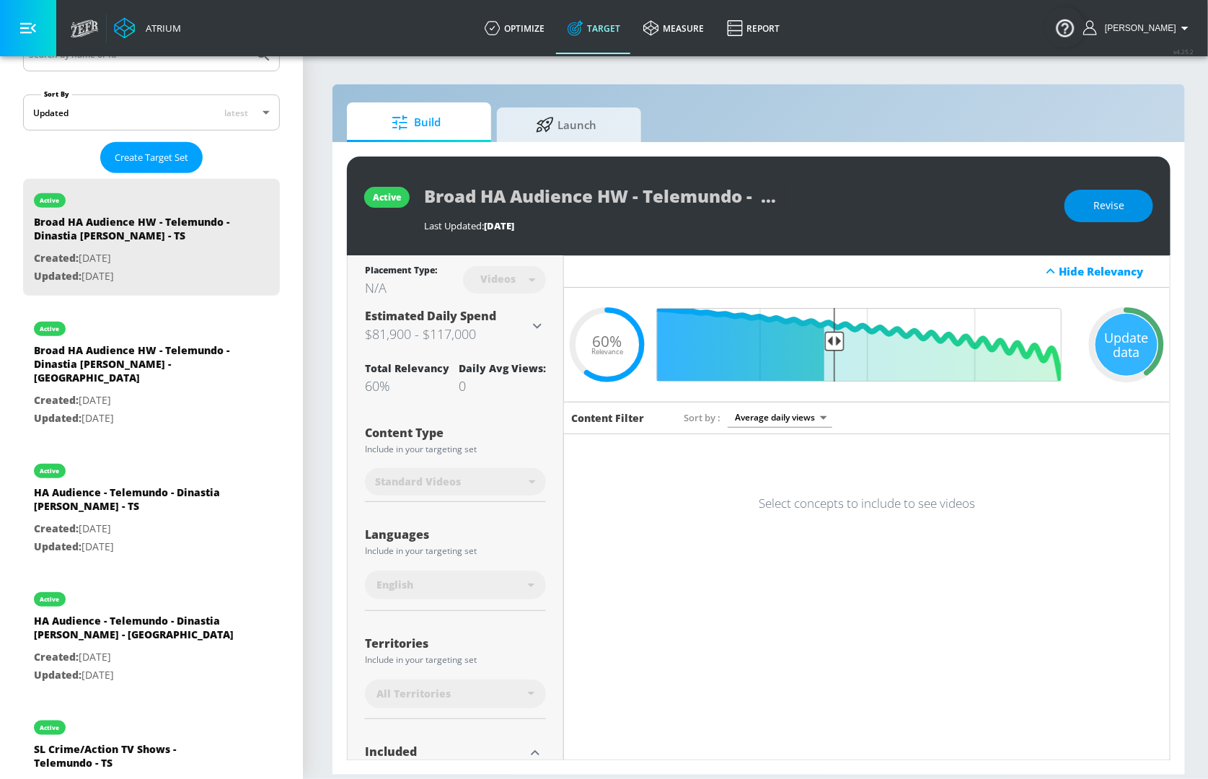
click at [1092, 198] on button "Revise" at bounding box center [1108, 206] width 89 height 32
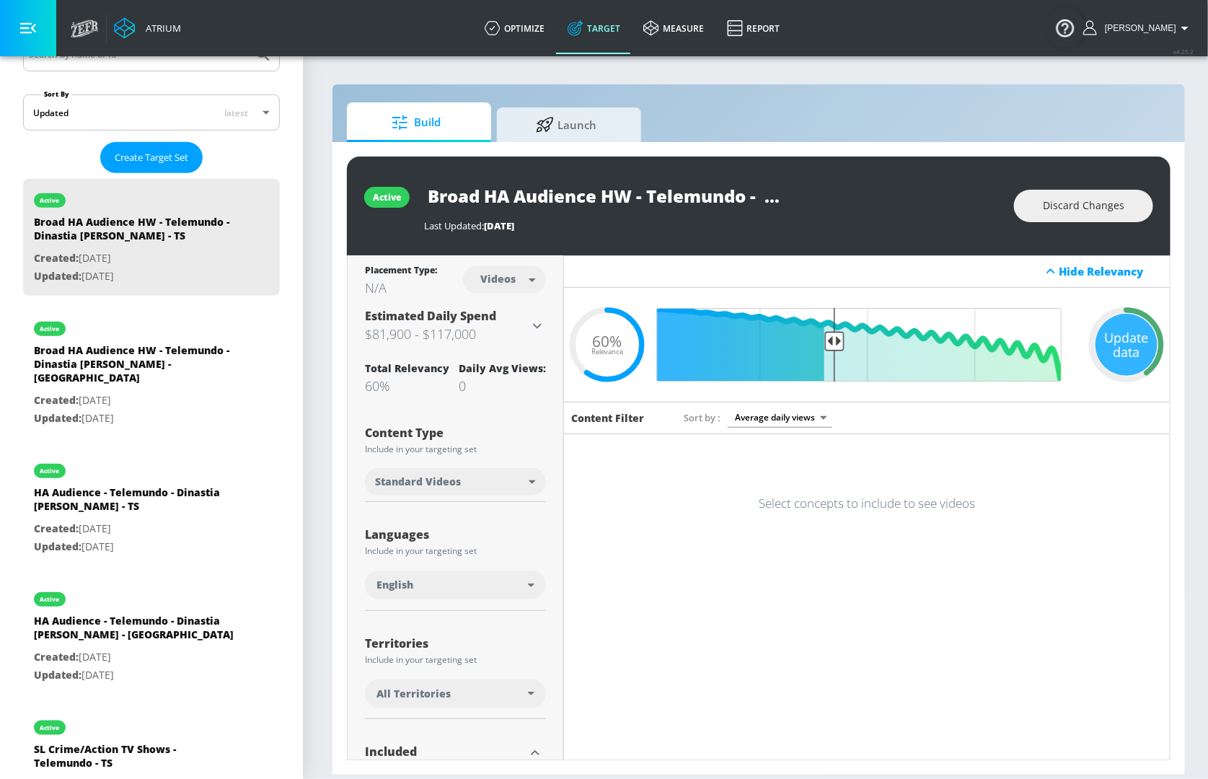
click at [431, 581] on div "English" at bounding box center [451, 585] width 151 height 14
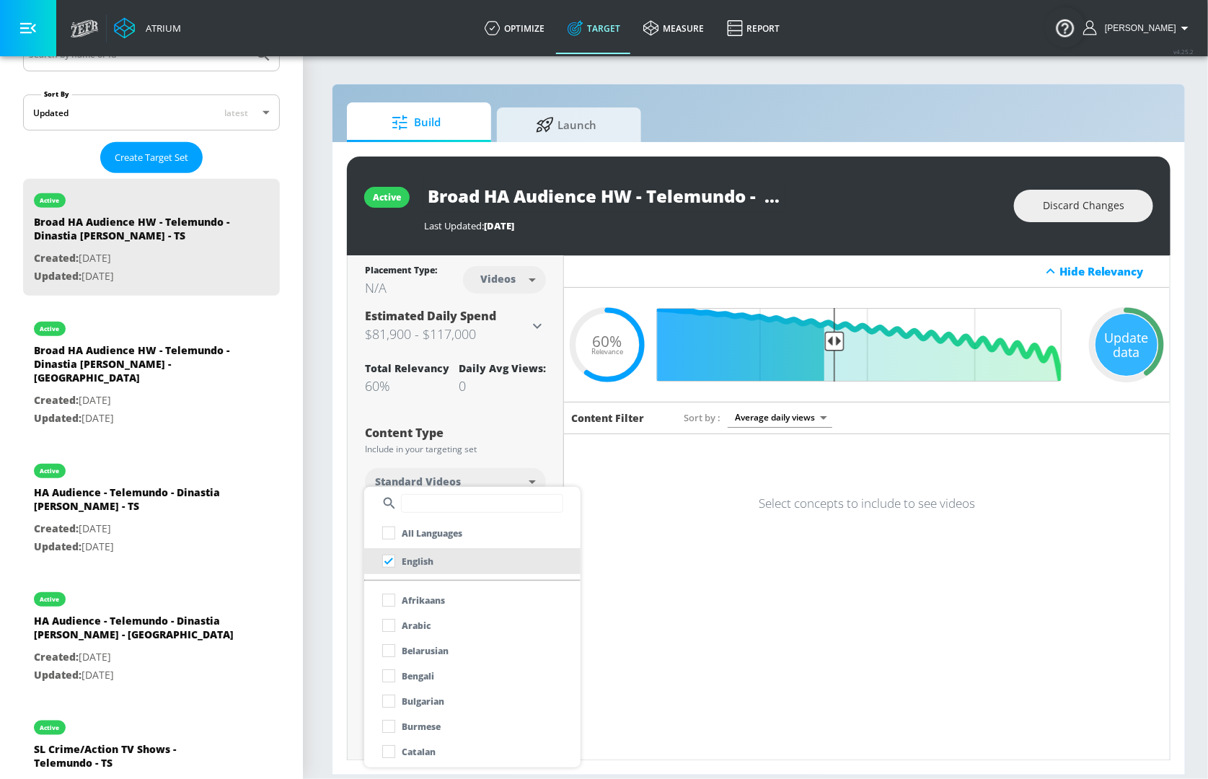
click at [425, 506] on input "text" at bounding box center [482, 503] width 162 height 19
type input "SPANI"
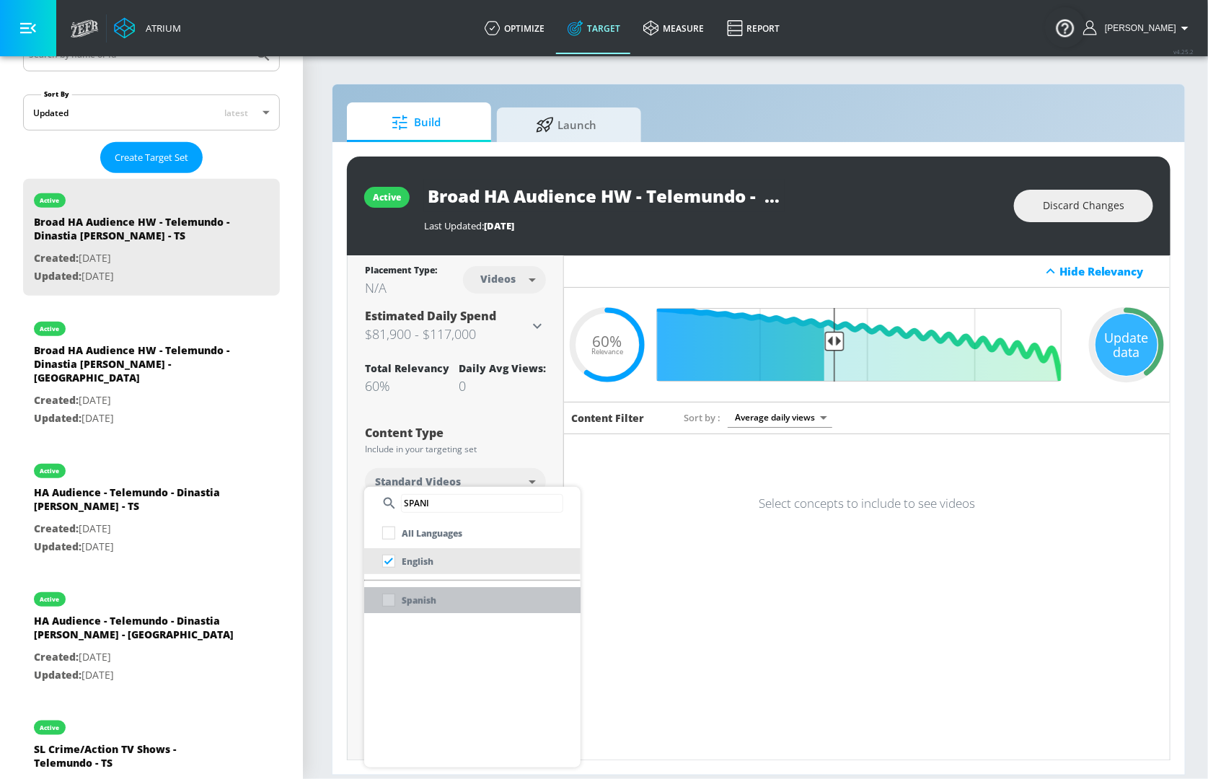
click at [438, 601] on li "Spanish" at bounding box center [472, 600] width 216 height 26
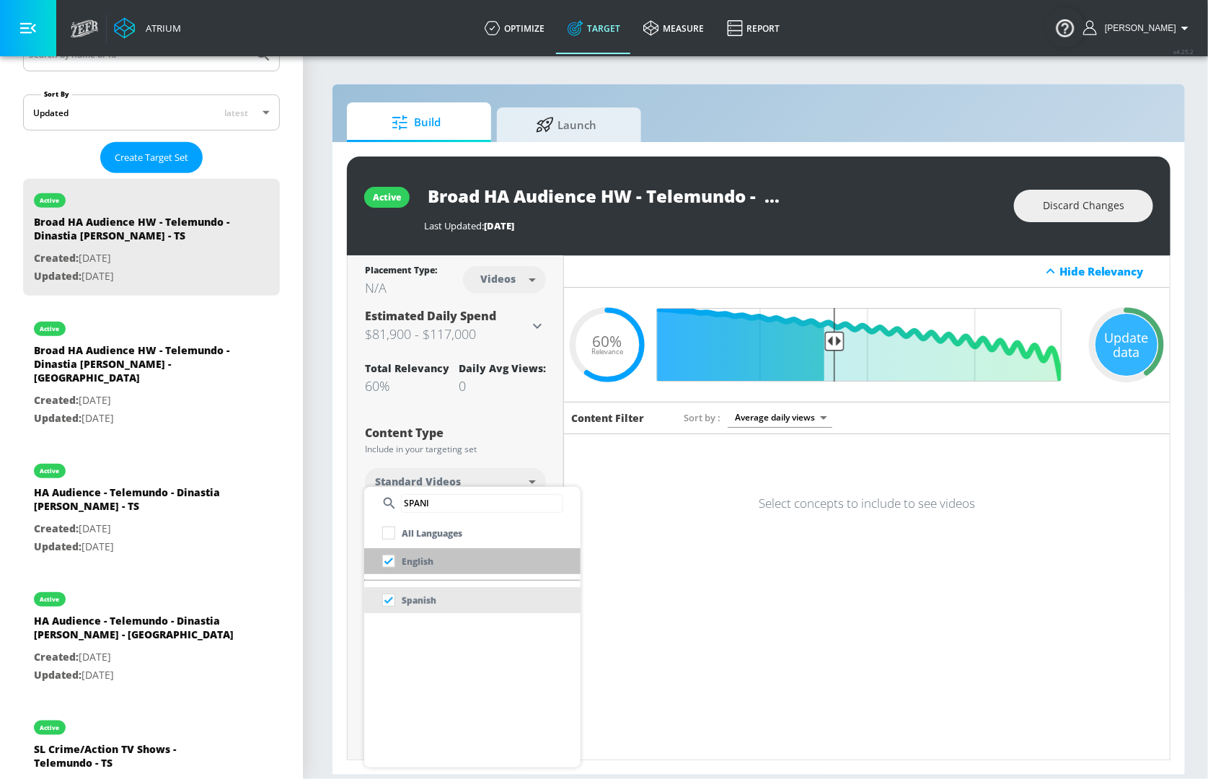
click at [415, 565] on p "English" at bounding box center [418, 561] width 32 height 15
checkbox input "false"
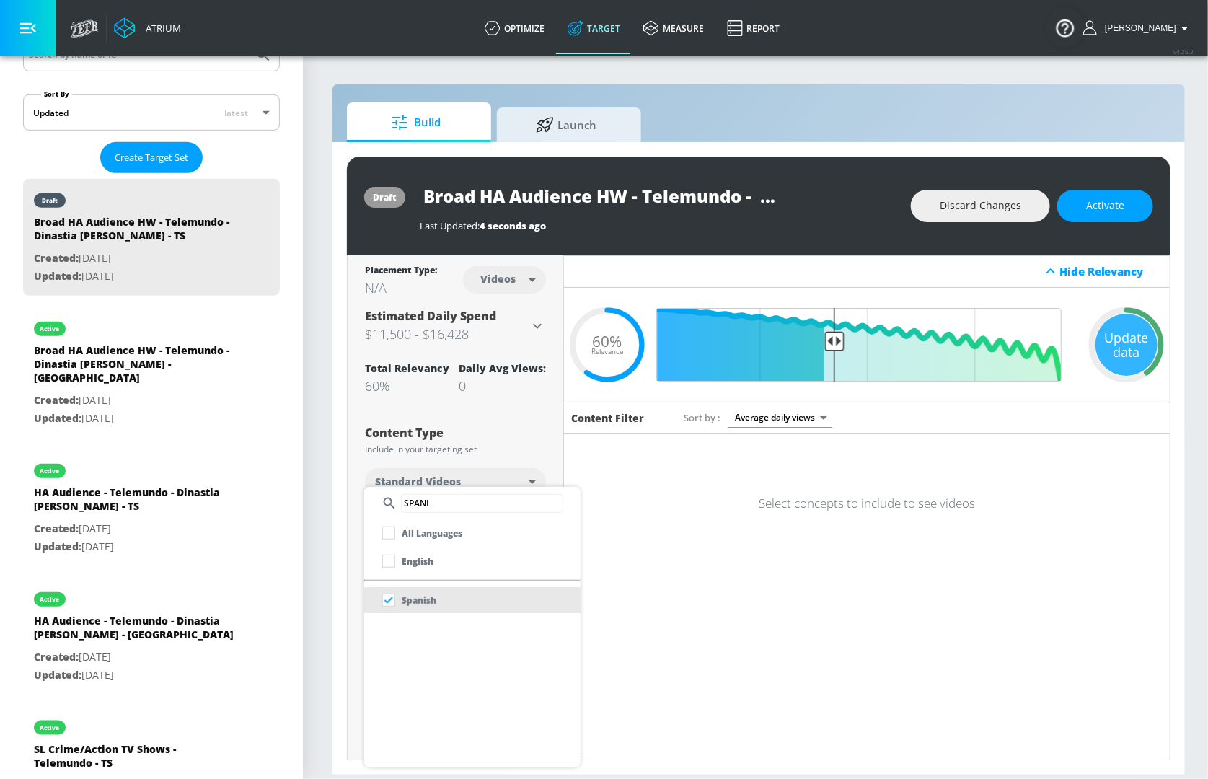
click at [1098, 196] on div at bounding box center [604, 389] width 1208 height 779
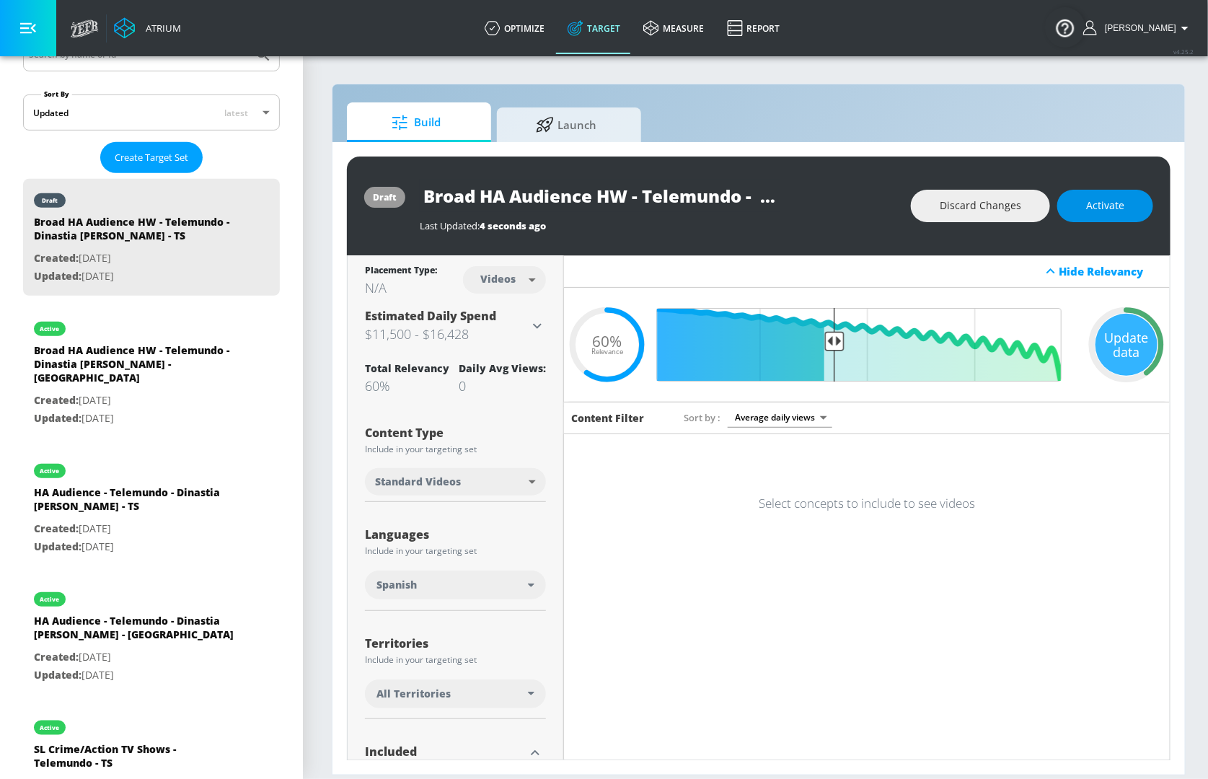
click at [1095, 198] on span "Activate" at bounding box center [1105, 206] width 38 height 18
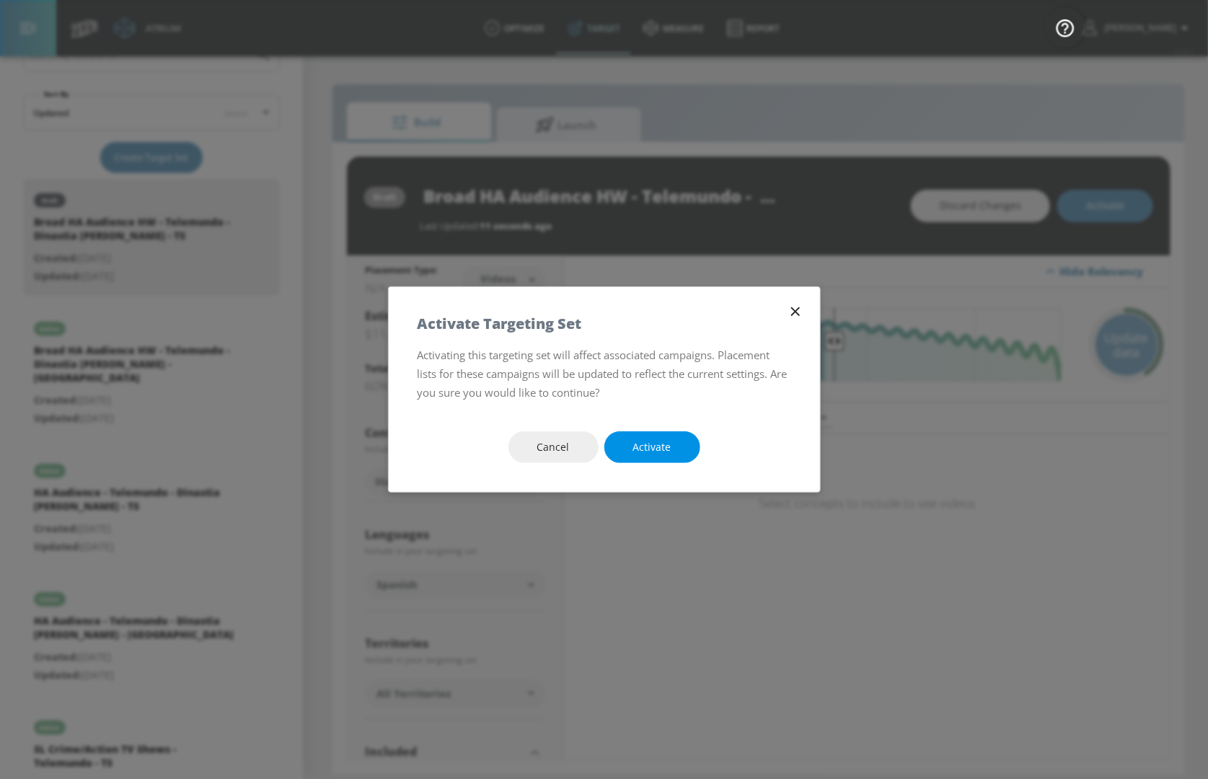
click at [629, 449] on button "Activate" at bounding box center [652, 447] width 96 height 32
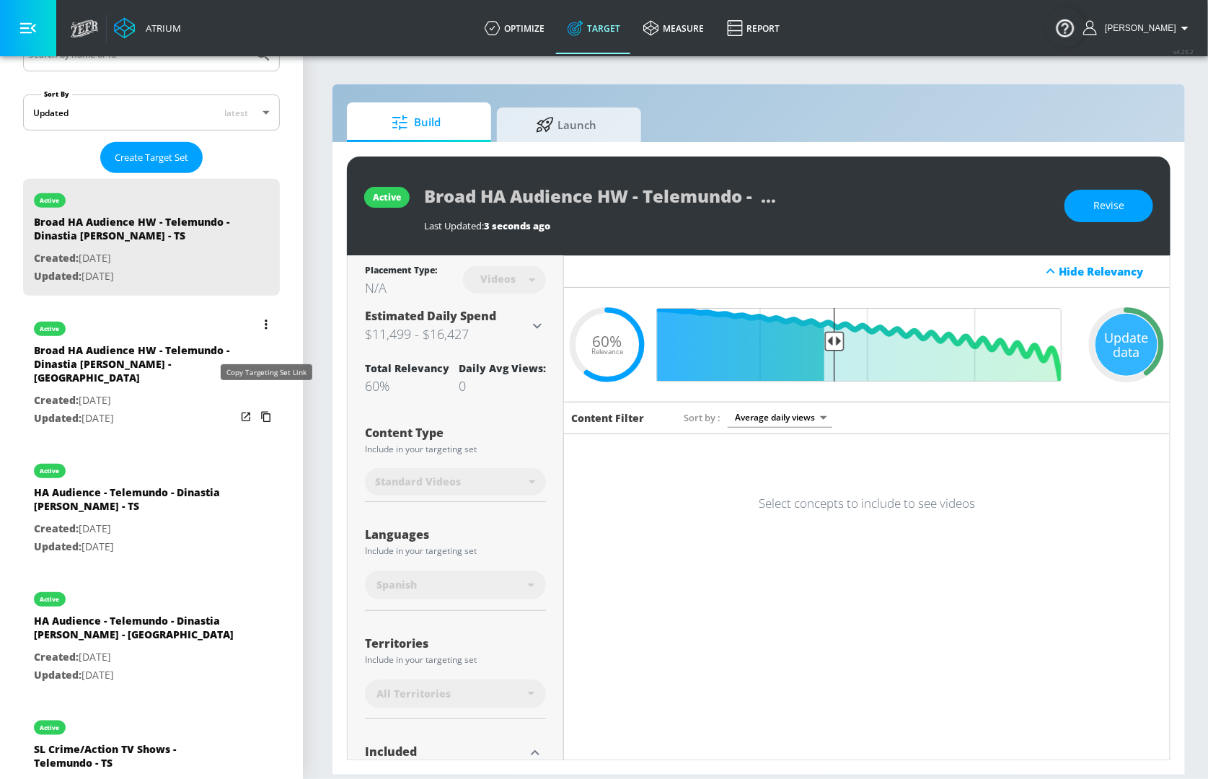
click at [262, 405] on icon "list of Target Set" at bounding box center [266, 416] width 23 height 23
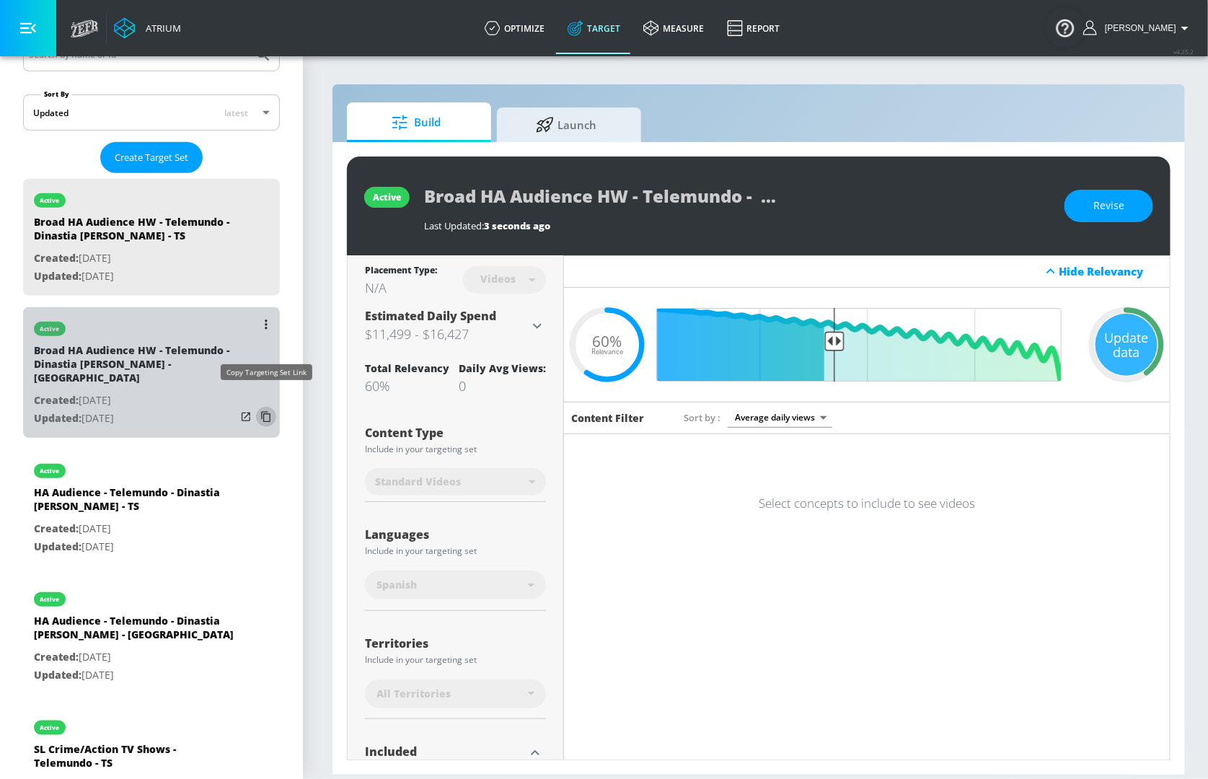
click at [266, 412] on icon "list of Target Set" at bounding box center [265, 417] width 9 height 11
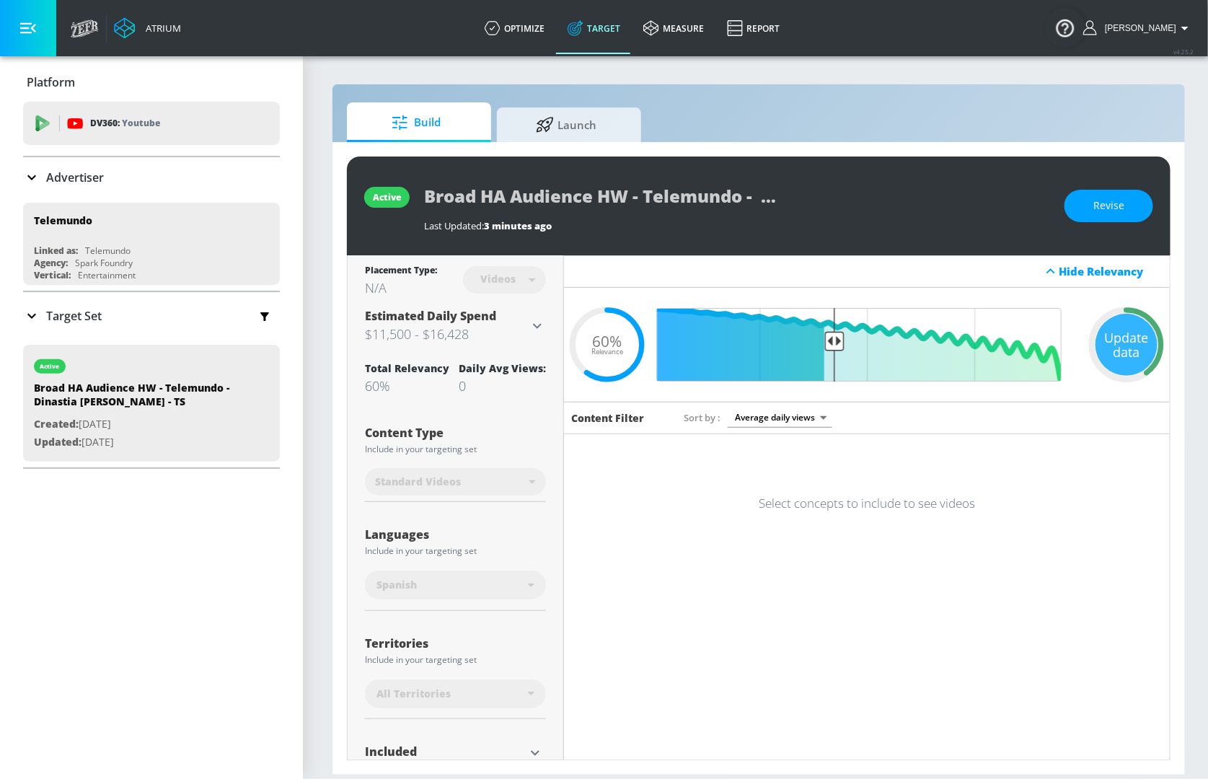
click at [71, 318] on p "Target Set" at bounding box center [74, 316] width 56 height 16
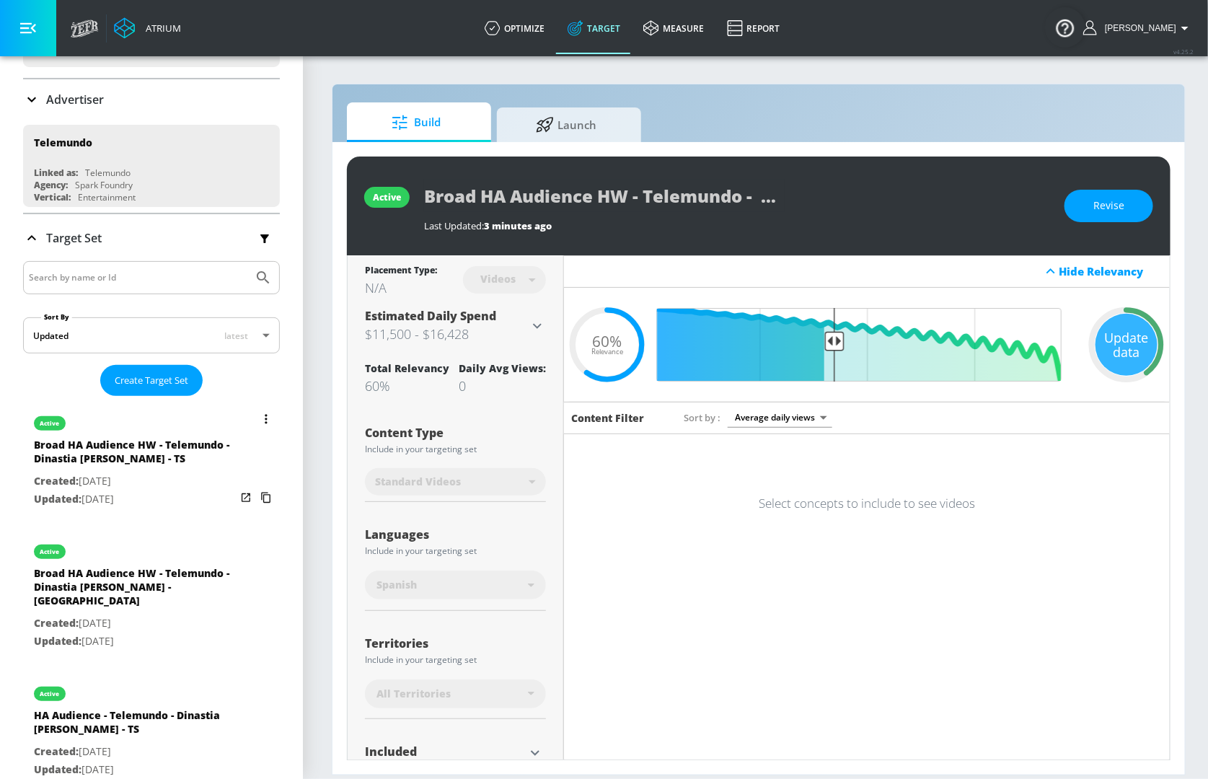
scroll to position [93, 0]
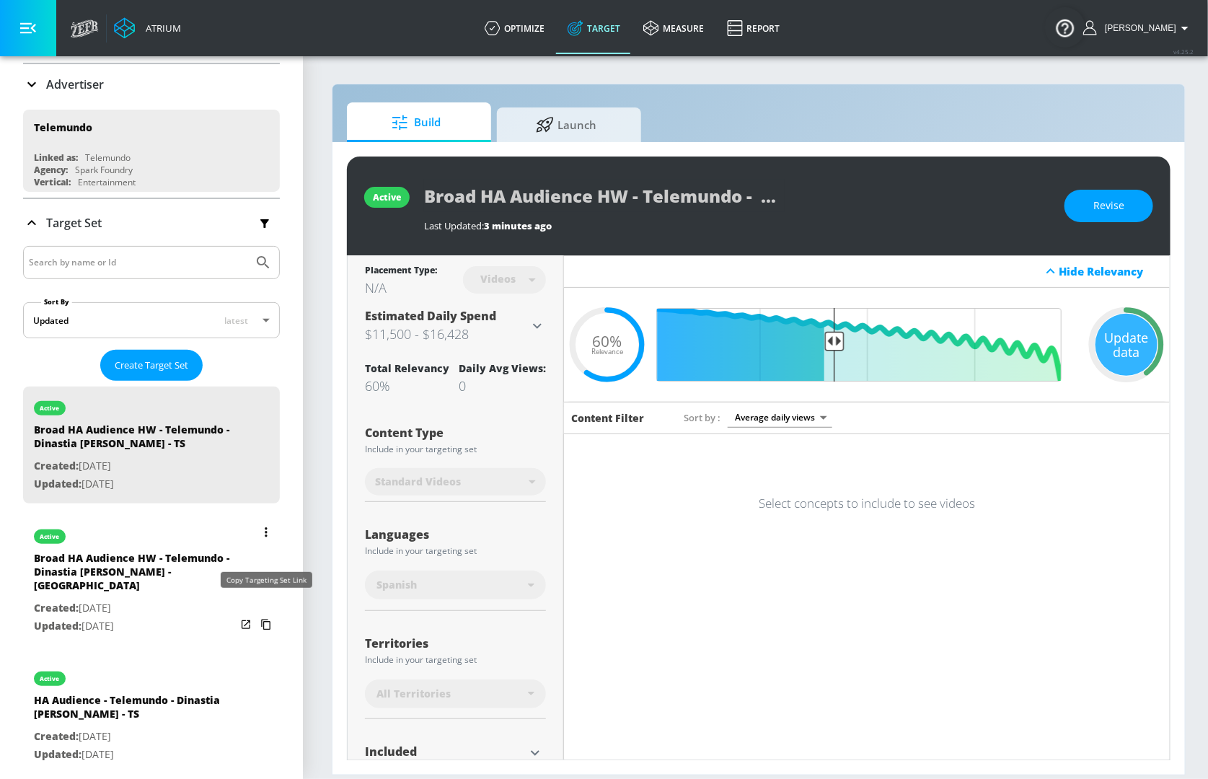
click at [268, 613] on icon "list of Target Set" at bounding box center [266, 624] width 23 height 23
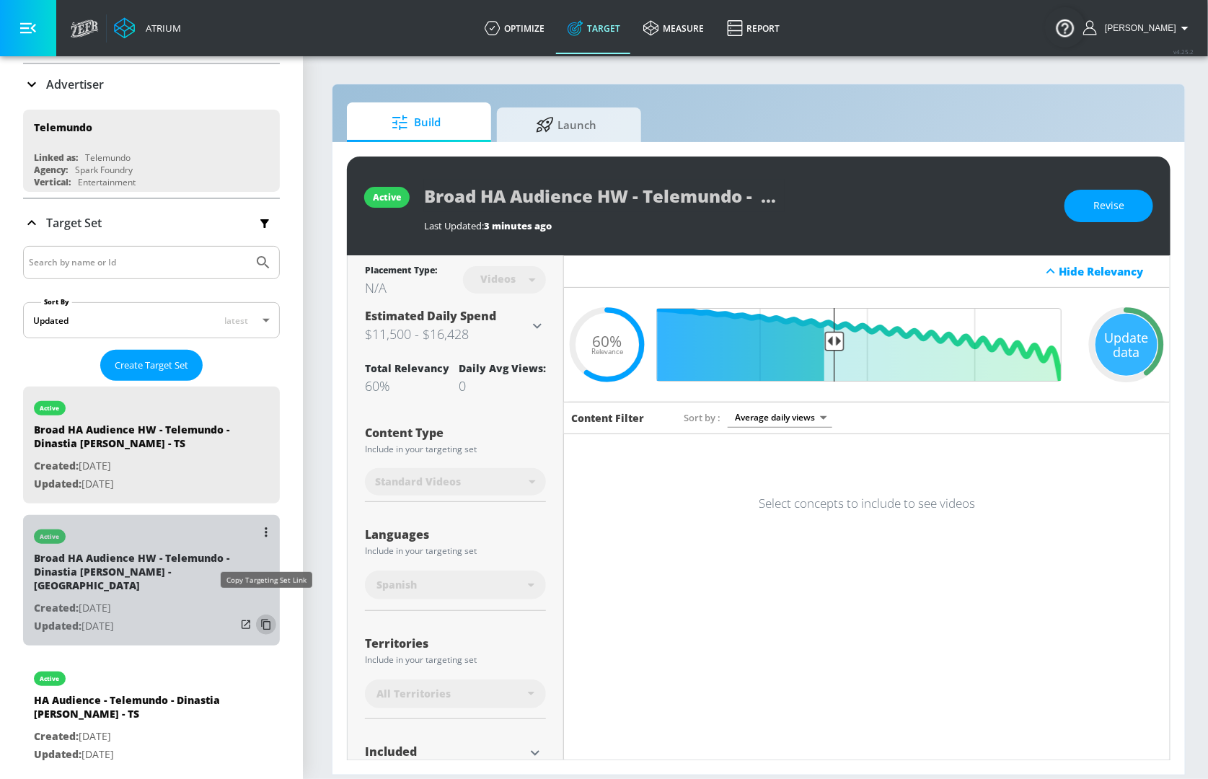
click at [269, 613] on icon "list of Target Set" at bounding box center [266, 624] width 23 height 23
